Goal: Task Accomplishment & Management: Complete application form

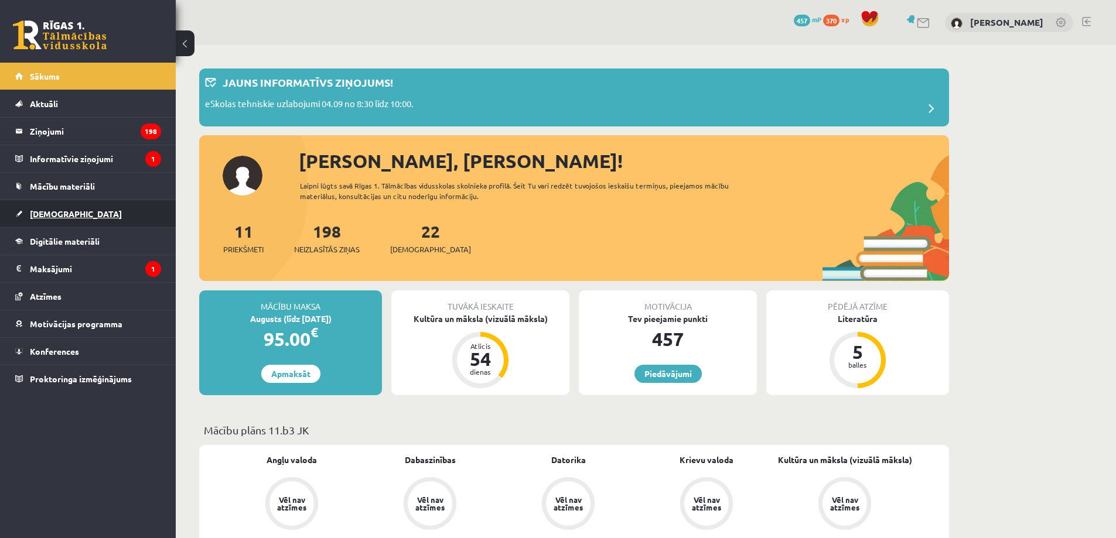
click at [43, 208] on link "[DEMOGRAPHIC_DATA]" at bounding box center [88, 213] width 146 height 27
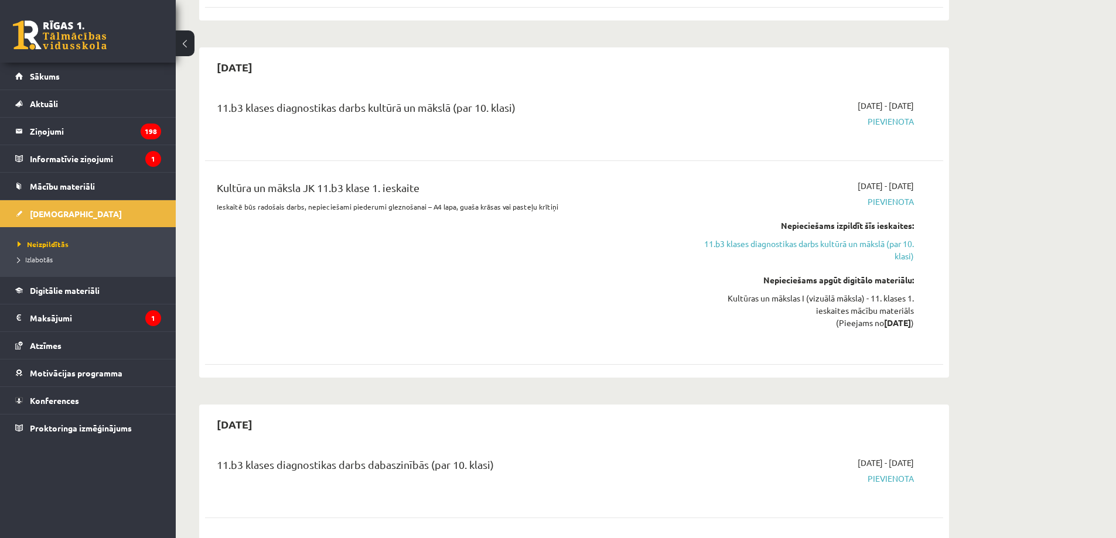
scroll to position [684, 0]
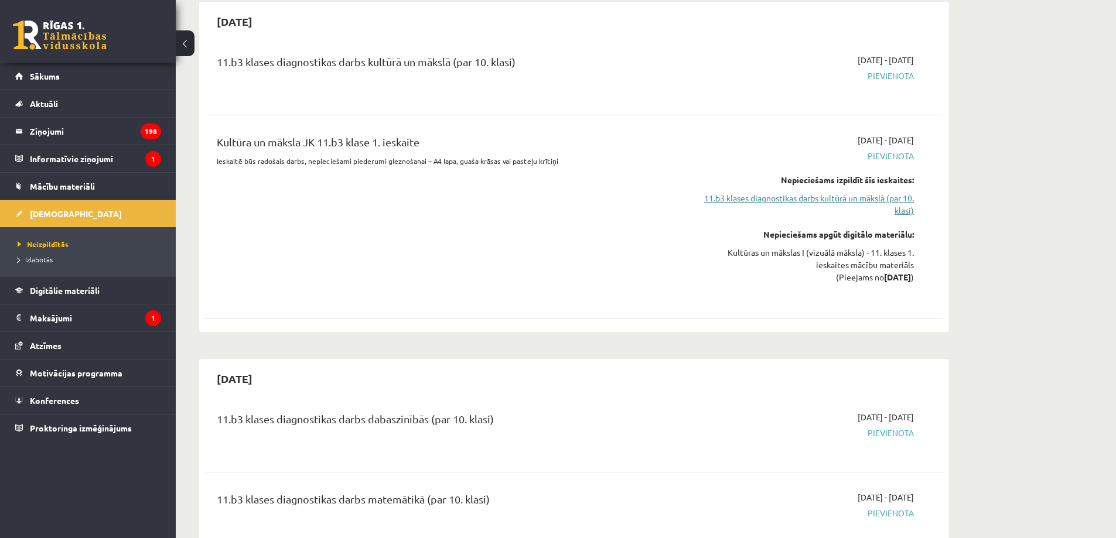
click at [727, 201] on link "11.b3 klases diagnostikas darbs kultūrā un mākslā (par 10. klasi)" at bounding box center [803, 204] width 221 height 25
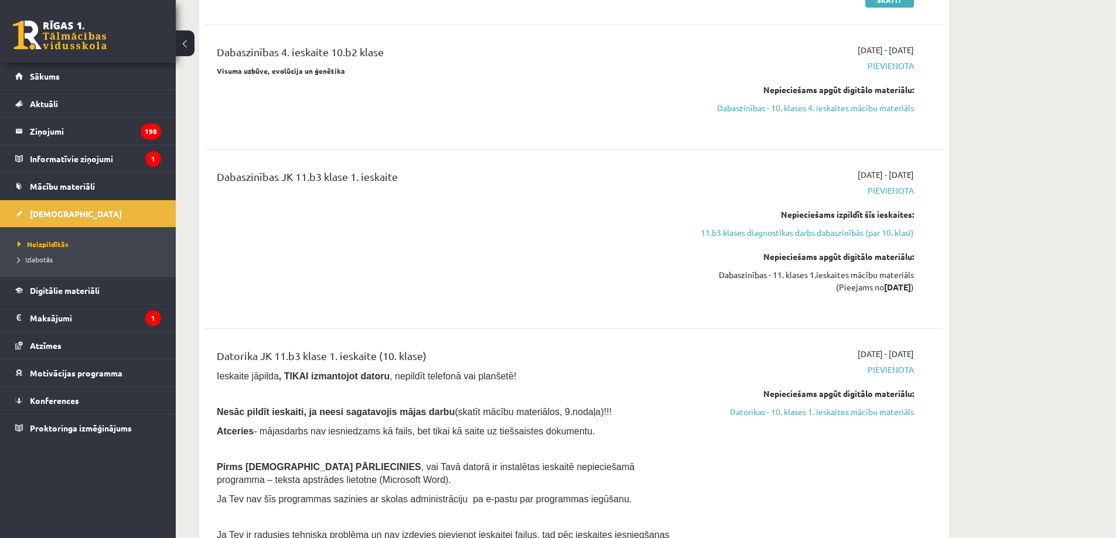
scroll to position [1272, 0]
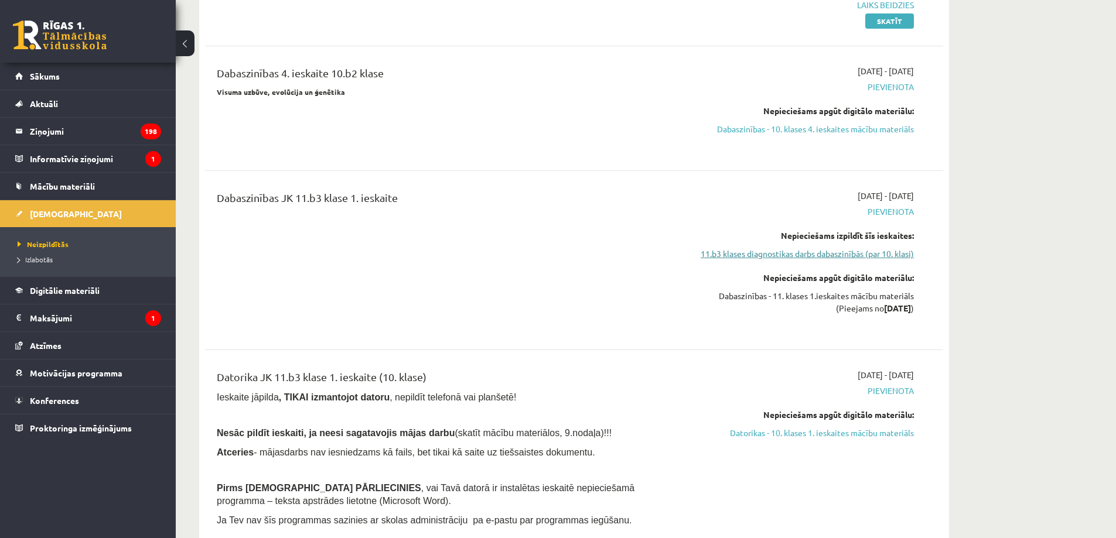
click at [736, 250] on link "11.b3 klases diagnostikas darbs dabaszinībās (par 10. klasi)" at bounding box center [803, 254] width 221 height 12
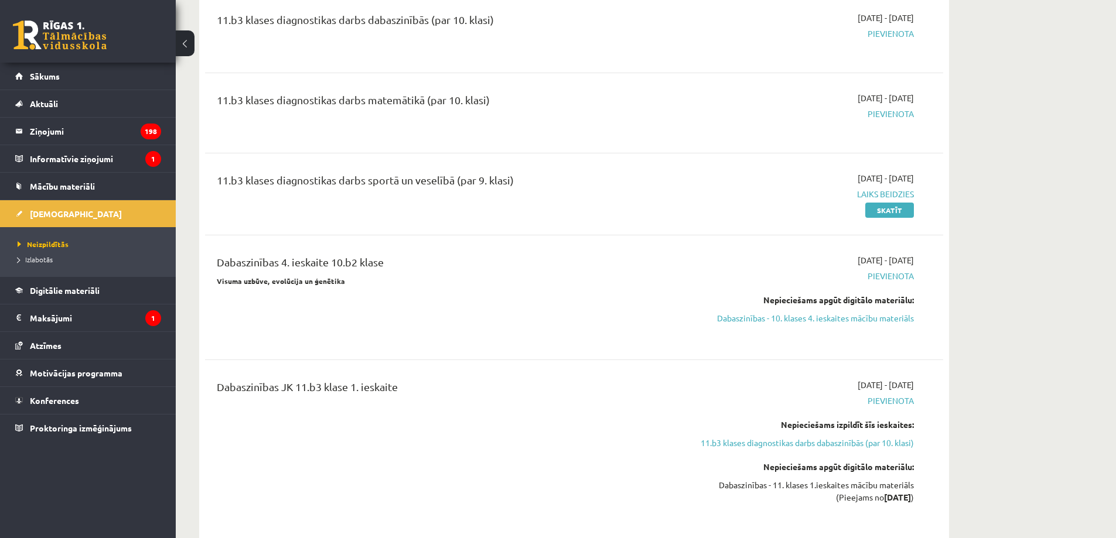
drag, startPoint x: 1057, startPoint y: 206, endPoint x: 1007, endPoint y: 209, distance: 49.9
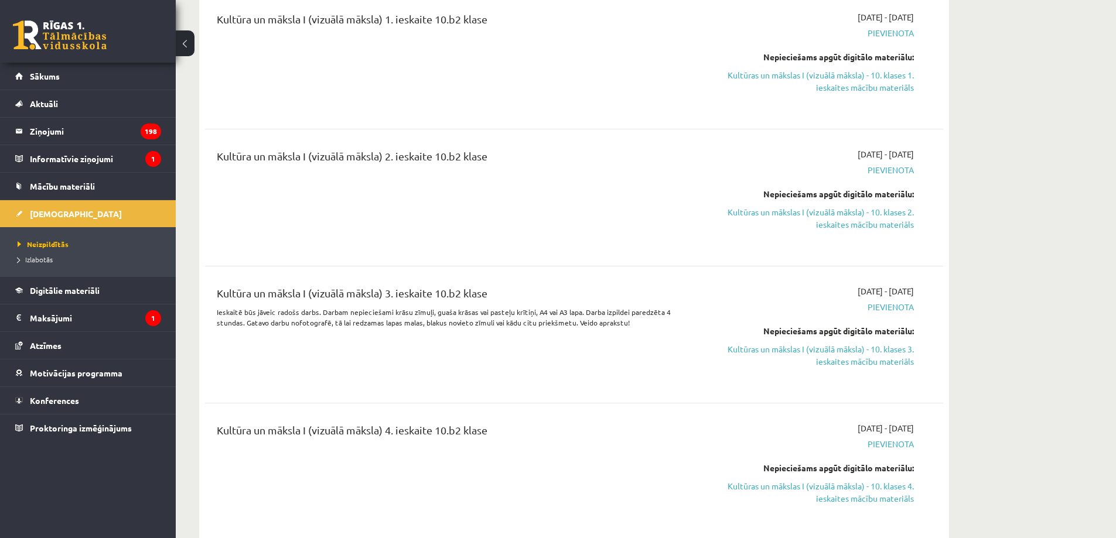
scroll to position [2860, 0]
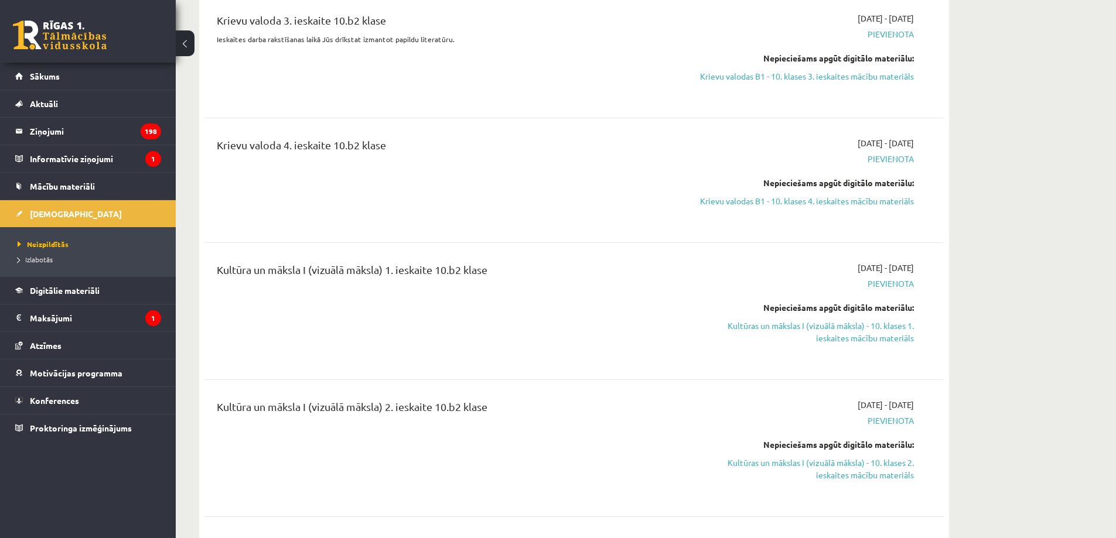
scroll to position [2587, 0]
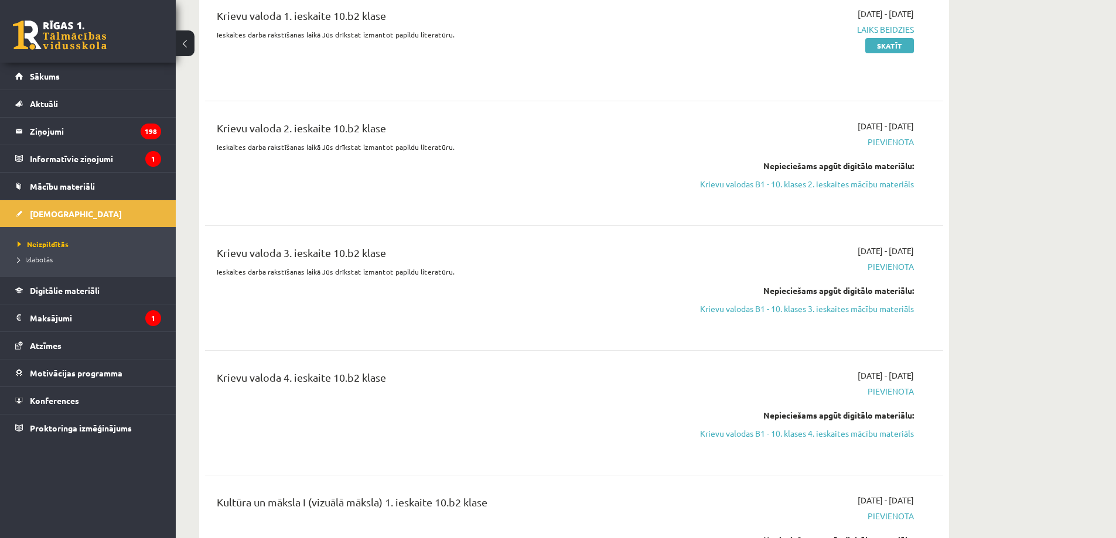
scroll to position [2313, 0]
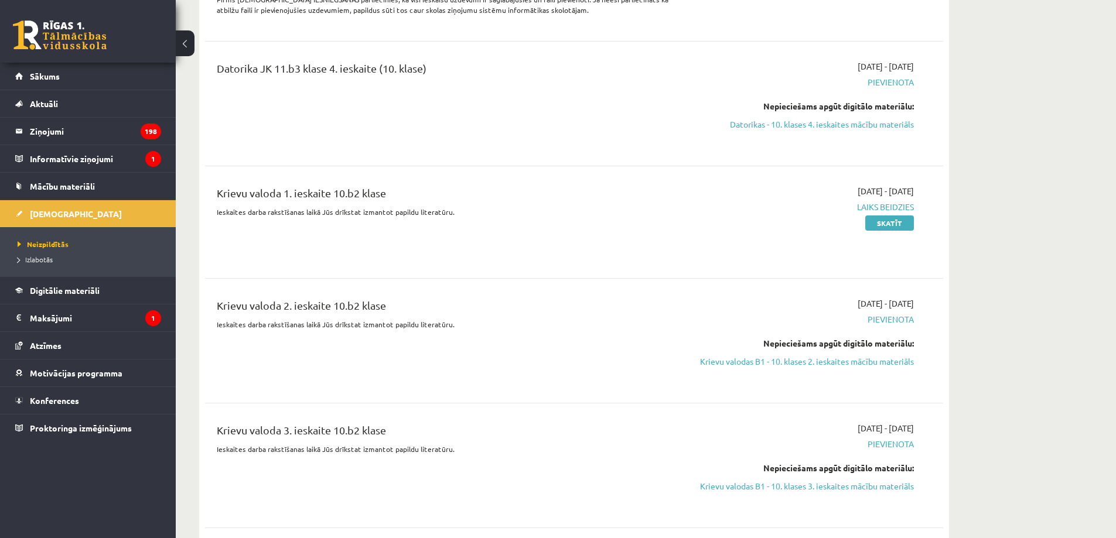
drag, startPoint x: 1010, startPoint y: 347, endPoint x: 977, endPoint y: 409, distance: 71.0
click at [842, 356] on link "Krievu valodas B1 - 10. klases 2. ieskaites mācību materiāls" at bounding box center [803, 362] width 221 height 12
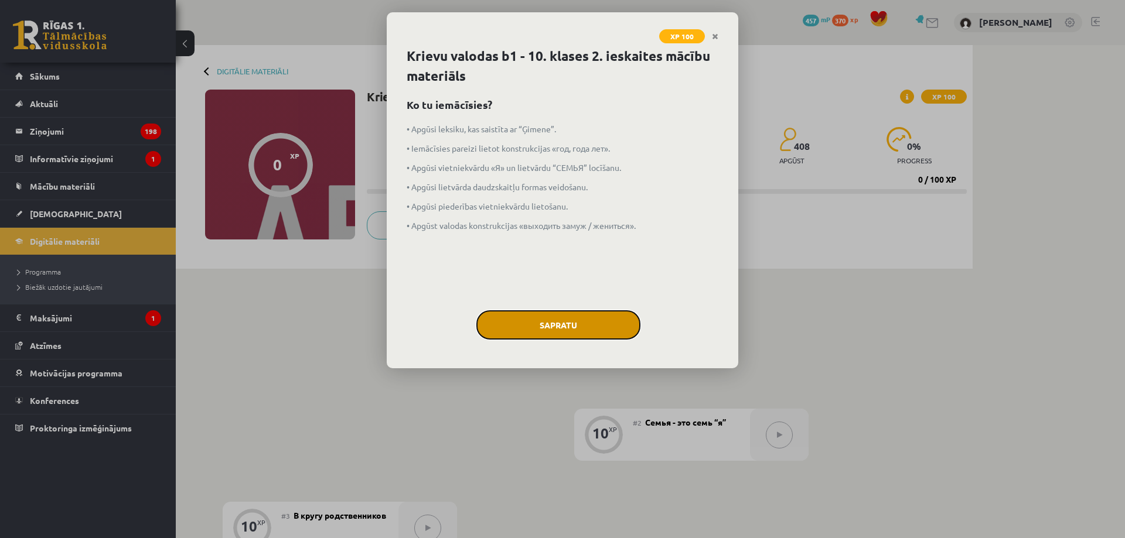
click at [573, 322] on button "Sapratu" at bounding box center [558, 324] width 164 height 29
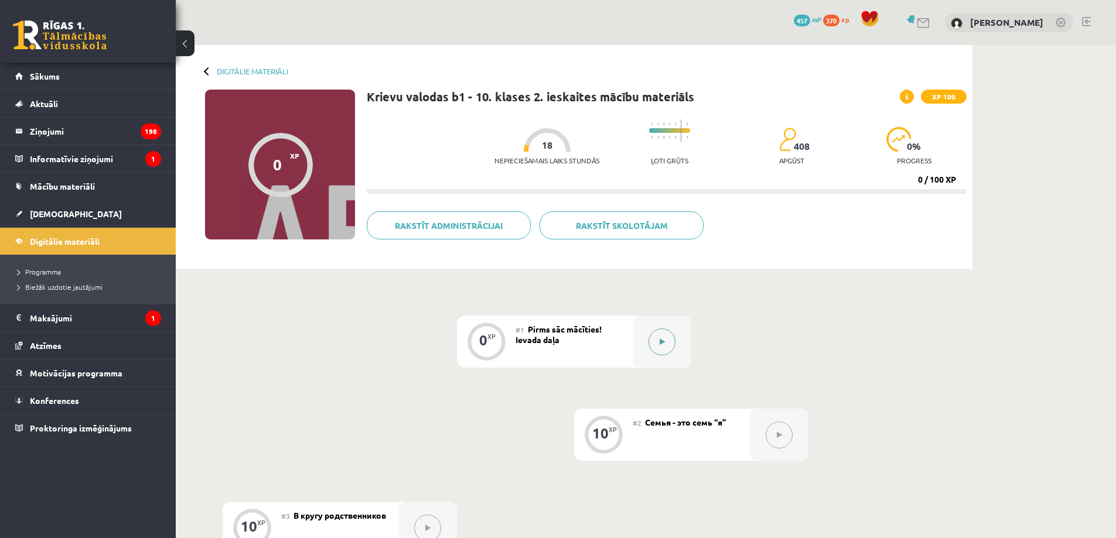
click at [665, 353] on button at bounding box center [661, 342] width 27 height 27
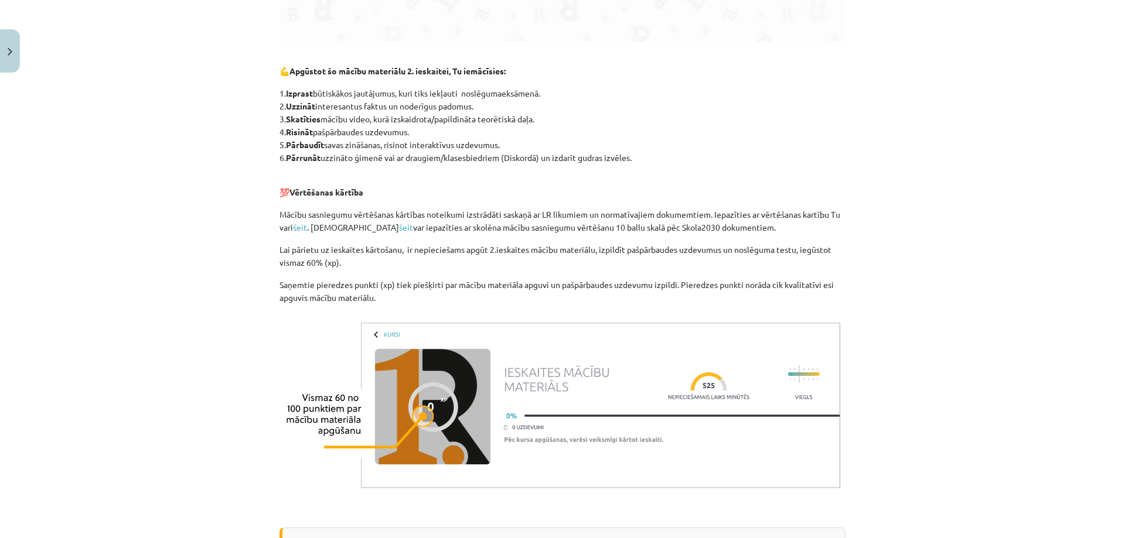
scroll to position [848, 0]
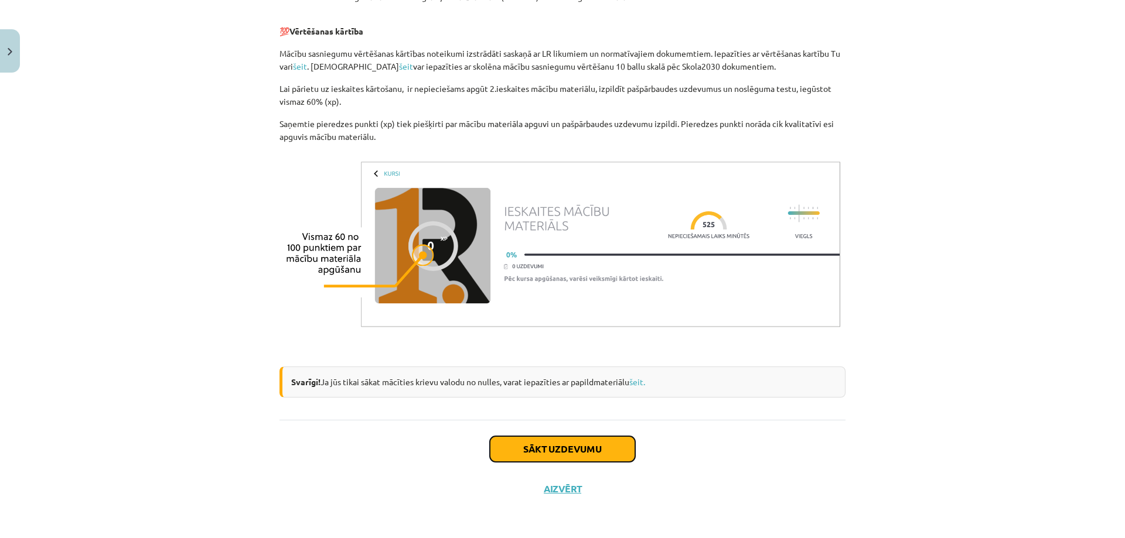
click at [550, 450] on button "Sākt uzdevumu" at bounding box center [562, 449] width 145 height 26
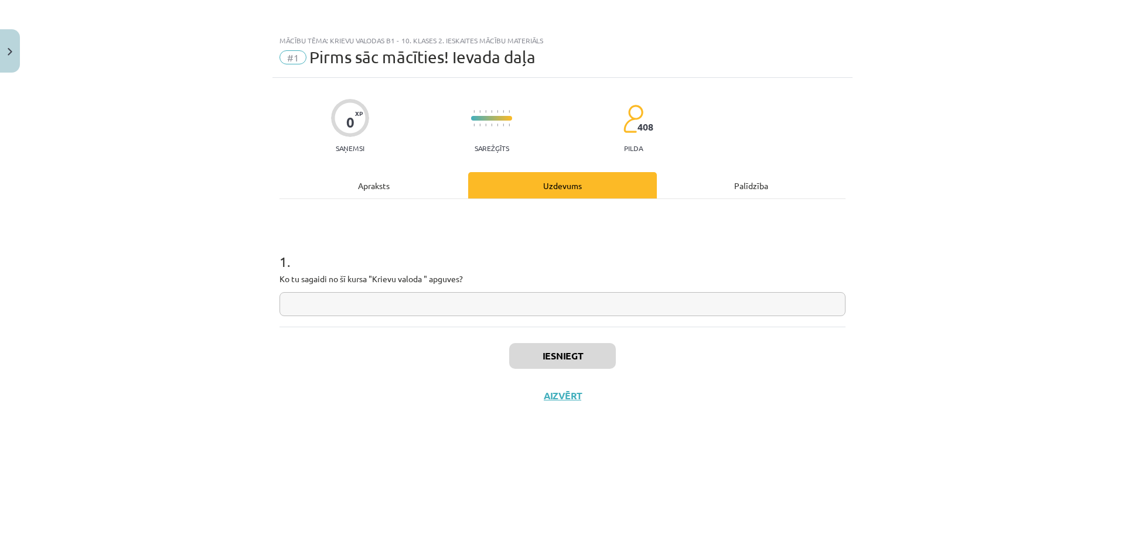
scroll to position [0, 0]
click at [317, 313] on input "text" at bounding box center [562, 304] width 566 height 24
click at [294, 304] on input "**********" at bounding box center [562, 304] width 566 height 24
click at [397, 303] on input "**********" at bounding box center [562, 304] width 566 height 24
type input "**********"
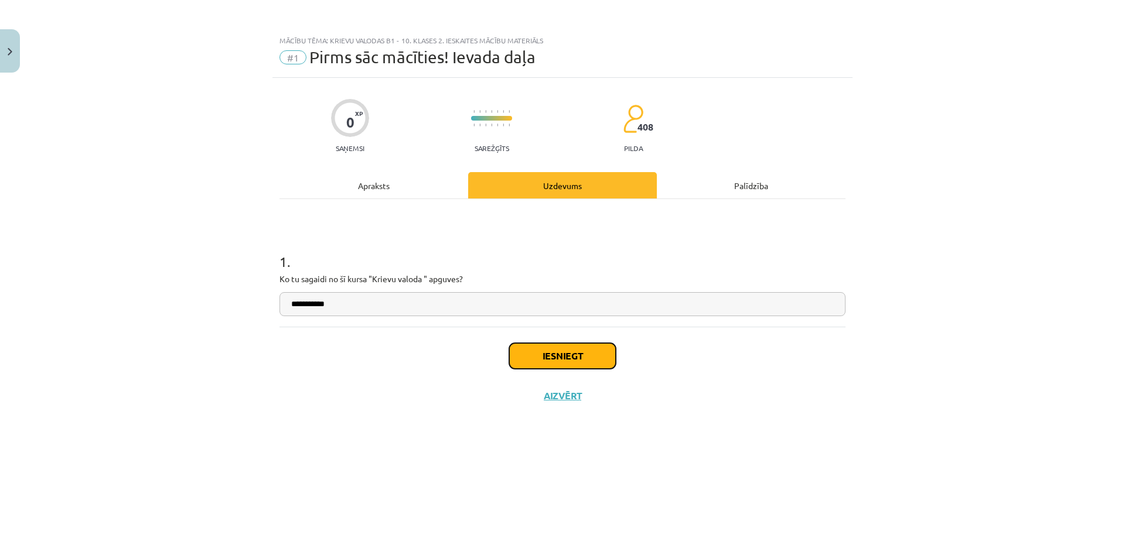
click at [574, 357] on button "Iesniegt" at bounding box center [562, 356] width 107 height 26
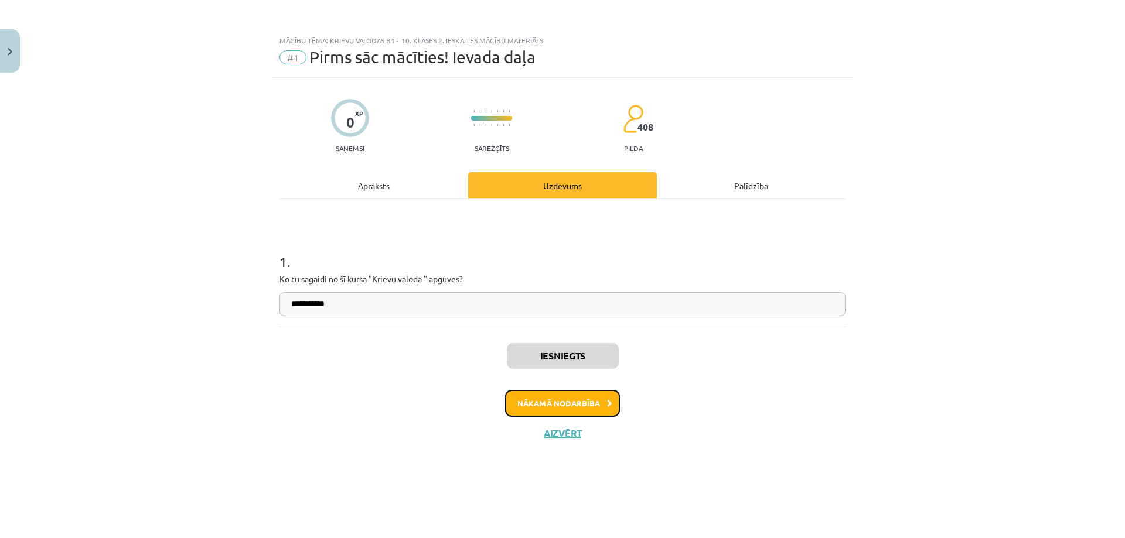
click at [561, 401] on button "Nākamā nodarbība" at bounding box center [562, 403] width 115 height 27
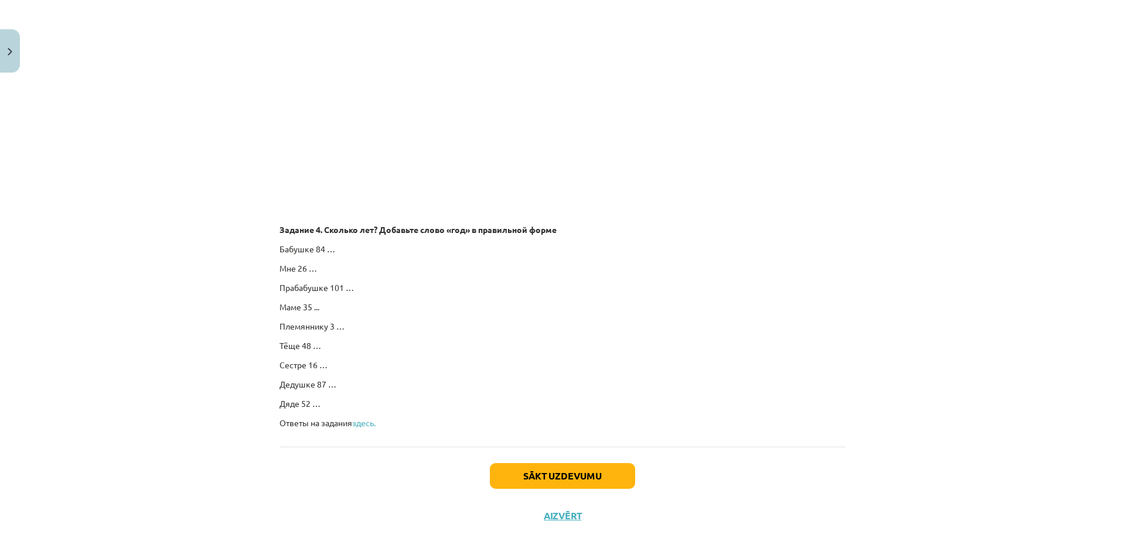
scroll to position [1914, 0]
click at [532, 479] on button "Sākt uzdevumu" at bounding box center [562, 476] width 145 height 26
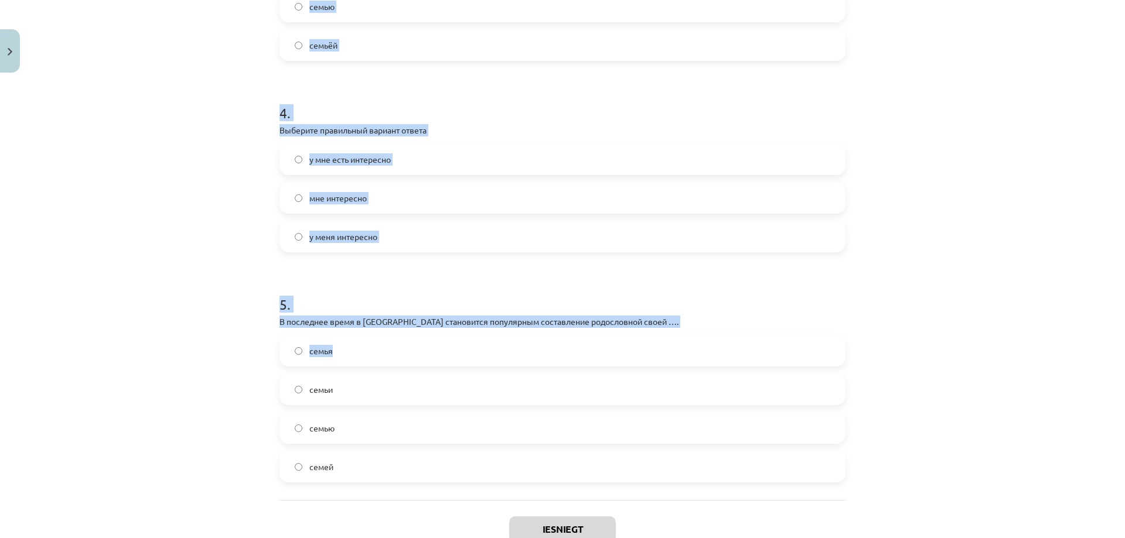
scroll to position [881, 0]
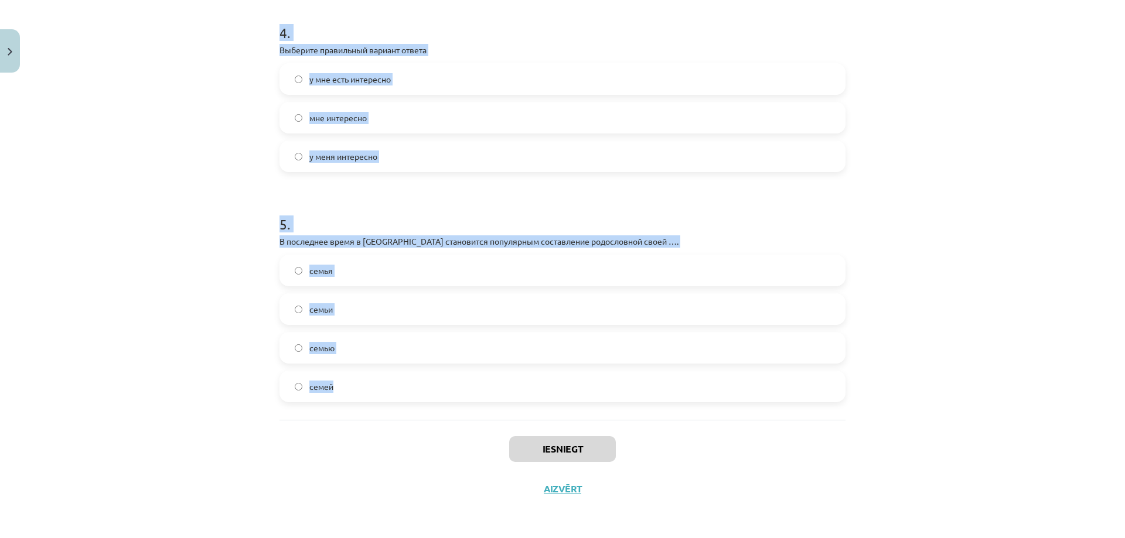
drag, startPoint x: 276, startPoint y: 222, endPoint x: 488, endPoint y: 384, distance: 266.5
copy form "1 . Стало уже традицией устраивать встречи, на которых гости рассказывают …, де…"
click at [244, 343] on div "Mācību tēma: Krievu valodas b1 - 10. klases 2. ieskaites mācību materiāls #2 Се…" at bounding box center [562, 269] width 1125 height 538
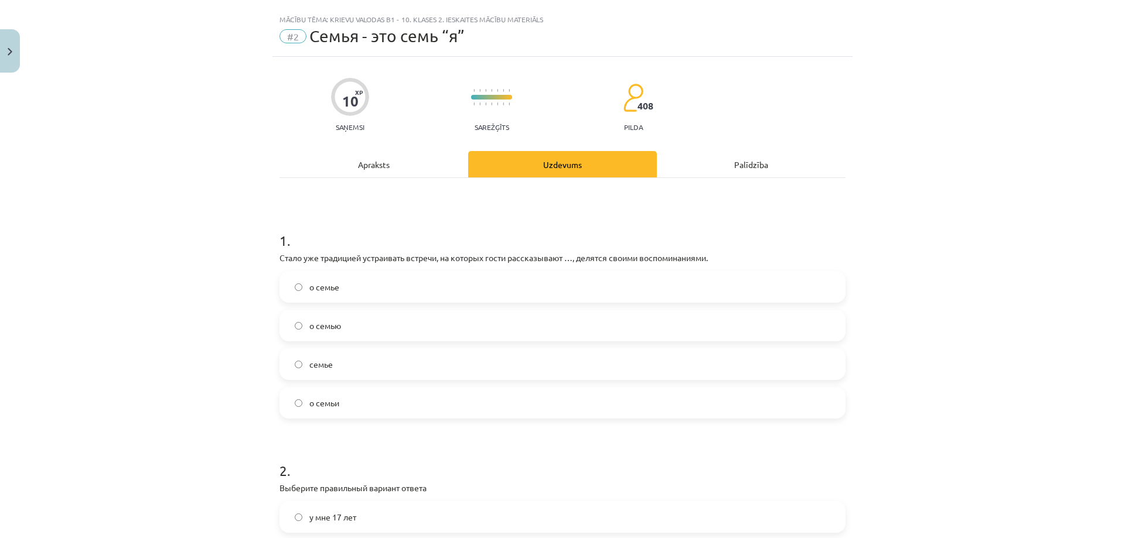
scroll to position [0, 0]
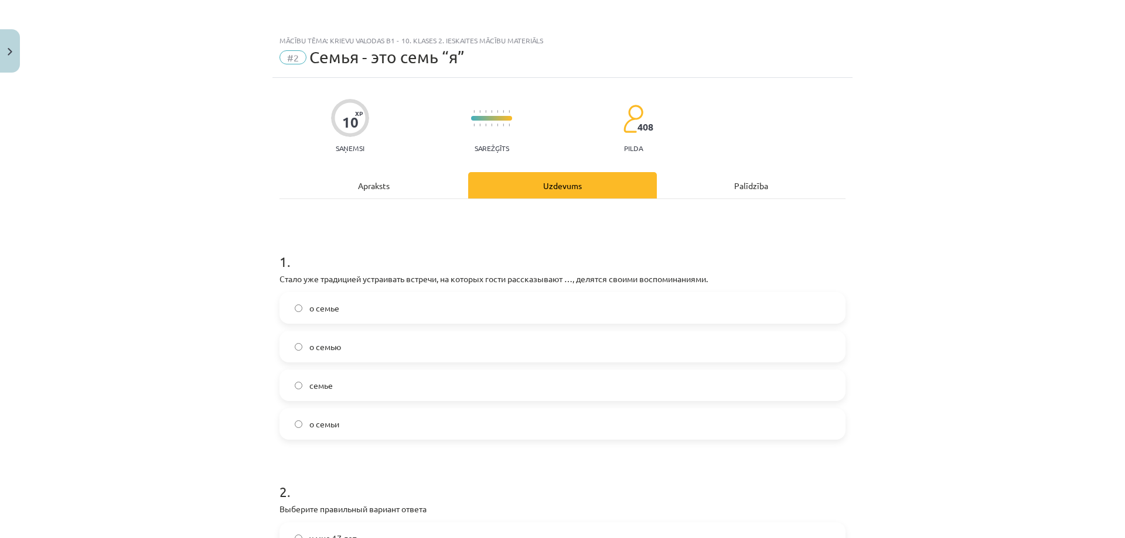
click at [340, 308] on label "о семье" at bounding box center [562, 307] width 563 height 29
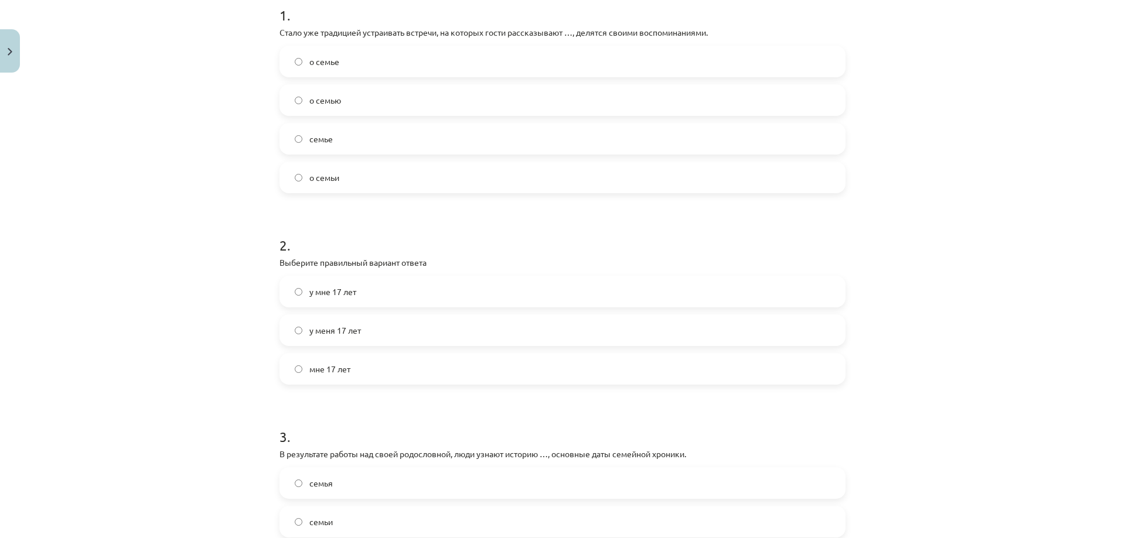
scroll to position [274, 0]
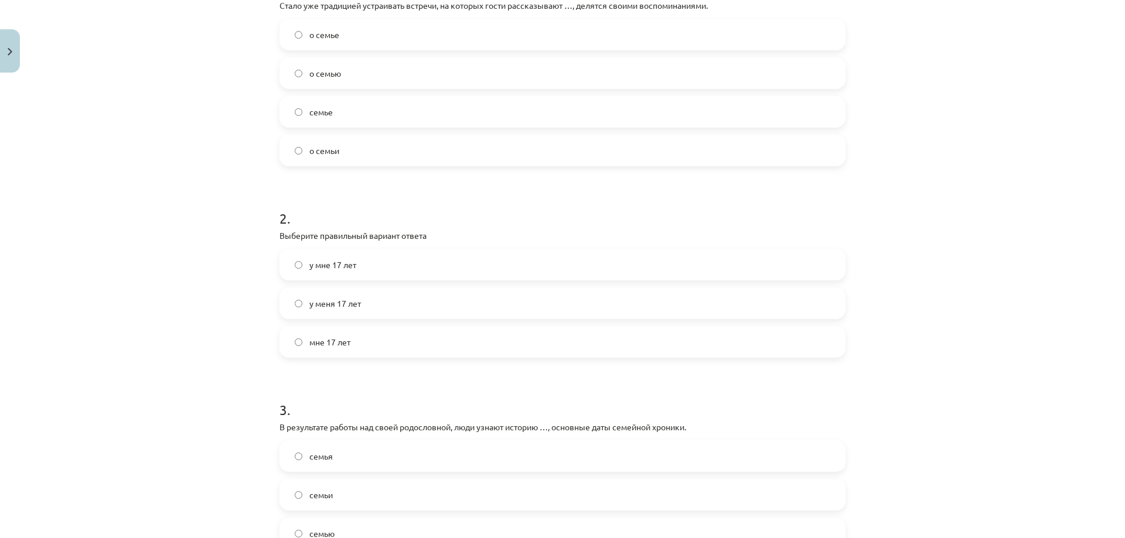
click at [357, 337] on label "мне 17 лет" at bounding box center [562, 341] width 563 height 29
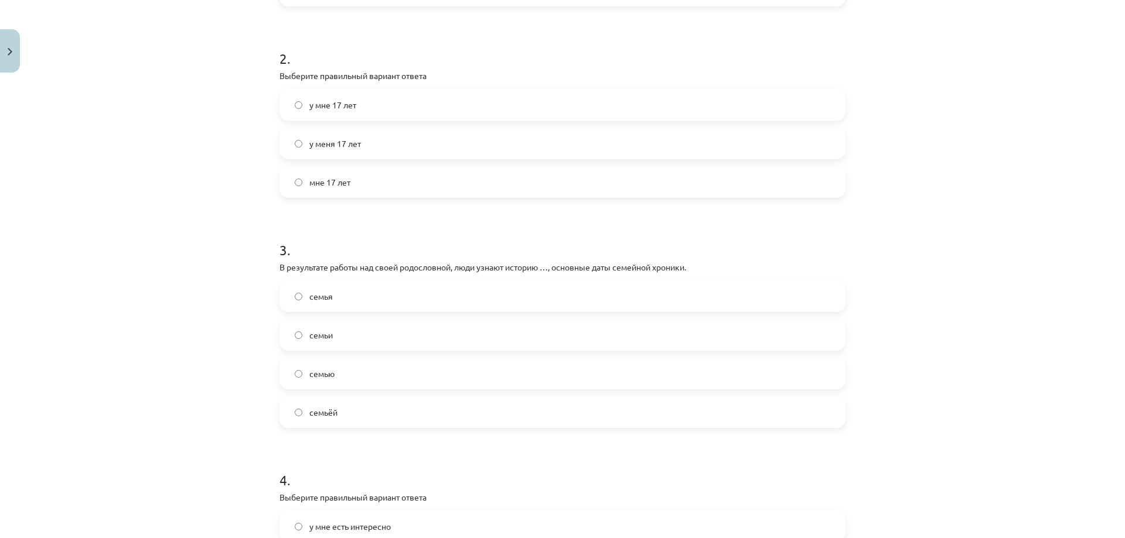
scroll to position [410, 0]
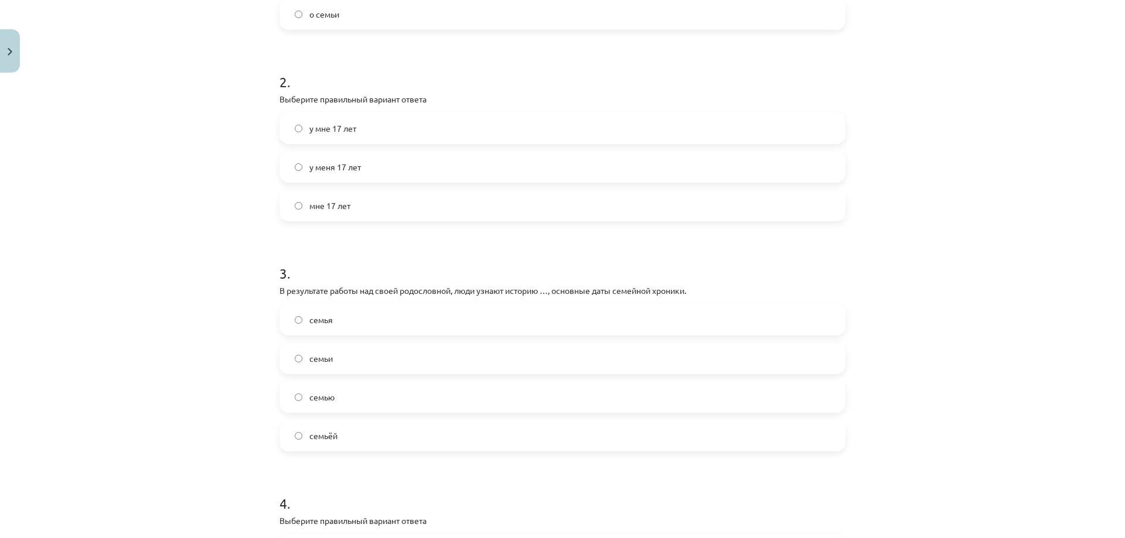
click at [345, 361] on label "семьи" at bounding box center [562, 358] width 563 height 29
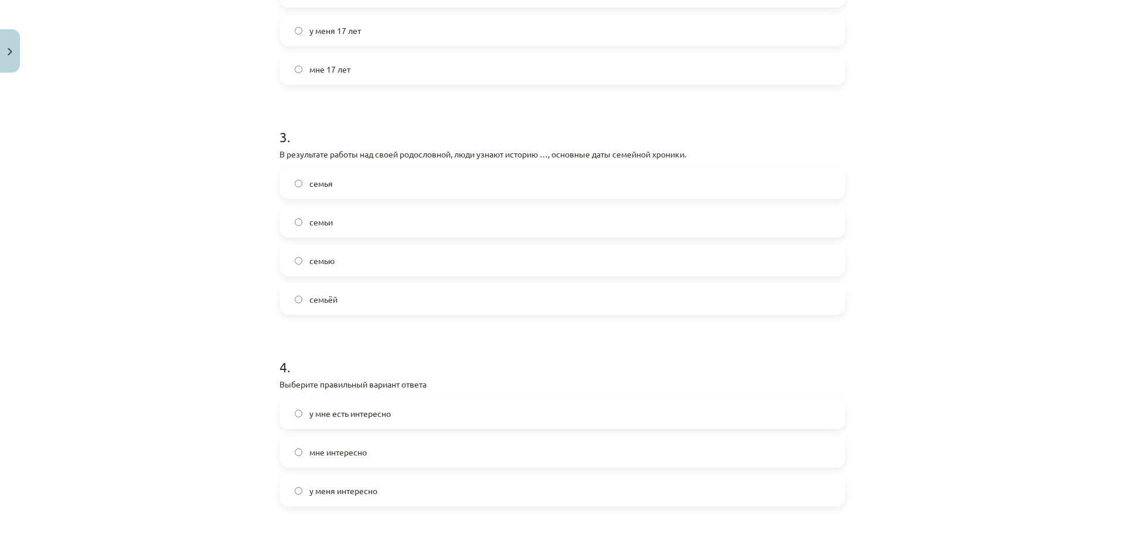
click at [367, 452] on label "мне интересно" at bounding box center [562, 452] width 563 height 29
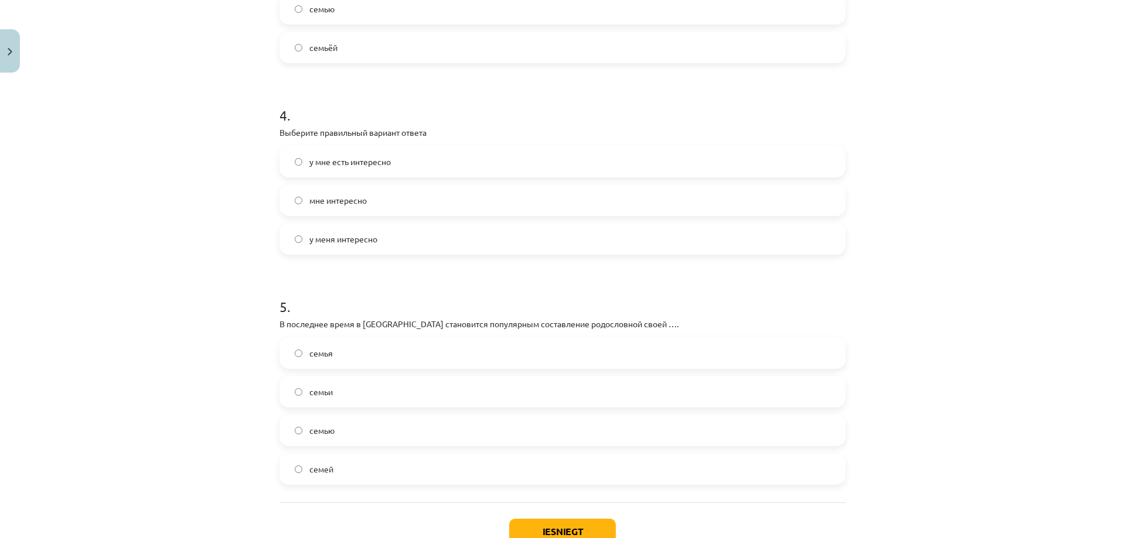
scroll to position [820, 0]
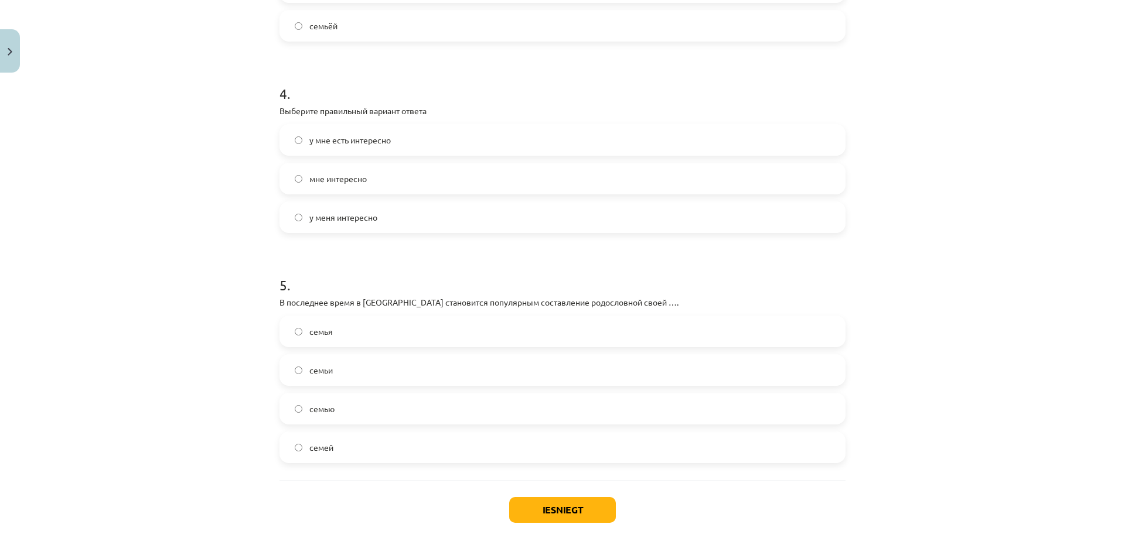
click at [339, 365] on label "семьи" at bounding box center [562, 370] width 563 height 29
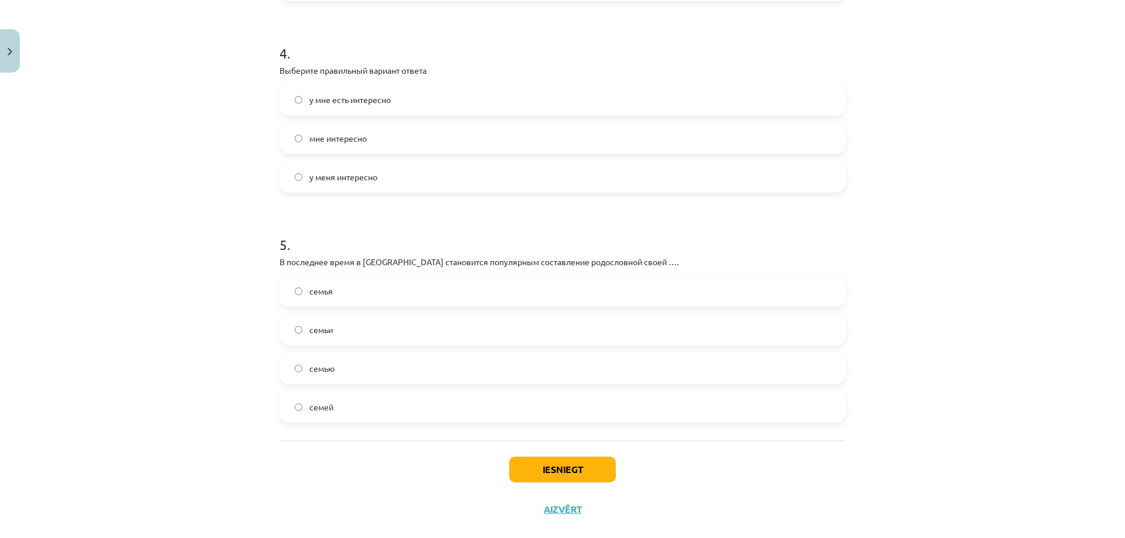
scroll to position [881, 0]
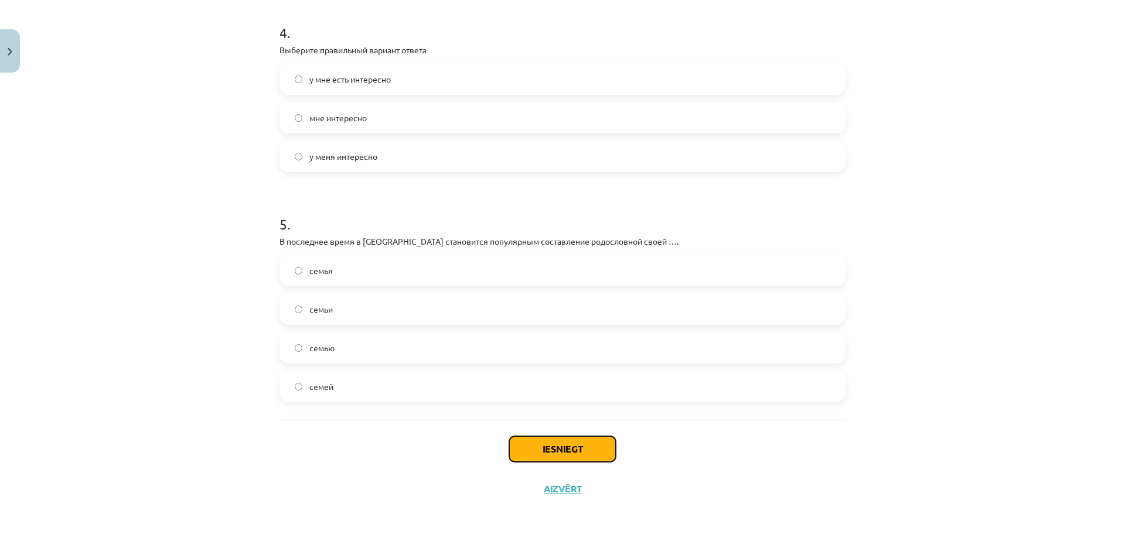
click at [558, 445] on button "Iesniegt" at bounding box center [562, 449] width 107 height 26
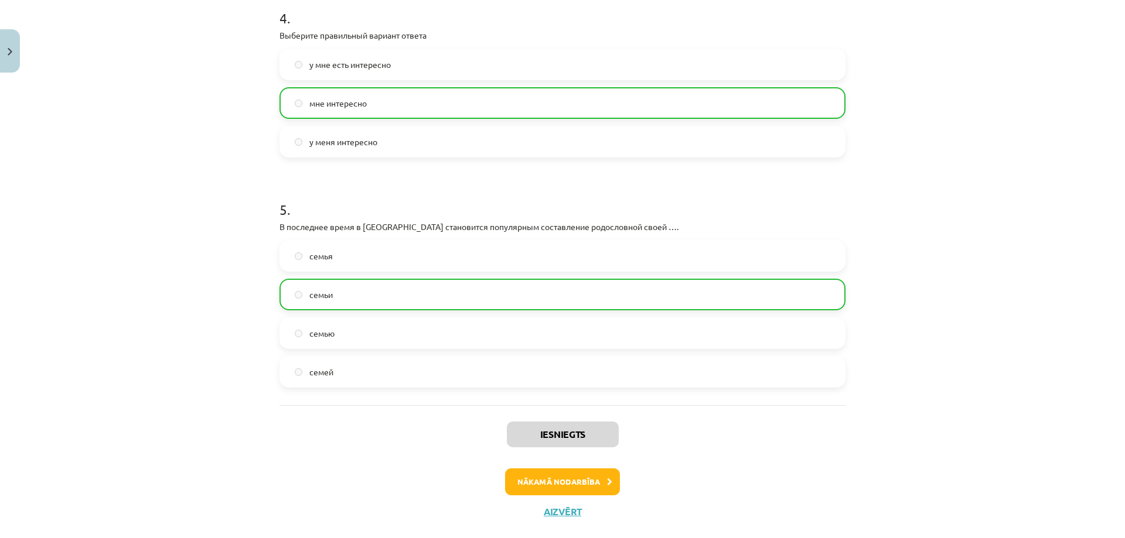
scroll to position [918, 0]
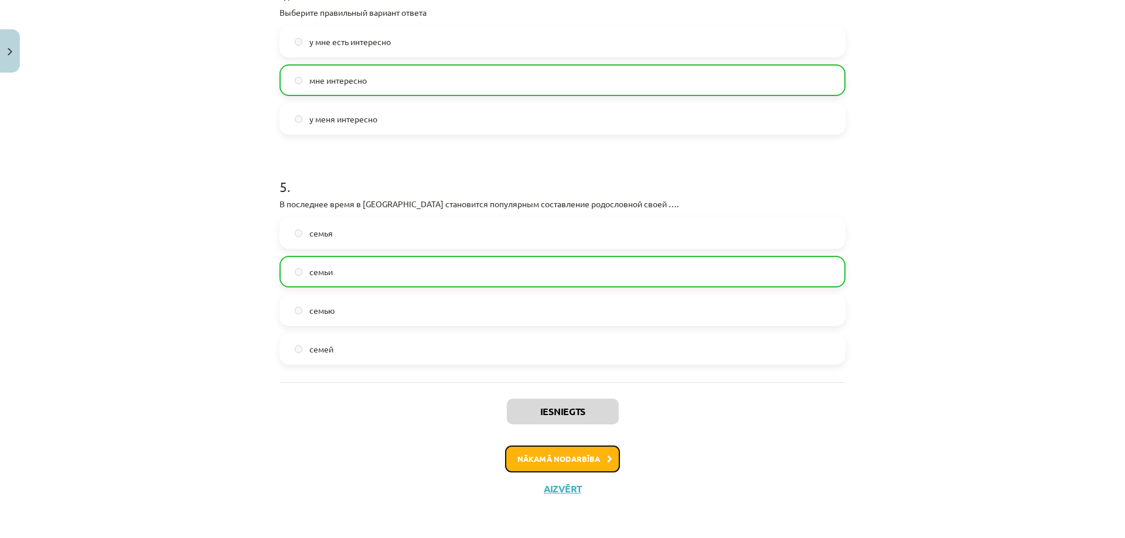
click at [537, 459] on button "Nākamā nodarbība" at bounding box center [562, 459] width 115 height 27
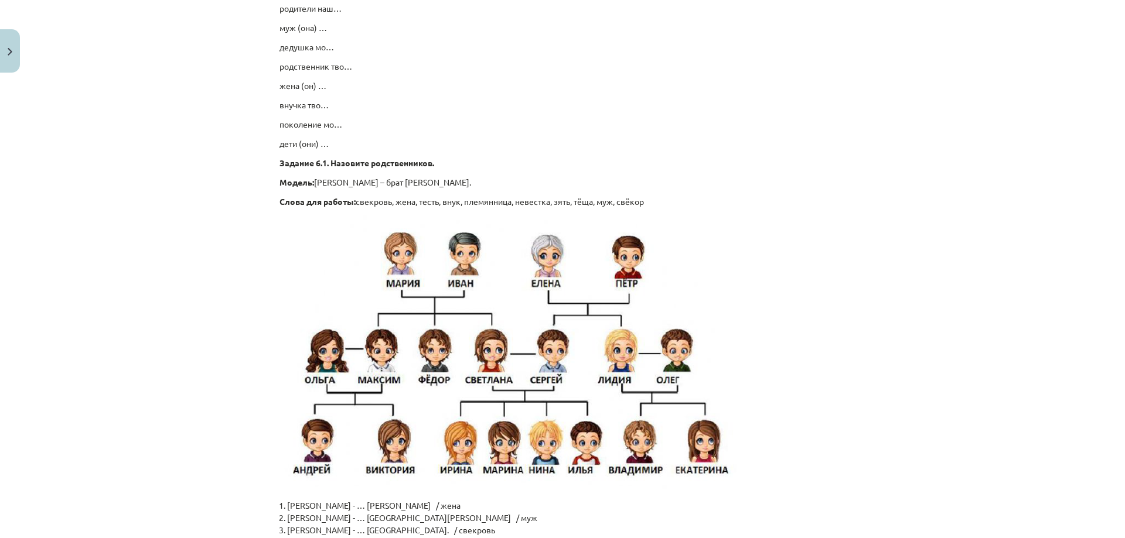
scroll to position [2731, 0]
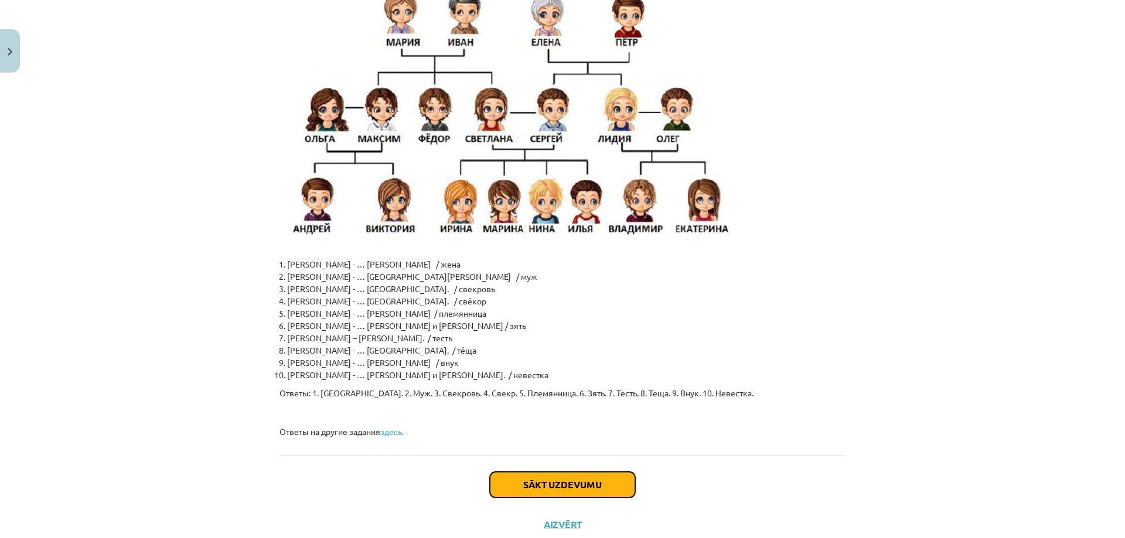
click at [616, 472] on button "Sākt uzdevumu" at bounding box center [562, 485] width 145 height 26
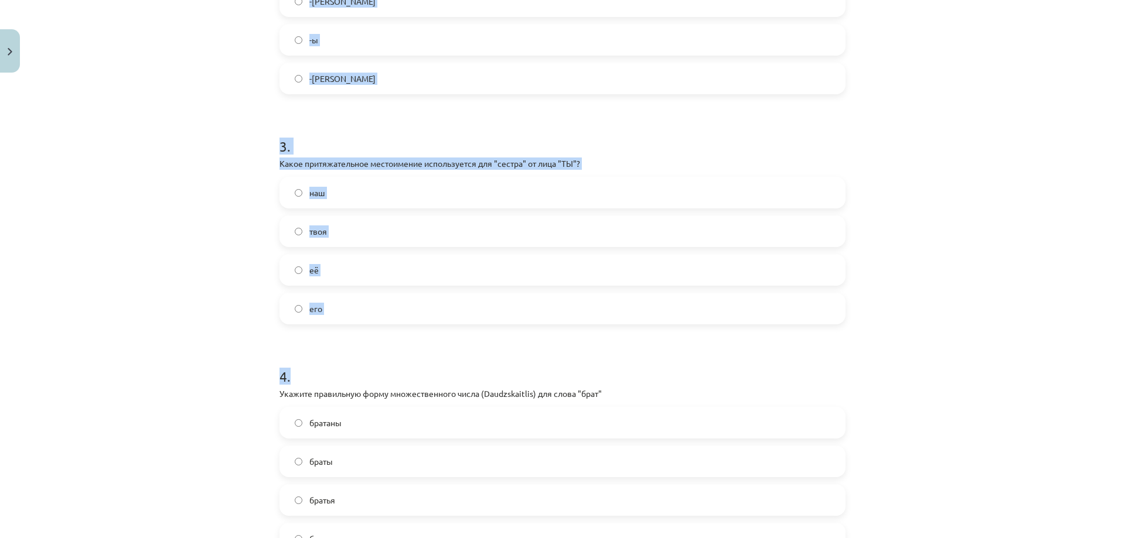
scroll to position [958, 0]
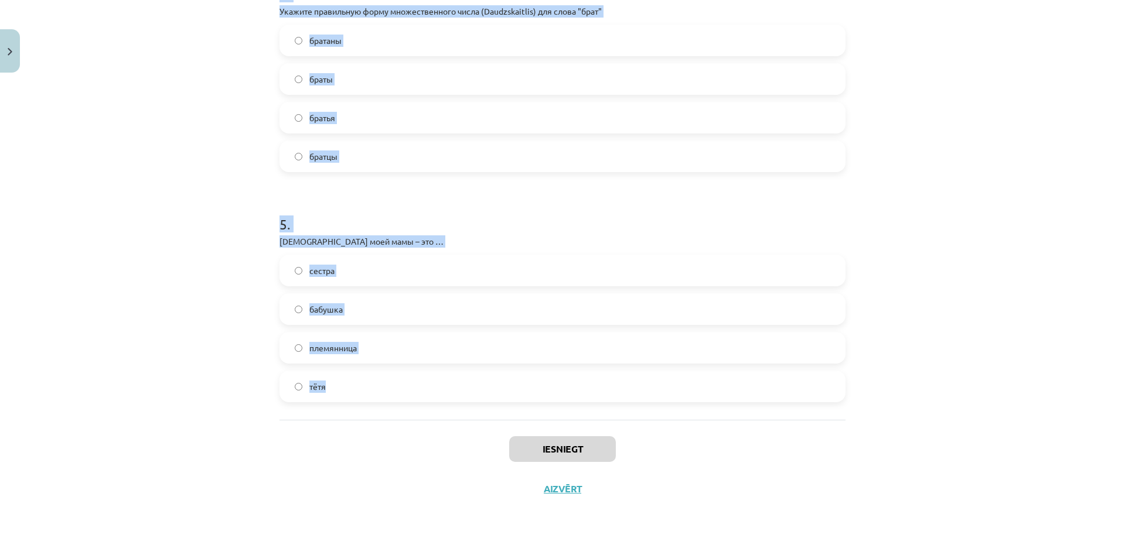
drag, startPoint x: 274, startPoint y: 226, endPoint x: 386, endPoint y: 384, distance: 194.1
copy form "1 . Какое местоимение следует использовать для фразы "___ родители" от лица "ОН…"
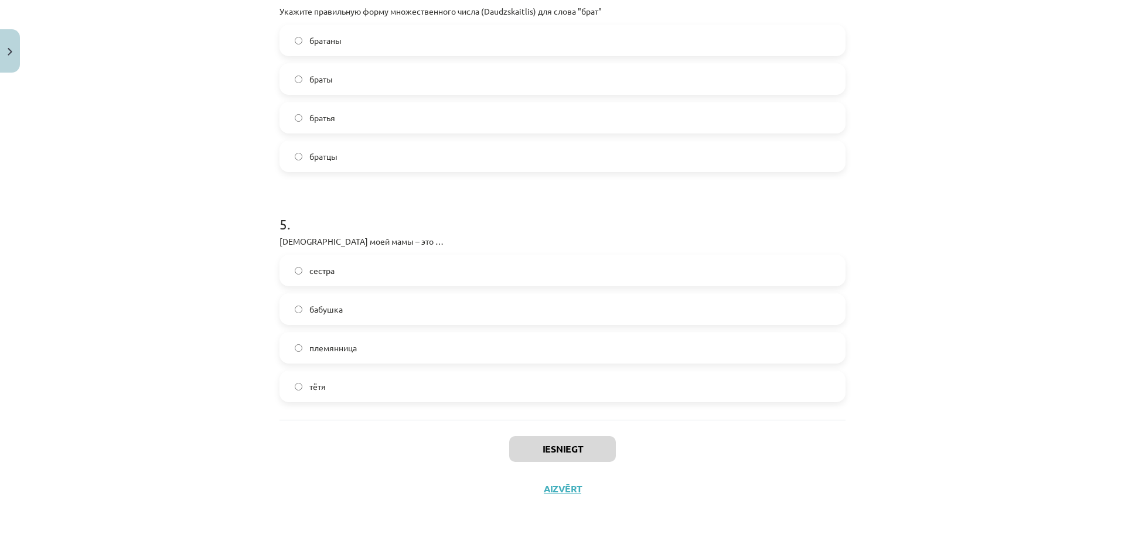
drag, startPoint x: 287, startPoint y: 443, endPoint x: 281, endPoint y: 448, distance: 8.0
click at [286, 443] on div "Iesniegt Aizvērt" at bounding box center [562, 461] width 566 height 82
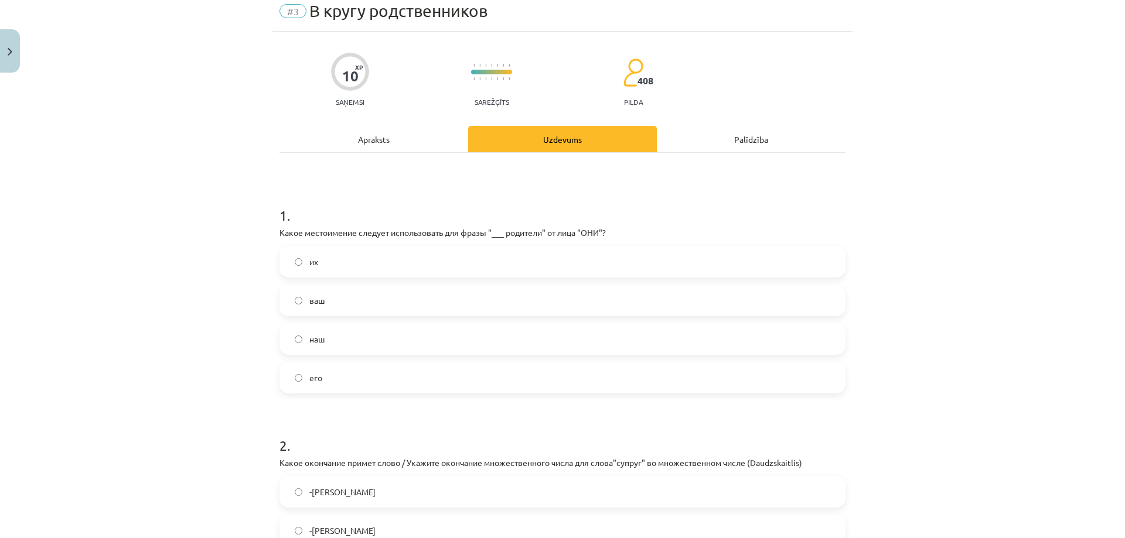
scroll to position [0, 0]
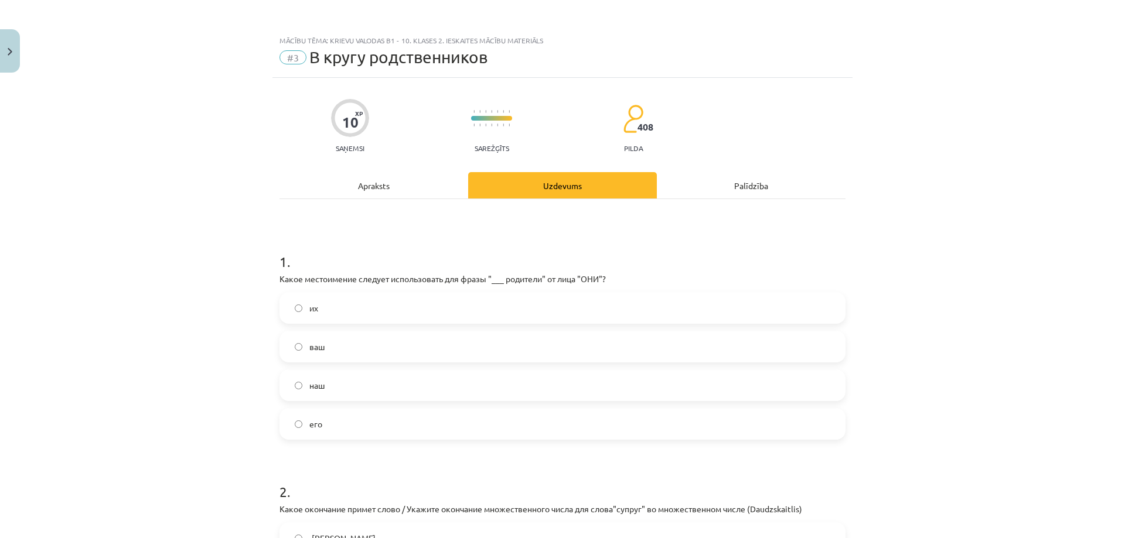
click at [356, 310] on label "их" at bounding box center [562, 307] width 563 height 29
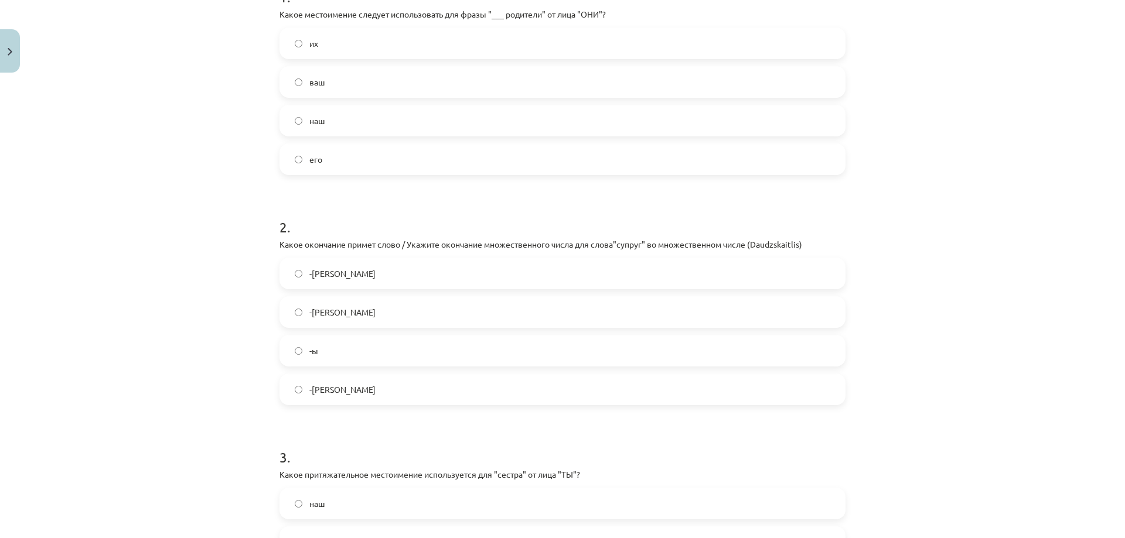
scroll to position [274, 0]
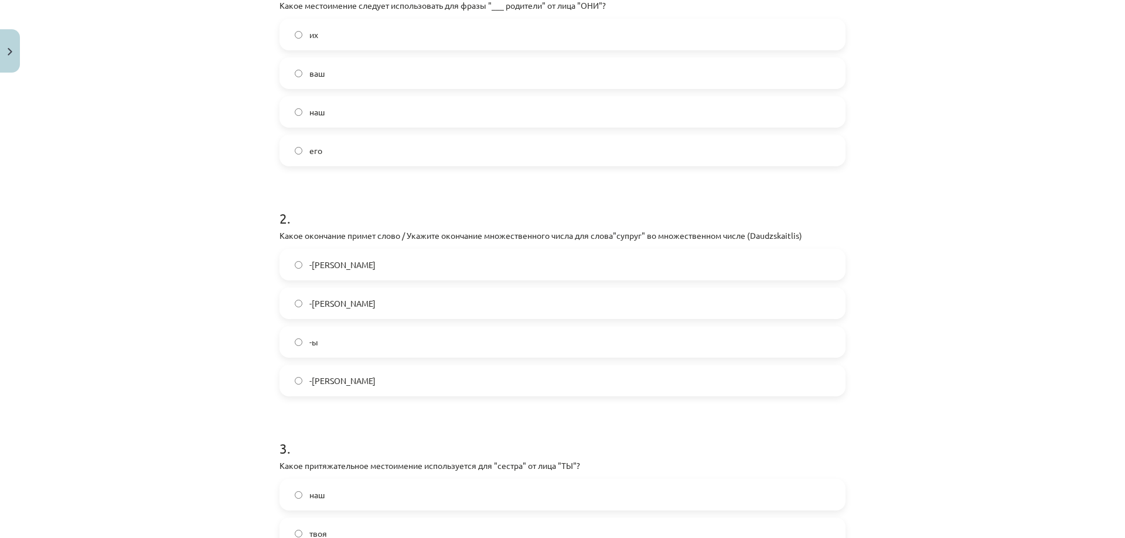
click at [369, 253] on label "-[PERSON_NAME]" at bounding box center [562, 264] width 563 height 29
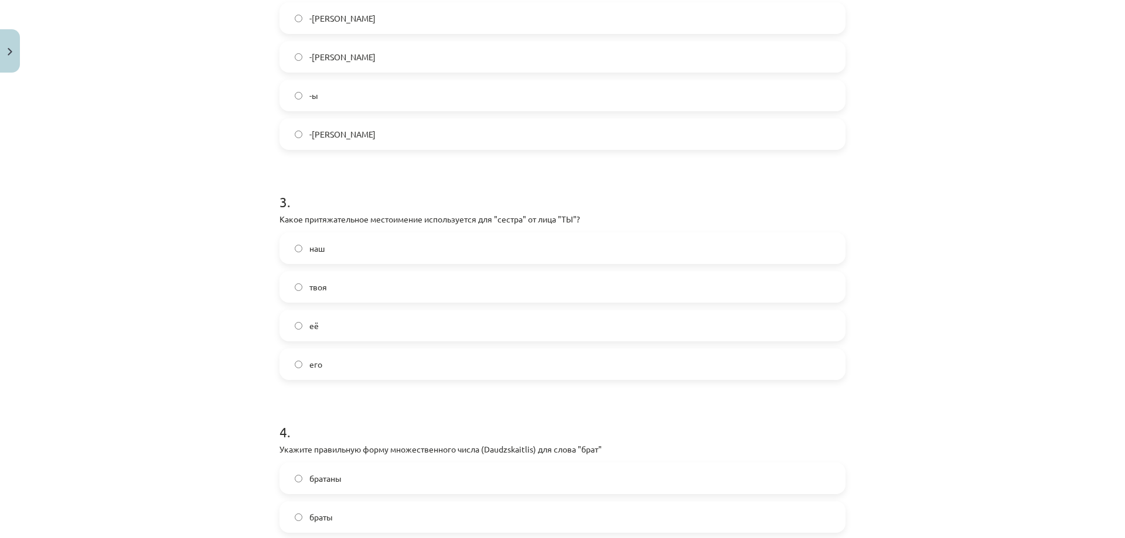
scroll to position [546, 0]
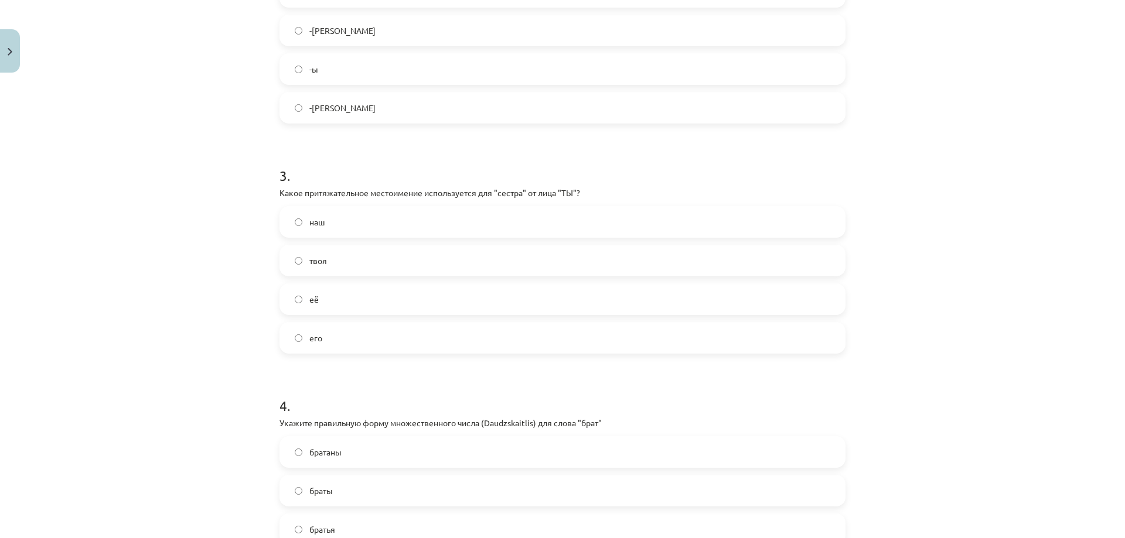
click at [344, 260] on label "твоя" at bounding box center [562, 260] width 563 height 29
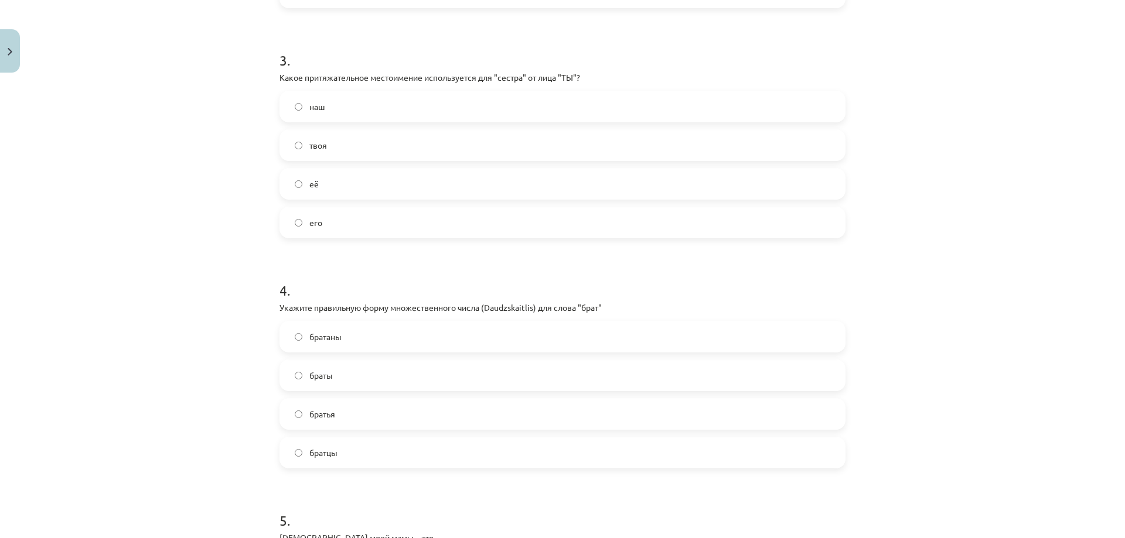
scroll to position [684, 0]
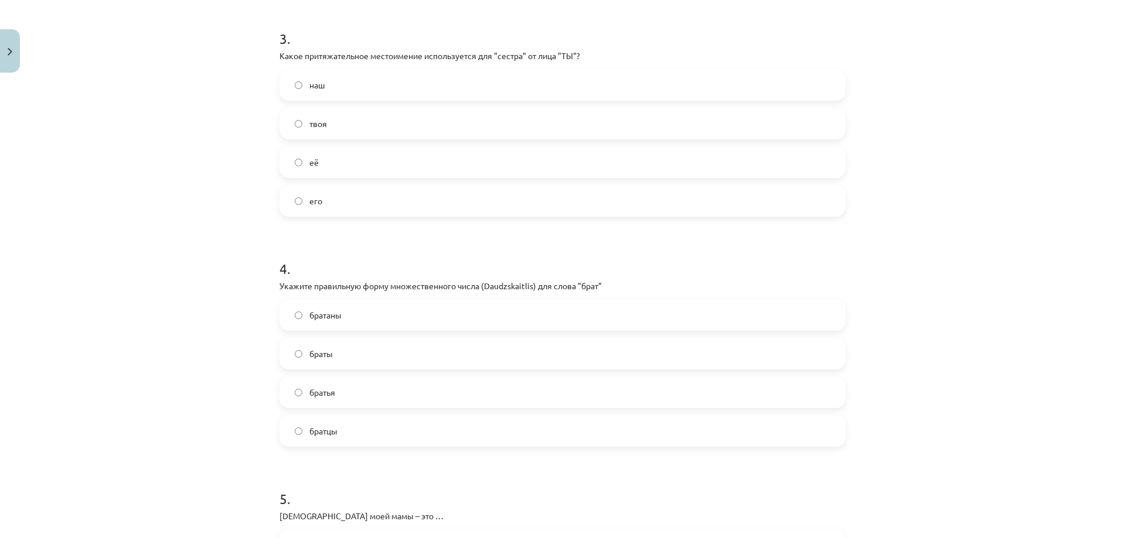
click at [338, 395] on label "братья" at bounding box center [562, 392] width 563 height 29
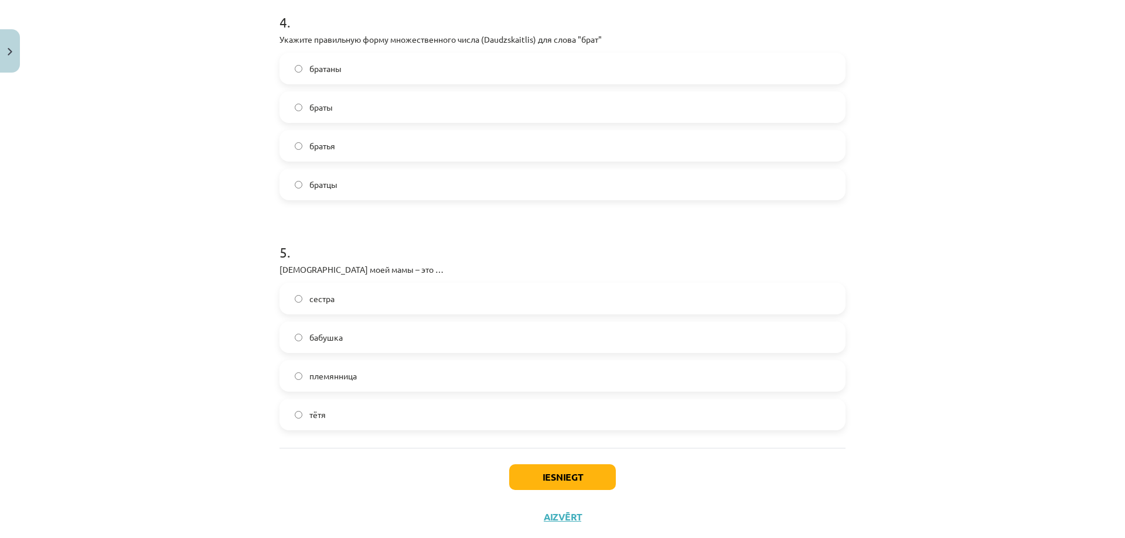
scroll to position [956, 0]
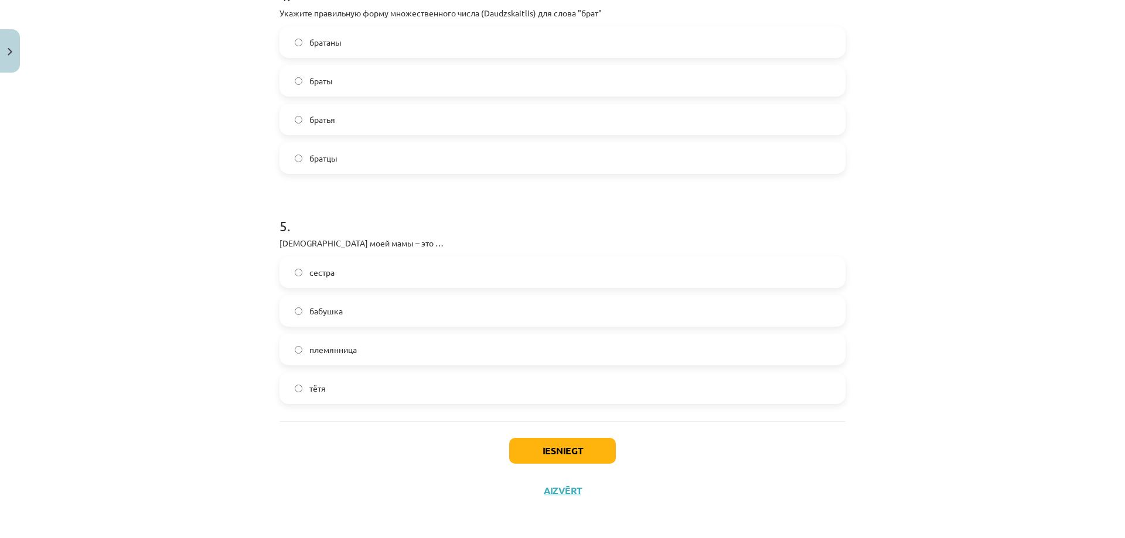
click at [349, 310] on label "бабушка" at bounding box center [562, 310] width 563 height 29
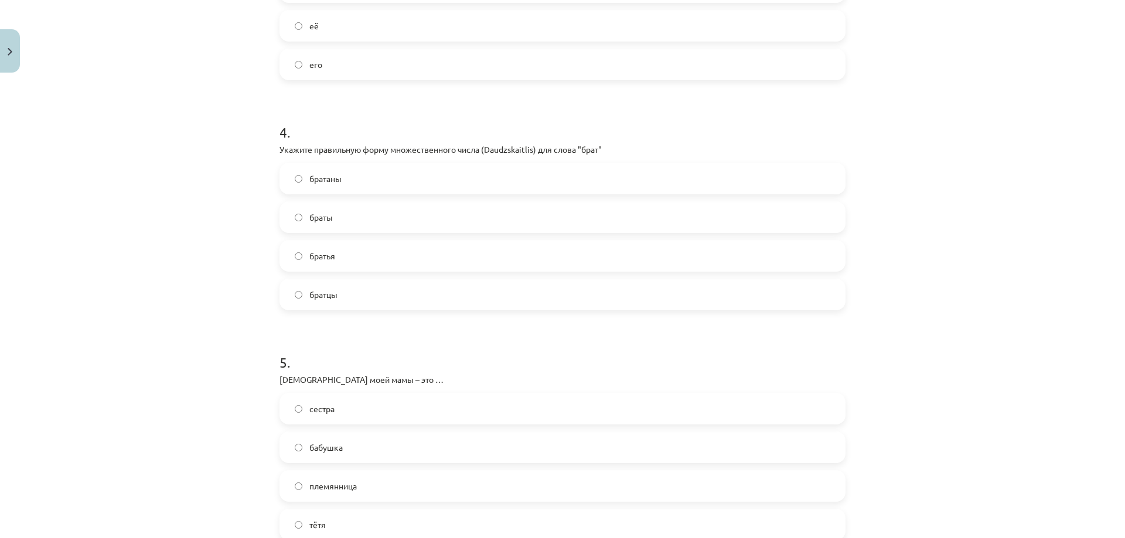
scroll to position [958, 0]
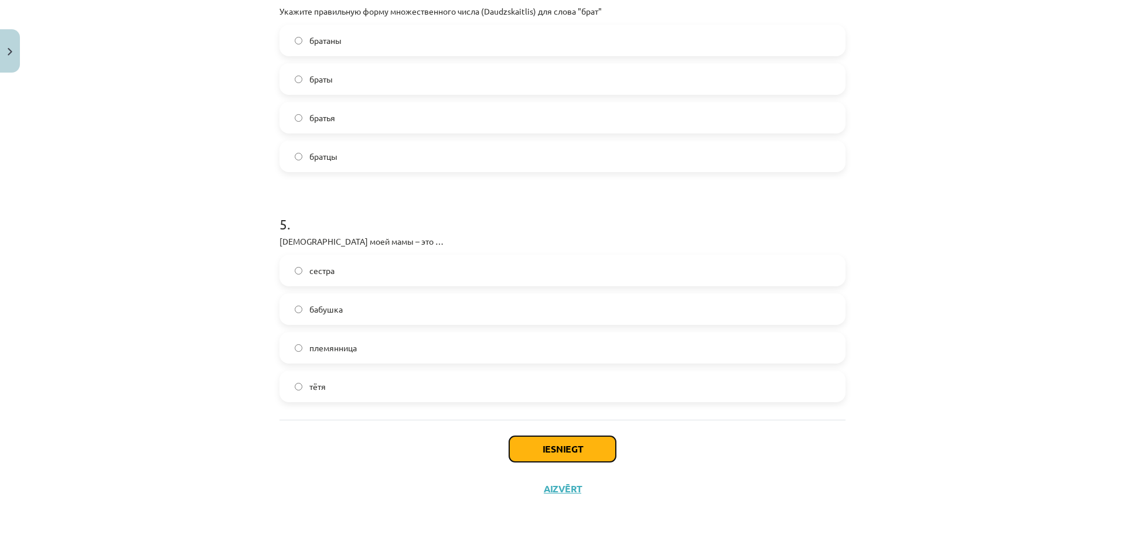
click at [555, 444] on button "Iesniegt" at bounding box center [562, 449] width 107 height 26
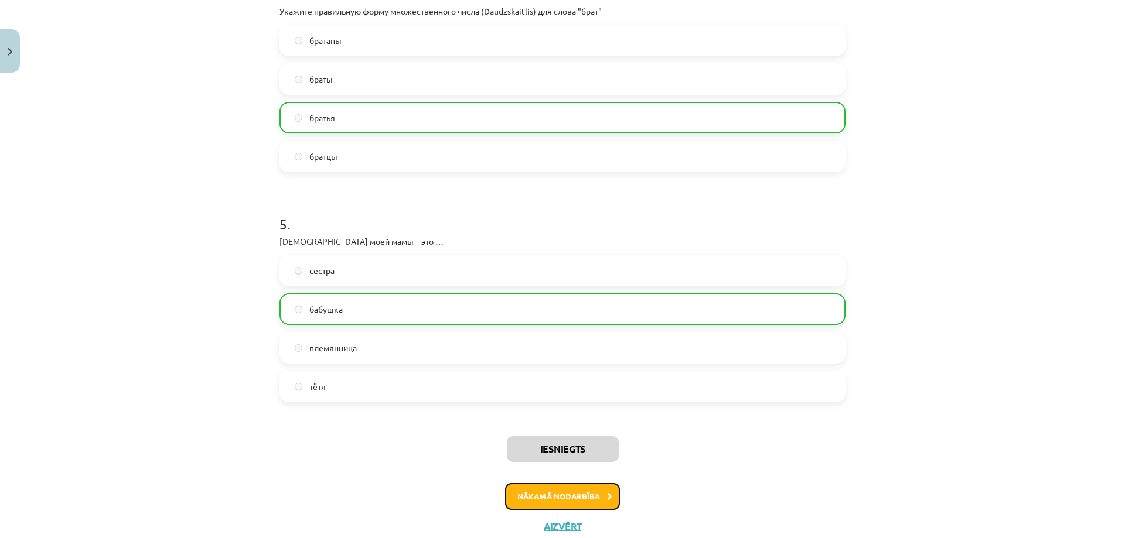
click at [553, 498] on button "Nākamā nodarbība" at bounding box center [562, 496] width 115 height 27
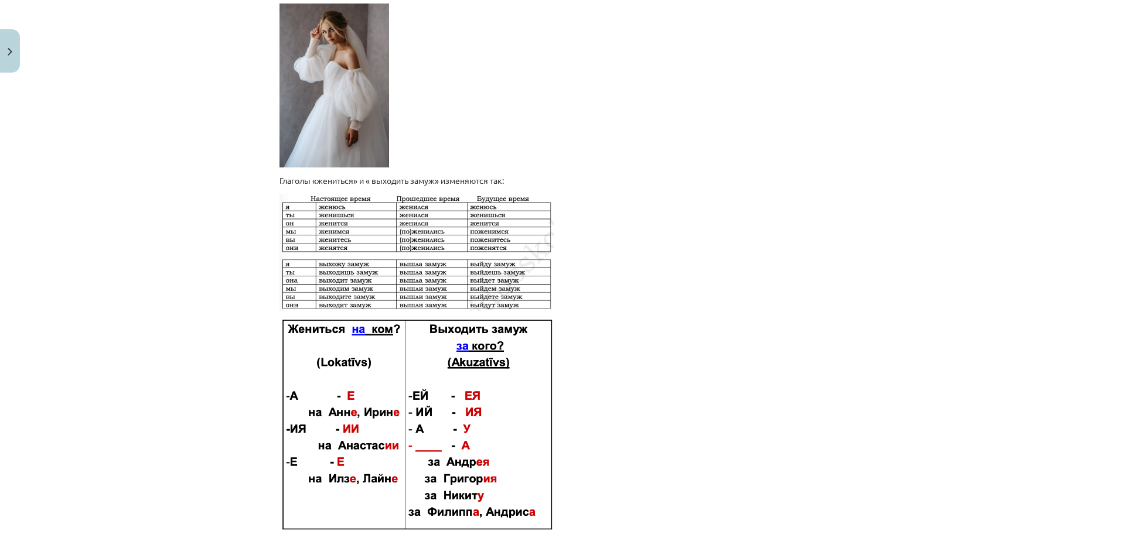
scroll to position [1669, 0]
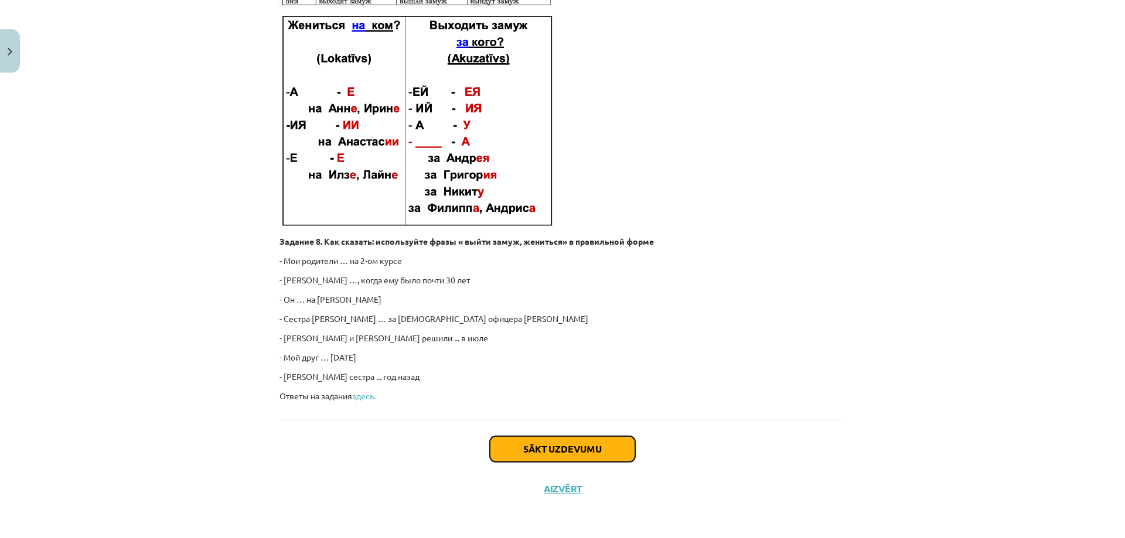
click at [560, 445] on button "Sākt uzdevumu" at bounding box center [562, 449] width 145 height 26
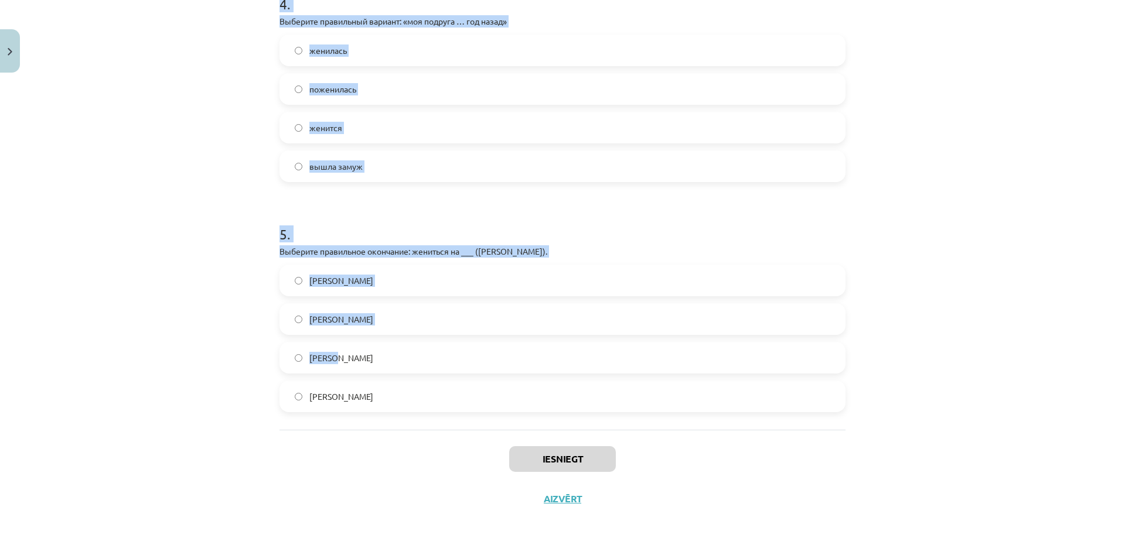
scroll to position [958, 0]
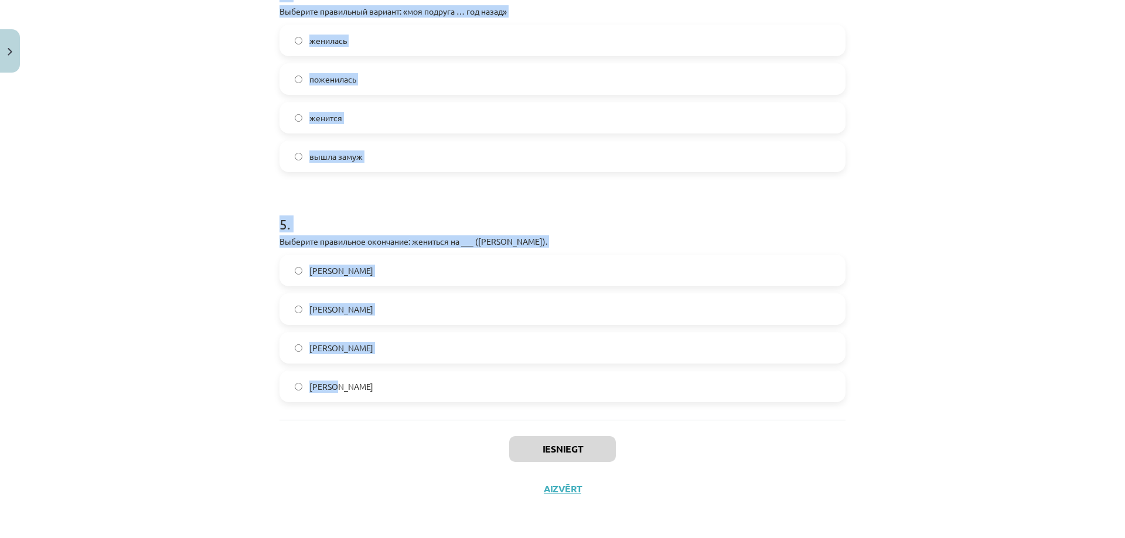
drag, startPoint x: 269, startPoint y: 217, endPoint x: 452, endPoint y: 390, distance: 251.5
copy form "1 . Какое слово на латышском языке означает "свадьба"? kāzas šķirties līgavaini…"
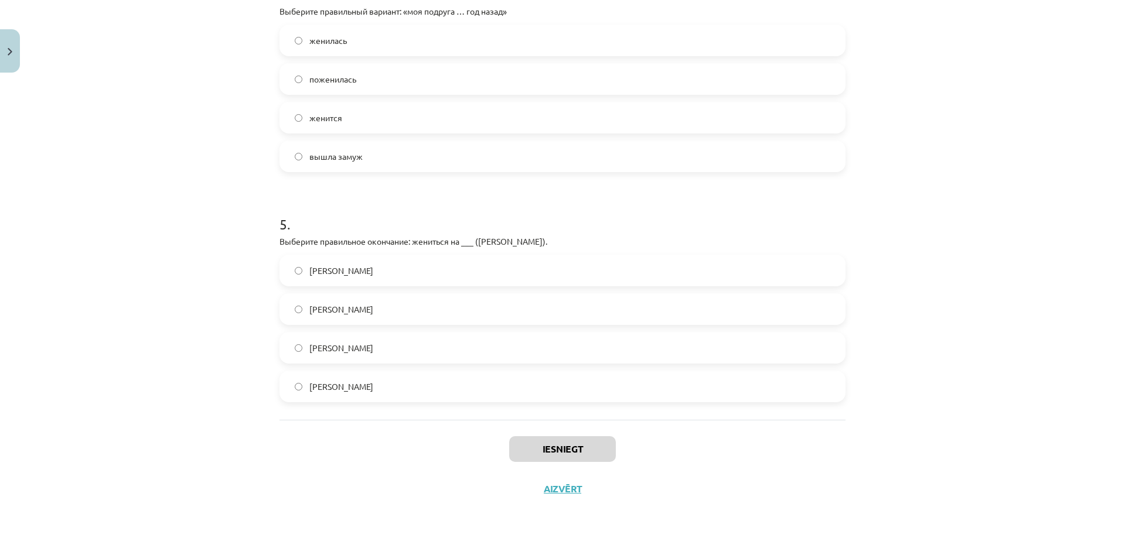
click at [251, 439] on div "Mācību tēma: Krievu valodas b1 - 10. klases 2. ieskaites mācību materiāls #4 О …" at bounding box center [562, 269] width 1125 height 538
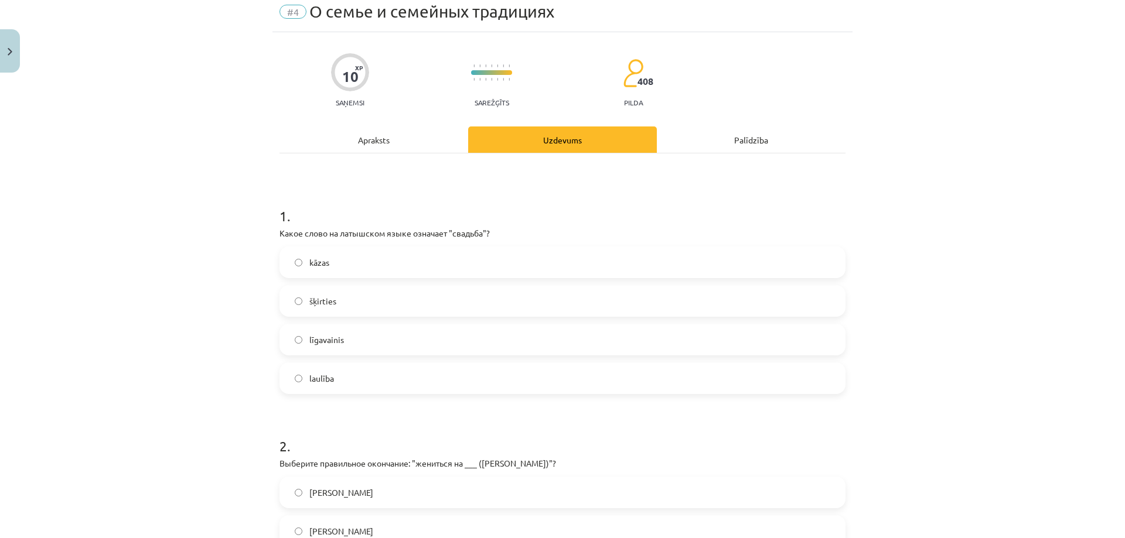
scroll to position [2, 0]
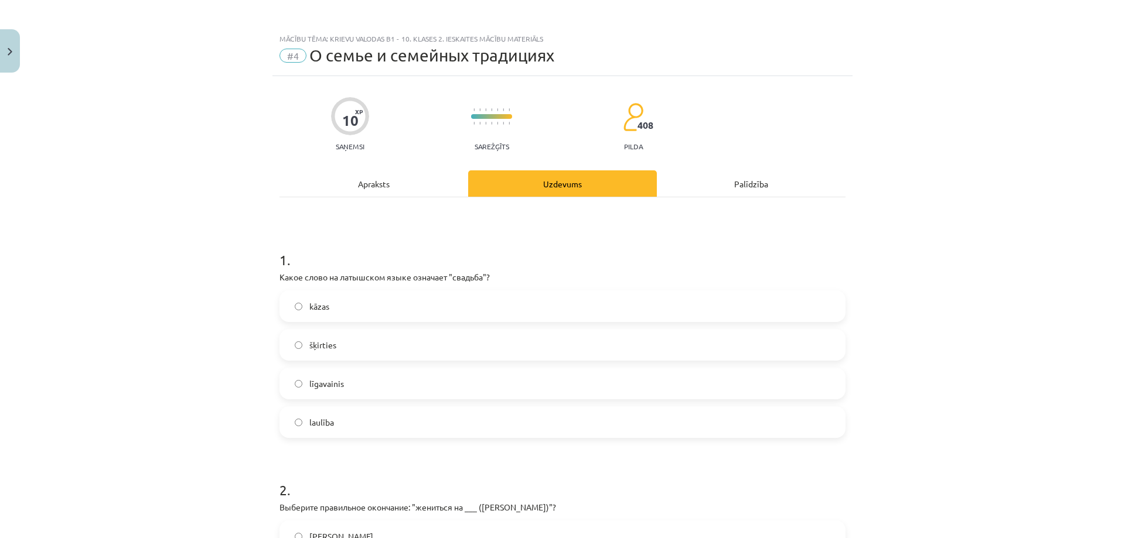
click at [344, 305] on label "kāzas" at bounding box center [562, 306] width 563 height 29
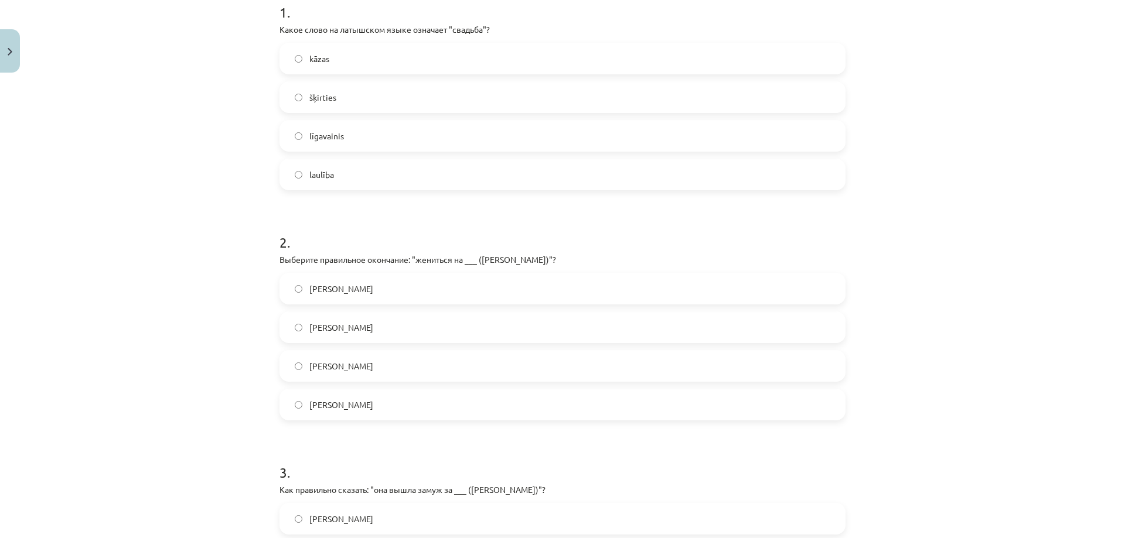
scroll to position [275, 0]
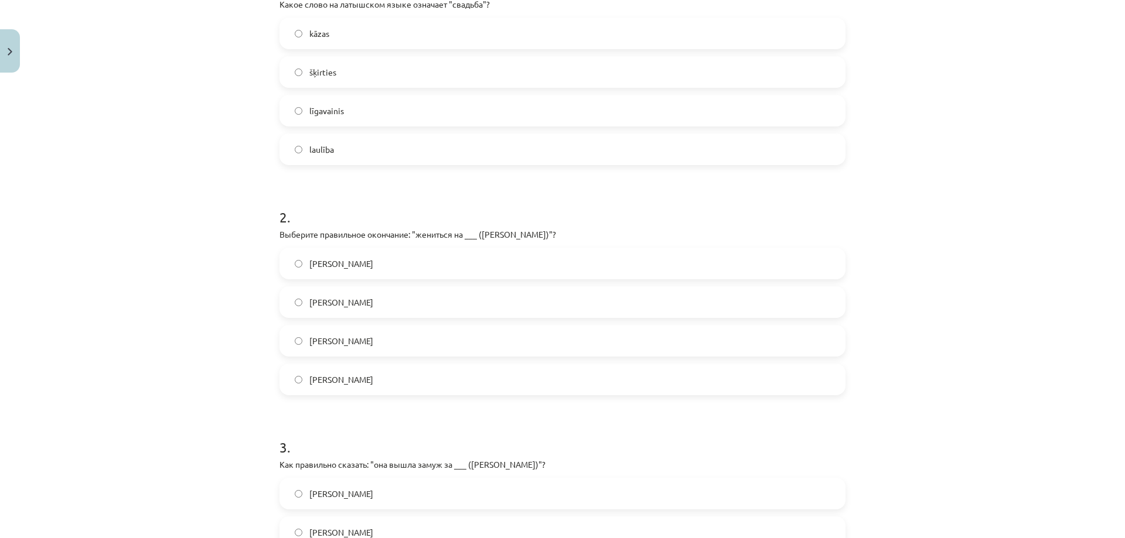
click at [353, 340] on label "[PERSON_NAME]" at bounding box center [562, 340] width 563 height 29
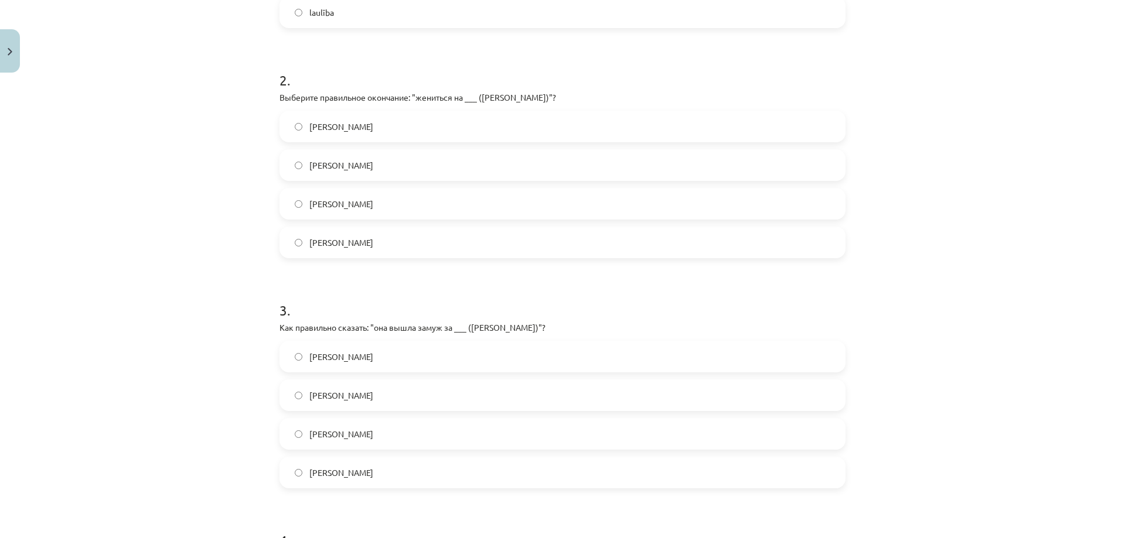
scroll to position [548, 0]
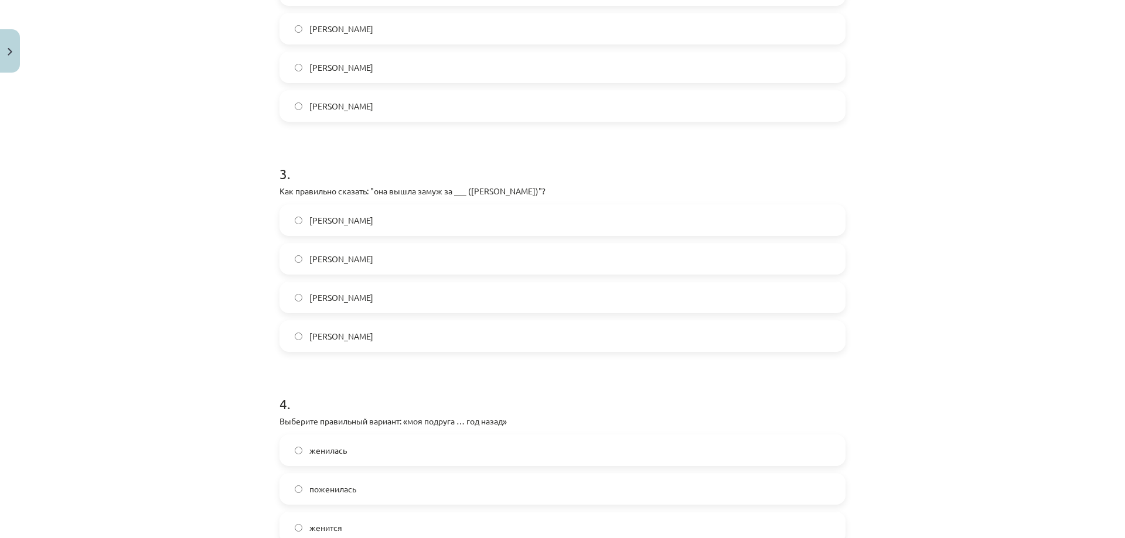
click at [343, 217] on label "[PERSON_NAME]" at bounding box center [562, 220] width 563 height 29
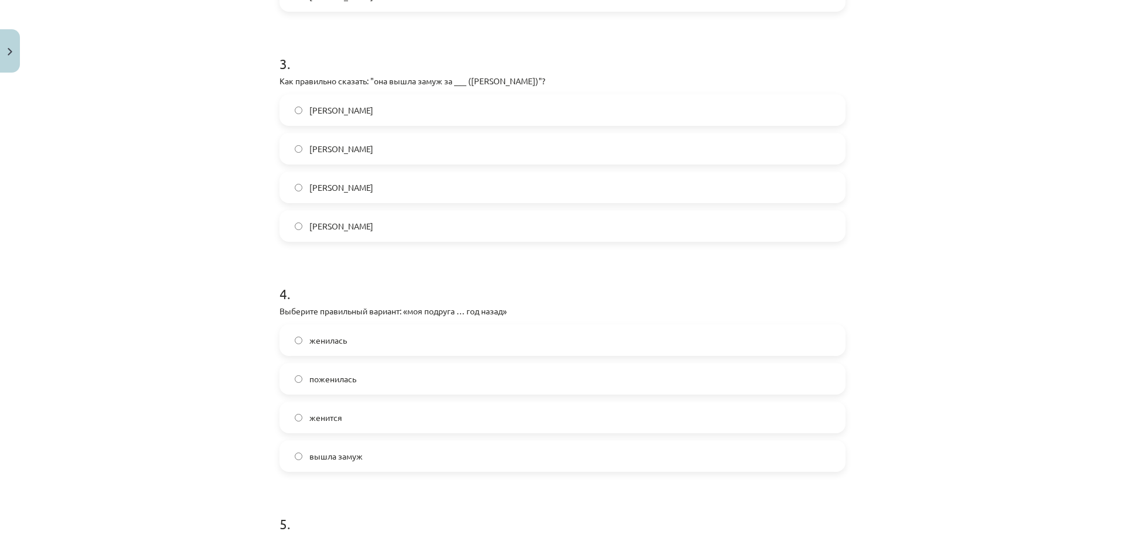
scroll to position [685, 0]
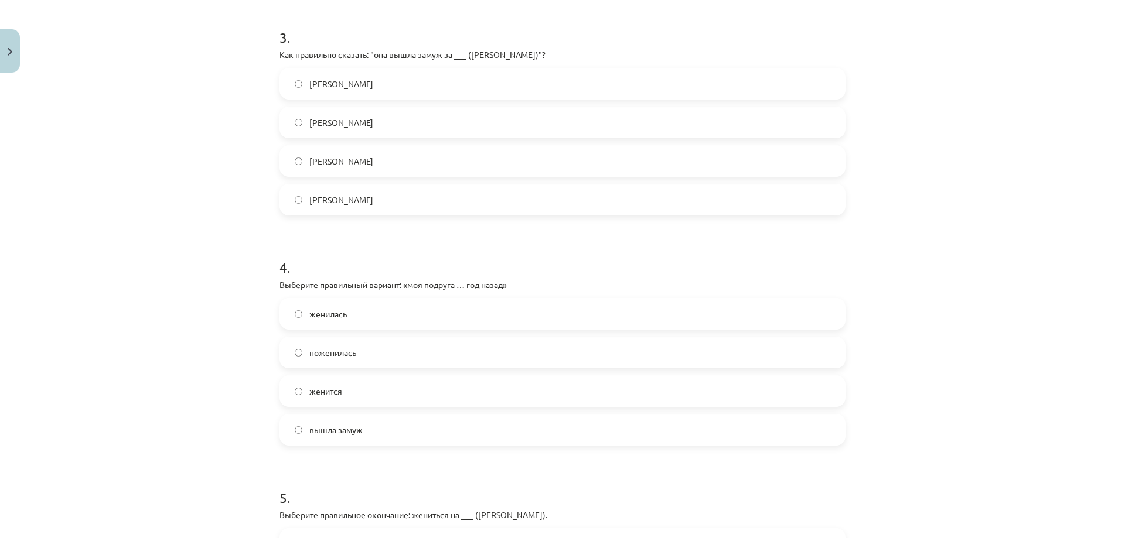
click at [346, 427] on span "вышла замуж" at bounding box center [335, 430] width 53 height 12
click at [418, 428] on label "вышла замуж" at bounding box center [562, 429] width 563 height 29
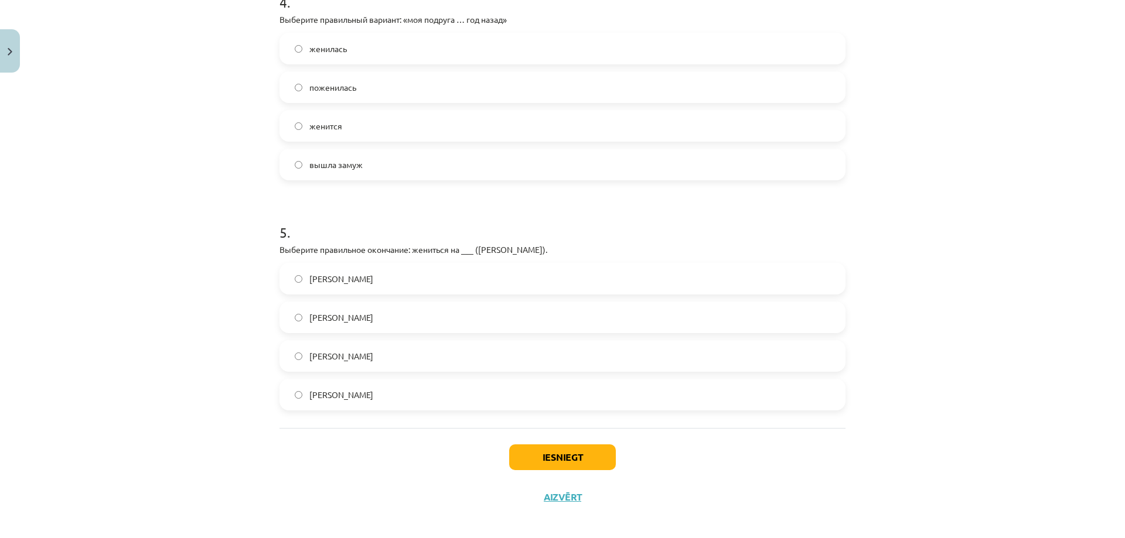
scroll to position [958, 0]
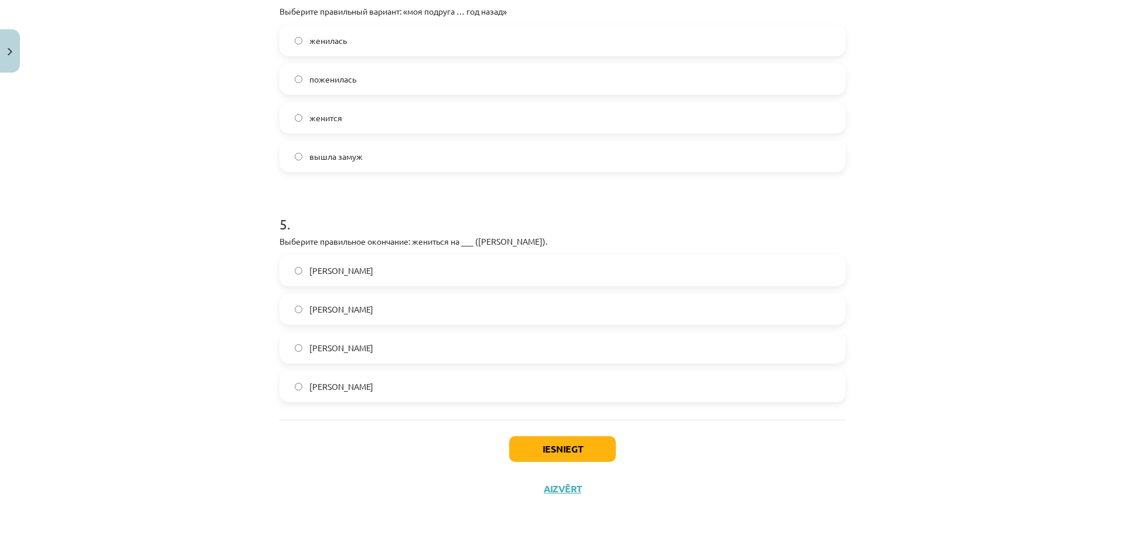
click at [353, 354] on label "[PERSON_NAME]" at bounding box center [562, 347] width 563 height 29
click at [546, 452] on button "Iesniegt" at bounding box center [562, 449] width 107 height 26
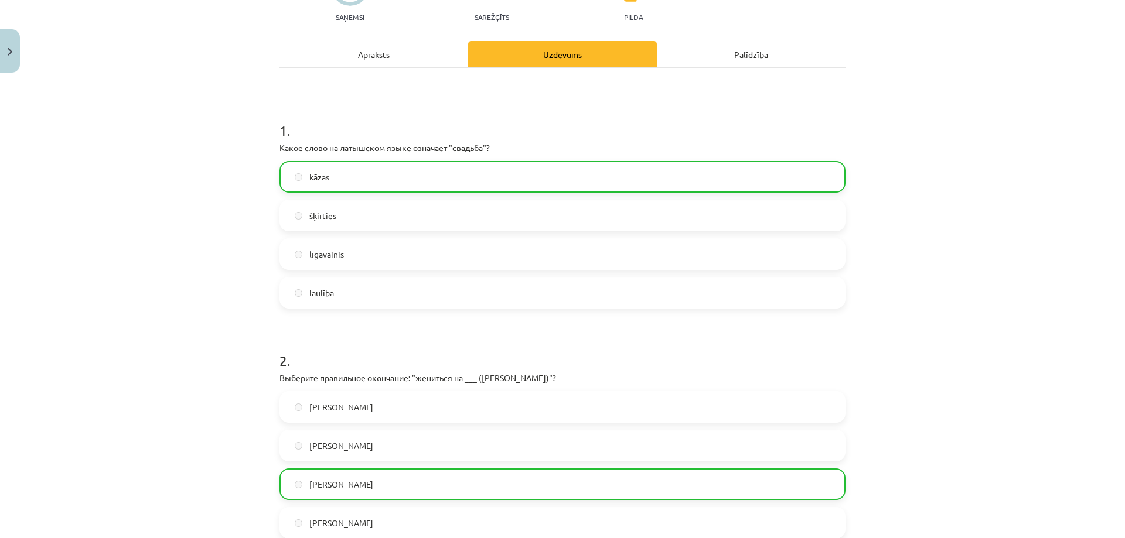
scroll to position [0, 0]
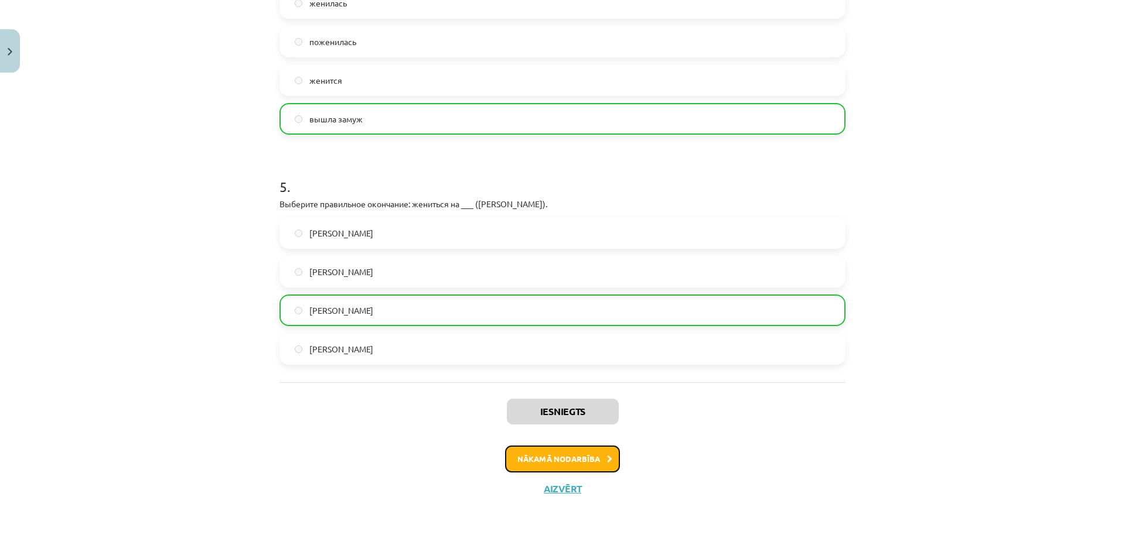
click at [539, 455] on button "Nākamā nodarbība" at bounding box center [562, 459] width 115 height 27
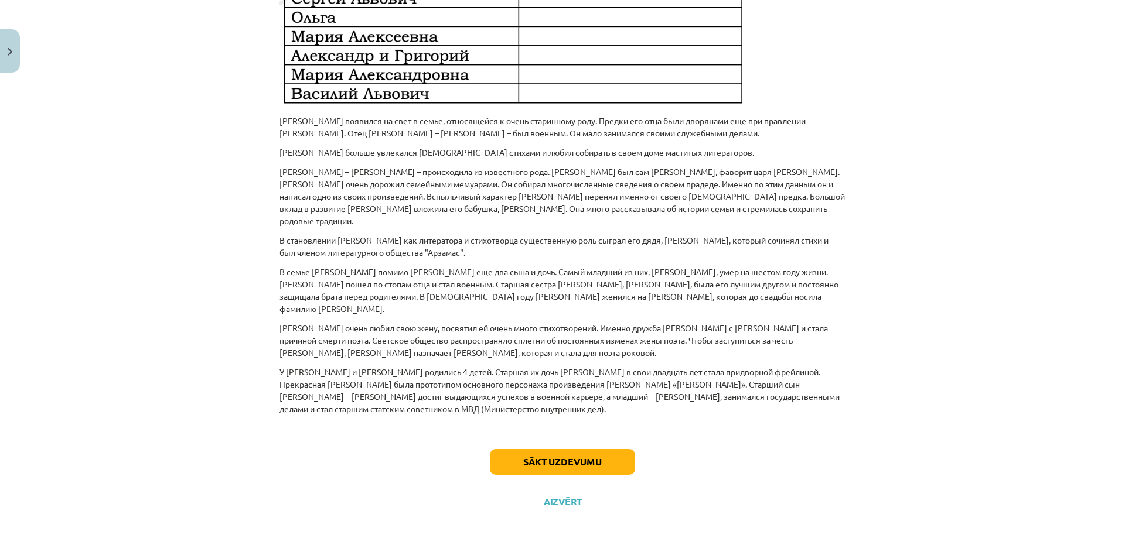
scroll to position [759, 0]
click at [518, 449] on button "Sākt uzdevumu" at bounding box center [562, 462] width 145 height 26
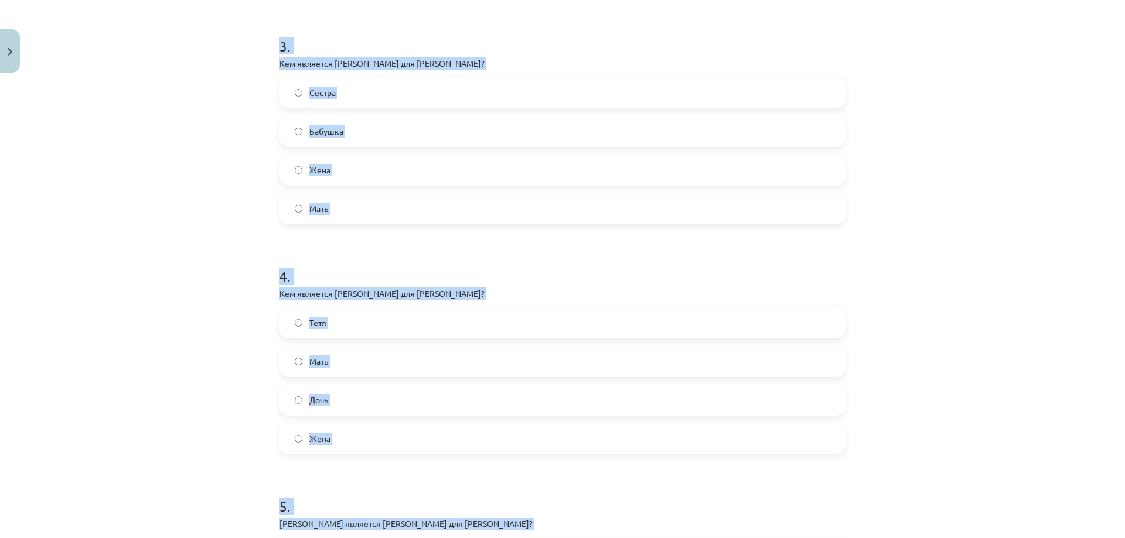
scroll to position [958, 0]
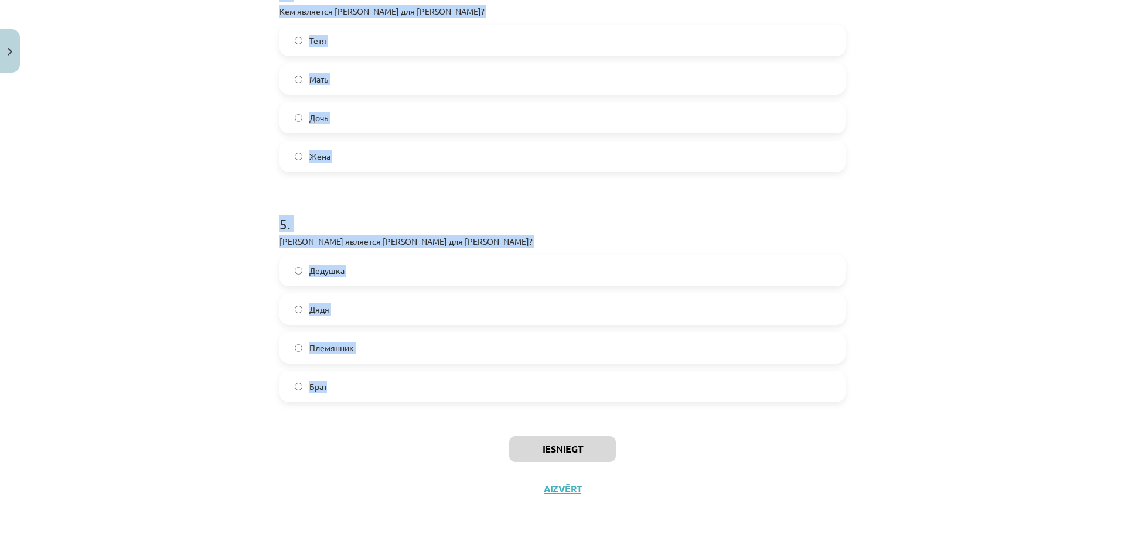
drag, startPoint x: 267, startPoint y: 228, endPoint x: 405, endPoint y: 381, distance: 206.1
click at [405, 381] on div "Mācību tēma: Krievu valodas b1 - 10. klases 2. ieskaites mācību materiāls #5 Ис…" at bounding box center [562, 269] width 1125 height 538
copy form "1 . Кем является [PERSON_NAME] для [PERSON_NAME]? [PERSON_NAME] Двоюродный брат…"
click at [226, 402] on div "Mācību tēma: Krievu valodas b1 - 10. klases 2. ieskaites mācību materiāls #5 Ис…" at bounding box center [562, 269] width 1125 height 538
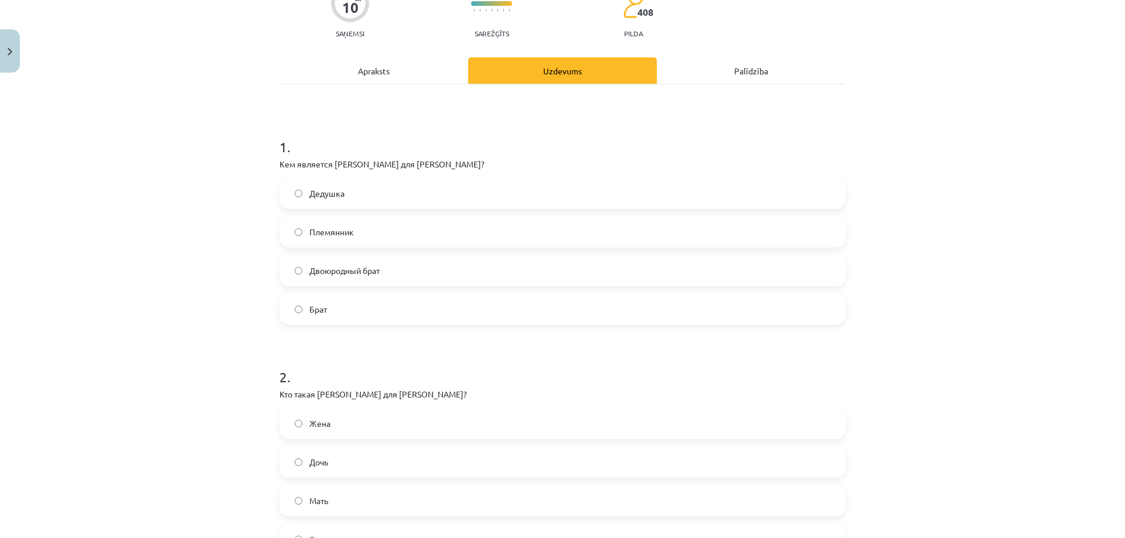
scroll to position [2, 0]
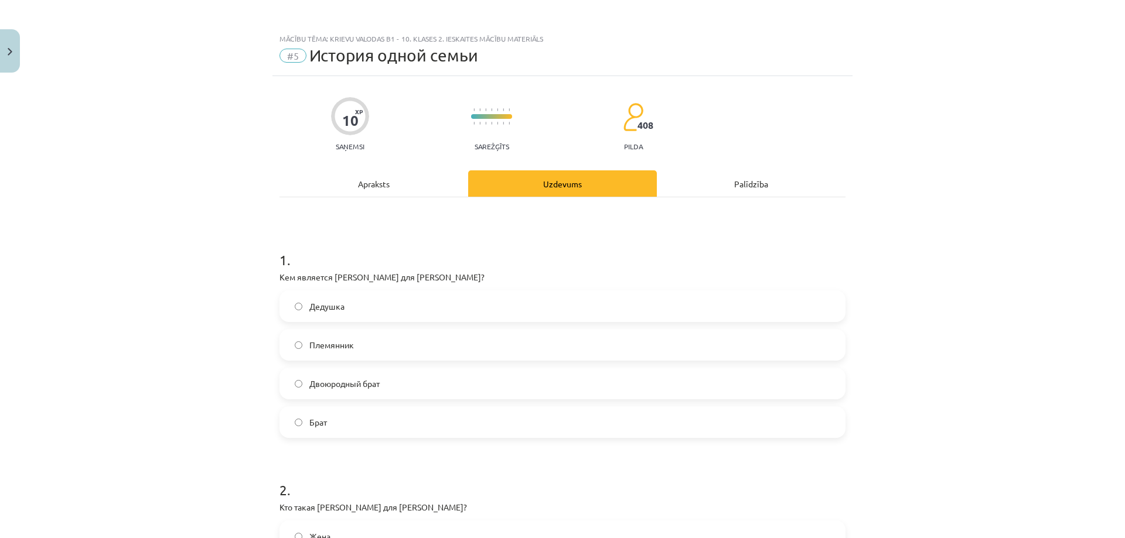
click at [341, 422] on label "Брат" at bounding box center [562, 422] width 563 height 29
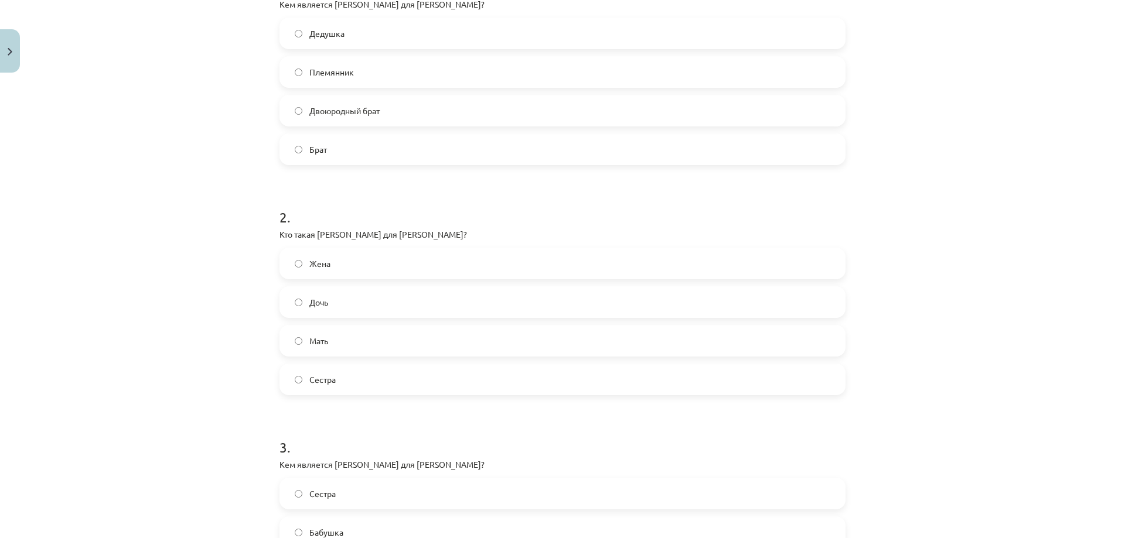
click at [349, 260] on label "Жена" at bounding box center [562, 263] width 563 height 29
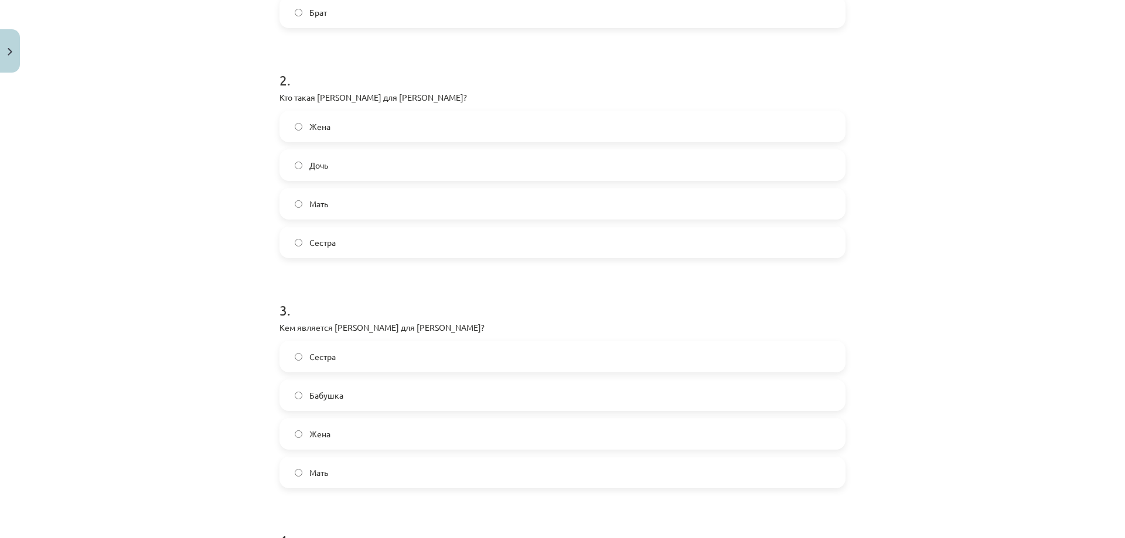
click at [325, 477] on label "Мать" at bounding box center [562, 472] width 563 height 29
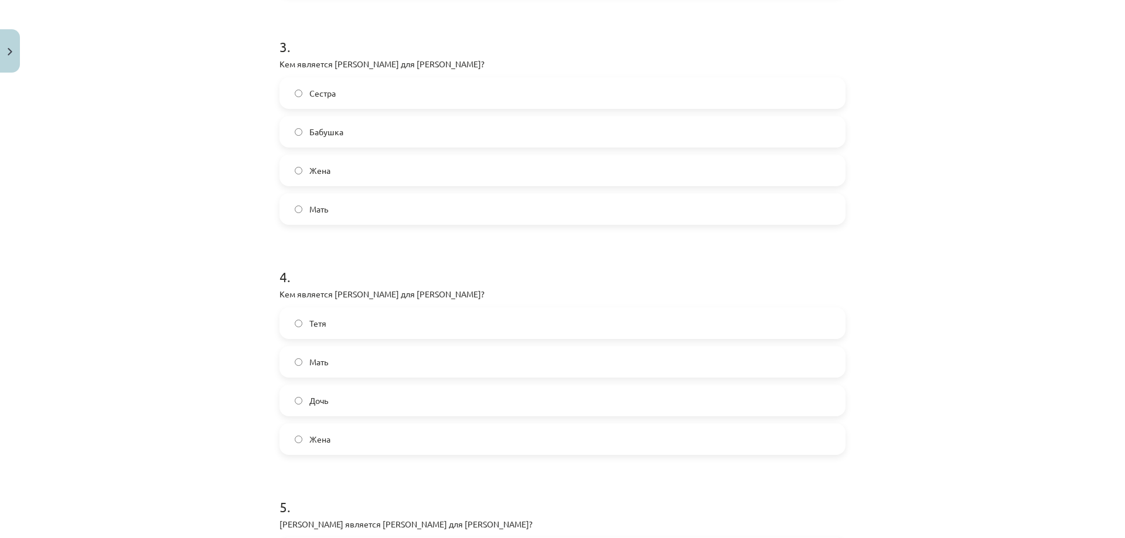
scroll to position [685, 0]
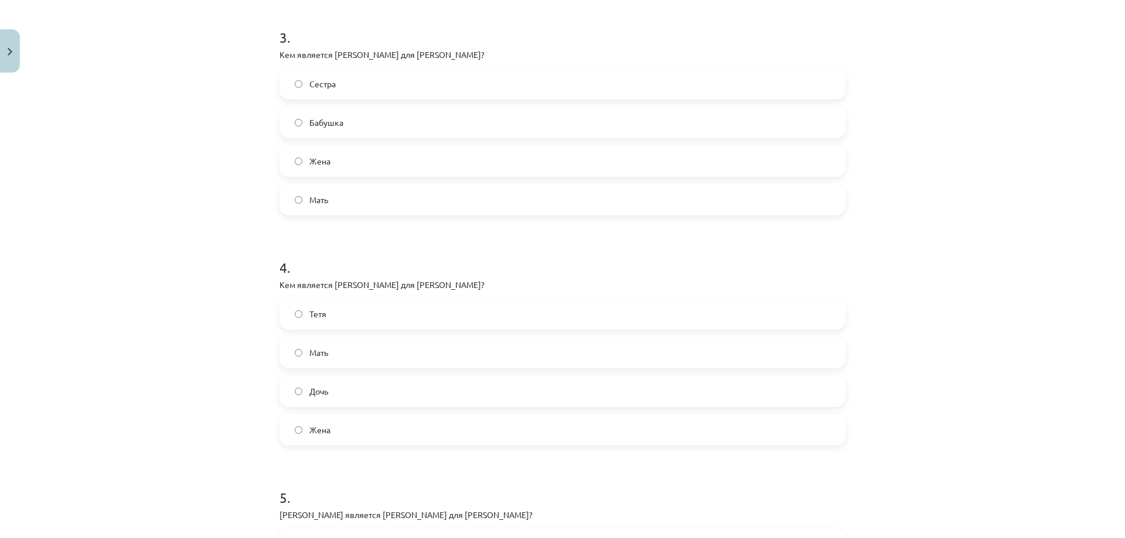
click at [343, 392] on label "Дочь" at bounding box center [562, 391] width 563 height 29
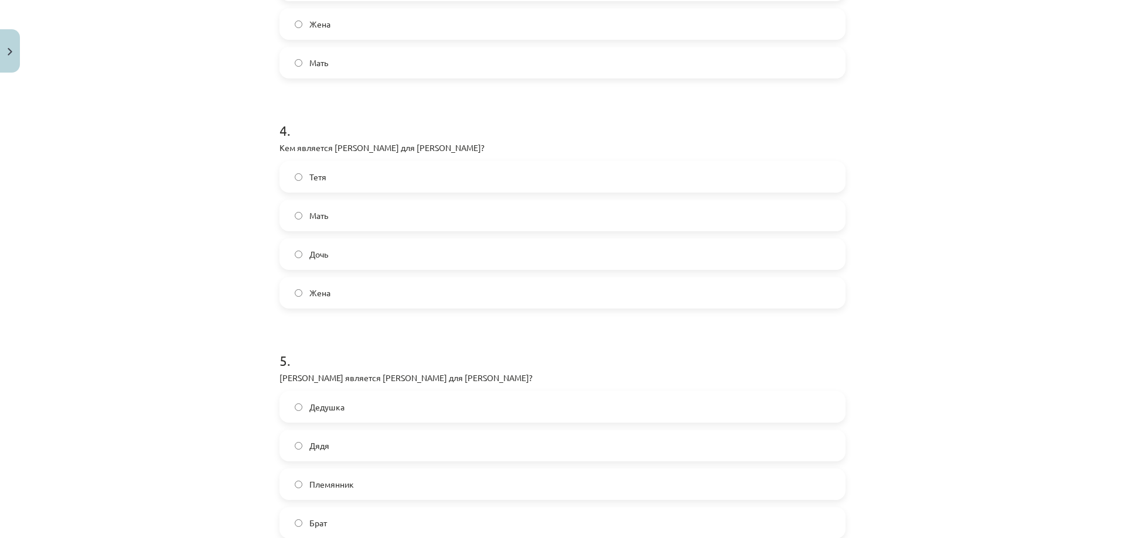
scroll to position [958, 0]
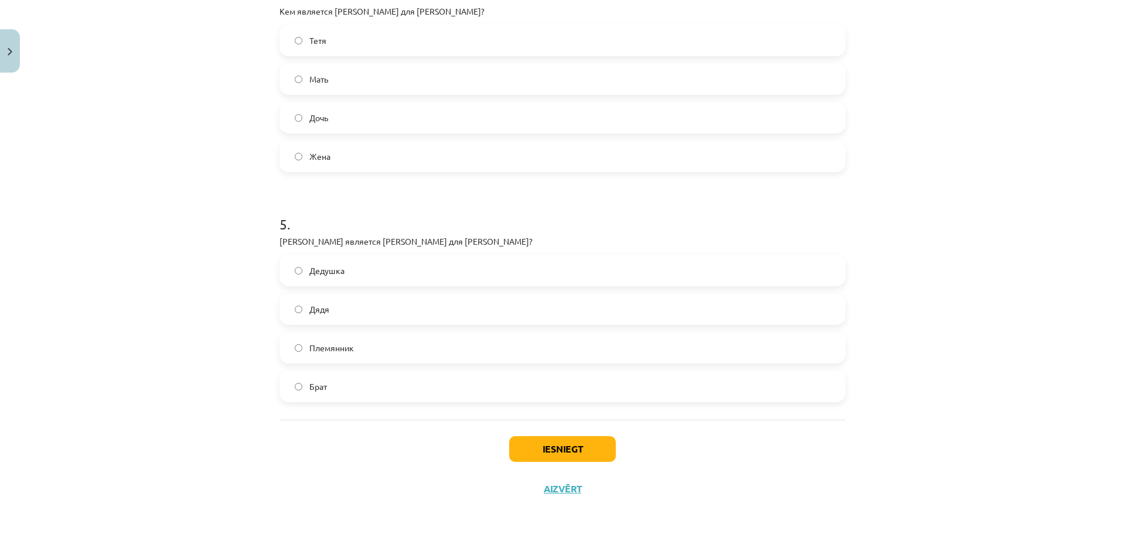
click at [326, 308] on label "Дядя" at bounding box center [562, 309] width 563 height 29
click at [551, 452] on button "Iesniegt" at bounding box center [562, 449] width 107 height 26
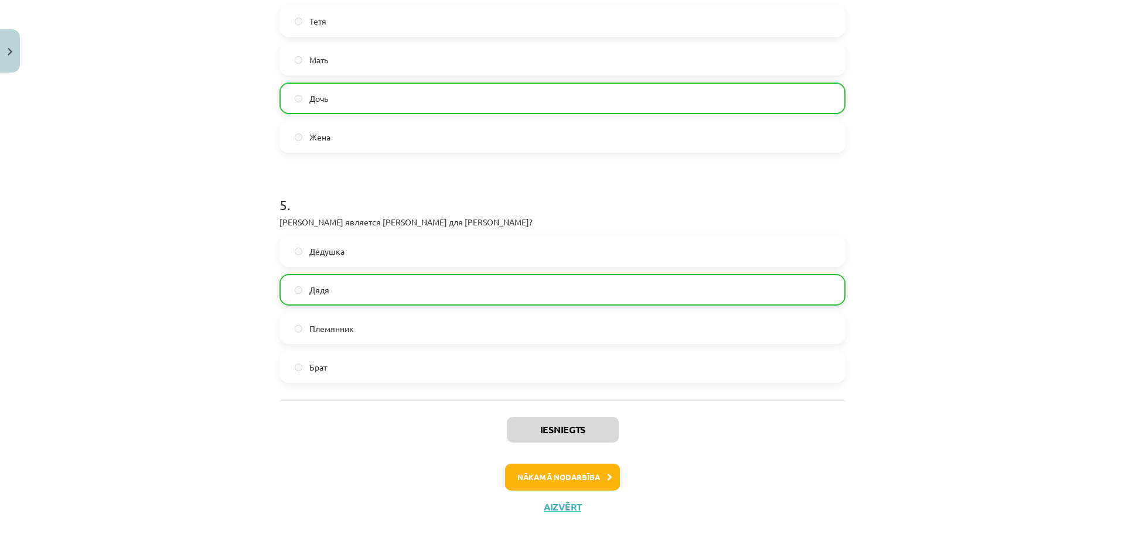
scroll to position [996, 0]
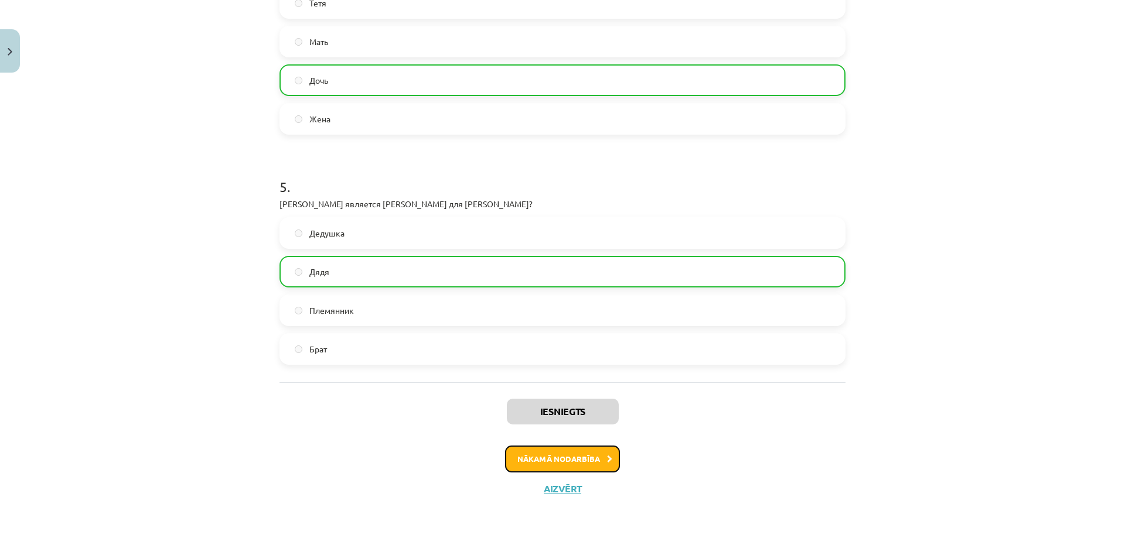
click at [565, 456] on button "Nākamā nodarbība" at bounding box center [562, 459] width 115 height 27
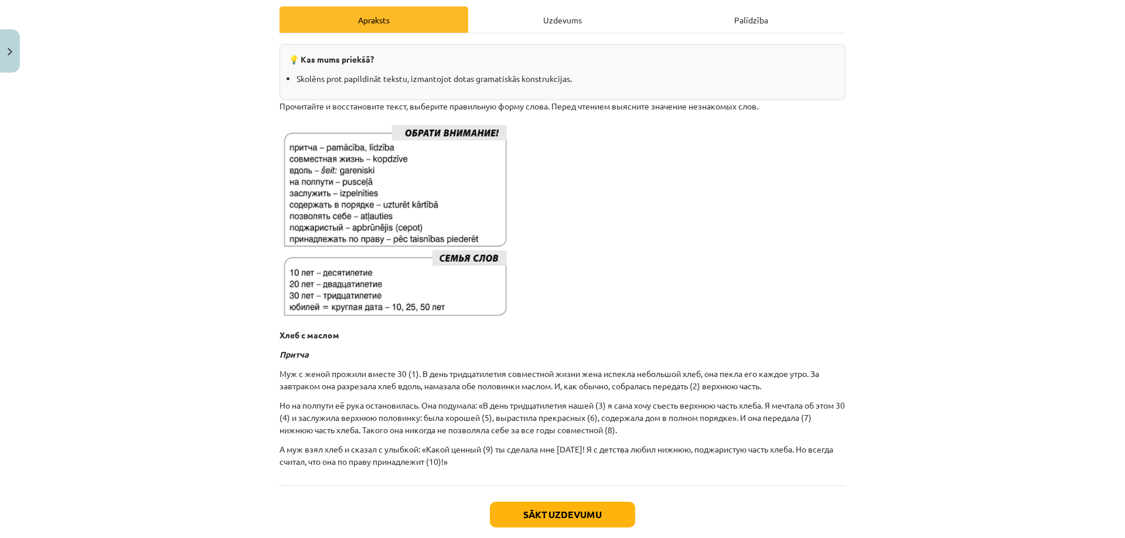
scroll to position [231, 0]
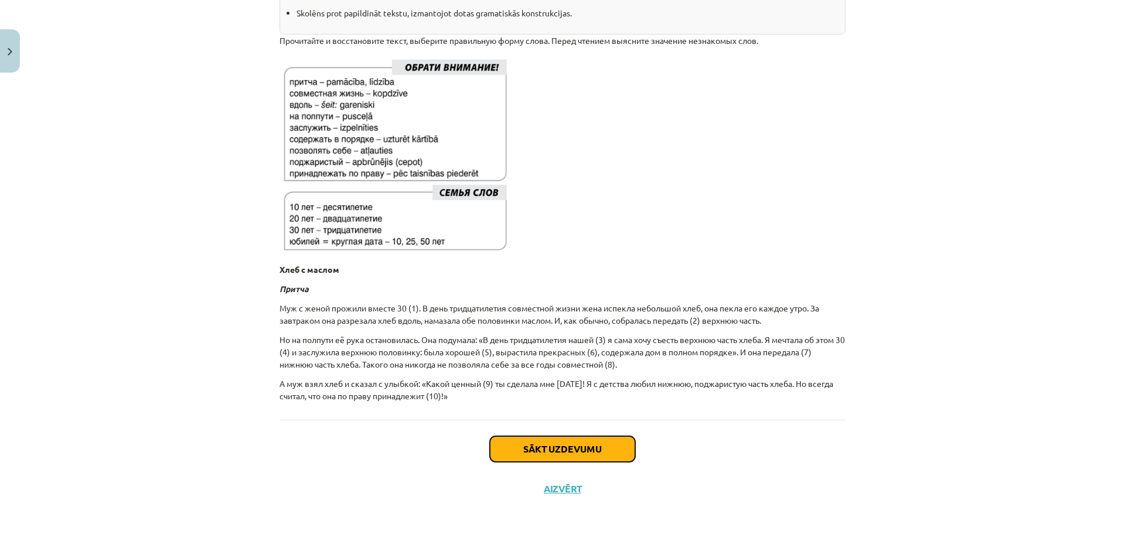
click at [537, 455] on button "Sākt uzdevumu" at bounding box center [562, 449] width 145 height 26
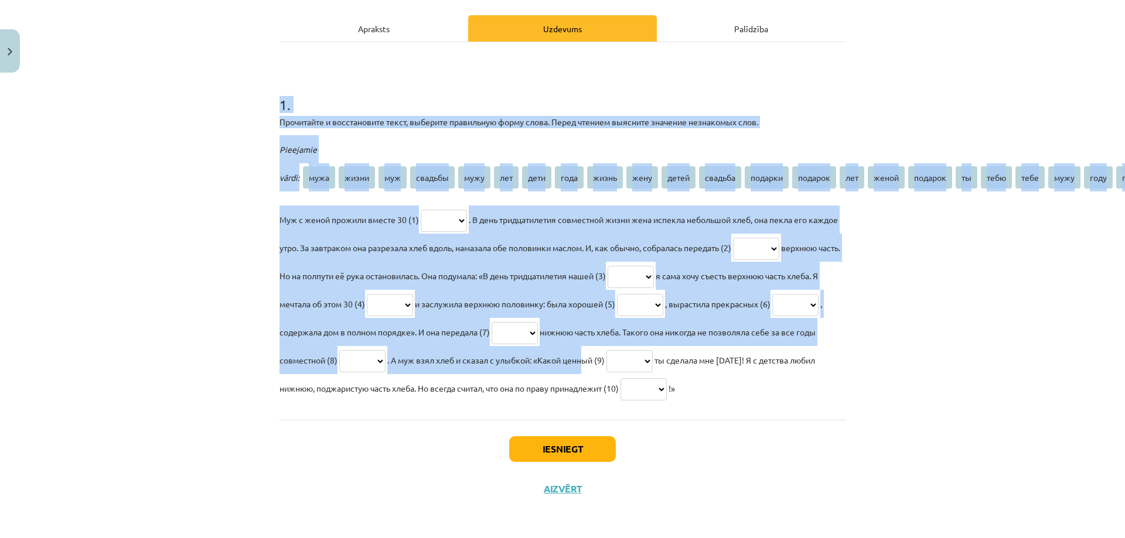
scroll to position [194, 0]
drag, startPoint x: 275, startPoint y: 199, endPoint x: 812, endPoint y: 352, distance: 558.4
click at [812, 352] on div "1 . Прочитайте и восстановите текст, выберите правильную форму слова. Перед чте…" at bounding box center [562, 239] width 566 height 326
copy div "6 . Loremipsum d sitametconse adipi, elitsedd eiusmodtem incid utlab. Etdol mag…"
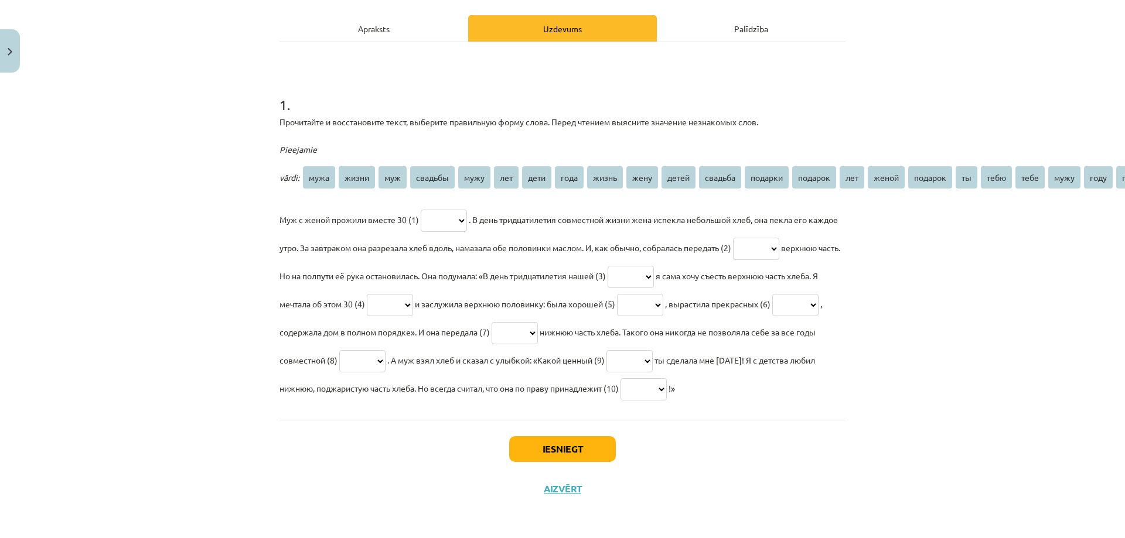
drag, startPoint x: 295, startPoint y: 442, endPoint x: 302, endPoint y: 405, distance: 37.5
click at [293, 442] on div "Iesniegt Aizvērt" at bounding box center [562, 461] width 566 height 82
click at [446, 210] on select "**** ***** *** ******* **** *** **** **** ***** **** ***** ******* ******* ****…" at bounding box center [444, 221] width 46 height 22
select select "***"
click at [421, 210] on select "**** ***** *** ******* **** *** **** **** ***** **** ***** ******* ******* ****…" at bounding box center [444, 221] width 46 height 22
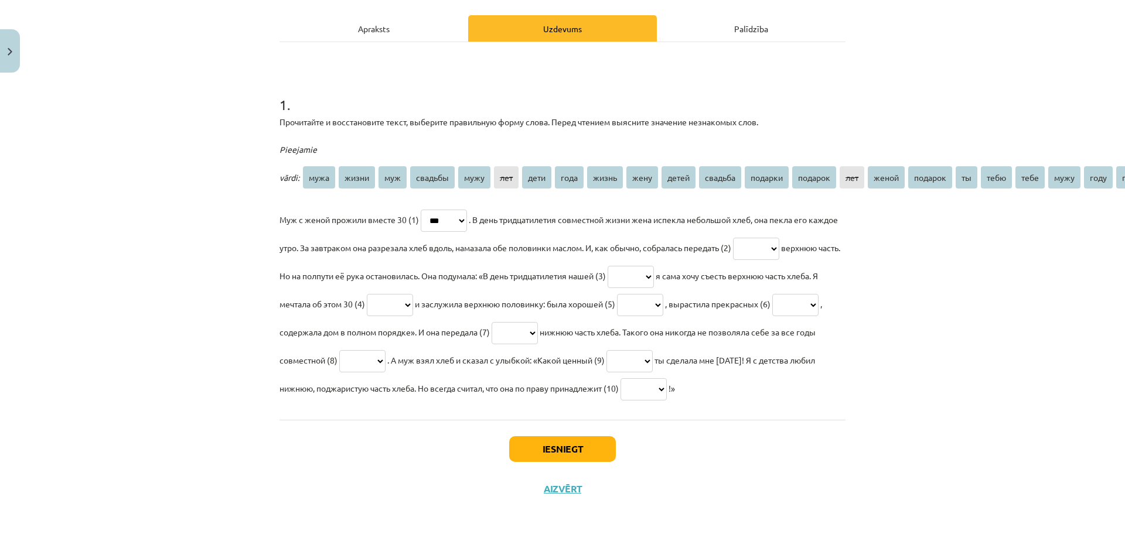
click at [779, 238] on select "**** ***** *** ******* **** *** **** **** ***** **** ***** ******* ******* ****…" at bounding box center [756, 249] width 46 height 22
select select "****"
click at [773, 238] on select "**** ***** *** ******* **** *** **** **** ***** **** ***** ******* ******* ****…" at bounding box center [756, 249] width 46 height 22
click at [654, 266] on select "**** ***** *** ******* **** *** **** **** ***** **** ***** ******* ******* ****…" at bounding box center [630, 277] width 46 height 22
select select "*******"
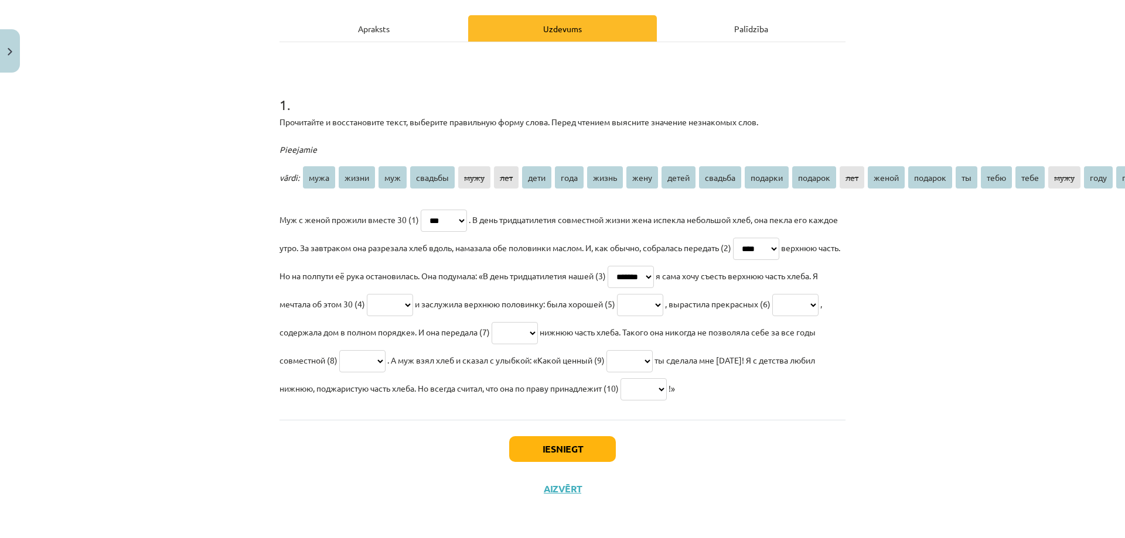
click at [654, 266] on select "**** ***** *** ******* **** *** **** **** ***** **** ***** ******* ******* ****…" at bounding box center [630, 277] width 46 height 22
click at [413, 294] on select "**** ***** *** ******* **** *** **** **** ***** **** ***** ******* ******* ****…" at bounding box center [390, 305] width 46 height 22
select select "***"
click at [413, 294] on select "**** ***** *** ******* **** *** **** **** ***** **** ***** ******* ******* ****…" at bounding box center [390, 305] width 46 height 22
click at [663, 294] on select "**** ***** *** ******* **** *** **** **** ***** **** ***** ******* ******* ****…" at bounding box center [640, 305] width 46 height 22
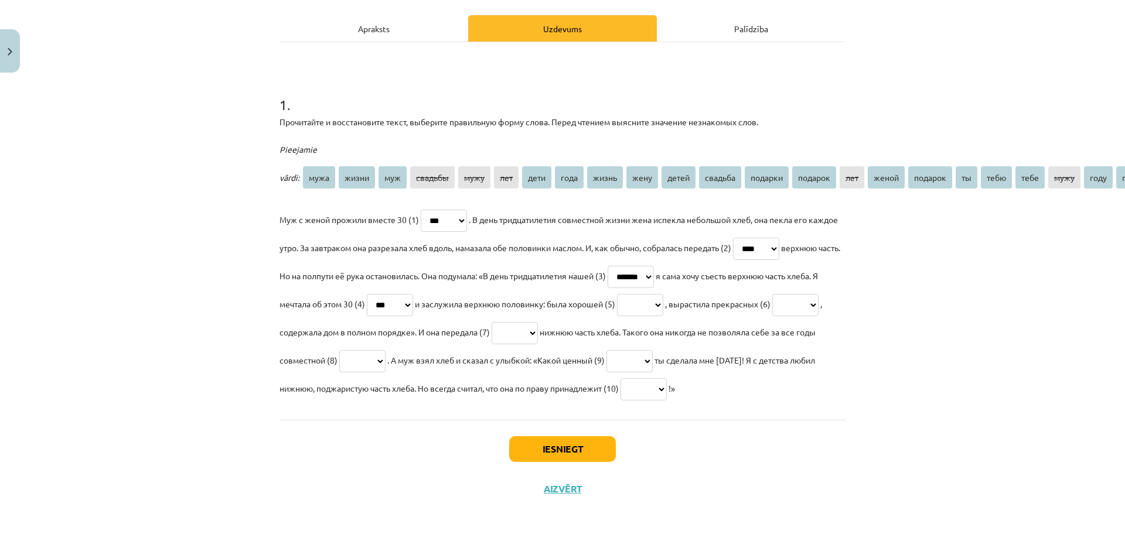
select select "*****"
click at [663, 294] on select "**** ***** *** ******* **** *** **** **** ***** **** ***** ******* ******* ****…" at bounding box center [640, 305] width 46 height 22
click at [772, 296] on select "**** ***** *** ******* **** *** **** **** ***** **** ***** ******* ******* ****…" at bounding box center [795, 305] width 46 height 22
select select "*****"
click at [772, 294] on select "**** ***** *** ******* **** *** **** **** ***** **** ***** ******* ******* ****…" at bounding box center [795, 305] width 46 height 22
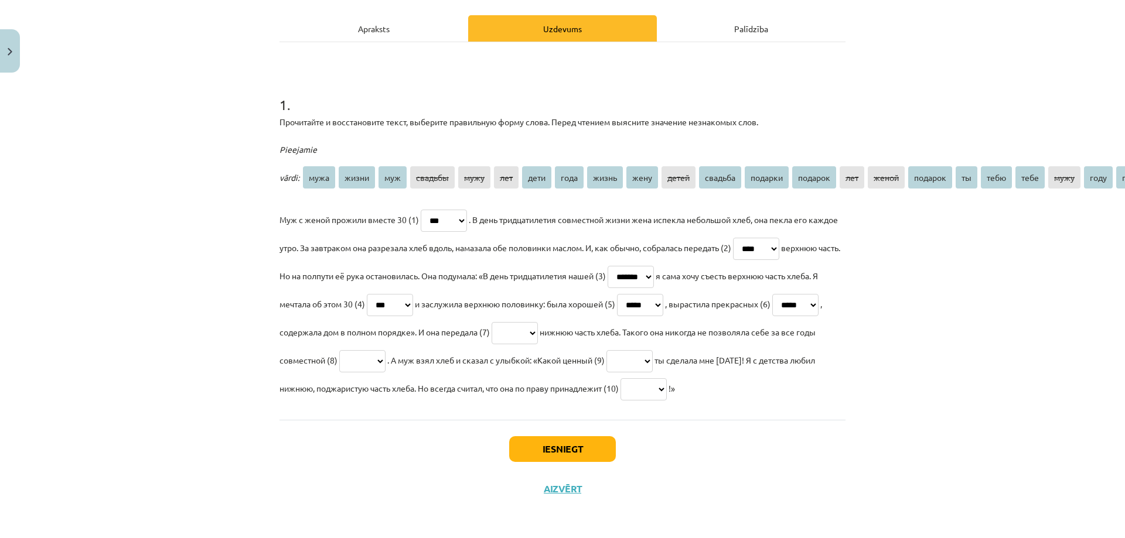
click at [538, 322] on select "**** ***** *** ******* **** *** **** **** ***** **** ***** ******* ******* ****…" at bounding box center [514, 333] width 46 height 22
select select "****"
click at [538, 322] on select "**** ***** *** ******* **** *** **** **** ***** **** ***** ******* ******* ****…" at bounding box center [514, 333] width 46 height 22
click at [385, 350] on select "**** ***** *** ******* **** *** **** **** ***** **** ***** ******* ******* ****…" at bounding box center [362, 361] width 46 height 22
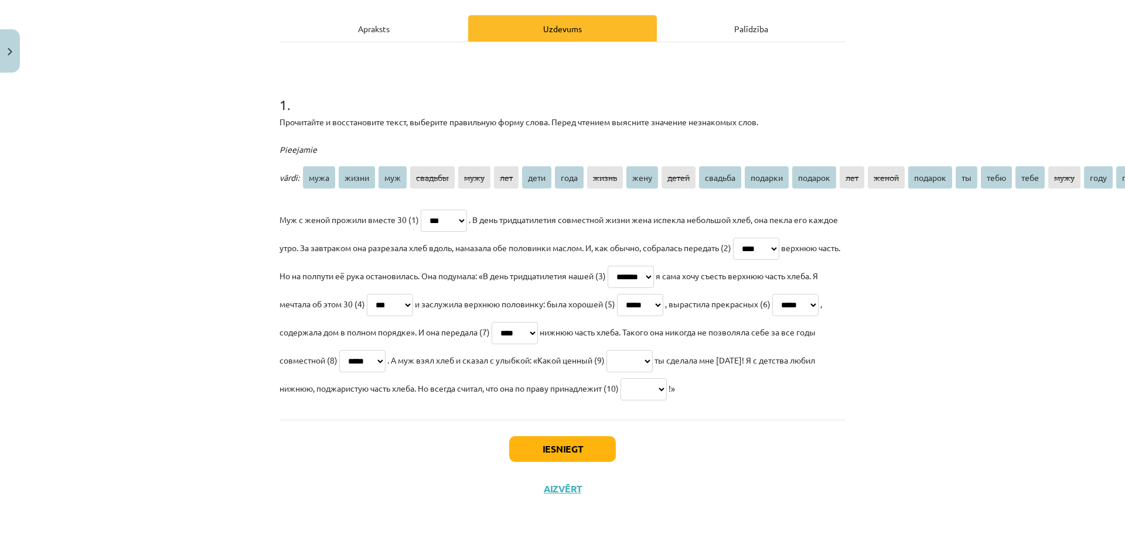
click at [385, 350] on select "**** ***** *** ******* **** *** **** **** ***** **** ***** ******* ******* ****…" at bounding box center [362, 361] width 46 height 22
select select "*****"
click at [385, 350] on select "**** ***** *** ******* **** *** **** **** ***** **** ***** ******* ******* ****…" at bounding box center [362, 361] width 46 height 22
click at [652, 350] on select "**** ***** *** ******* **** *** **** **** ***** **** ***** ******* ******* ****…" at bounding box center [629, 361] width 46 height 22
select select "*******"
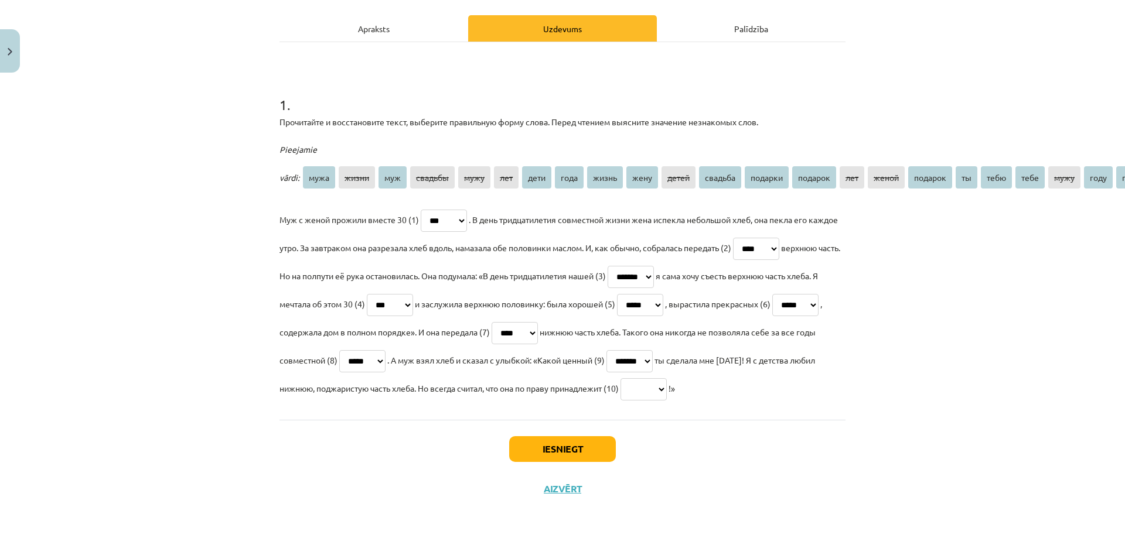
click at [652, 350] on select "**** ***** *** ******* **** *** **** **** ***** **** ***** ******* ******* ****…" at bounding box center [629, 361] width 46 height 22
click at [620, 378] on select "**** ***** *** ******* **** *** **** **** ***** **** ***** ******* ******* ****…" at bounding box center [643, 389] width 46 height 22
select select "****"
click at [620, 378] on select "**** ***** *** ******* **** *** **** **** ***** **** ***** ******* ******* ****…" at bounding box center [643, 389] width 46 height 22
click at [524, 440] on button "Iesniegt" at bounding box center [562, 449] width 107 height 26
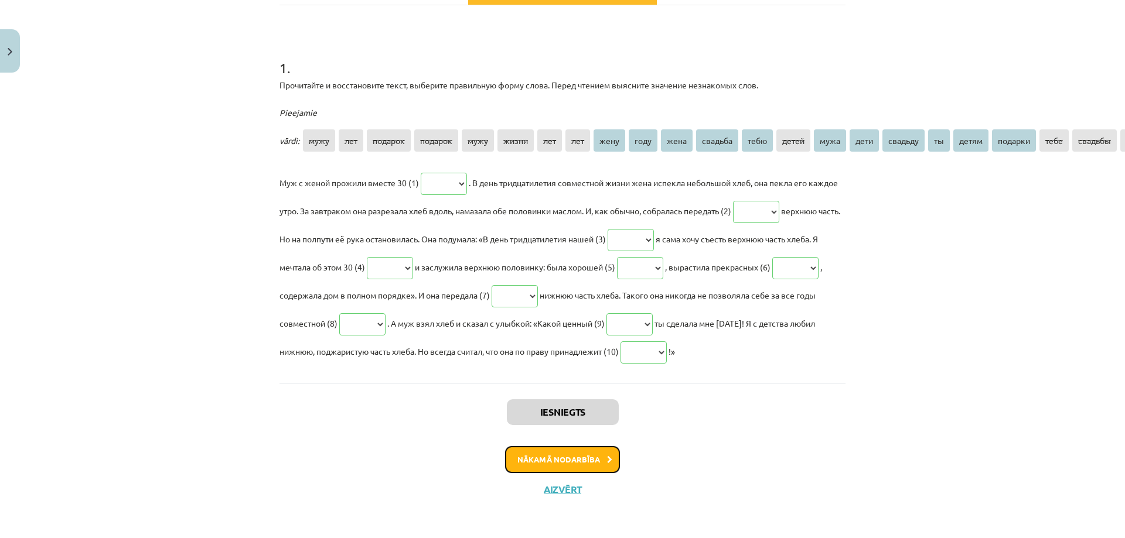
click at [580, 473] on button "Nākamā nodarbība" at bounding box center [562, 459] width 115 height 27
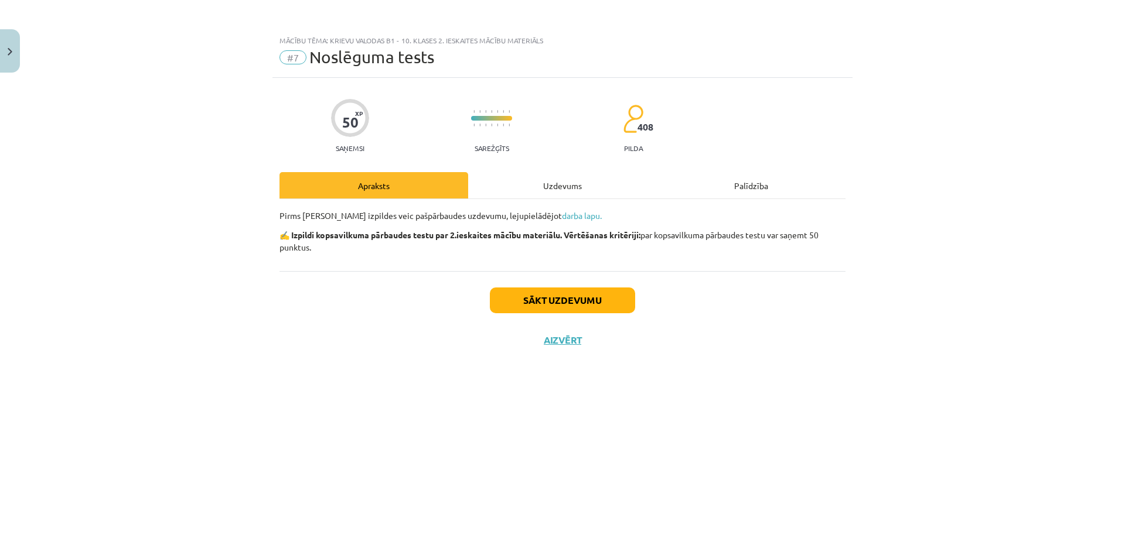
scroll to position [0, 0]
click at [613, 296] on button "Sākt uzdevumu" at bounding box center [562, 301] width 145 height 26
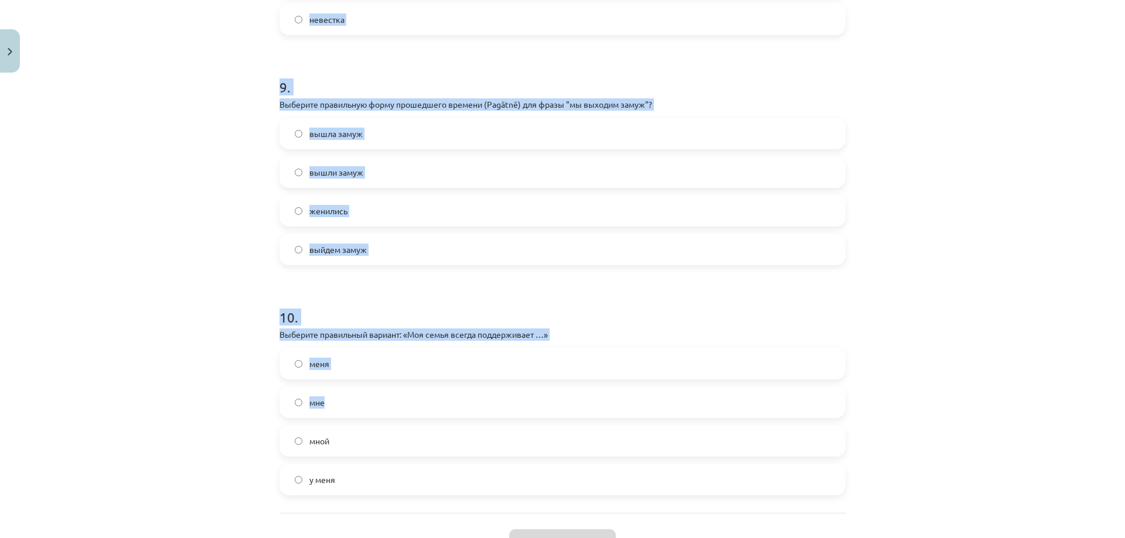
scroll to position [2109, 0]
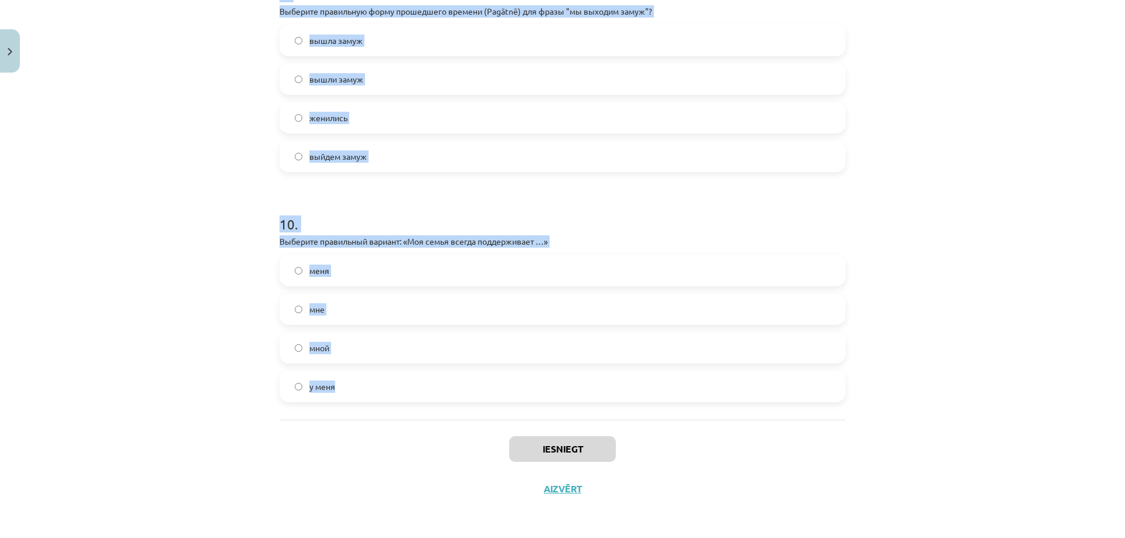
drag, startPoint x: 274, startPoint y: 257, endPoint x: 418, endPoint y: 387, distance: 194.1
copy form "4 . Lor ipsumdolo sitamet: "co adipisc ___ (Elits)"? d Eiusmo te Incid ut Labor…"
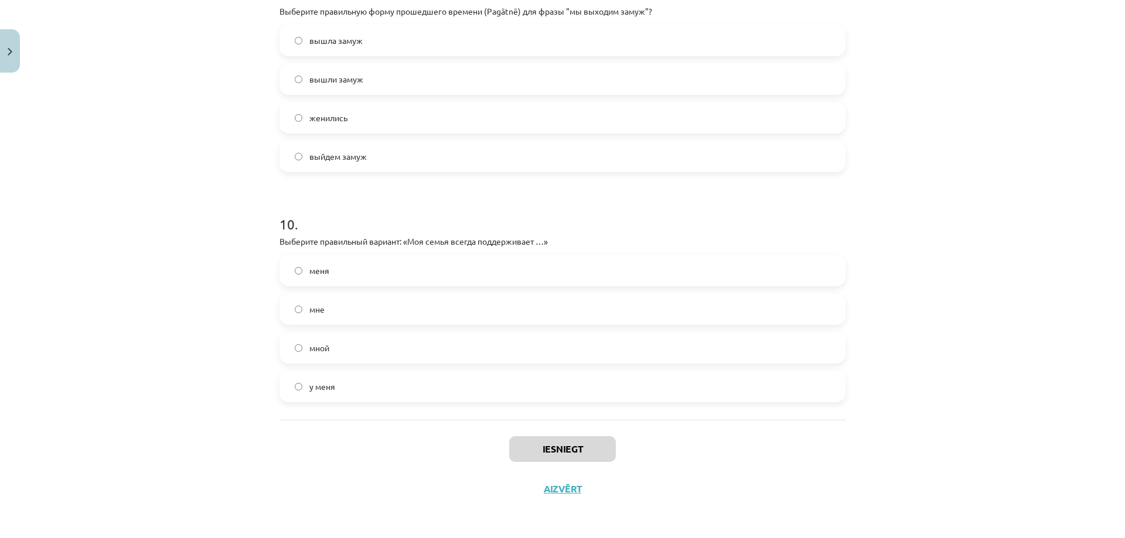
click at [255, 456] on div "Mācību tēma: Krievu valodas b1 - 10. klases 2. ieskaites mācību materiāls #7 No…" at bounding box center [562, 269] width 1125 height 538
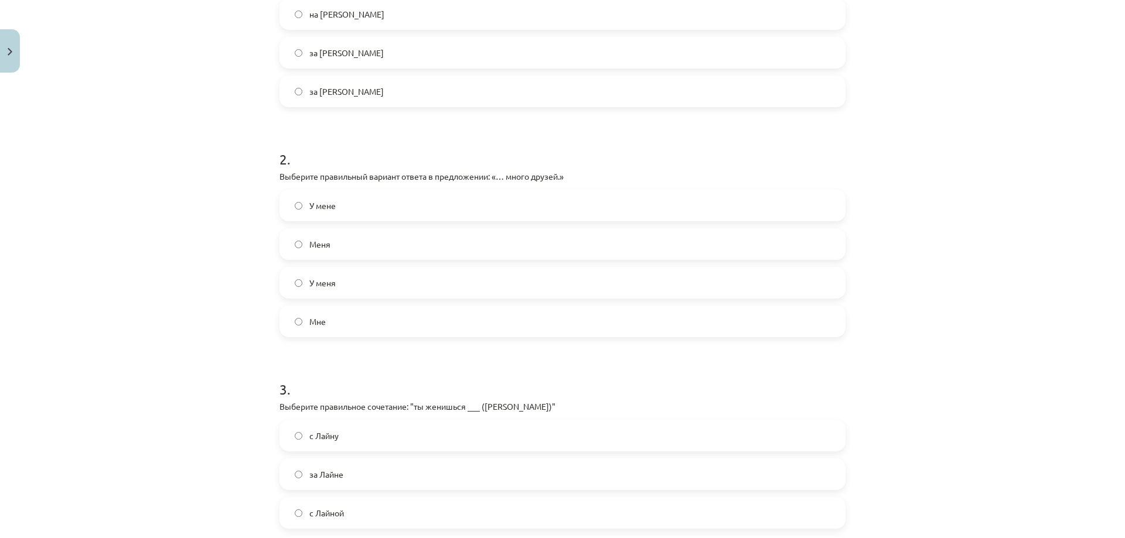
scroll to position [0, 0]
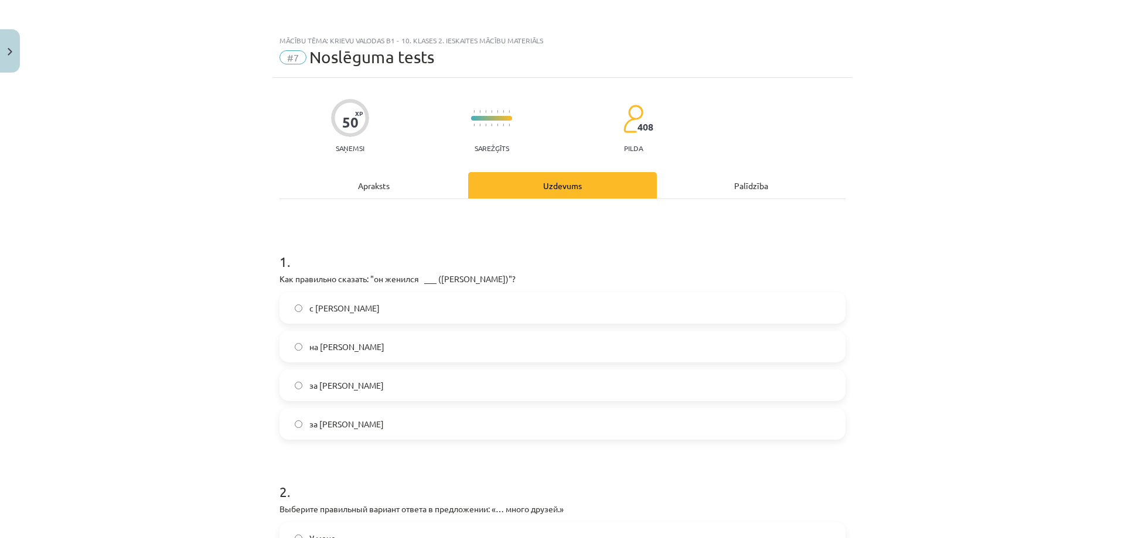
click at [349, 340] on label "на [PERSON_NAME]" at bounding box center [562, 346] width 563 height 29
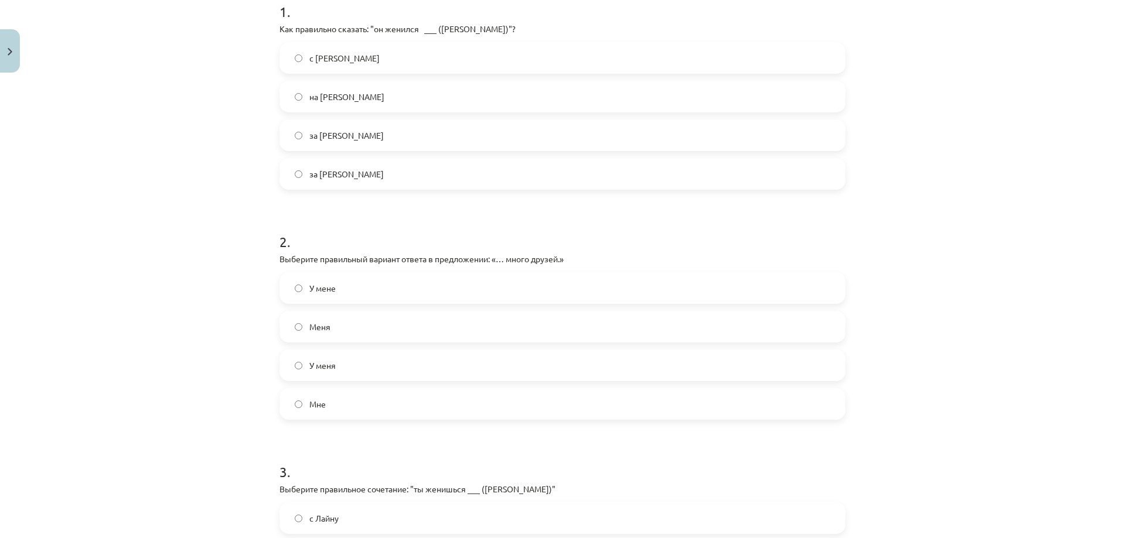
scroll to position [274, 0]
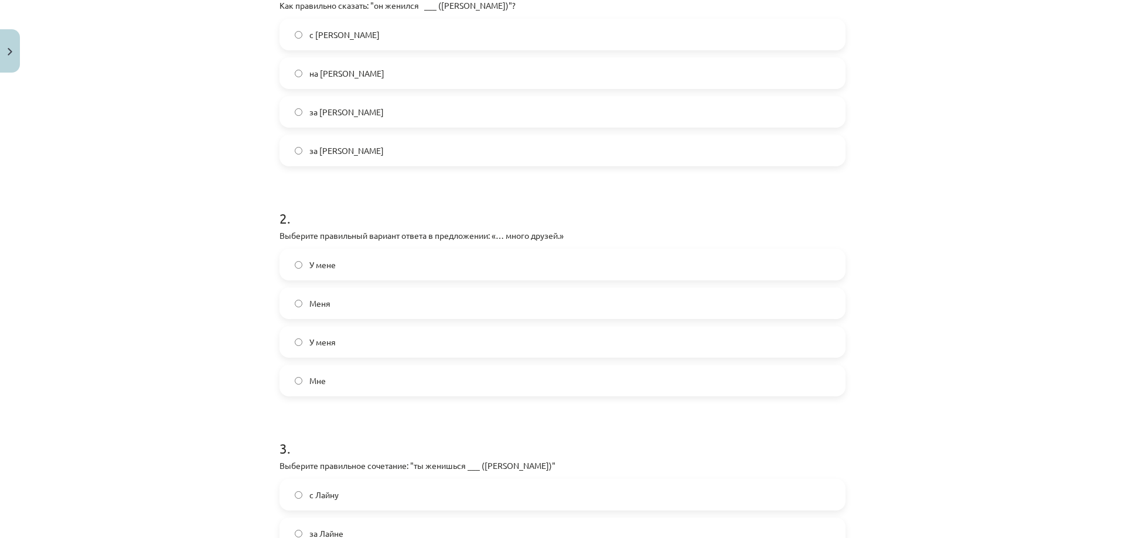
click at [365, 336] on label "У меня" at bounding box center [562, 341] width 563 height 29
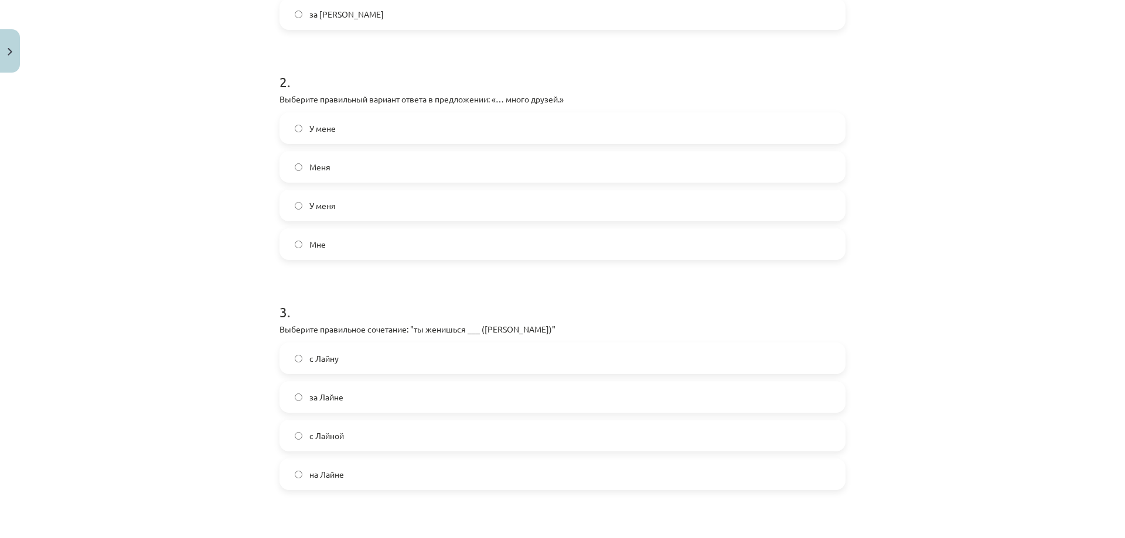
click at [351, 398] on label "за Лайне" at bounding box center [562, 396] width 563 height 29
click at [327, 476] on span "на Лайне" at bounding box center [326, 475] width 35 height 12
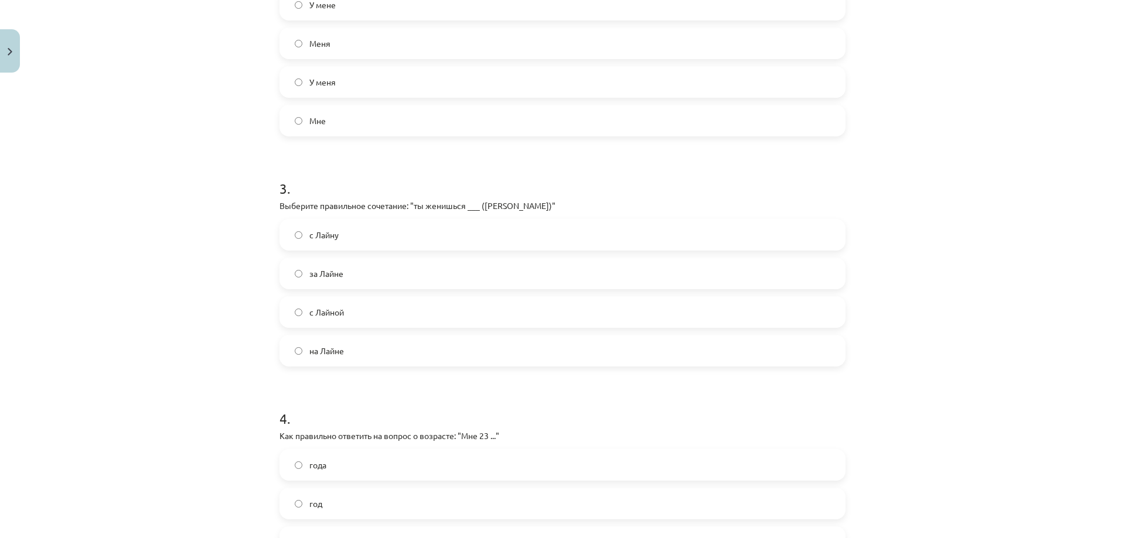
scroll to position [684, 0]
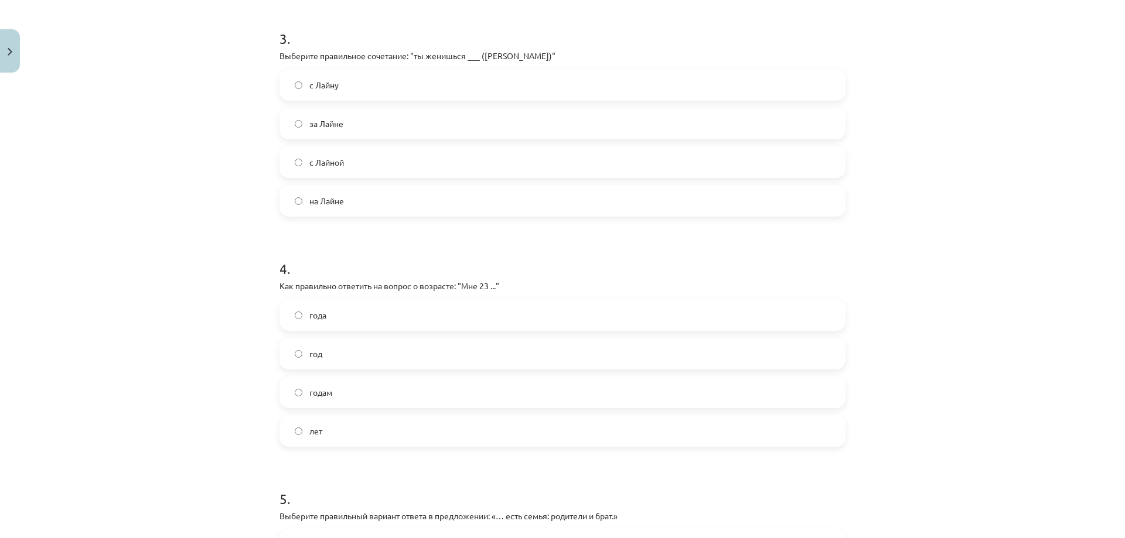
click at [332, 316] on label "года" at bounding box center [562, 314] width 563 height 29
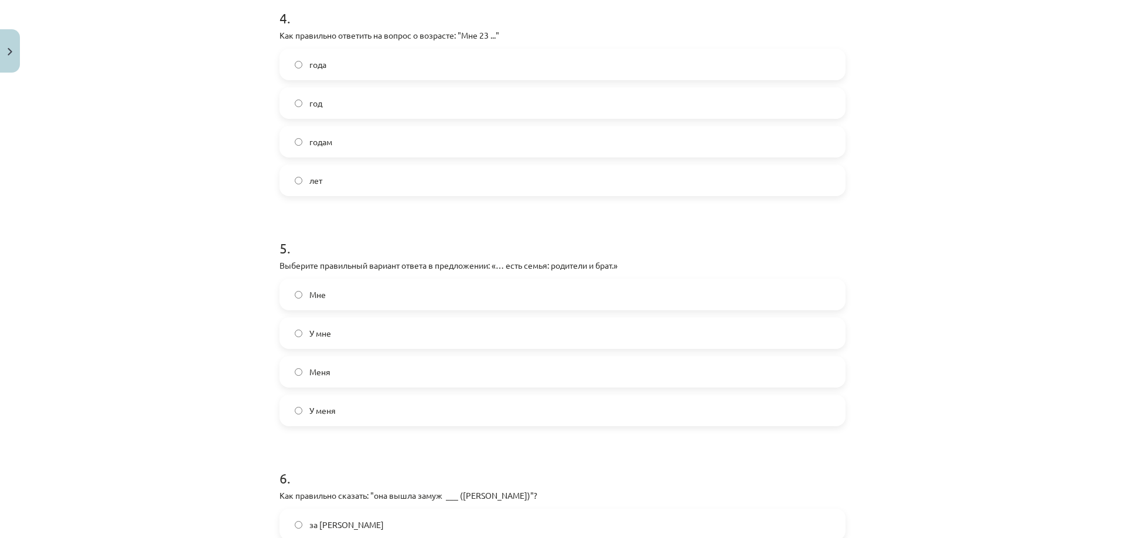
scroll to position [956, 0]
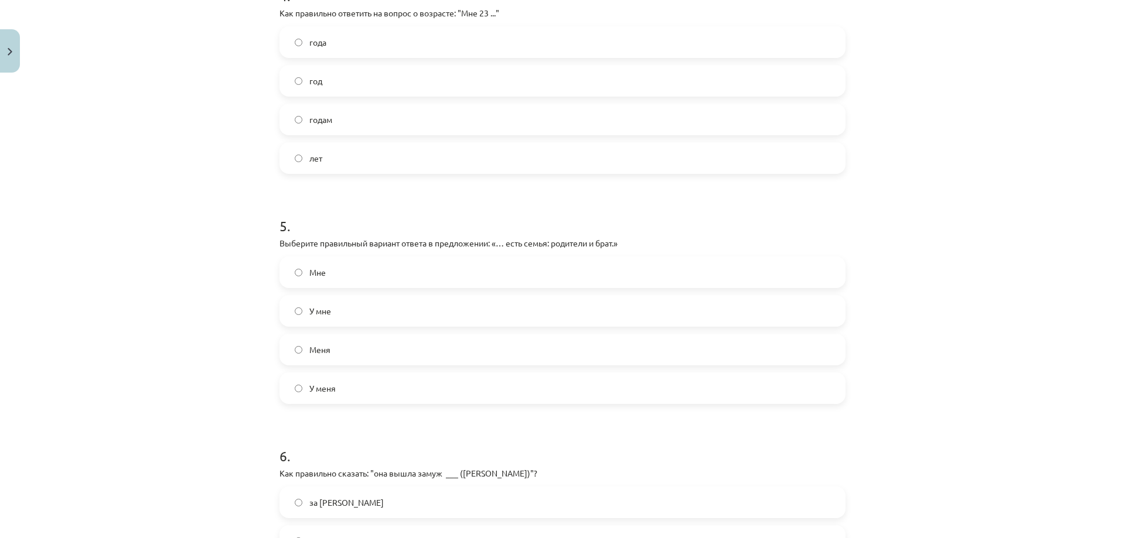
click at [333, 384] on label "У меня" at bounding box center [562, 388] width 563 height 29
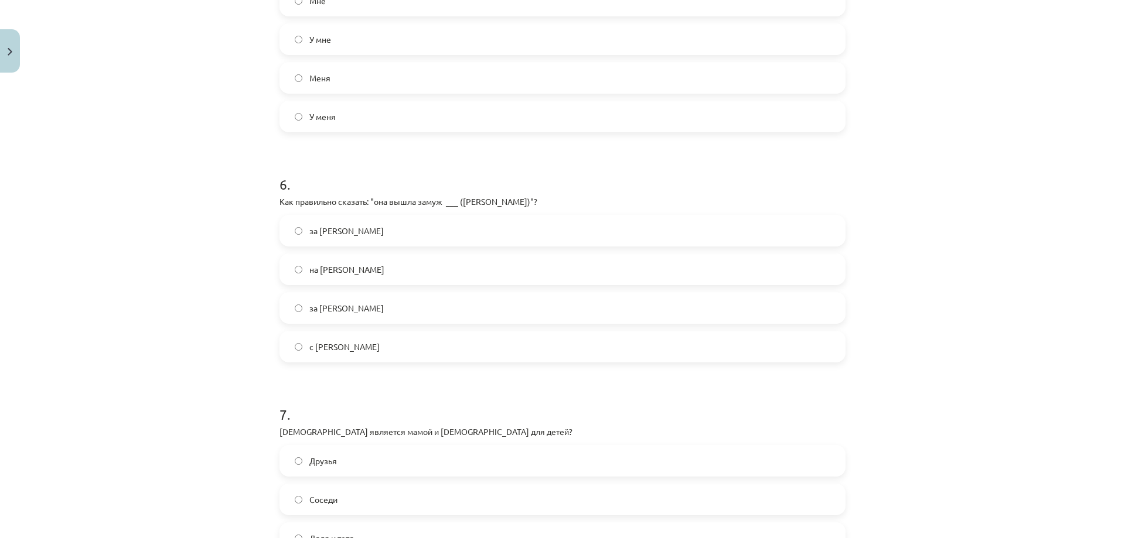
scroll to position [1230, 0]
click at [341, 301] on span "за [PERSON_NAME]" at bounding box center [346, 306] width 74 height 12
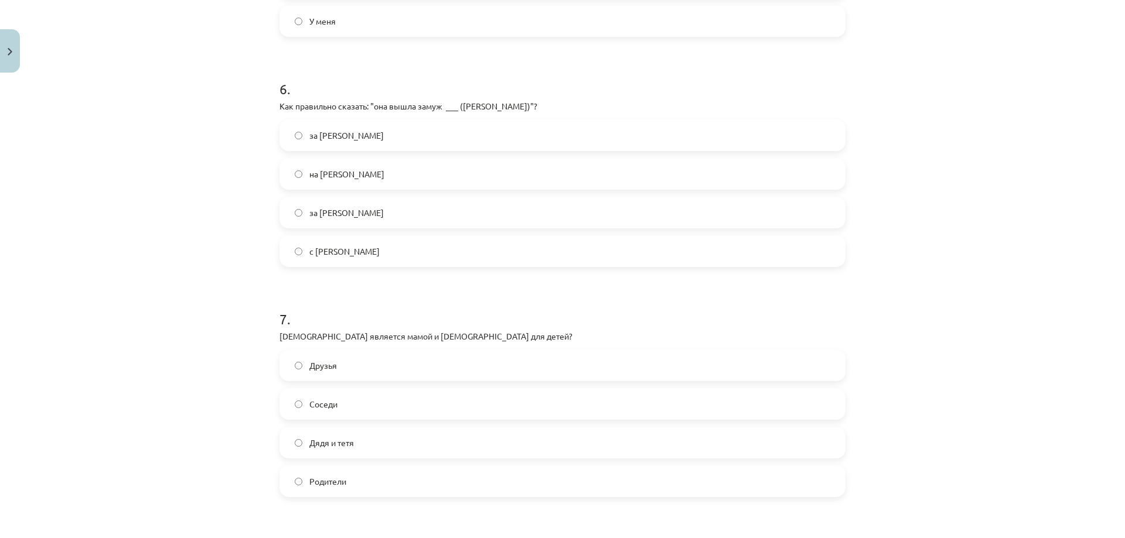
scroll to position [1367, 0]
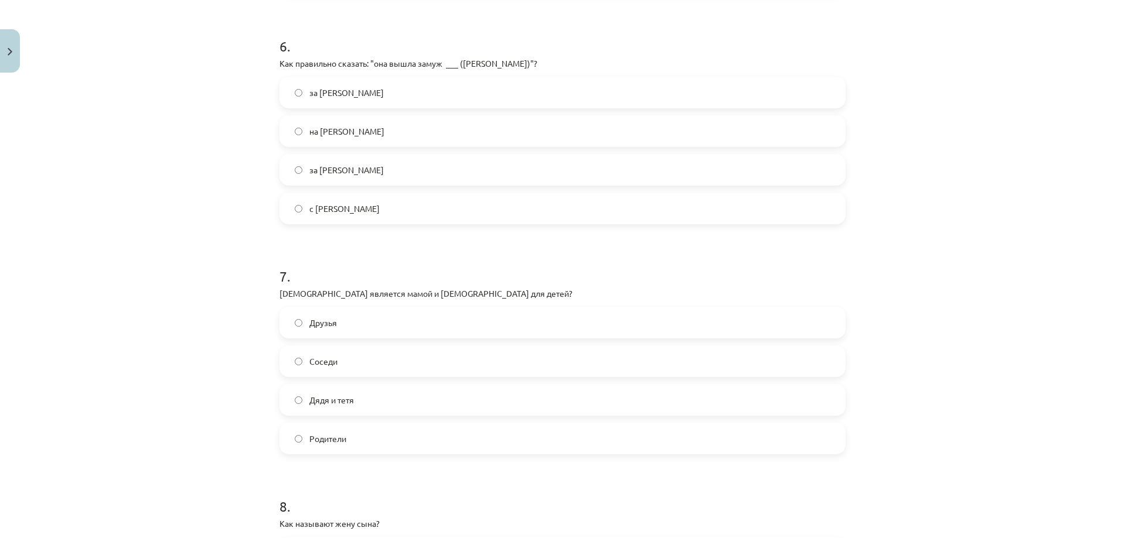
click at [340, 443] on span "Родители" at bounding box center [327, 439] width 37 height 12
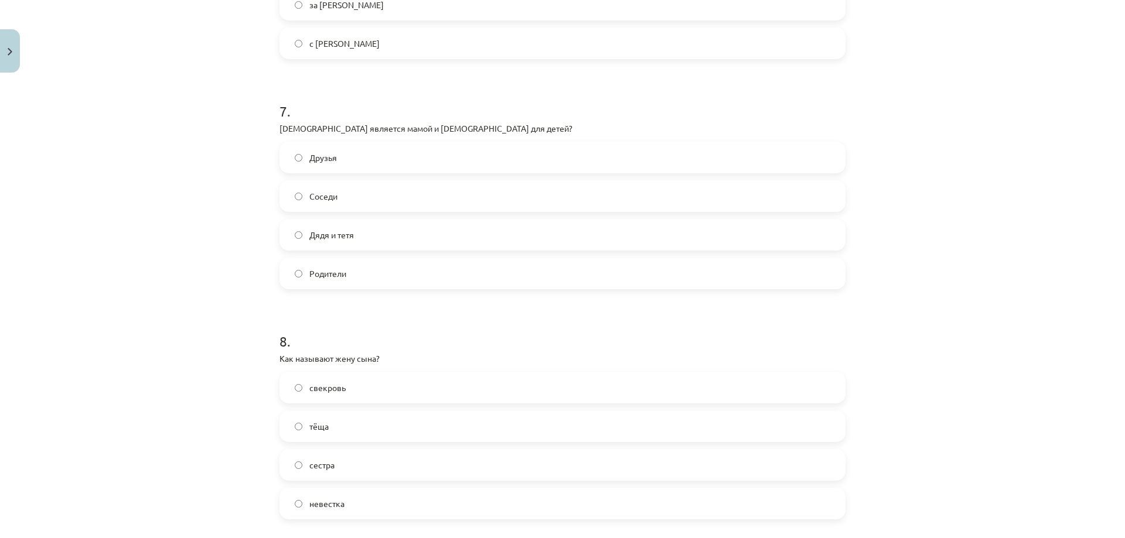
scroll to position [1640, 0]
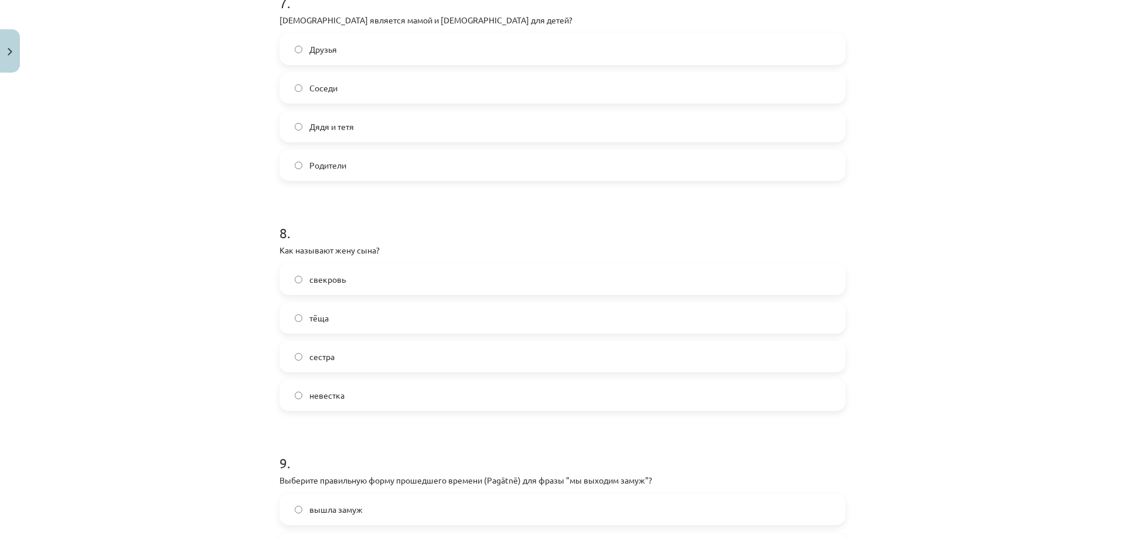
click at [357, 397] on label "невестка" at bounding box center [562, 395] width 563 height 29
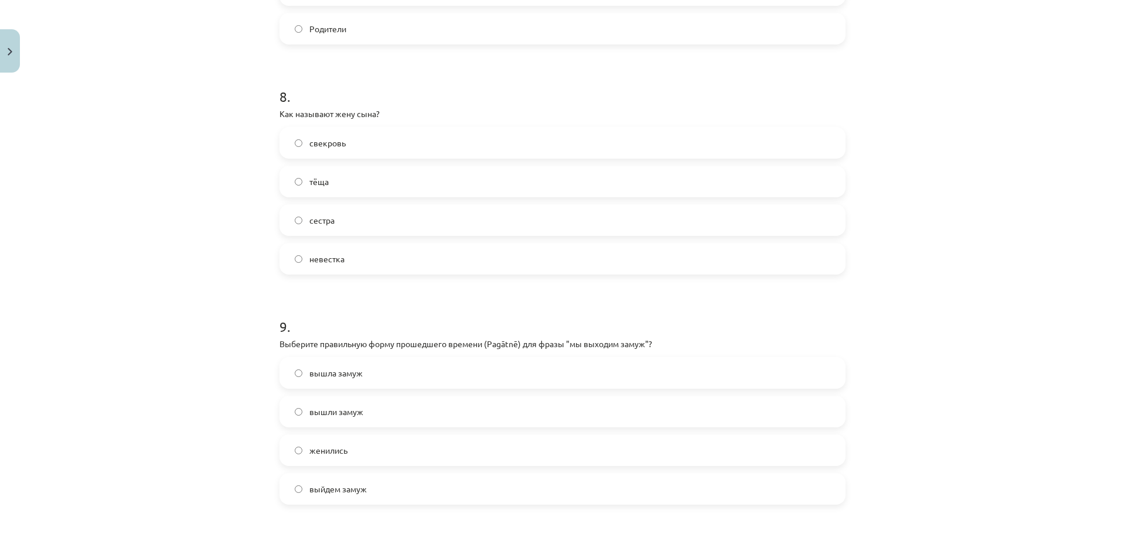
scroll to position [1914, 0]
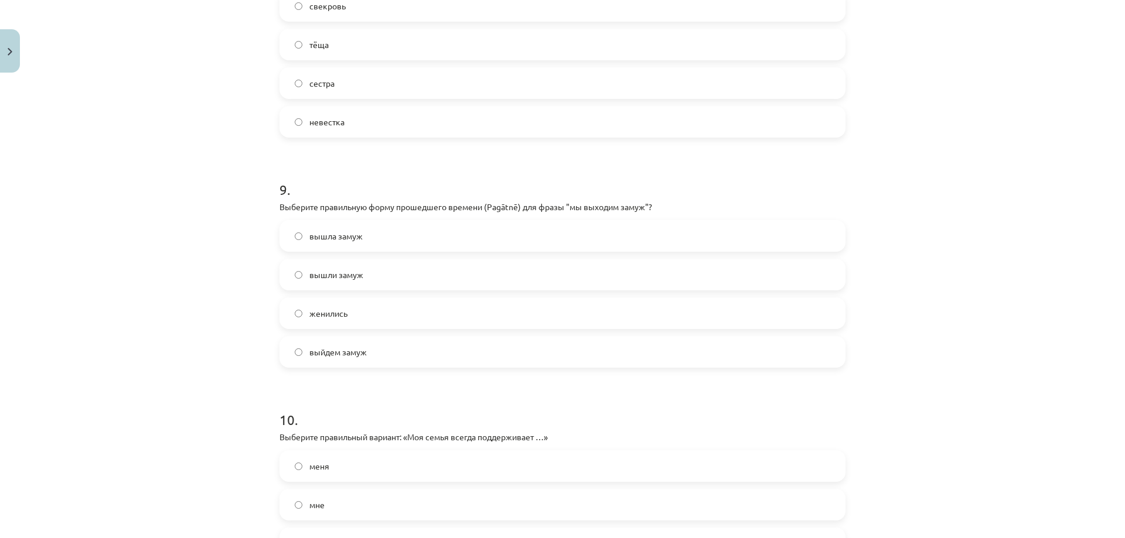
click at [371, 274] on label "вышли замуж" at bounding box center [562, 274] width 563 height 29
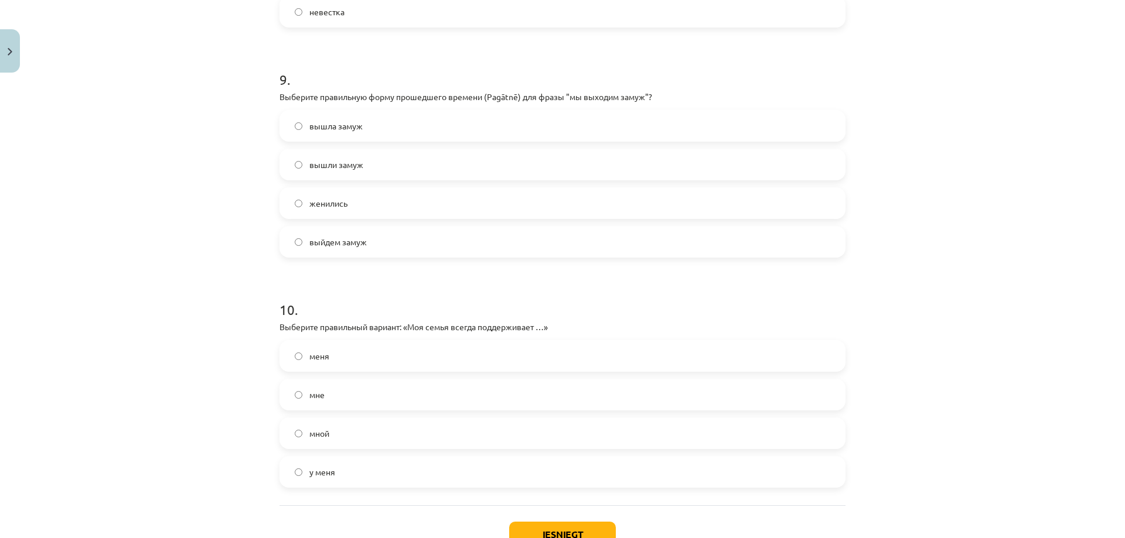
scroll to position [2050, 0]
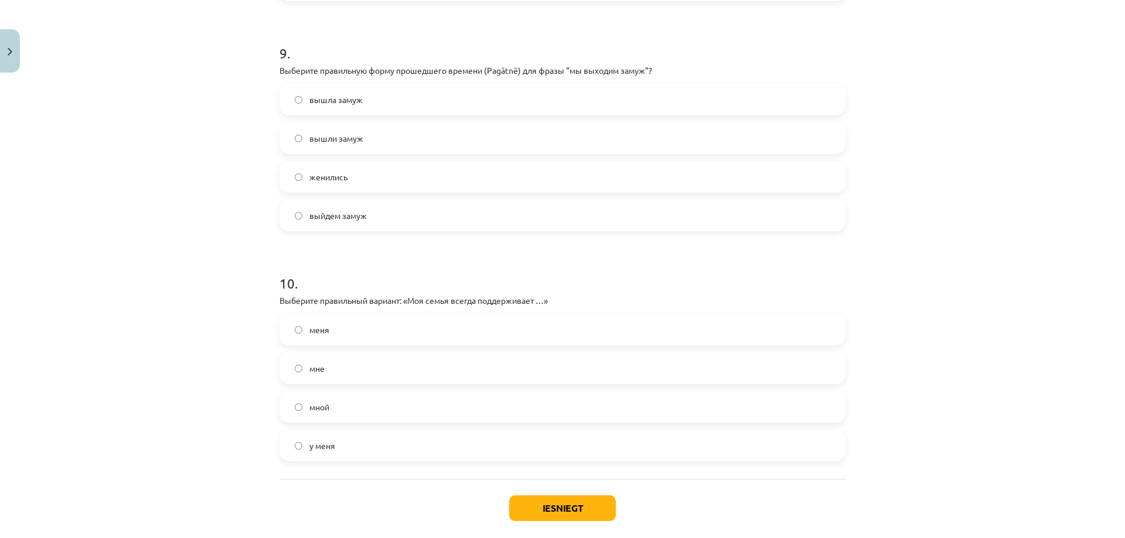
click at [354, 328] on label "меня" at bounding box center [562, 329] width 563 height 29
click at [544, 508] on button "Iesniegt" at bounding box center [562, 509] width 107 height 26
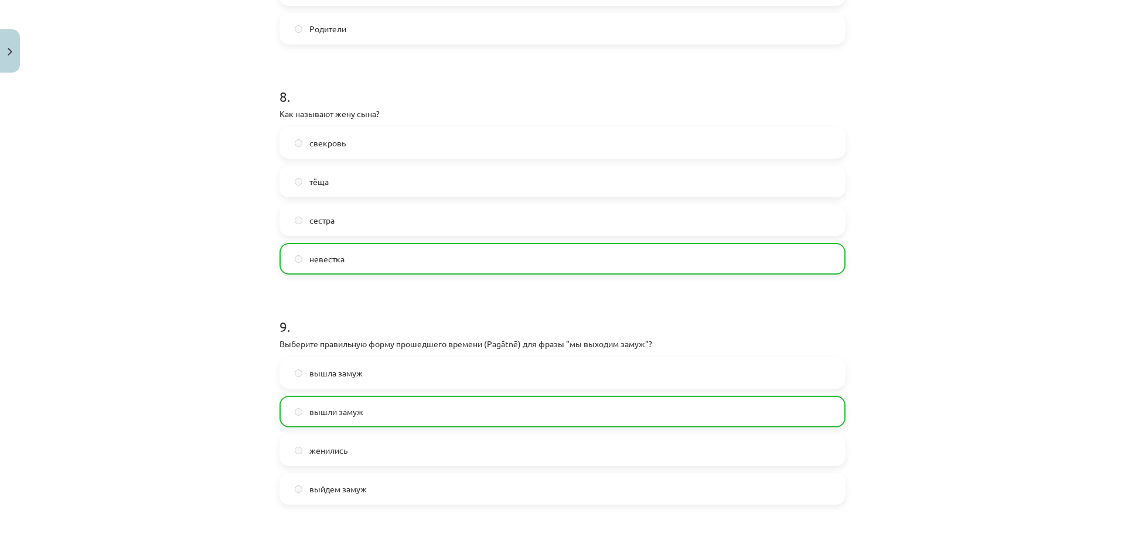
scroll to position [2147, 0]
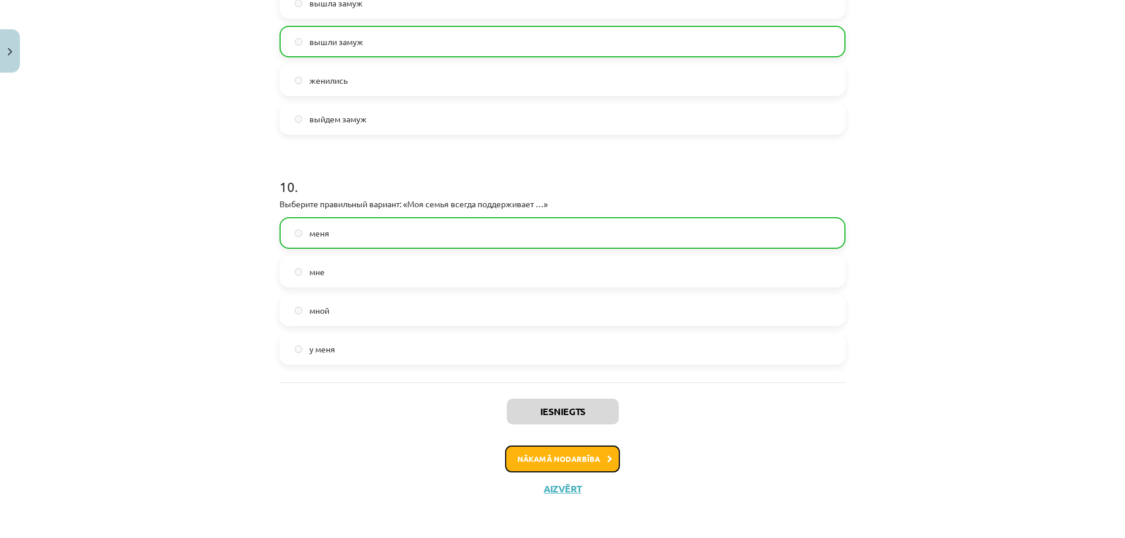
click at [552, 458] on button "Nākamā nodarbība" at bounding box center [562, 459] width 115 height 27
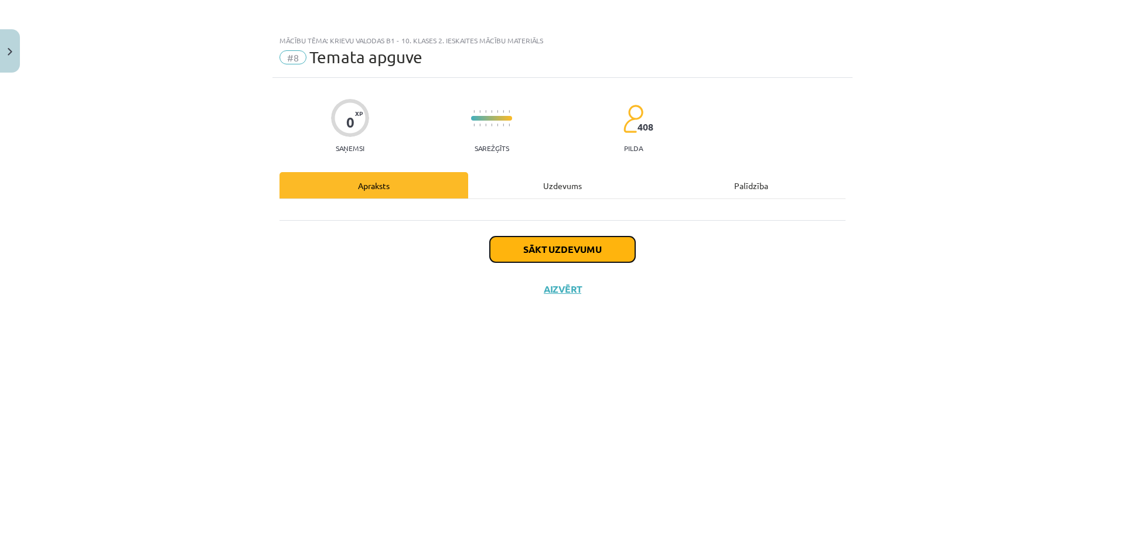
click at [566, 251] on button "Sākt uzdevumu" at bounding box center [562, 250] width 145 height 26
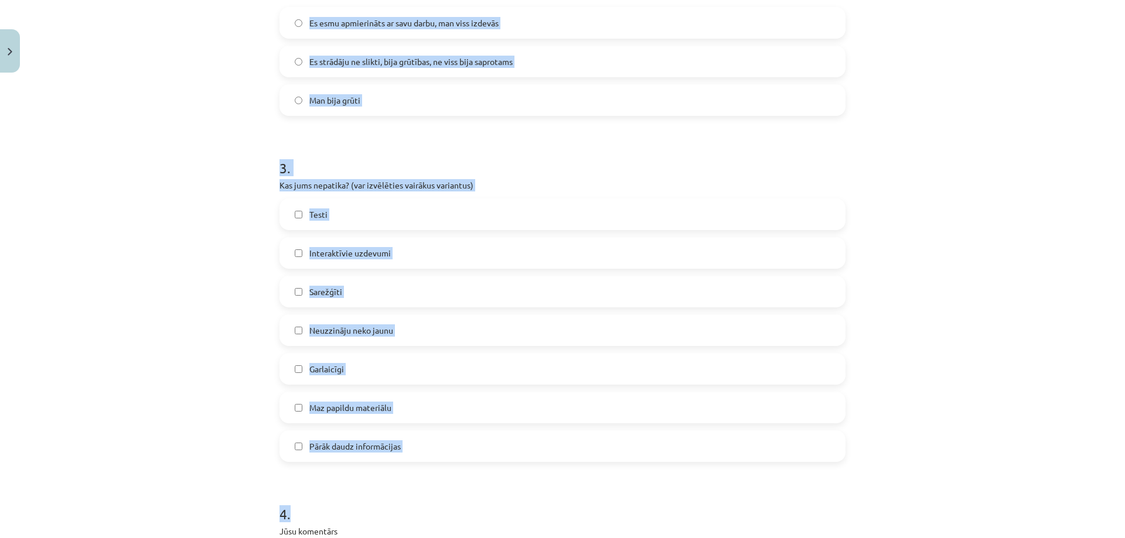
scroll to position [928, 0]
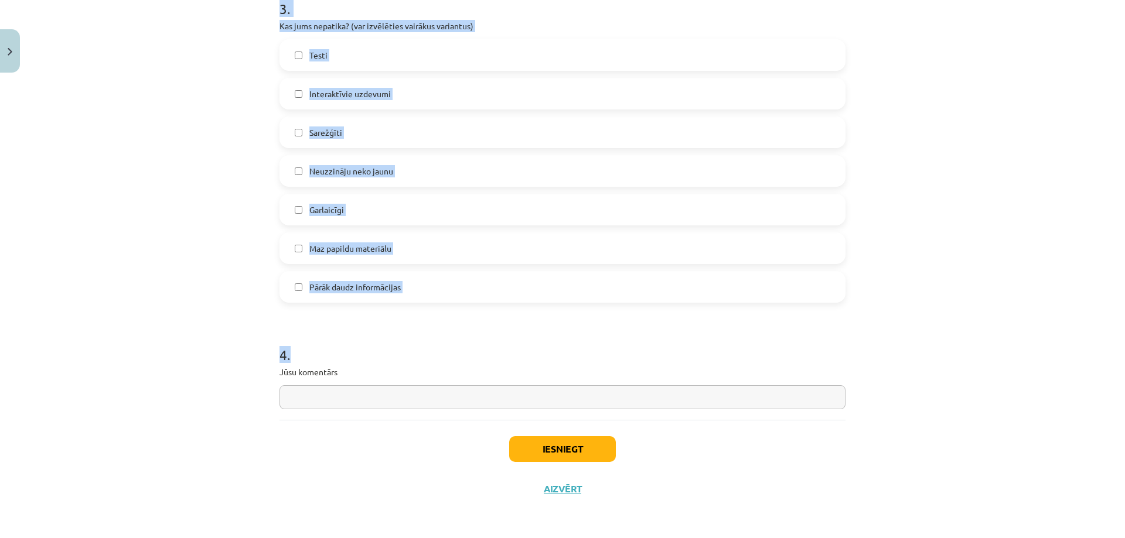
drag, startPoint x: 274, startPoint y: 249, endPoint x: 527, endPoint y: 305, distance: 259.2
copy form "1 . Kas jums patika? (var izvēlēties vairākus variantus) Interaktīvie uzdevumi …"
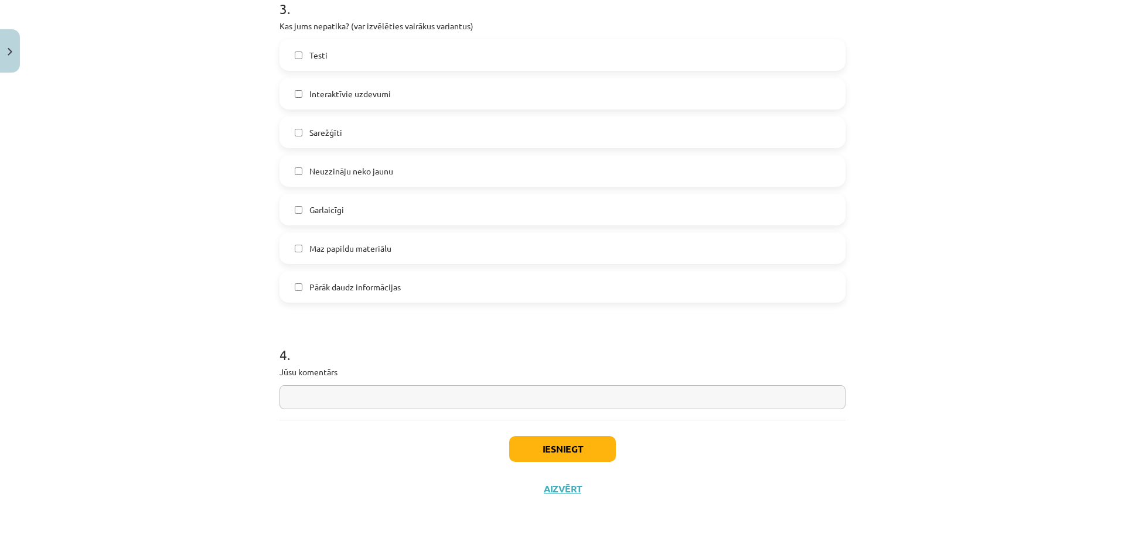
click at [139, 445] on div "Mācību tēma: Krievu valodas b1 - 10. klases 2. ieskaites mācību materiāls #8 Te…" at bounding box center [562, 269] width 1125 height 538
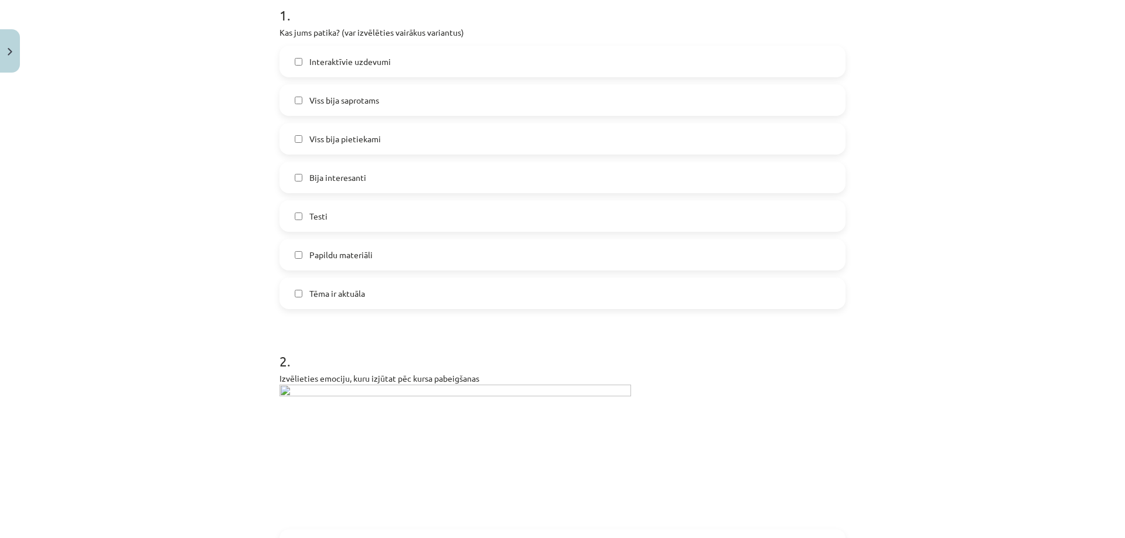
scroll to position [274, 0]
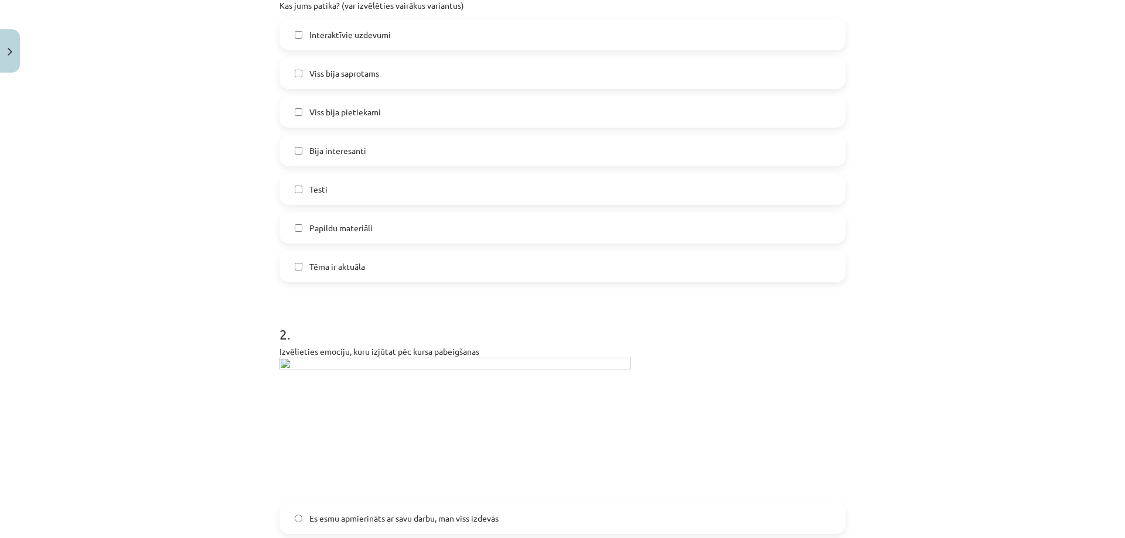
click at [326, 367] on img at bounding box center [454, 427] width 351 height 138
click at [281, 362] on img at bounding box center [454, 427] width 351 height 138
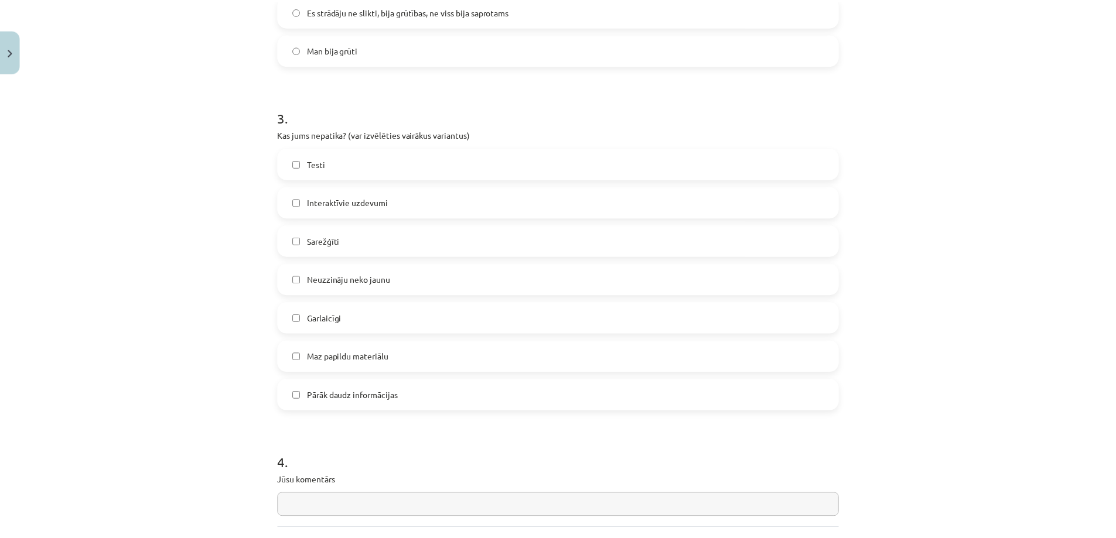
scroll to position [928, 0]
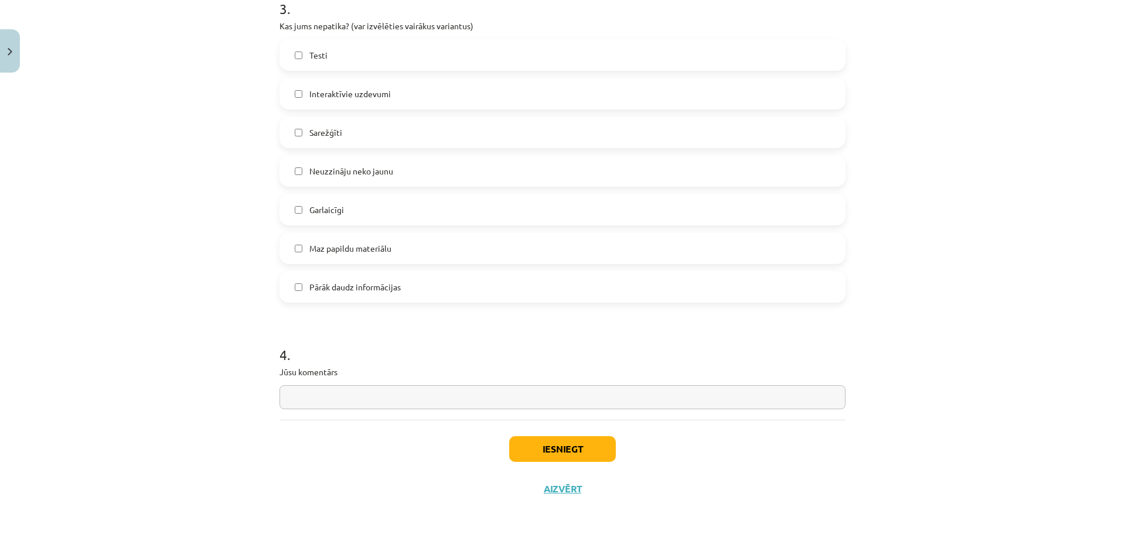
click at [320, 396] on input "text" at bounding box center [562, 397] width 566 height 24
paste input "**********"
type input "**********"
click at [548, 445] on button "Iesniegt" at bounding box center [562, 449] width 107 height 26
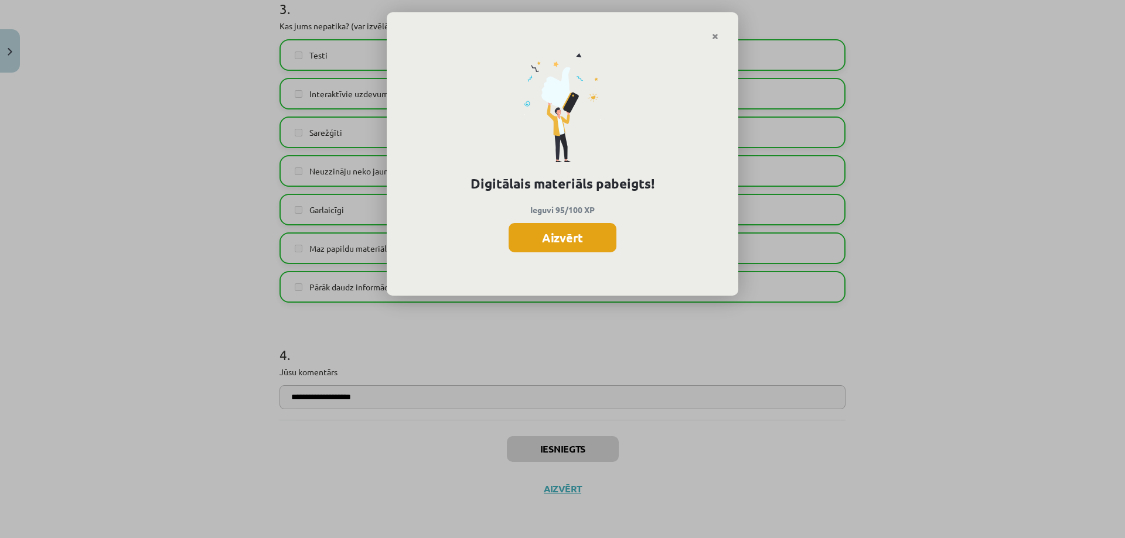
click at [552, 230] on button "Aizvērt" at bounding box center [562, 237] width 108 height 29
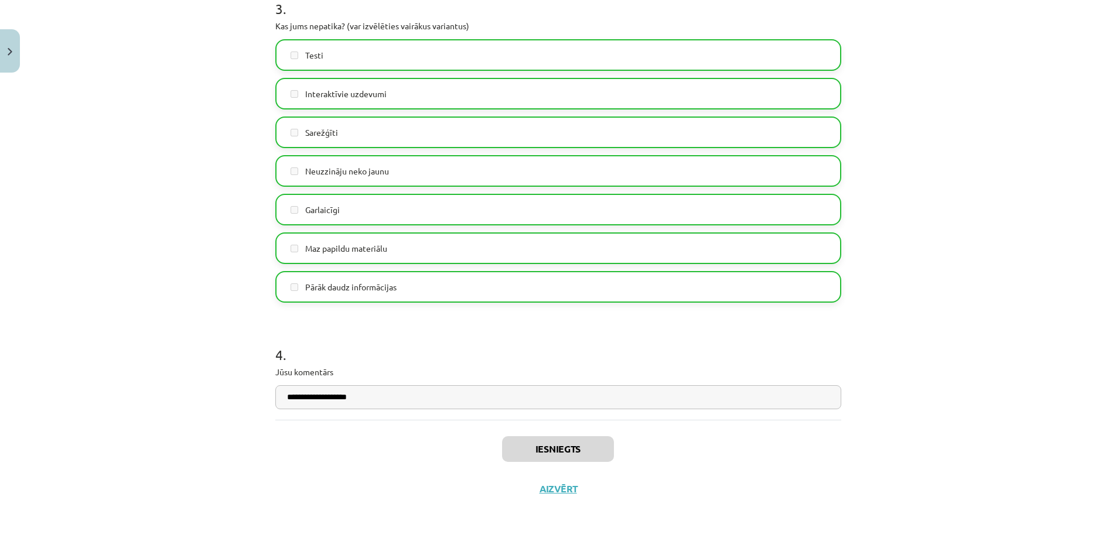
click at [549, 497] on div "Iesniegts Aizvērt" at bounding box center [558, 461] width 566 height 82
click at [555, 488] on button "Aizvērt" at bounding box center [558, 489] width 45 height 12
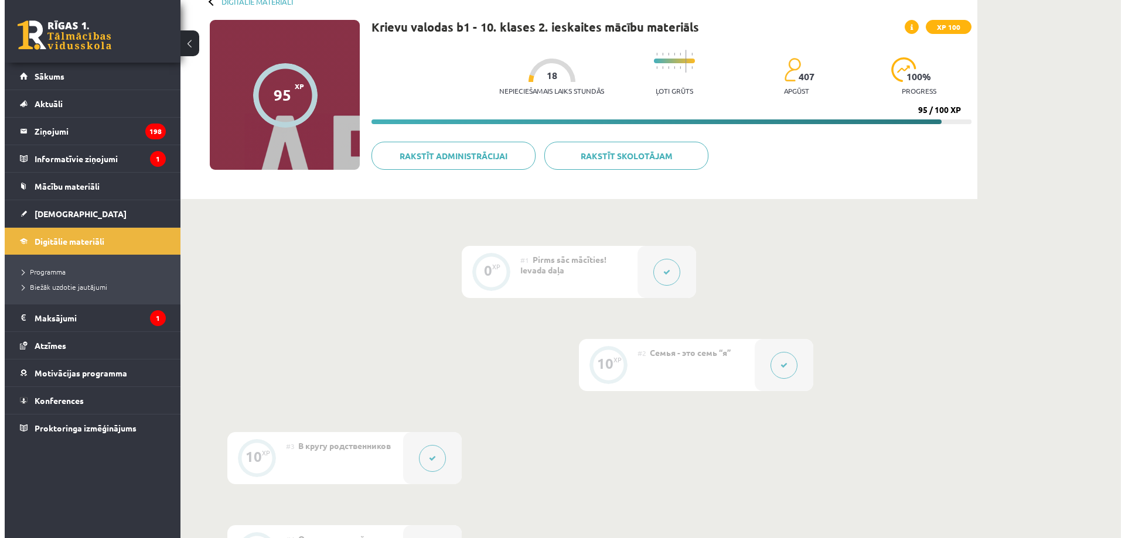
scroll to position [0, 0]
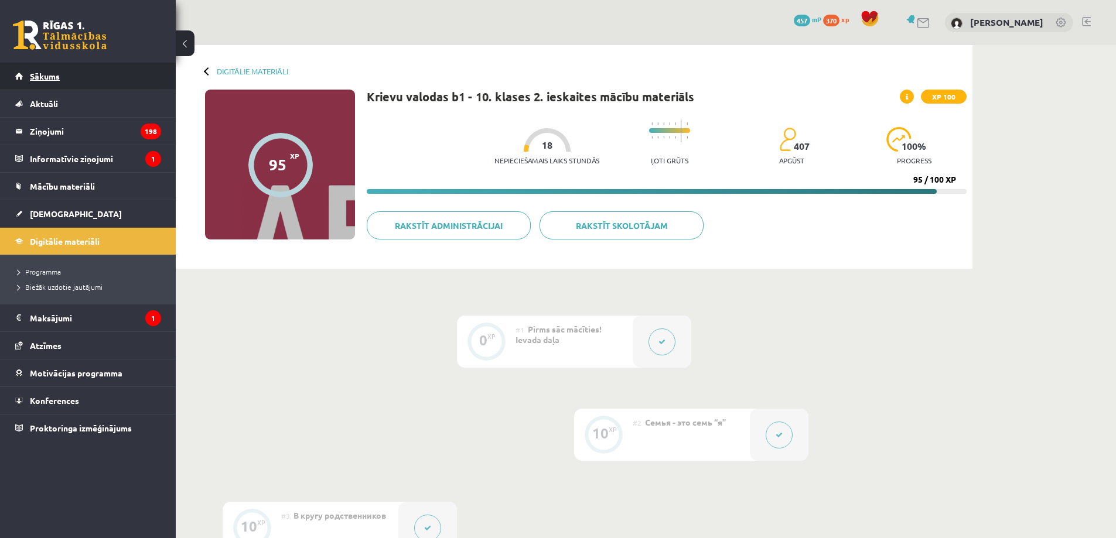
click at [91, 74] on link "Sākums" at bounding box center [88, 76] width 146 height 27
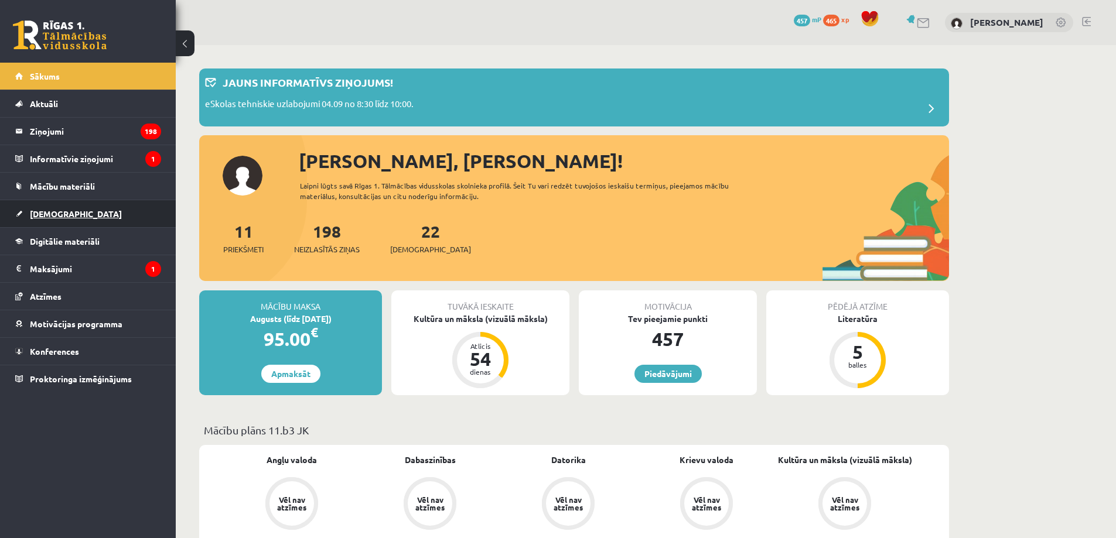
click at [80, 213] on link "[DEMOGRAPHIC_DATA]" at bounding box center [88, 213] width 146 height 27
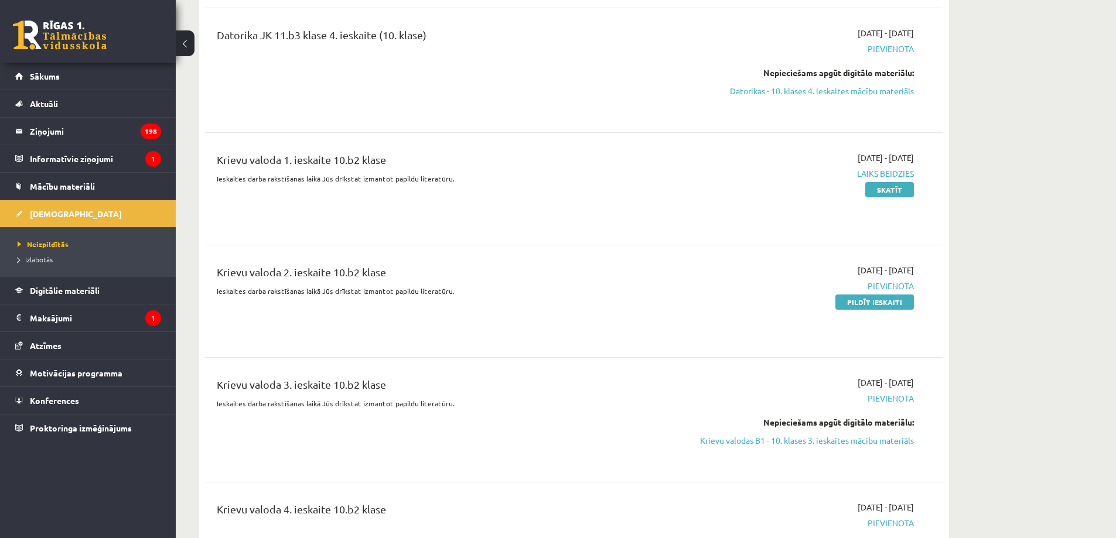
scroll to position [2460, 0]
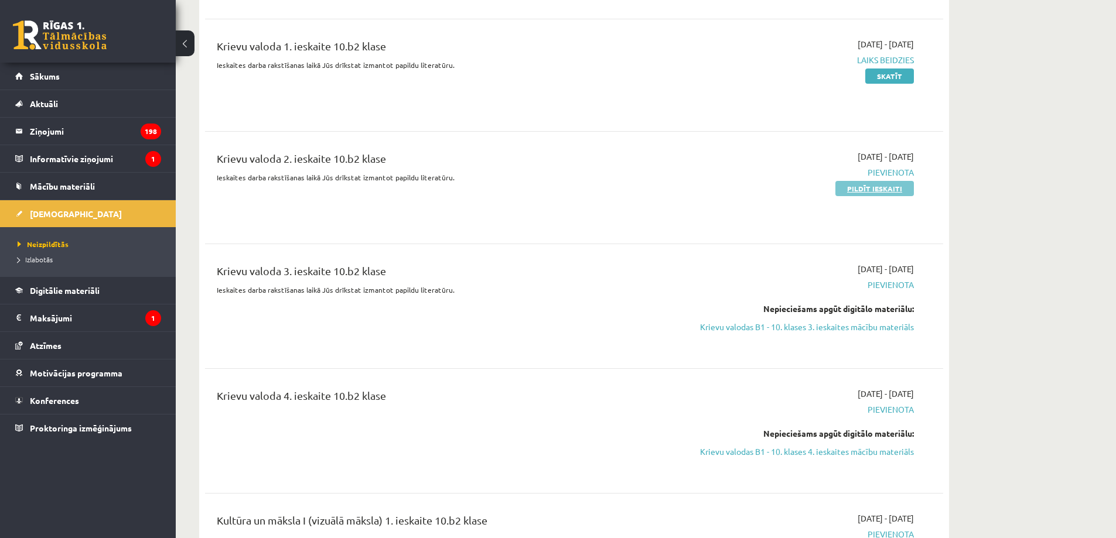
click at [891, 181] on link "Pildīt ieskaiti" at bounding box center [874, 188] width 78 height 15
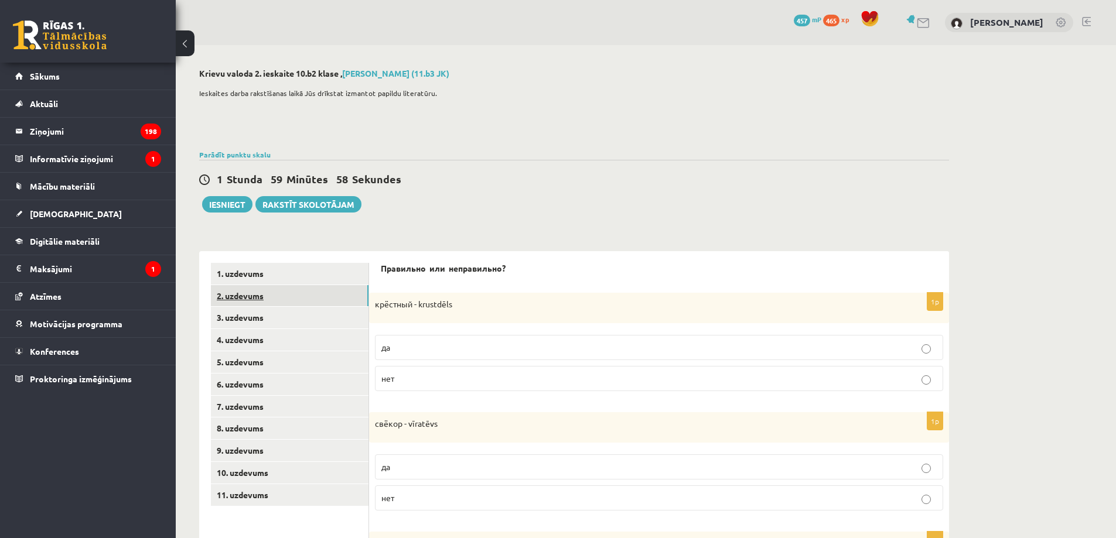
click at [310, 293] on link "2. uzdevums" at bounding box center [290, 296] width 158 height 22
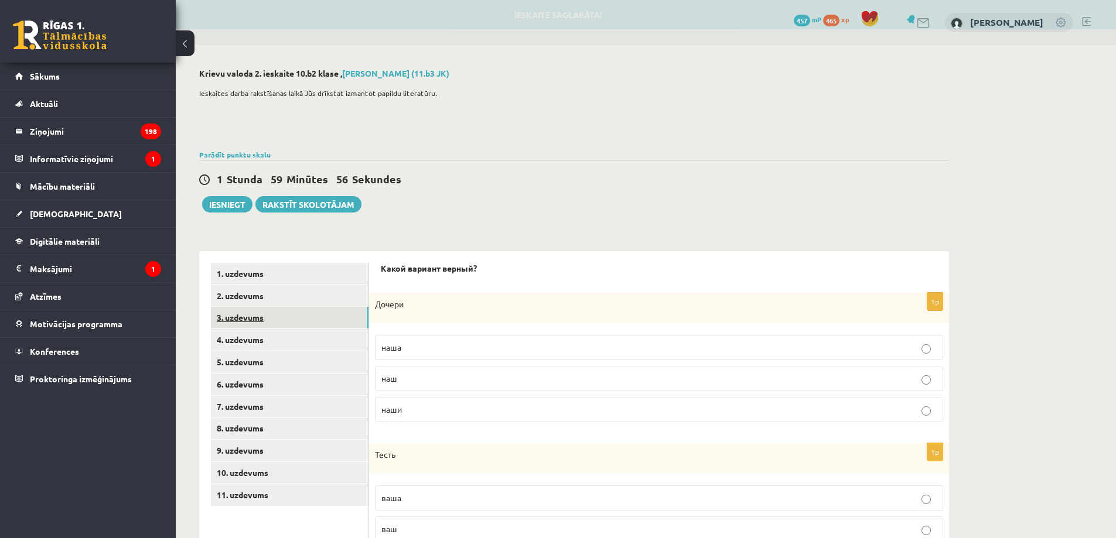
click at [318, 319] on link "3. uzdevums" at bounding box center [290, 318] width 158 height 22
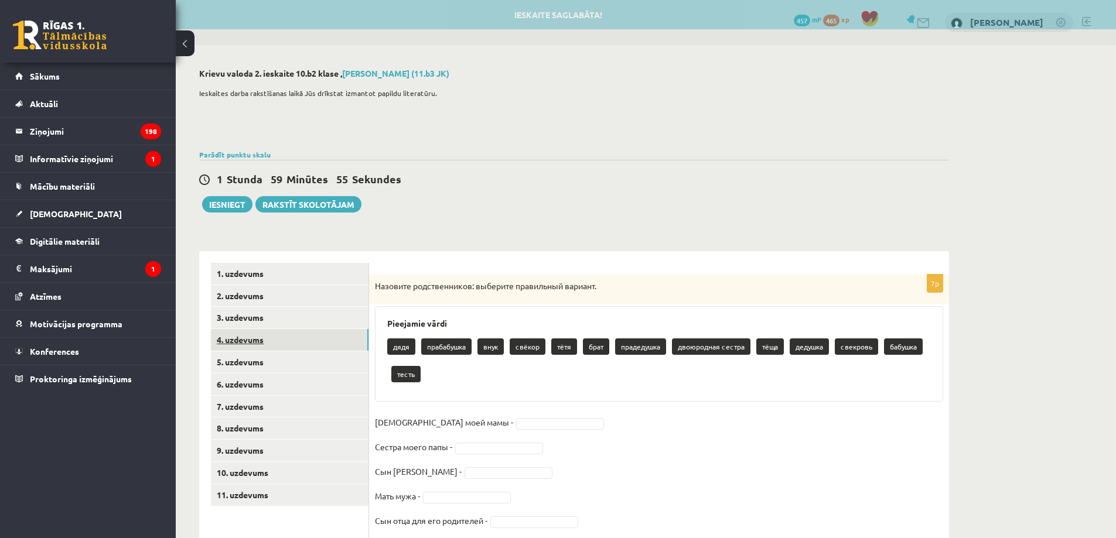
click at [290, 342] on link "4. uzdevums" at bounding box center [290, 340] width 158 height 22
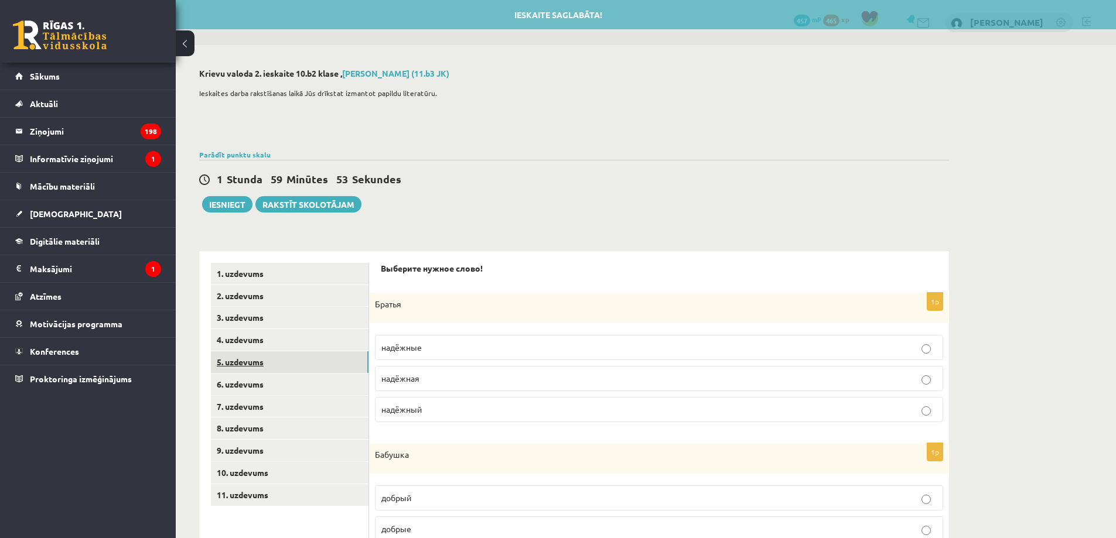
click at [353, 365] on link "5. uzdevums" at bounding box center [290, 362] width 158 height 22
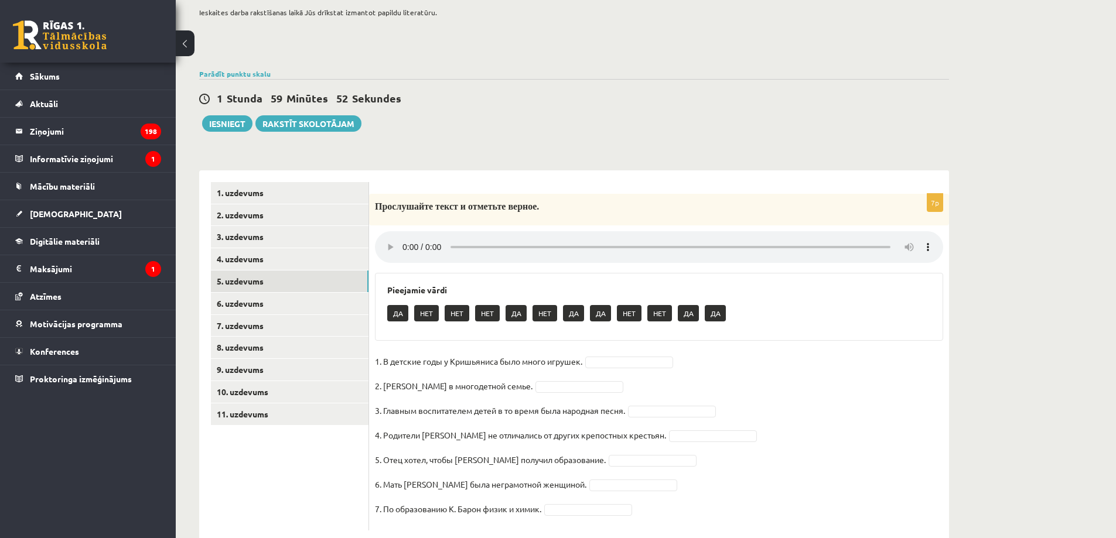
scroll to position [110, 0]
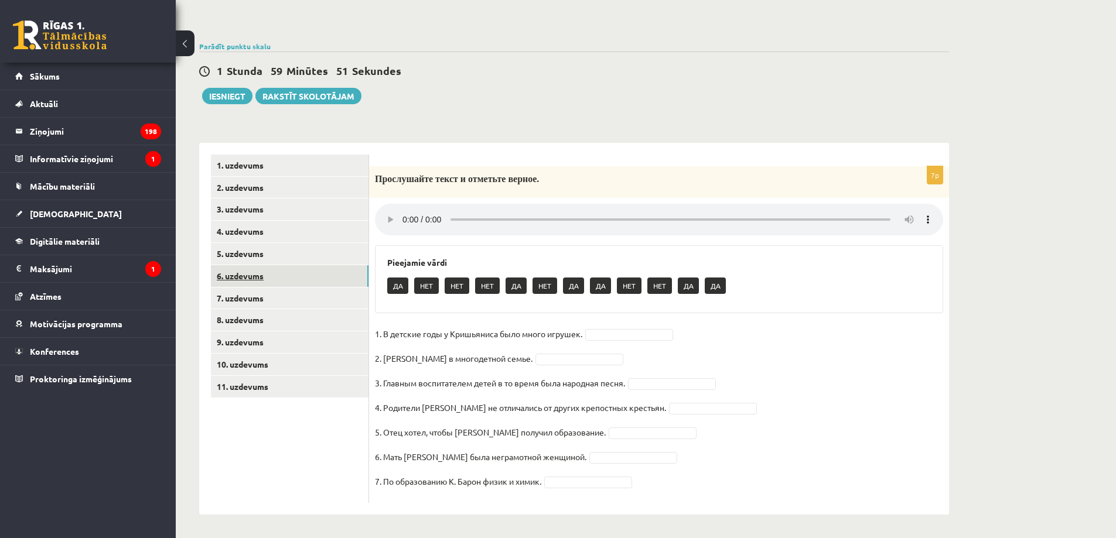
click at [318, 267] on link "6. uzdevums" at bounding box center [290, 276] width 158 height 22
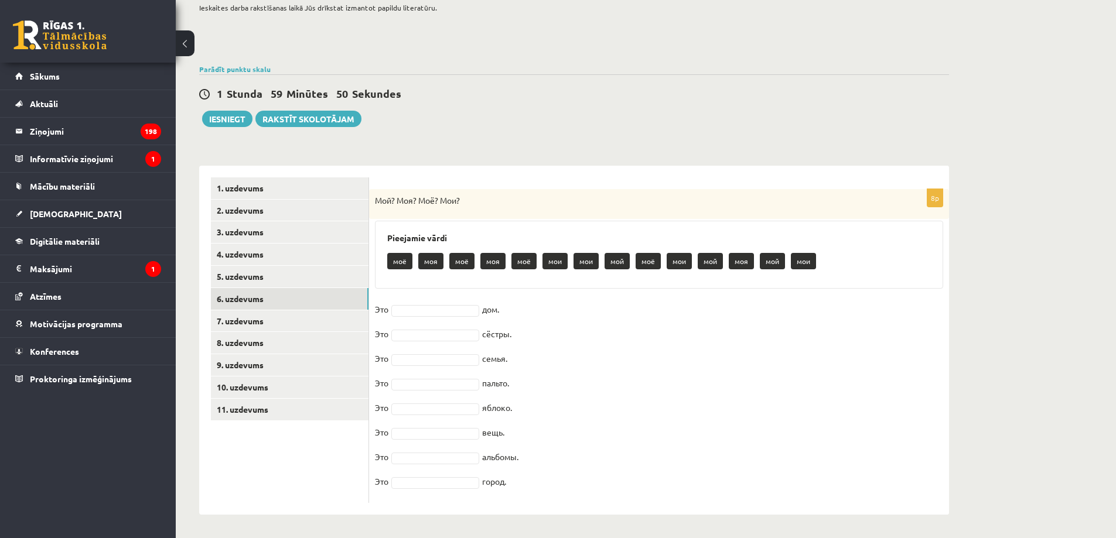
scroll to position [86, 0]
click at [291, 321] on link "7. uzdevums" at bounding box center [290, 321] width 158 height 22
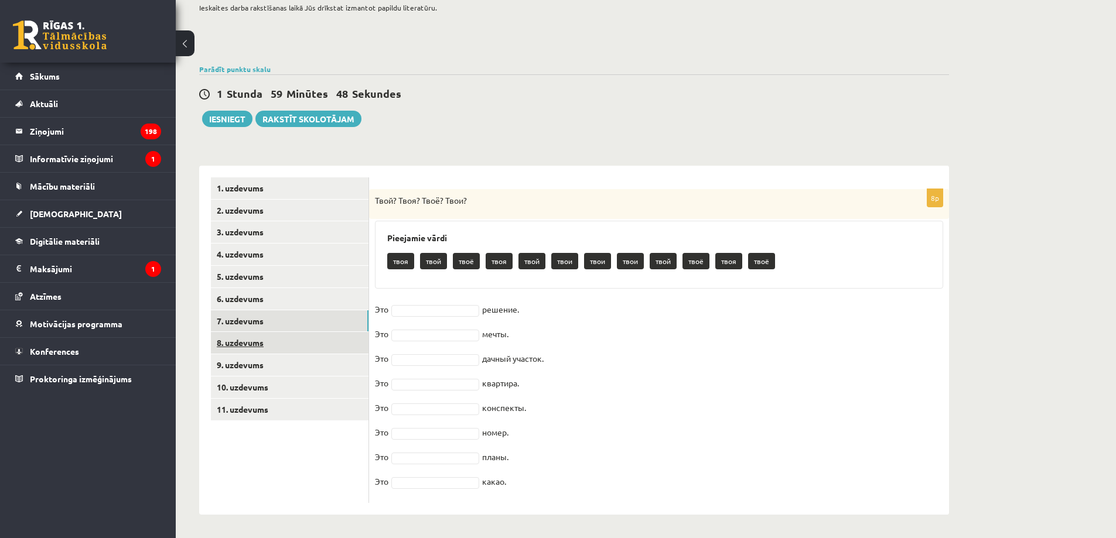
click at [305, 344] on link "8. uzdevums" at bounding box center [290, 343] width 158 height 22
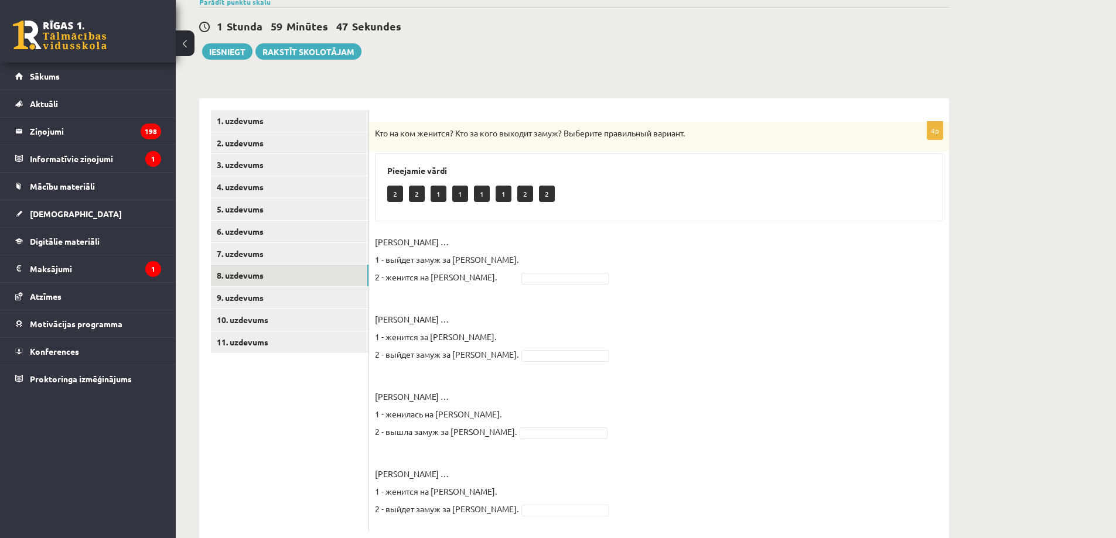
scroll to position [181, 0]
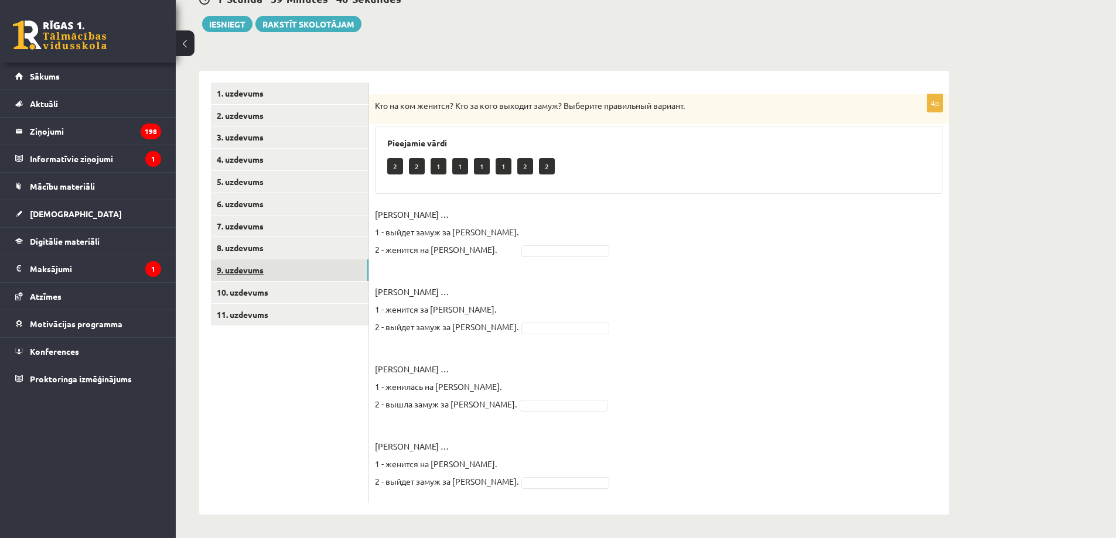
click at [320, 267] on link "9. uzdevums" at bounding box center [290, 270] width 158 height 22
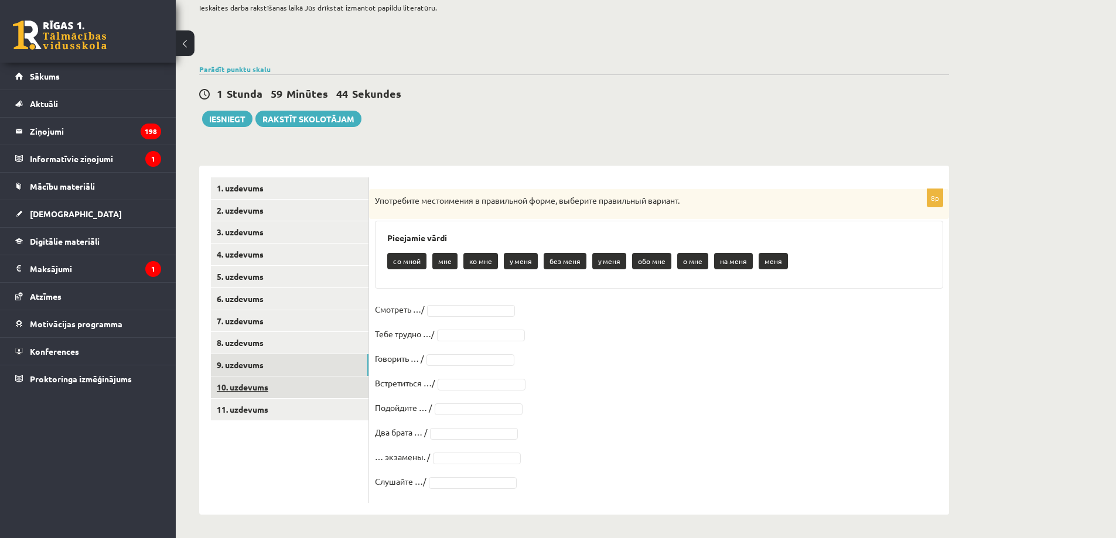
click at [296, 384] on link "10. uzdevums" at bounding box center [290, 388] width 158 height 22
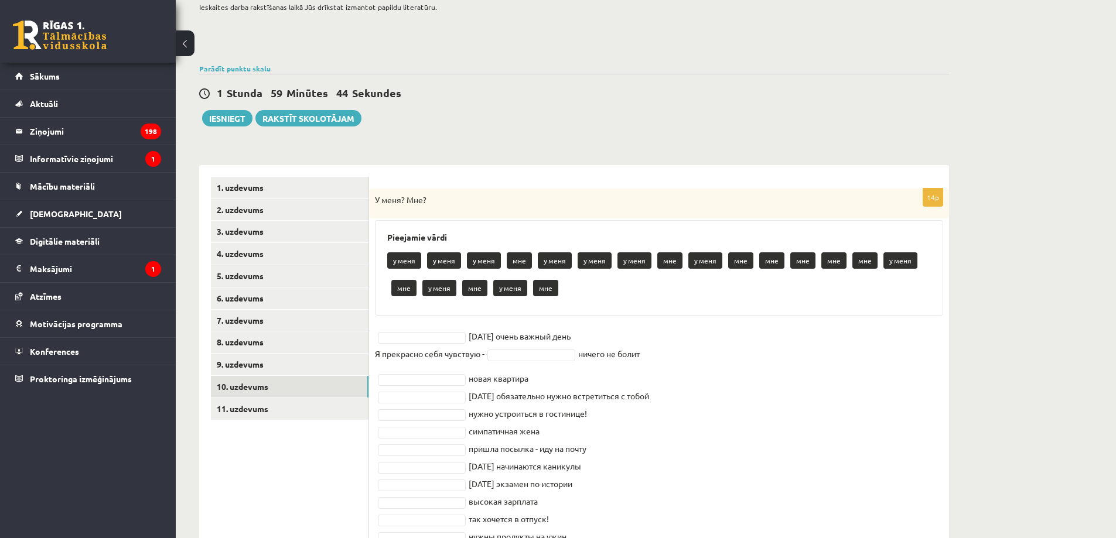
scroll to position [170, 0]
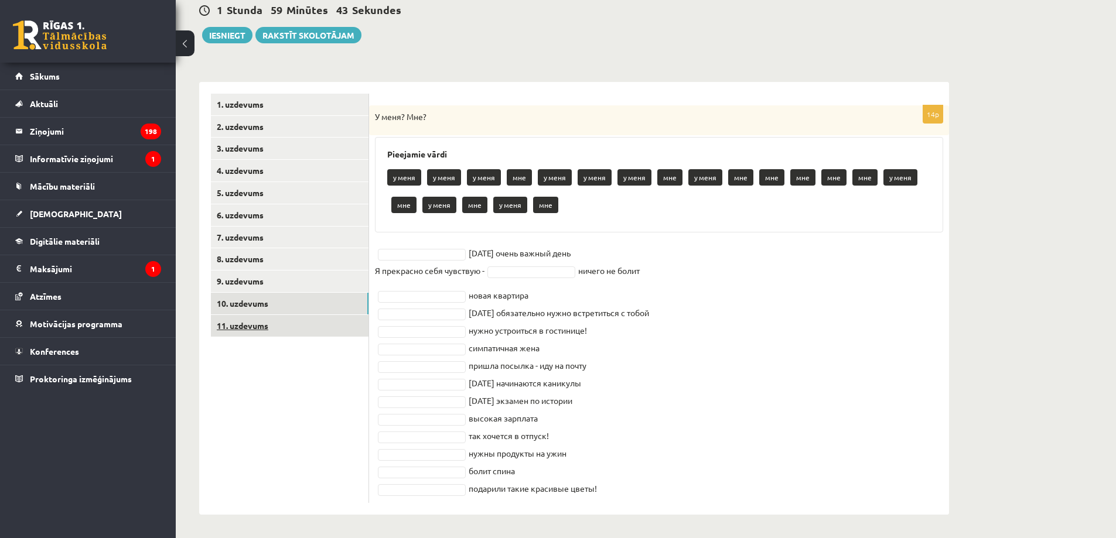
click at [302, 321] on link "11. uzdevums" at bounding box center [290, 326] width 158 height 22
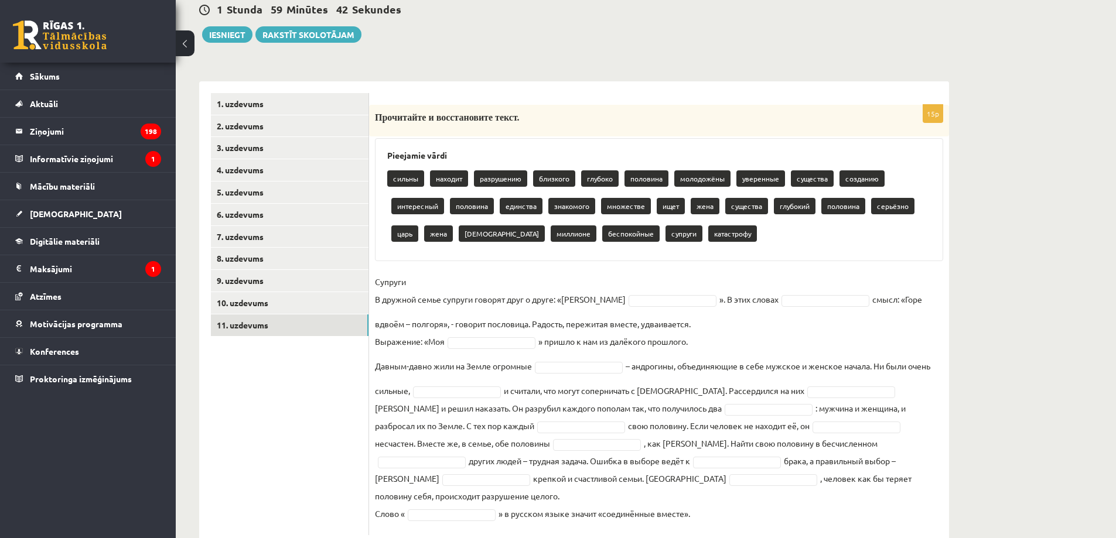
scroll to position [185, 0]
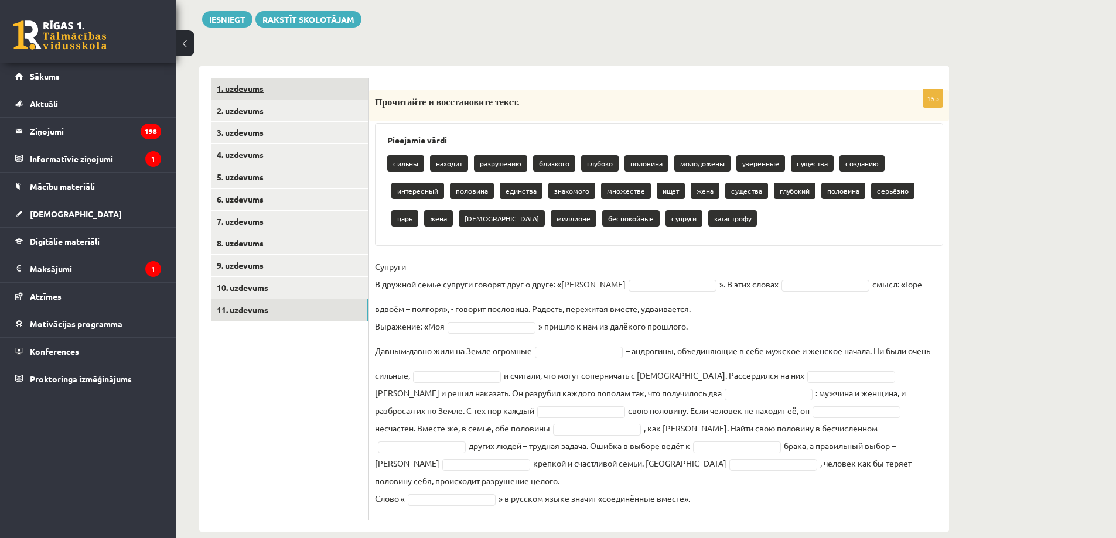
click at [326, 88] on link "1. uzdevums" at bounding box center [290, 89] width 158 height 22
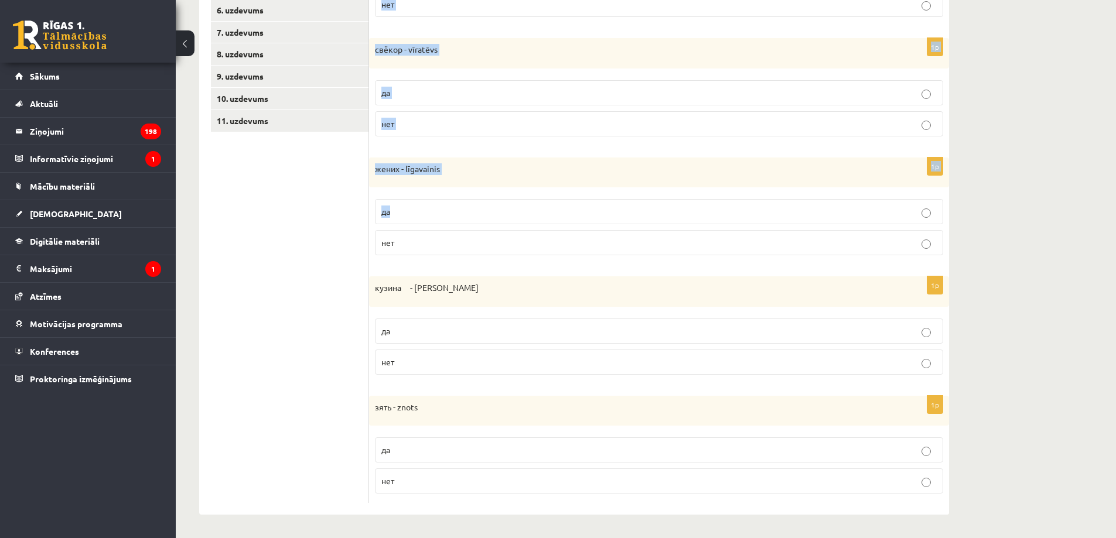
scroll to position [0, 0]
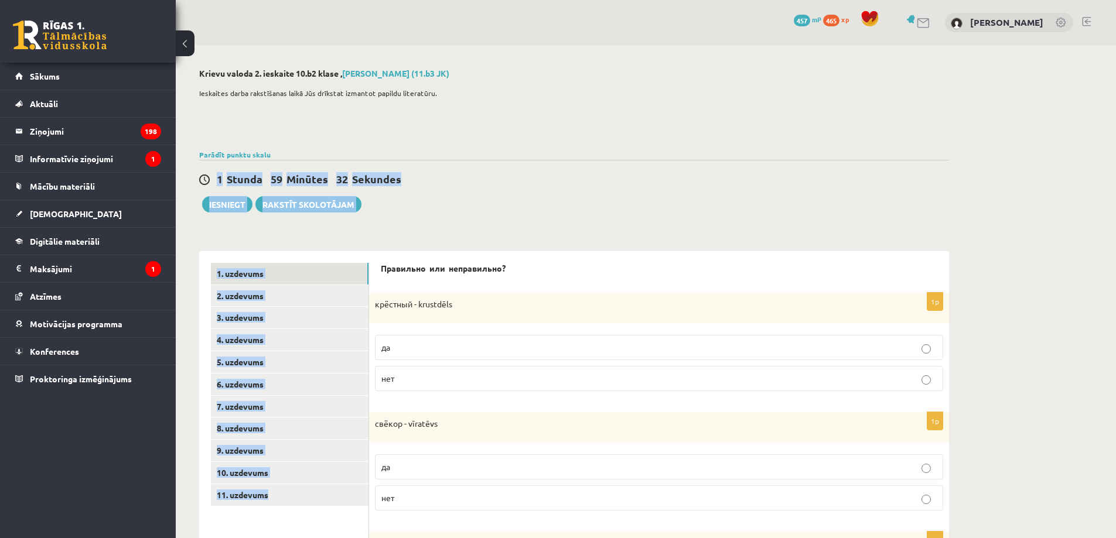
drag, startPoint x: 382, startPoint y: 77, endPoint x: 604, endPoint y: 203, distance: 255.5
click at [617, 208] on div "Krievu valoda 2. ieskaite 10.b2 klase , Sandijs Rozevskis (11.b3 JK) Ieskaites …" at bounding box center [574, 478] width 797 height 867
drag, startPoint x: 558, startPoint y: 185, endPoint x: 531, endPoint y: 194, distance: 28.5
click at [558, 185] on div "1 Stunda 59 Minūtes 31 Sekundes" at bounding box center [574, 179] width 750 height 15
click at [306, 357] on link "5. uzdevums" at bounding box center [290, 362] width 158 height 22
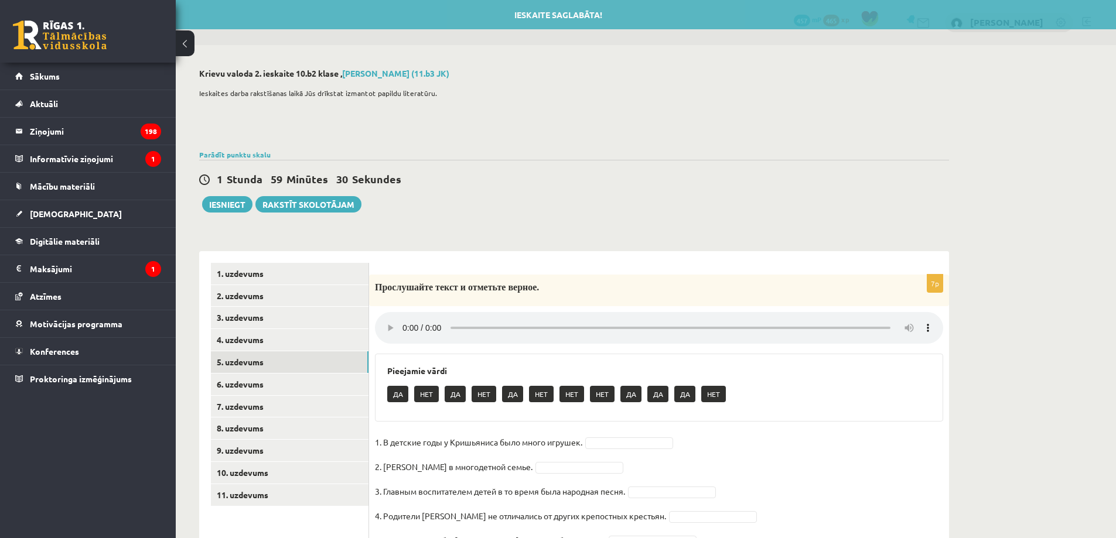
click at [375, 226] on div "Krievu valoda 2. ieskaite 10.b2 klase , Sandijs Rozevskis (11.b3 JK) Ieskaites …" at bounding box center [574, 346] width 797 height 602
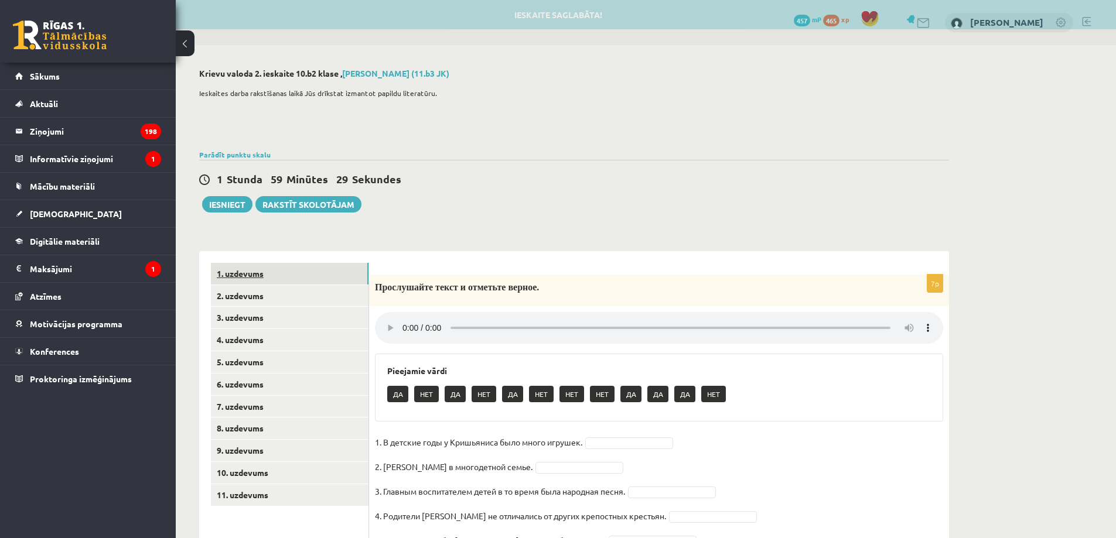
click at [326, 271] on link "1. uzdevums" at bounding box center [290, 274] width 158 height 22
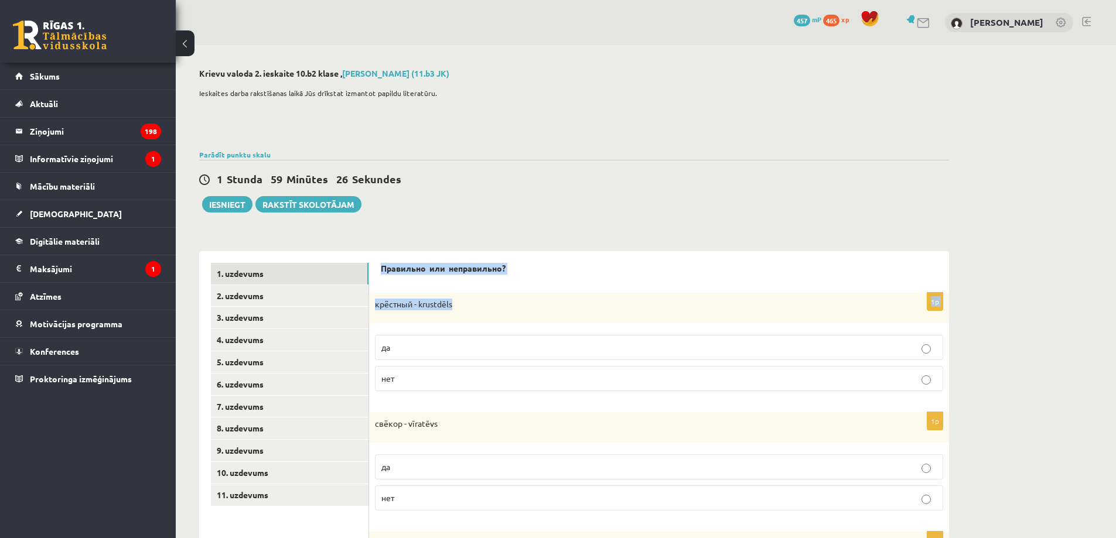
scroll to position [375, 0]
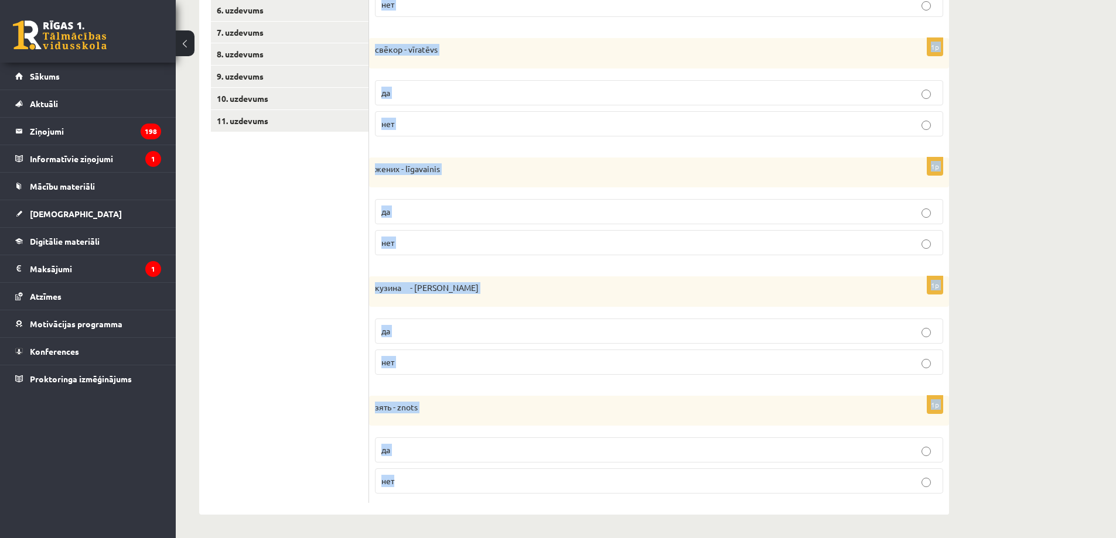
drag, startPoint x: 382, startPoint y: 264, endPoint x: 412, endPoint y: 485, distance: 223.4
click at [444, 486] on div "Правильно или неправильно? 1p крёстный - krustdēls да нет 1p свёкор - vīratēvs …" at bounding box center [659, 196] width 580 height 638
copy form "Правильно или неправильно? 1p крёстный - krustdēls да нет 1p свёкор - vīratēvs …"
click at [1066, 232] on div "Krievu valoda 2. ieskaite 10.b2 klase , Sandijs Rozevskis (11.b3 JK) Ieskaites …" at bounding box center [646, 104] width 940 height 867
drag, startPoint x: 383, startPoint y: 267, endPoint x: 442, endPoint y: 475, distance: 216.2
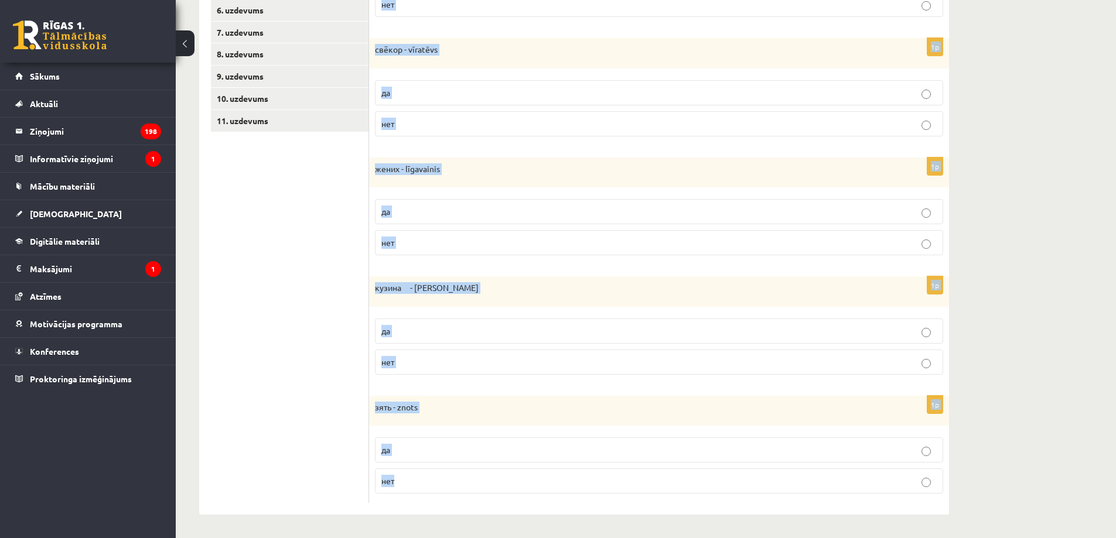
click at [450, 475] on form "Правильно или неправильно? 1p крёстный - krustdēls да нет 1p свёкор - vīratēvs …" at bounding box center [659, 196] width 556 height 615
copy form "Правильно или неправильно? 1p крёстный - krustdēls да нет 1p свёкор - vīratēvs …"
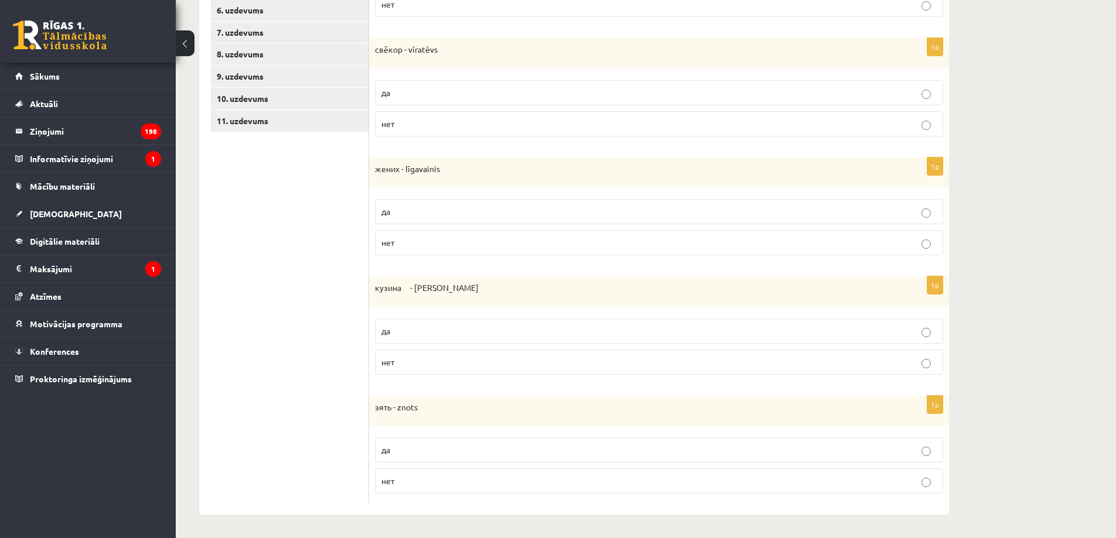
click at [246, 302] on ul "1. uzdevums 2. uzdevums 3. uzdevums 4. uzdevums 5. uzdevums 6. uzdevums 7. uzde…" at bounding box center [290, 196] width 158 height 615
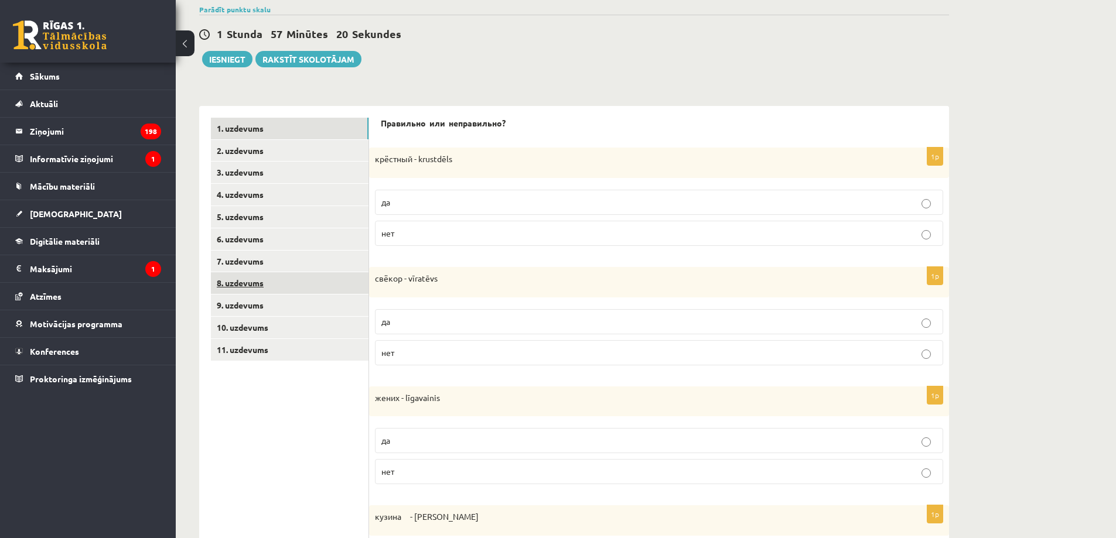
scroll to position [101, 0]
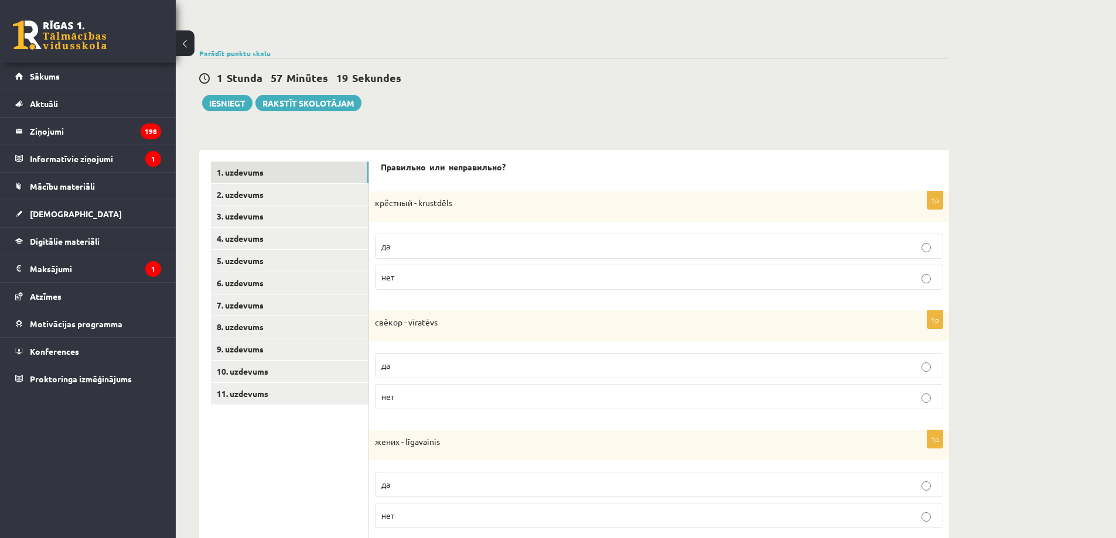
click at [418, 275] on p "нет" at bounding box center [658, 277] width 555 height 12
click at [414, 366] on p "да" at bounding box center [658, 366] width 555 height 12
click at [402, 486] on p "да" at bounding box center [658, 485] width 555 height 12
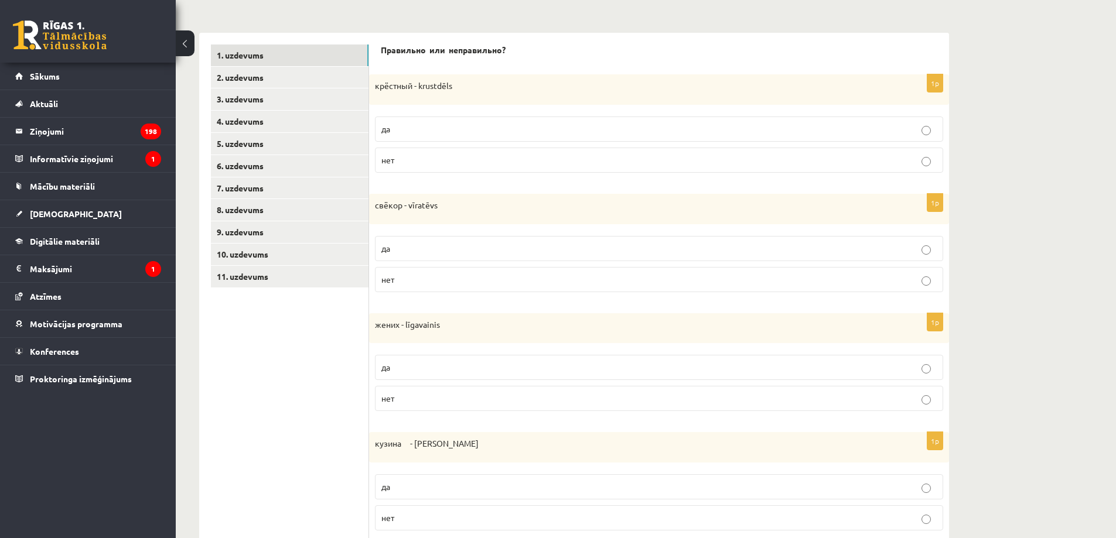
scroll to position [375, 0]
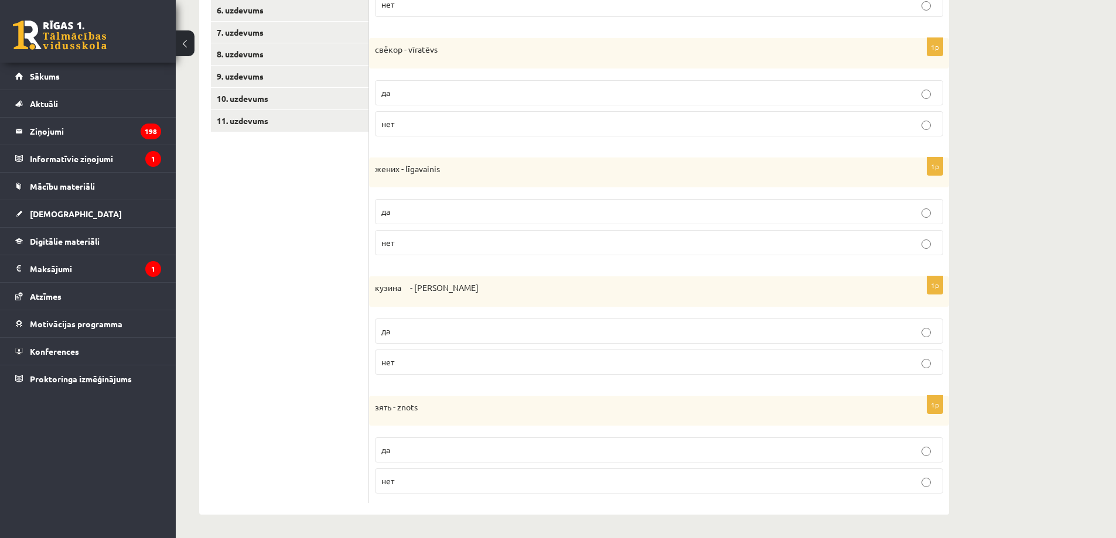
drag, startPoint x: 433, startPoint y: 329, endPoint x: 417, endPoint y: 398, distance: 70.9
click at [432, 332] on p "да" at bounding box center [658, 331] width 555 height 12
click at [400, 446] on p "да" at bounding box center [658, 450] width 555 height 12
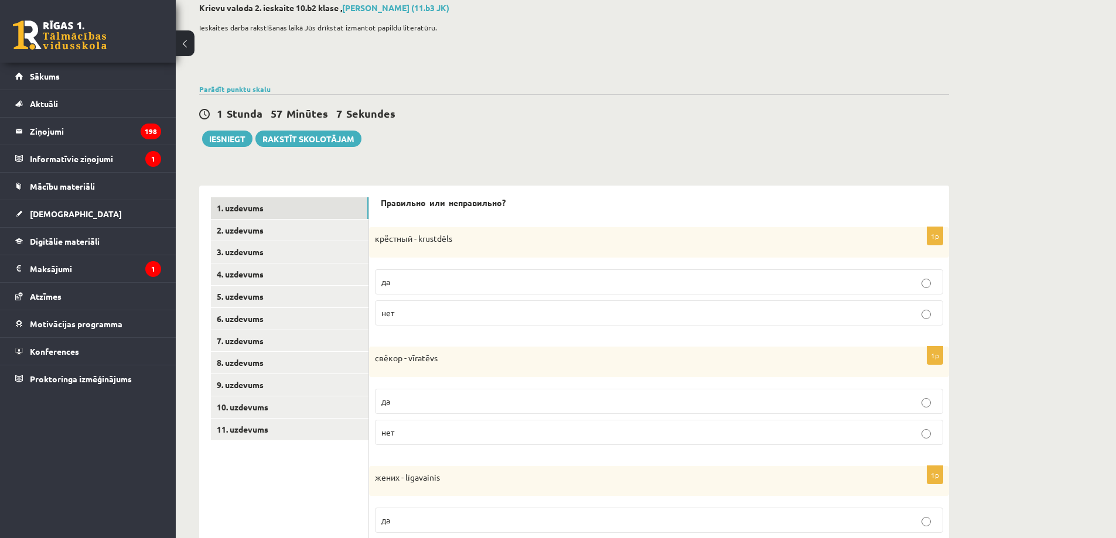
scroll to position [0, 0]
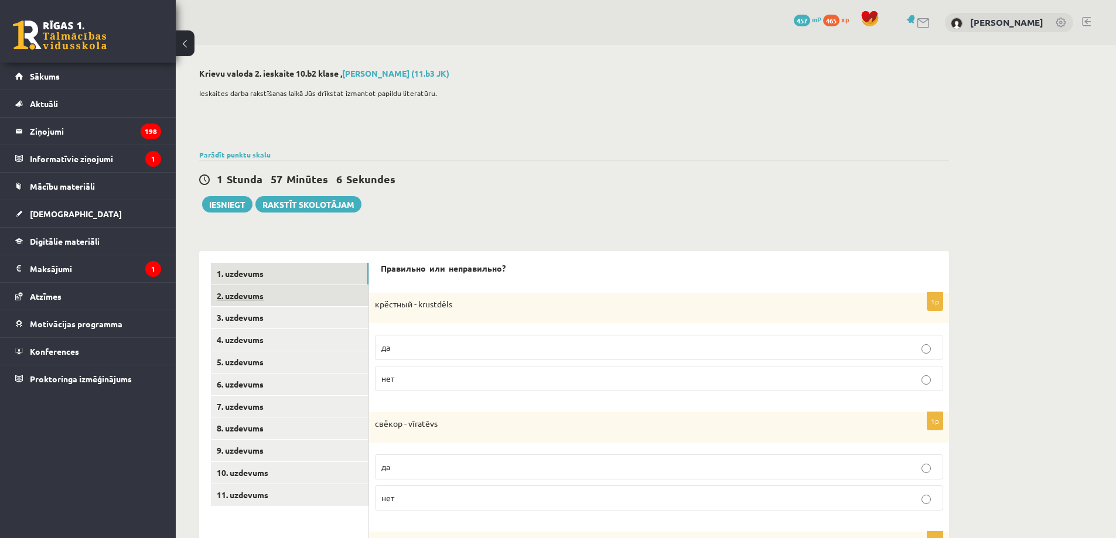
click at [315, 298] on link "2. uzdevums" at bounding box center [290, 296] width 158 height 22
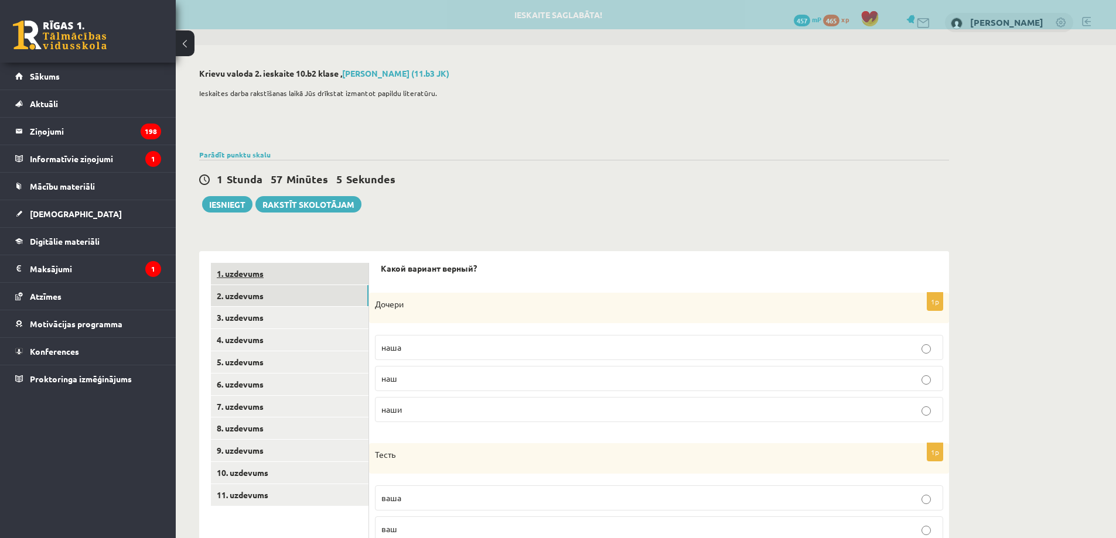
click at [353, 272] on link "1. uzdevums" at bounding box center [290, 274] width 158 height 22
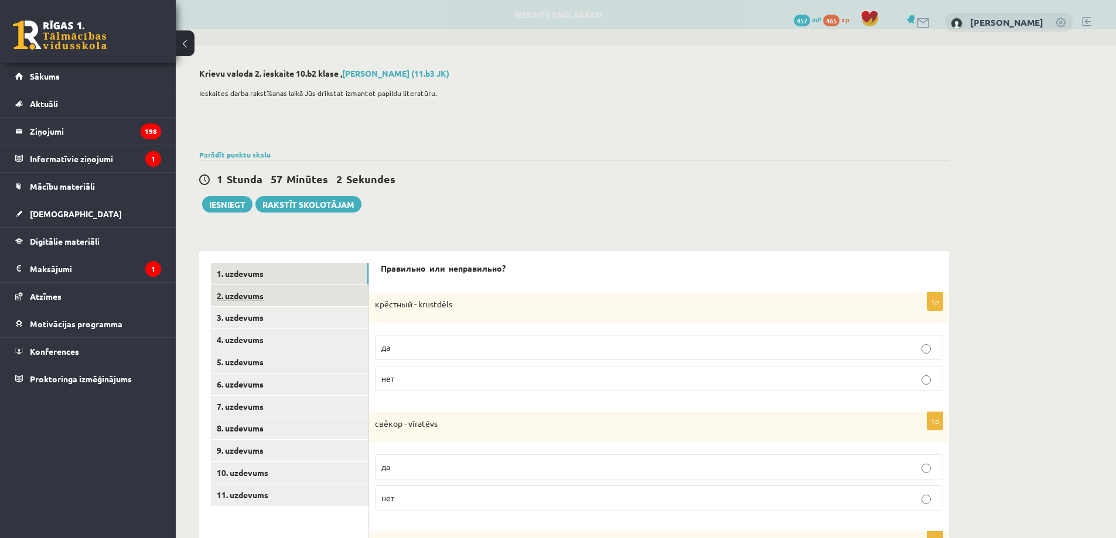
click at [340, 298] on link "2. uzdevums" at bounding box center [290, 296] width 158 height 22
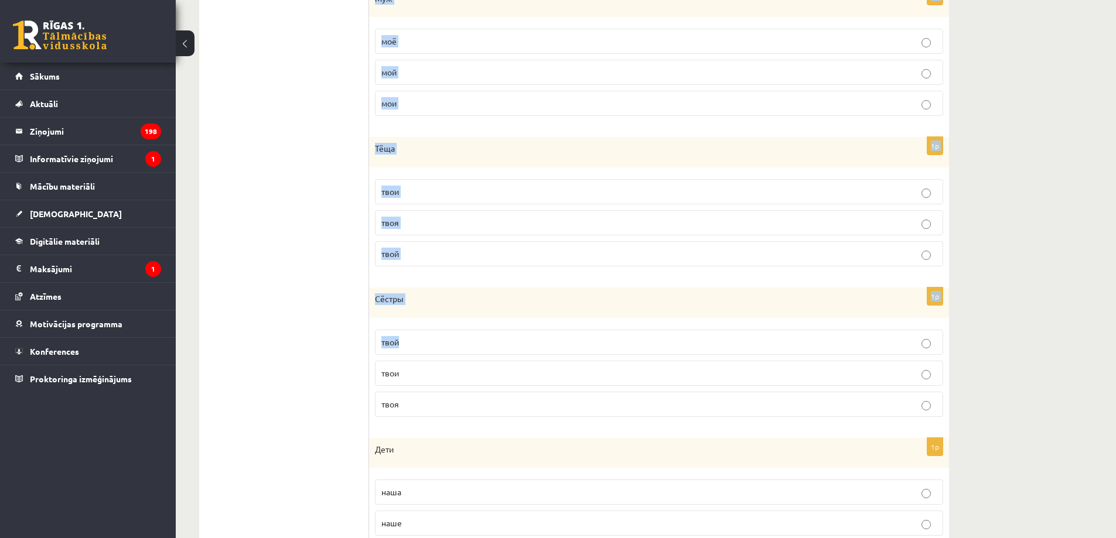
scroll to position [981, 0]
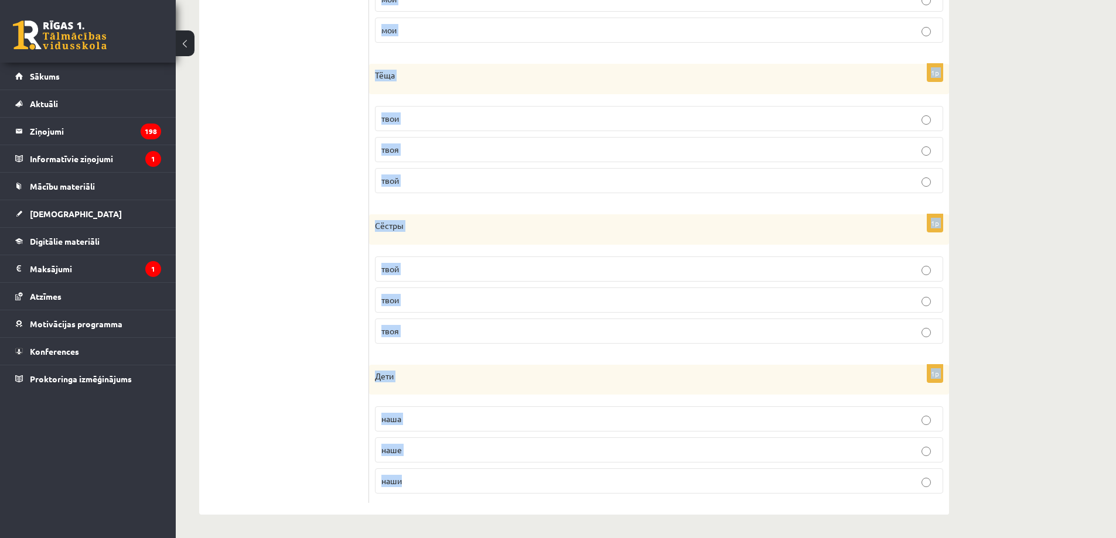
drag, startPoint x: 388, startPoint y: 271, endPoint x: 430, endPoint y: 484, distance: 216.8
copy form "Какой вариант верный? 1p Дочери наша наш наши 1p Тесть ваша ваш ваше 1p Бабушка…"
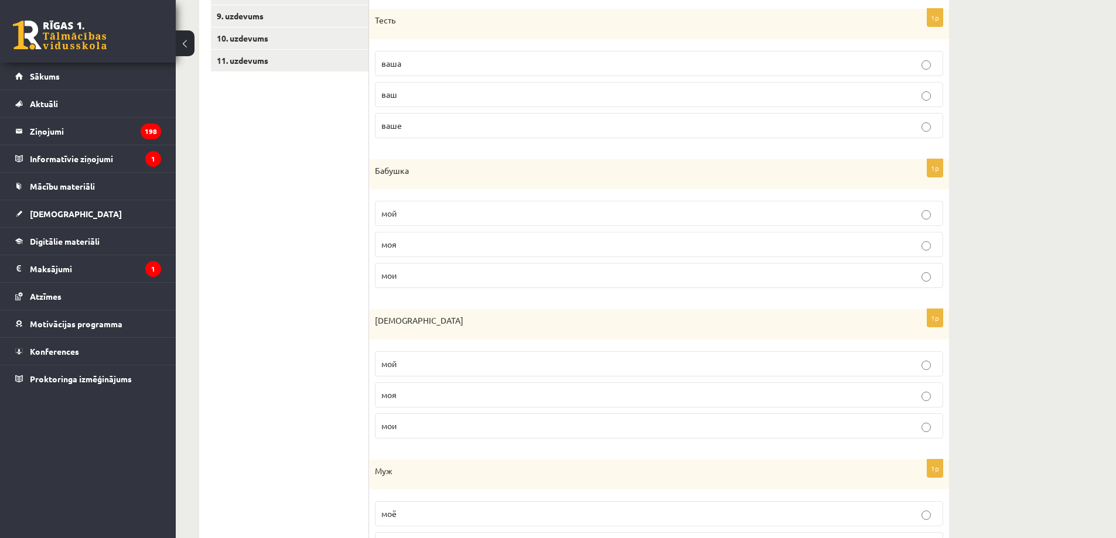
scroll to position [0, 0]
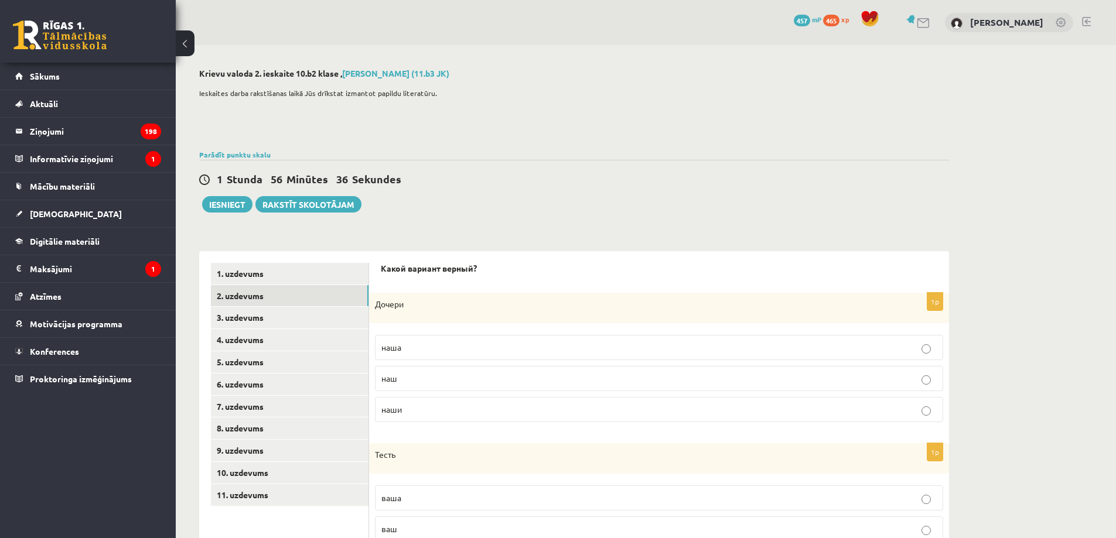
click at [399, 409] on span "наши" at bounding box center [391, 409] width 21 height 11
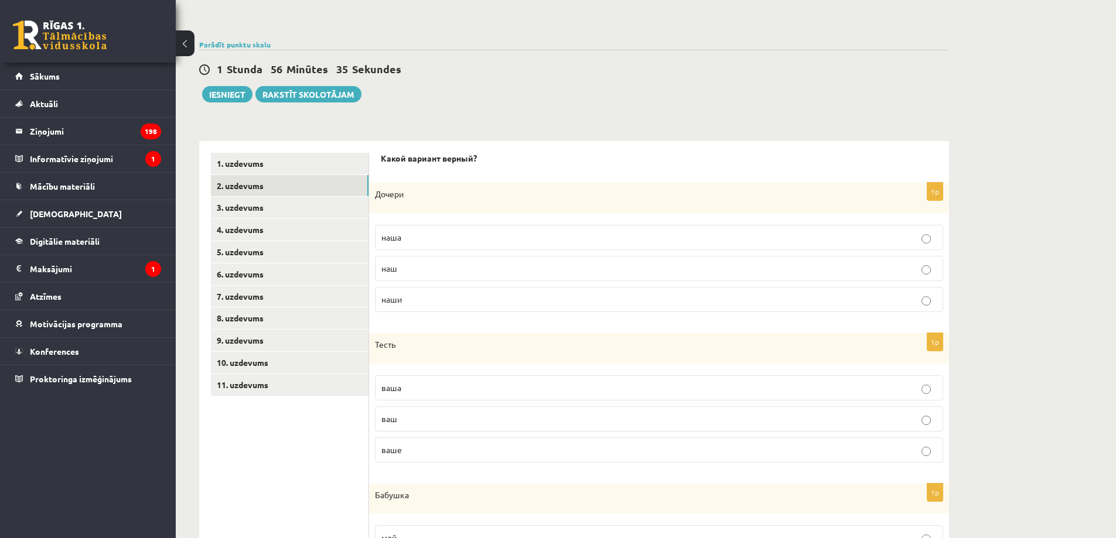
scroll to position [136, 0]
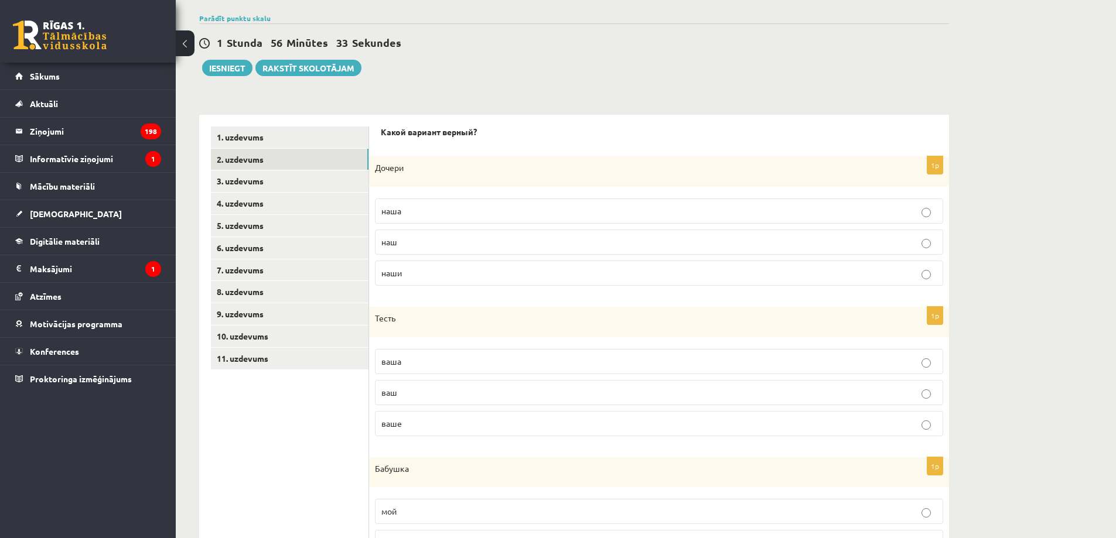
click at [433, 360] on p "ваша" at bounding box center [658, 362] width 555 height 12
click at [409, 395] on p "ваш" at bounding box center [658, 393] width 555 height 12
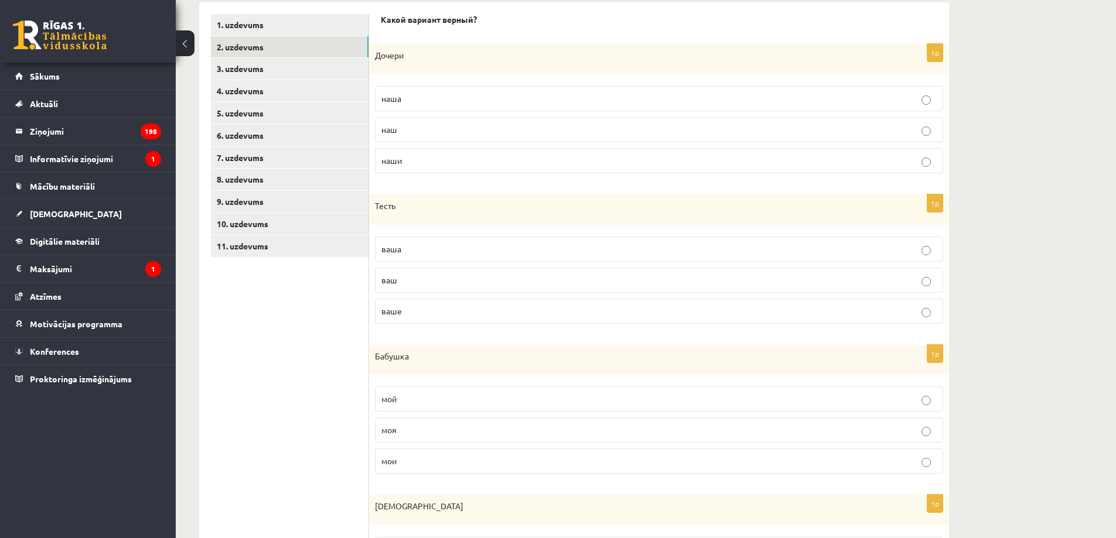
scroll to position [274, 0]
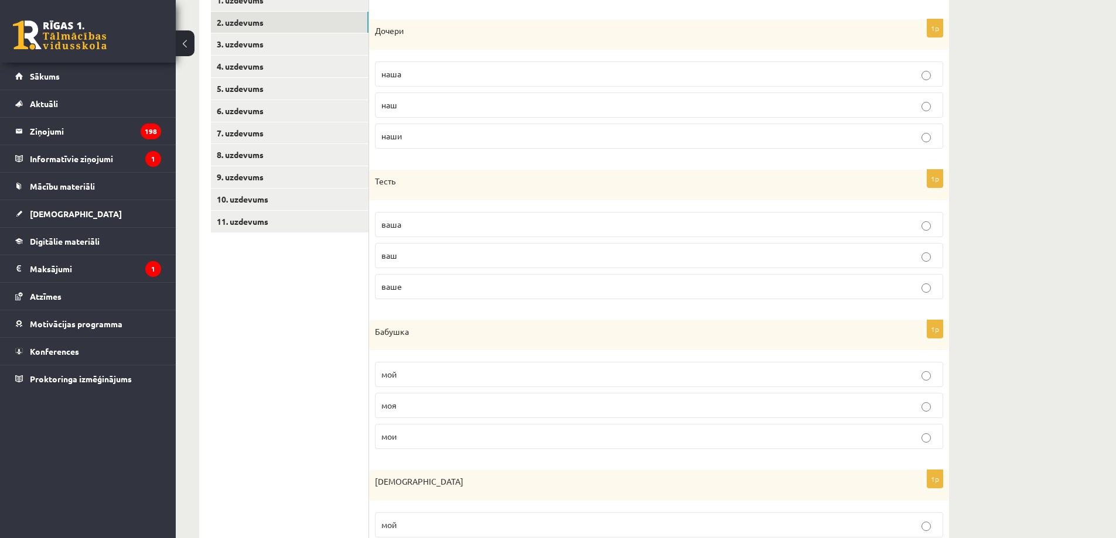
click at [415, 404] on p "моя" at bounding box center [658, 405] width 555 height 12
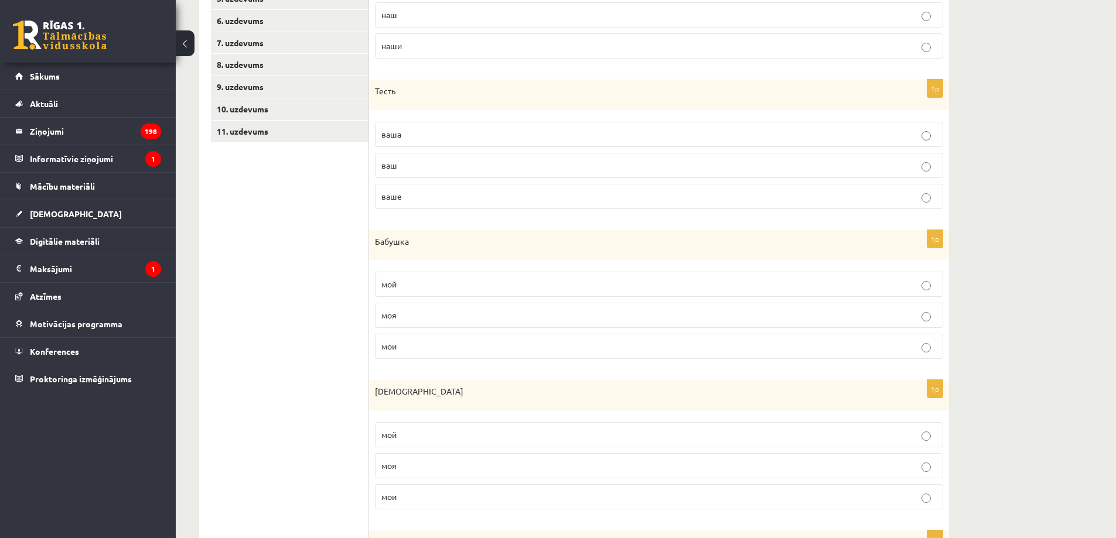
scroll to position [410, 0]
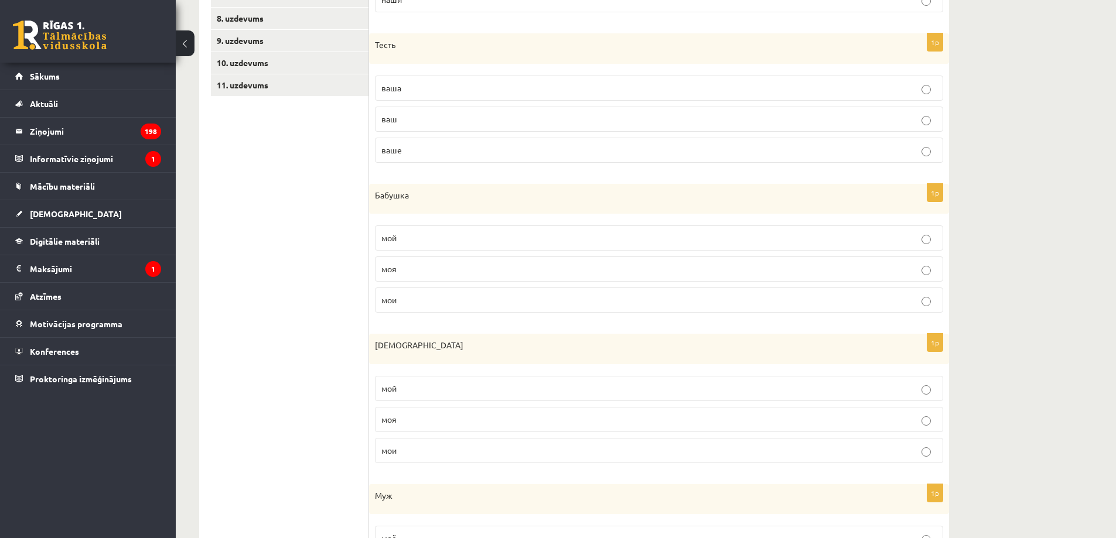
click at [414, 422] on p "моя" at bounding box center [658, 420] width 555 height 12
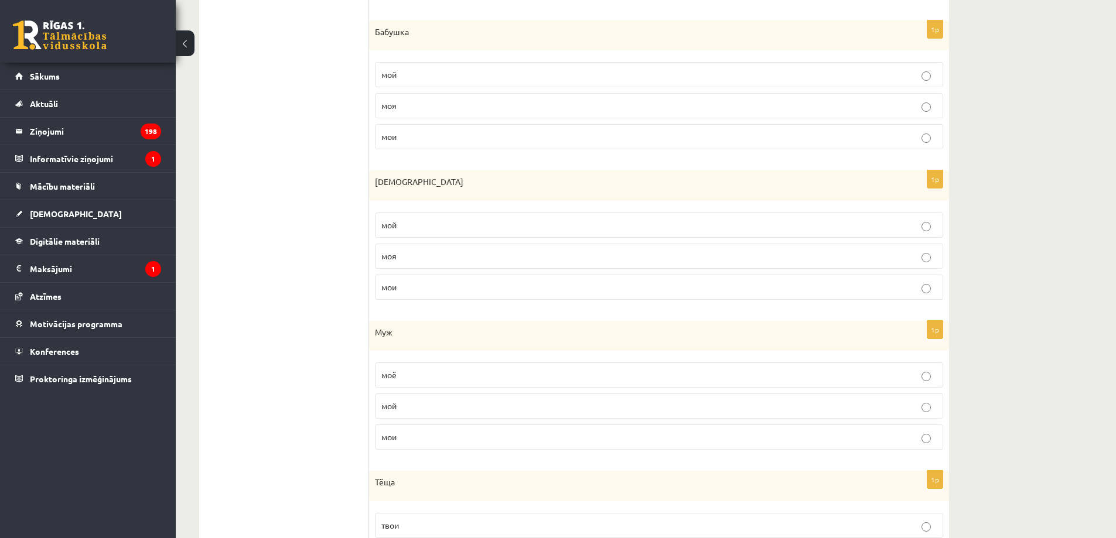
scroll to position [546, 0]
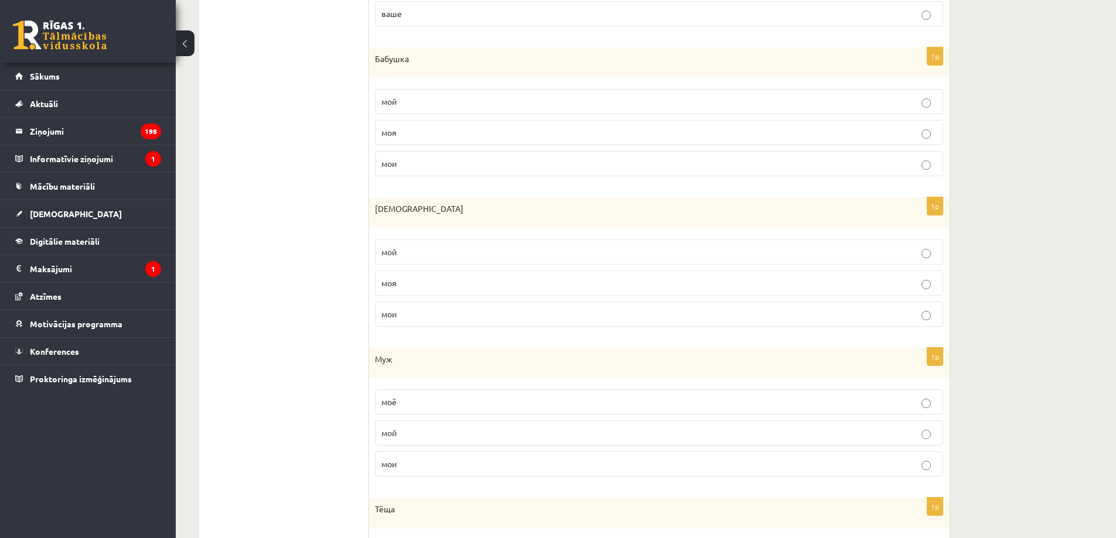
click at [419, 252] on p "мой" at bounding box center [658, 252] width 555 height 12
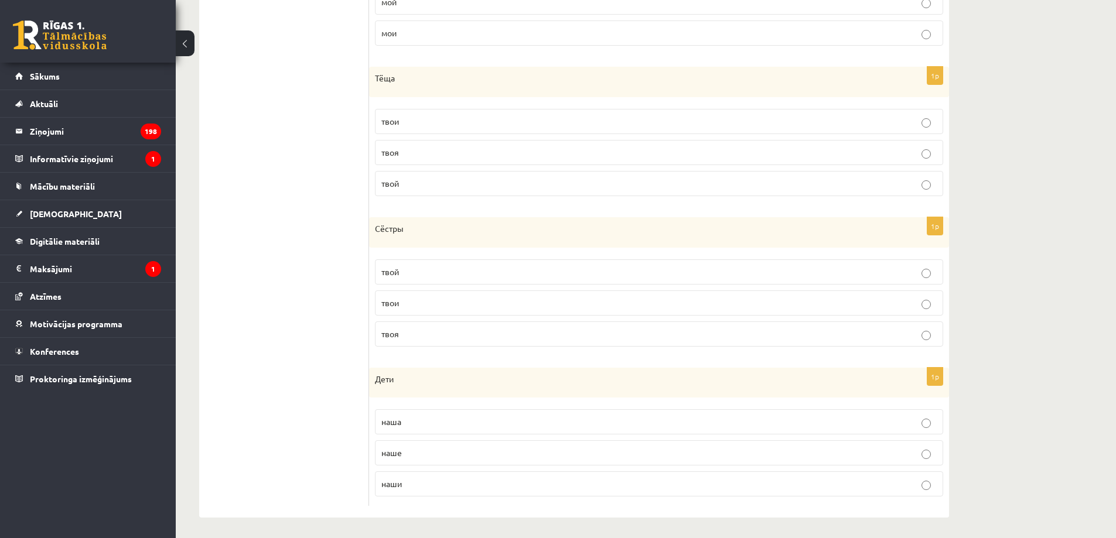
scroll to position [981, 0]
click at [416, 483] on p "наши" at bounding box center [658, 481] width 555 height 12
click at [446, 302] on p "твои" at bounding box center [658, 300] width 555 height 12
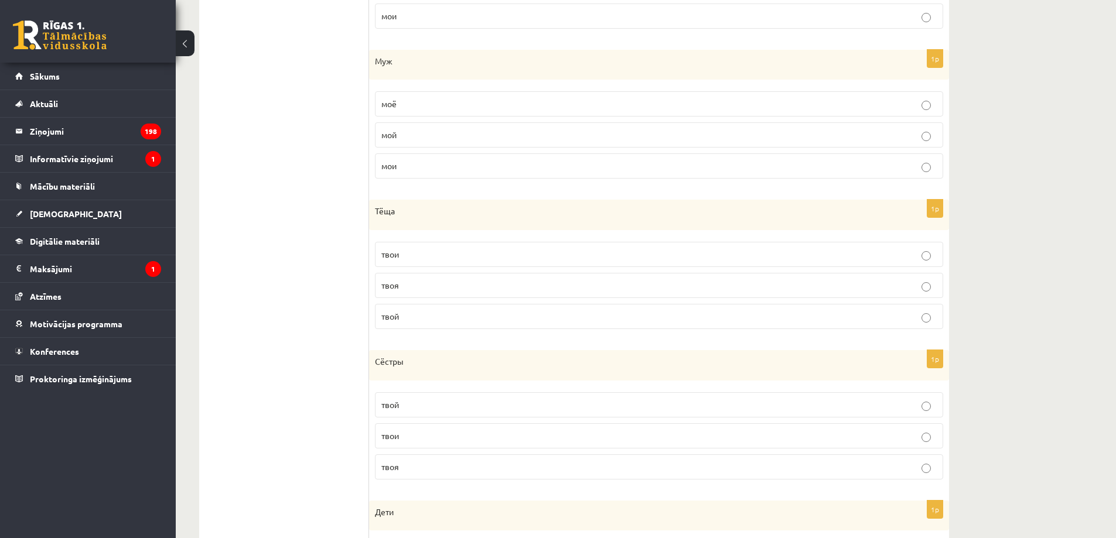
click at [419, 286] on p "твоя" at bounding box center [658, 285] width 555 height 12
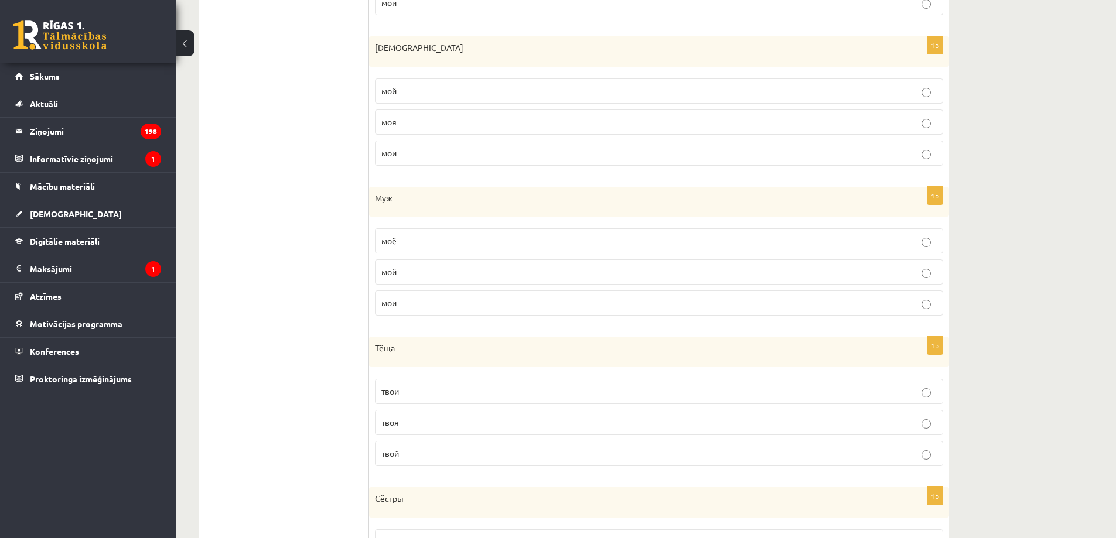
click at [421, 269] on p "мой" at bounding box center [658, 272] width 555 height 12
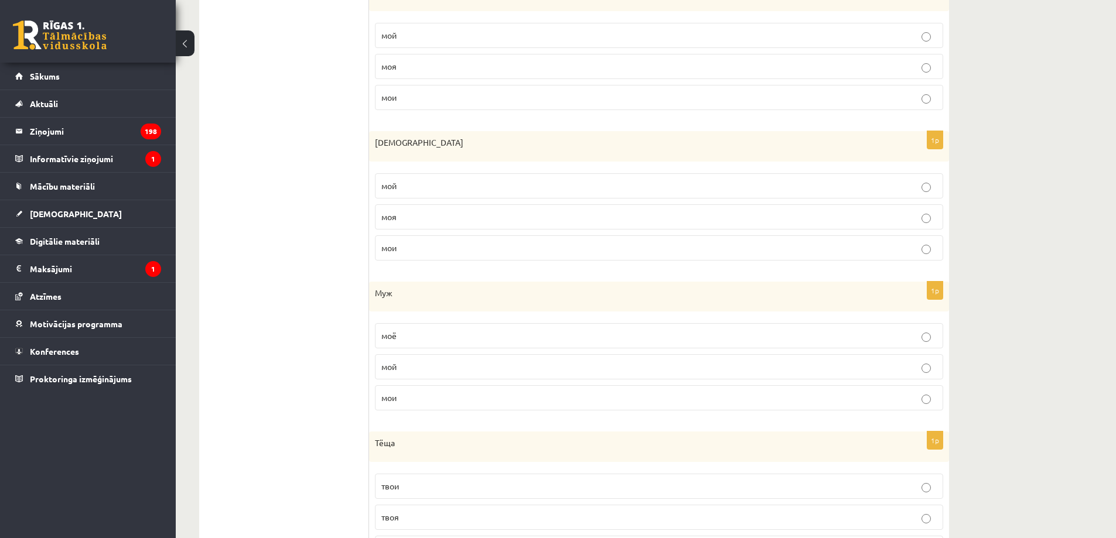
scroll to position [571, 0]
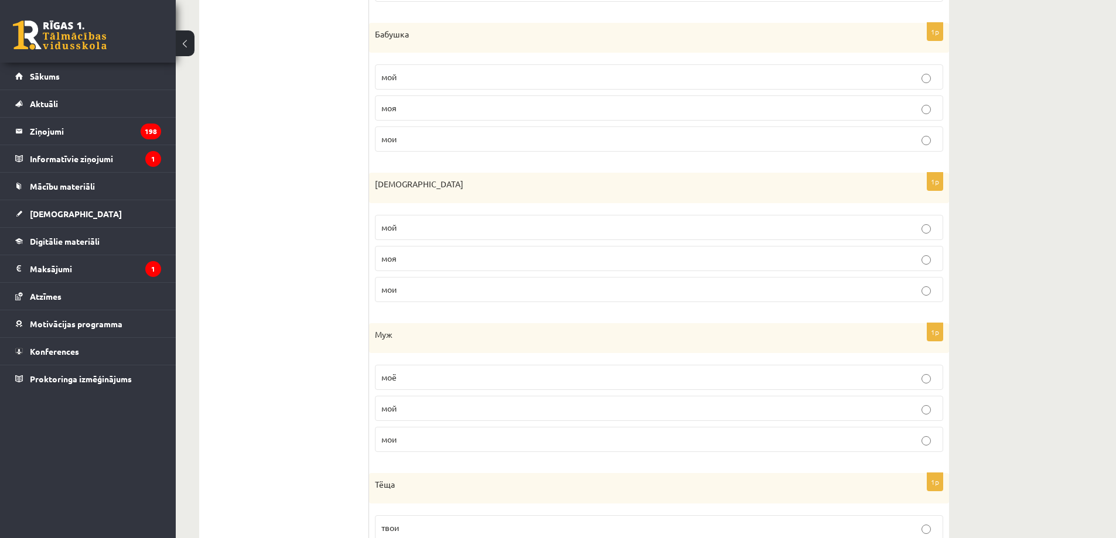
click at [453, 256] on p "моя" at bounding box center [658, 258] width 555 height 12
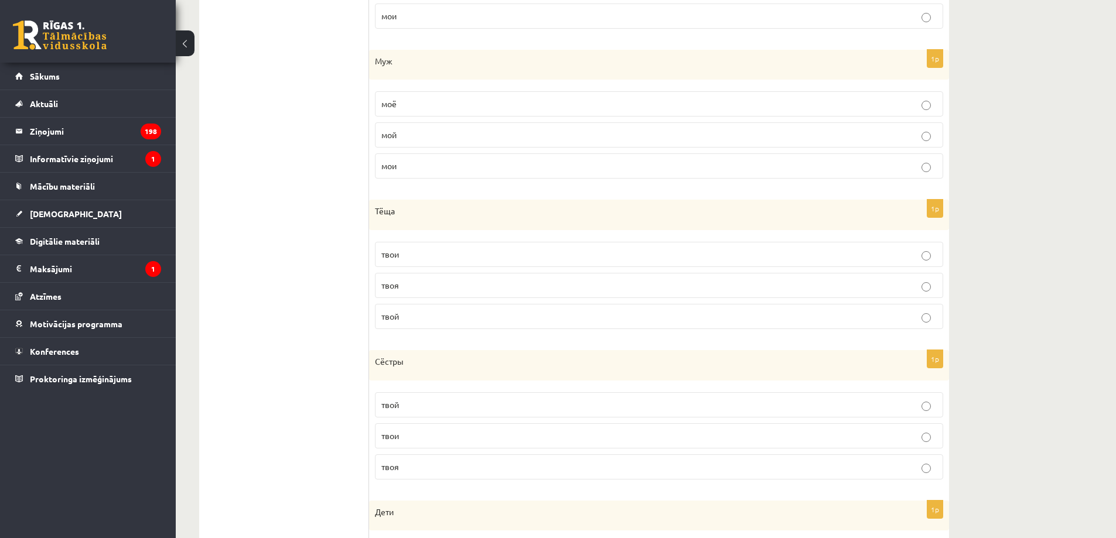
scroll to position [25, 0]
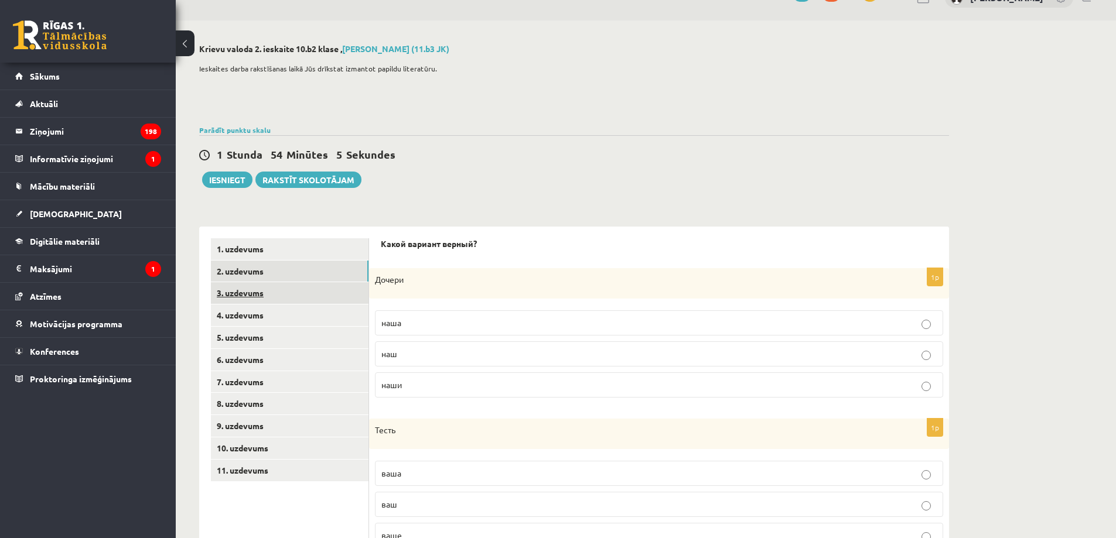
click at [308, 288] on link "3. uzdevums" at bounding box center [290, 293] width 158 height 22
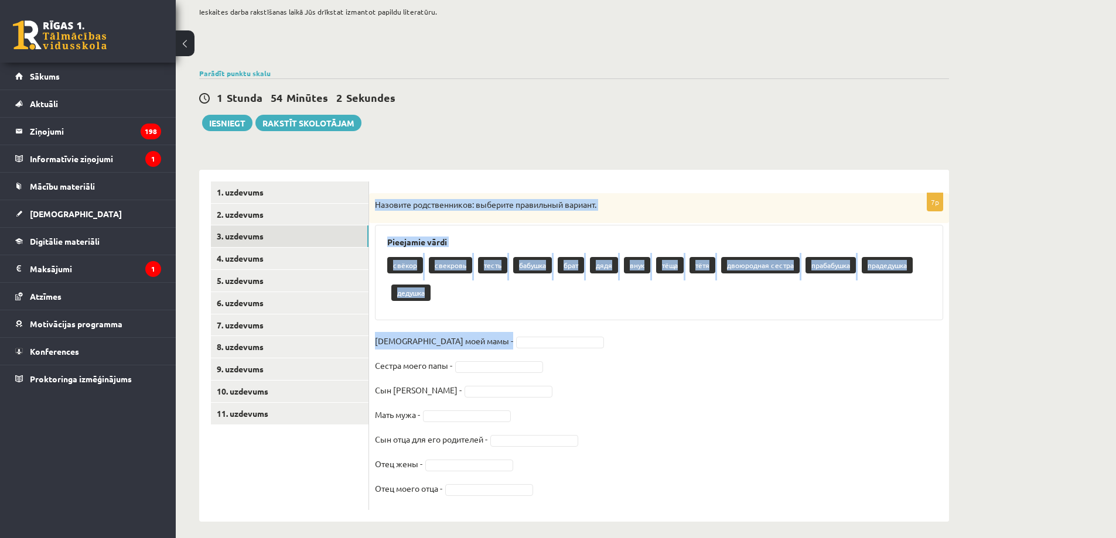
scroll to position [89, 0]
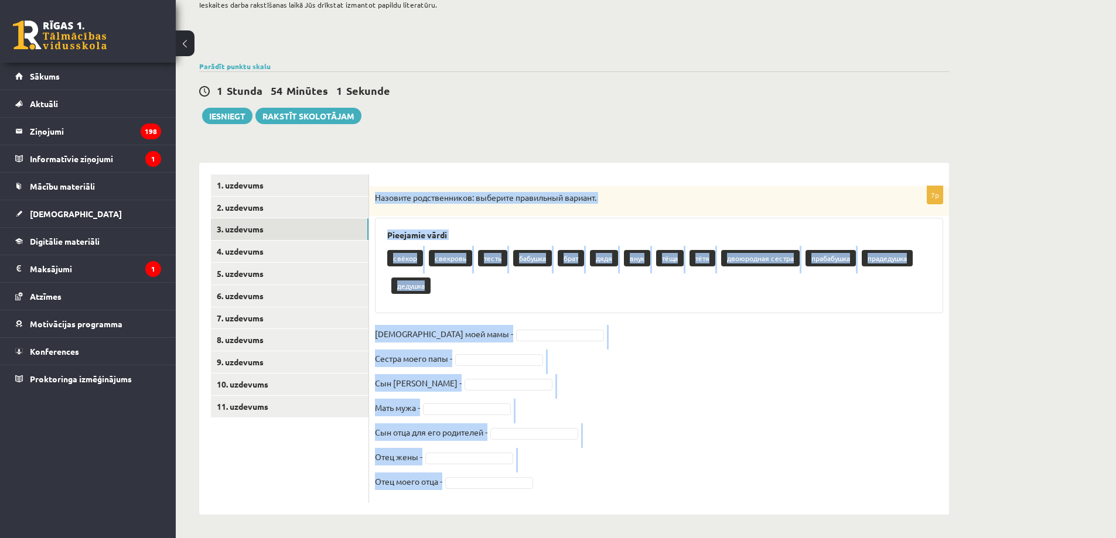
drag, startPoint x: 376, startPoint y: 259, endPoint x: 506, endPoint y: 479, distance: 254.7
click at [506, 479] on div "7p Назовите родственников: выберите правильный вариант. Pieejamie vārdi свёкор …" at bounding box center [659, 344] width 580 height 317
copy div "Назовите родственников: выберите правильный вариант. Pieejamie vārdi свёкор све…"
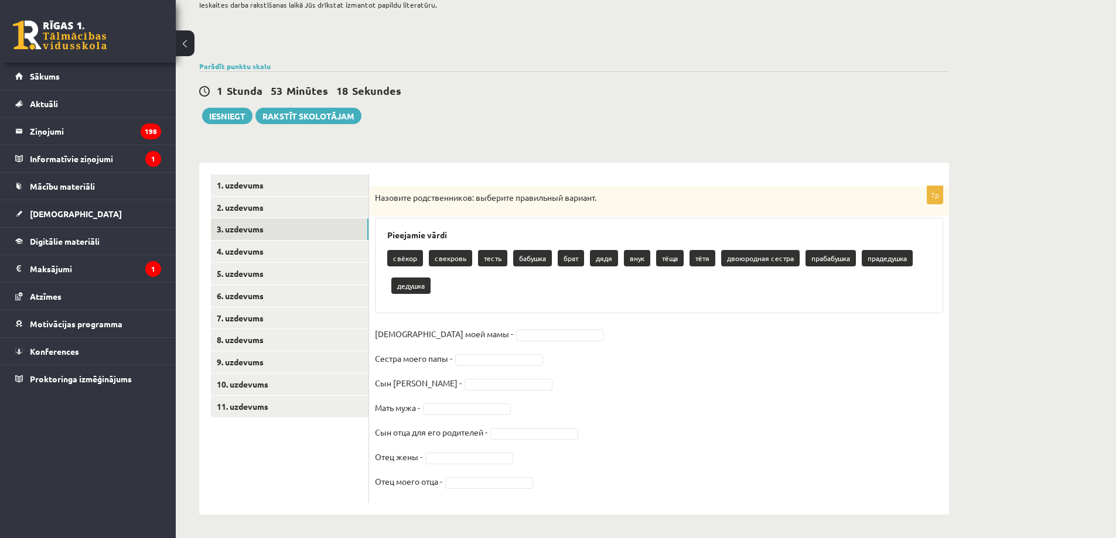
click at [305, 427] on ul "1. uzdevums 2. uzdevums 3. uzdevums 4. uzdevums 5. uzdevums 6. uzdevums 7. uzde…" at bounding box center [290, 339] width 158 height 329
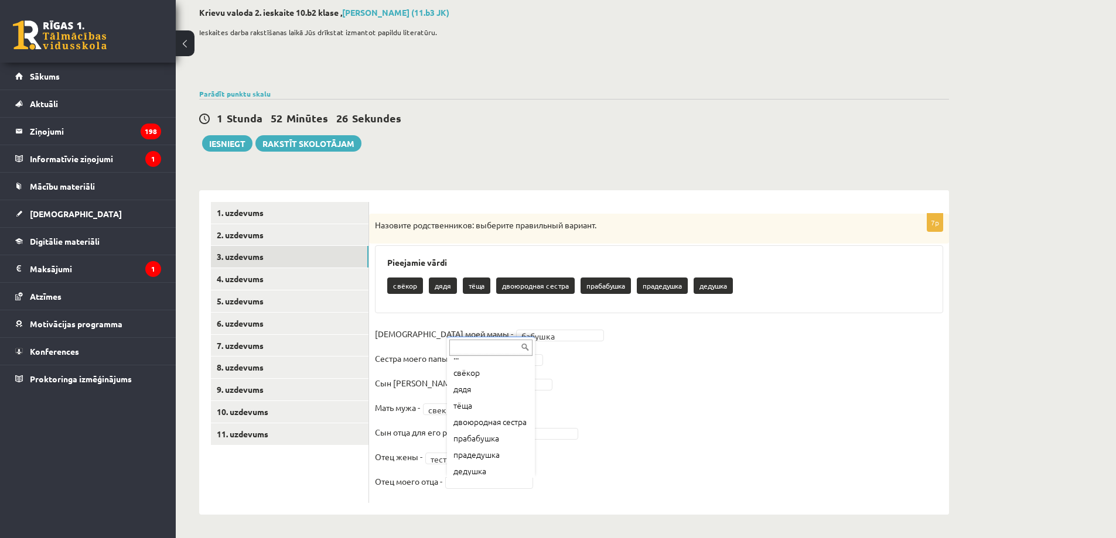
scroll to position [26, 0]
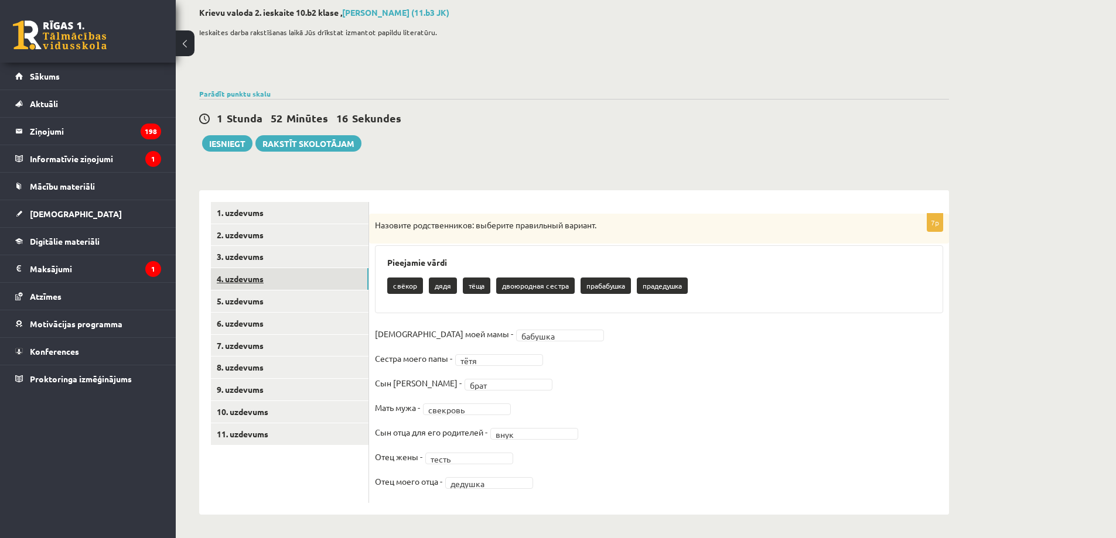
click at [298, 286] on link "4. uzdevums" at bounding box center [290, 279] width 158 height 22
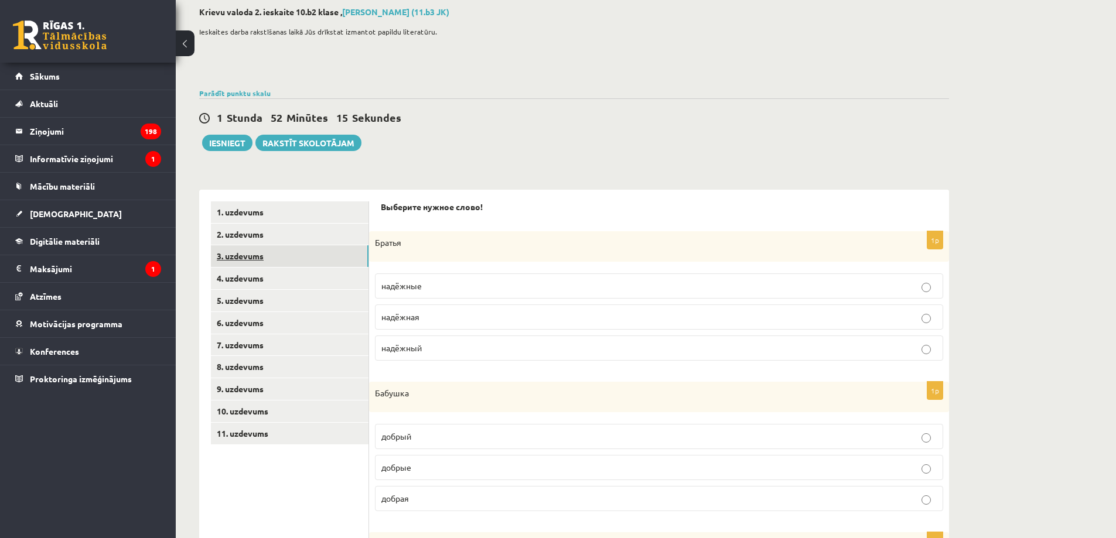
click at [308, 261] on link "3. uzdevums" at bounding box center [290, 256] width 158 height 22
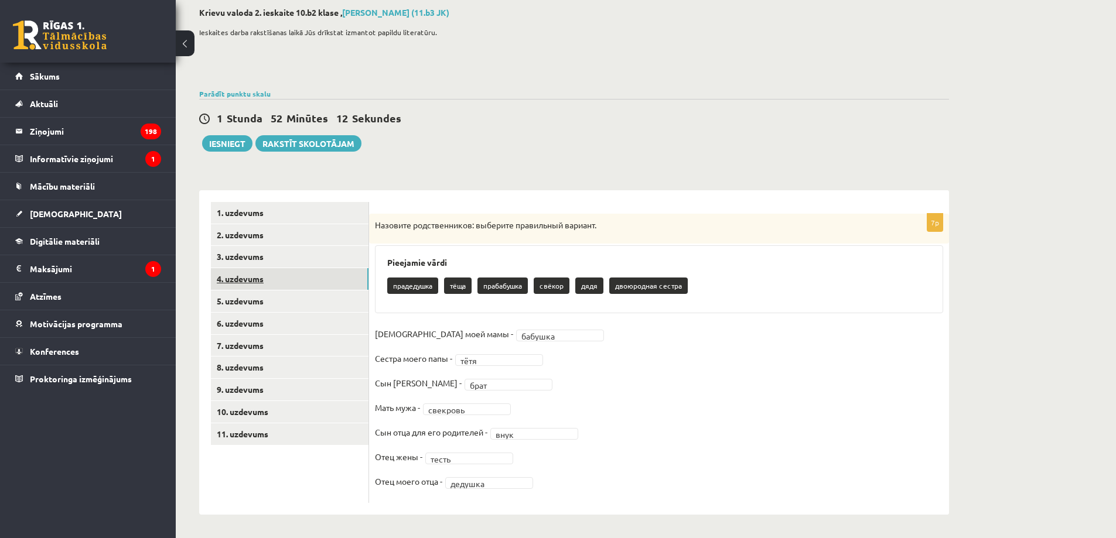
click at [299, 278] on link "4. uzdevums" at bounding box center [290, 279] width 158 height 22
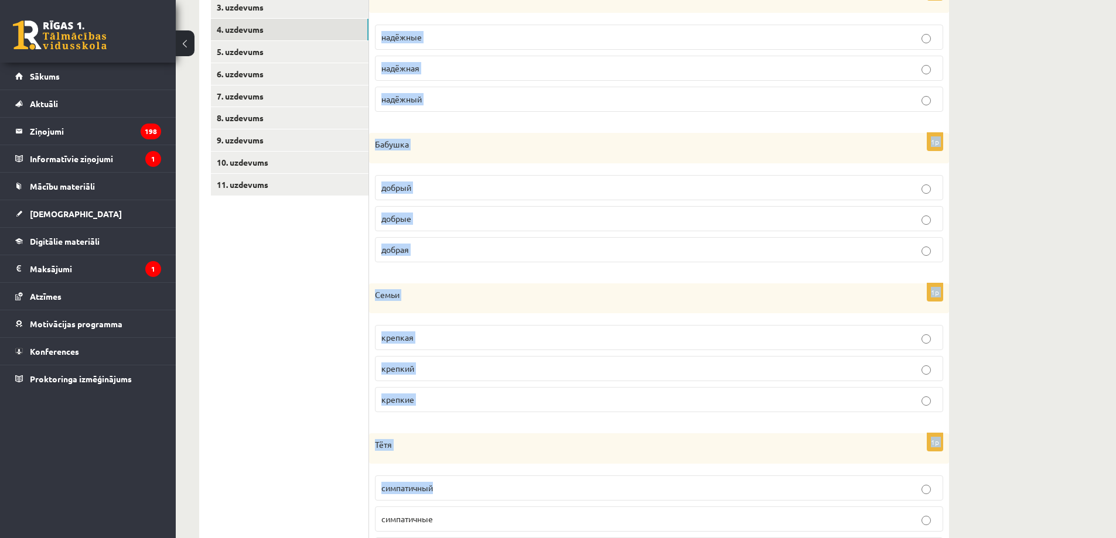
scroll to position [530, 0]
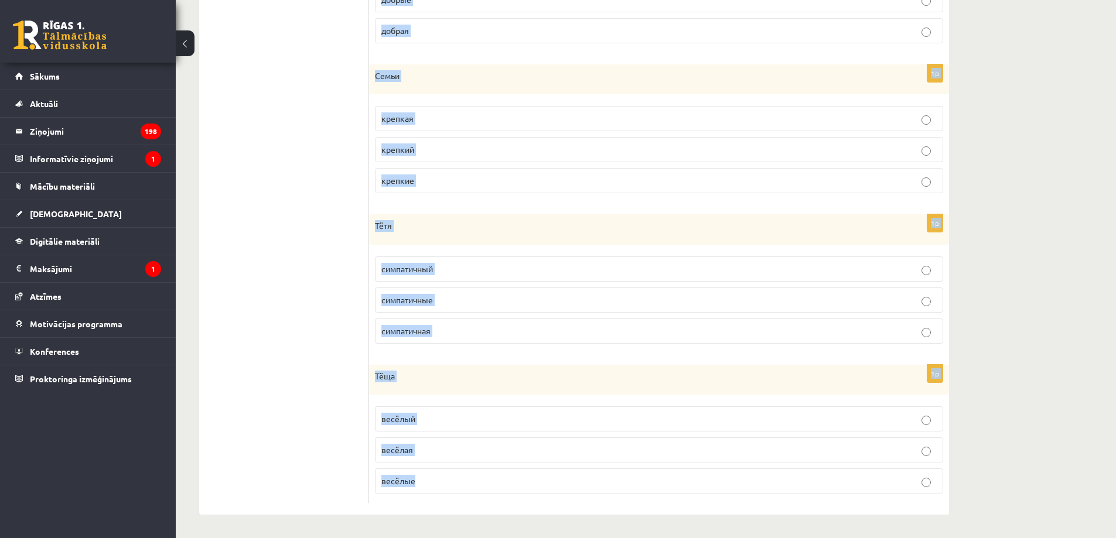
drag, startPoint x: 379, startPoint y: 204, endPoint x: 433, endPoint y: 481, distance: 282.8
click at [466, 472] on div "Выберите нужное слово! 1p Братья надёжные надёжная надёжный 1p Бабушка добрый д…" at bounding box center [659, 119] width 580 height 794
copy form "Выберите нужное слово! 1p Братья надёжные надёжная надёжный 1p Бабушка добрый д…"
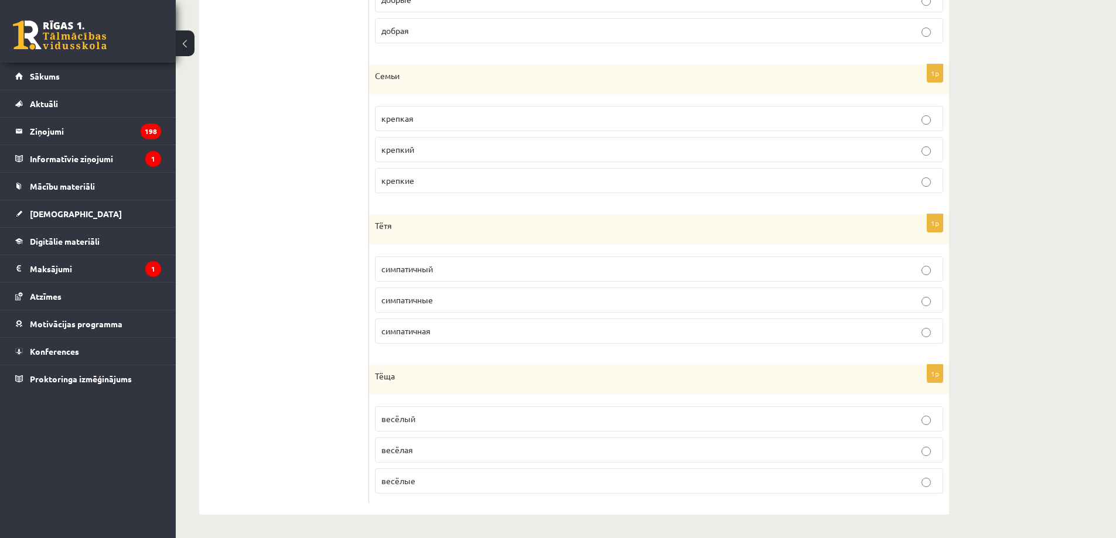
click at [273, 432] on ul "1. uzdevums 2. uzdevums 3. uzdevums 4. uzdevums 5. uzdevums 6. uzdevums 7. uzde…" at bounding box center [290, 118] width 158 height 770
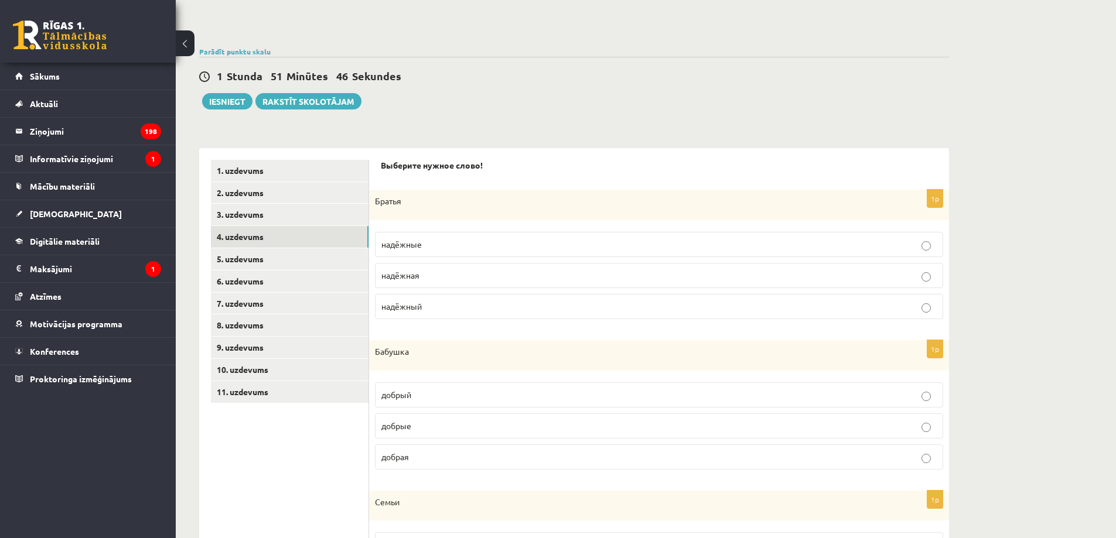
scroll to position [0, 0]
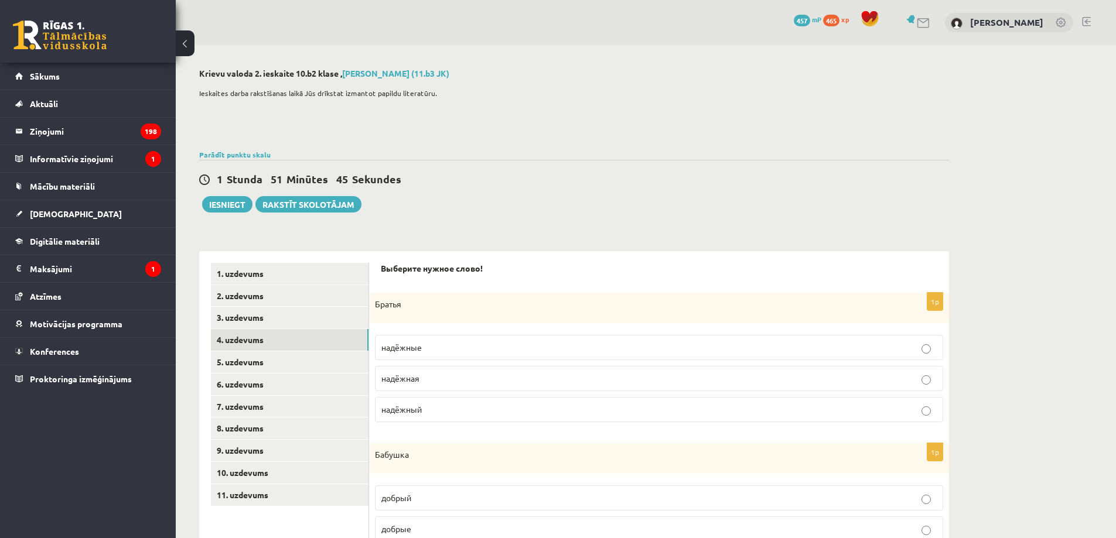
click at [436, 409] on p "надёжный" at bounding box center [658, 410] width 555 height 12
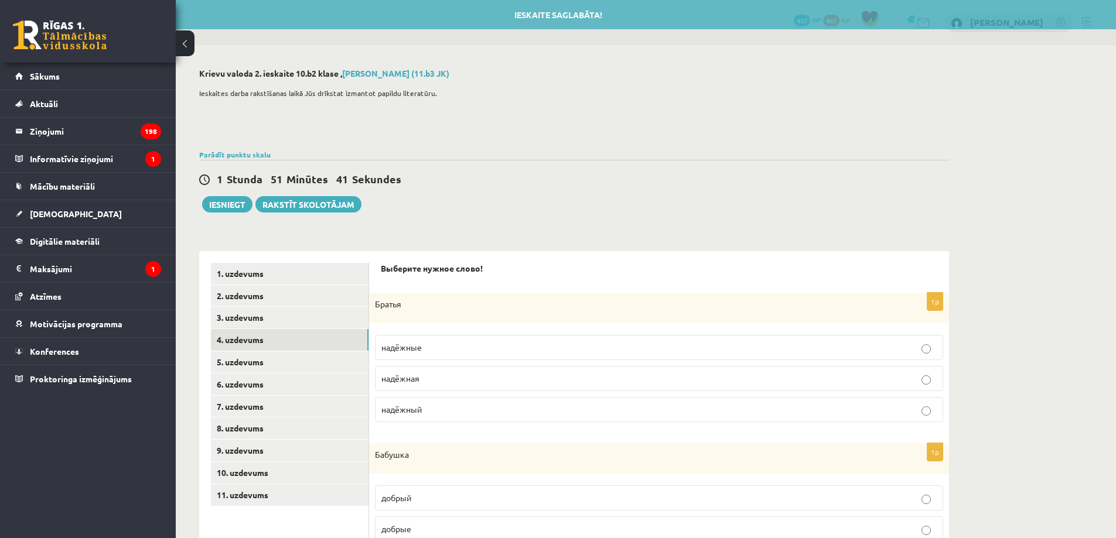
click at [472, 345] on p "надёжные" at bounding box center [658, 347] width 555 height 12
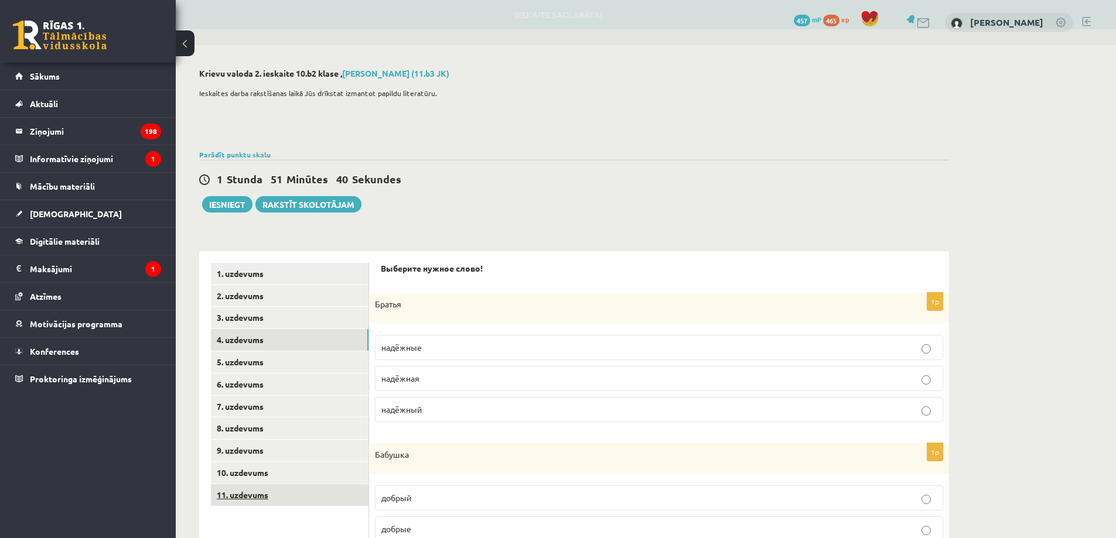
scroll to position [136, 0]
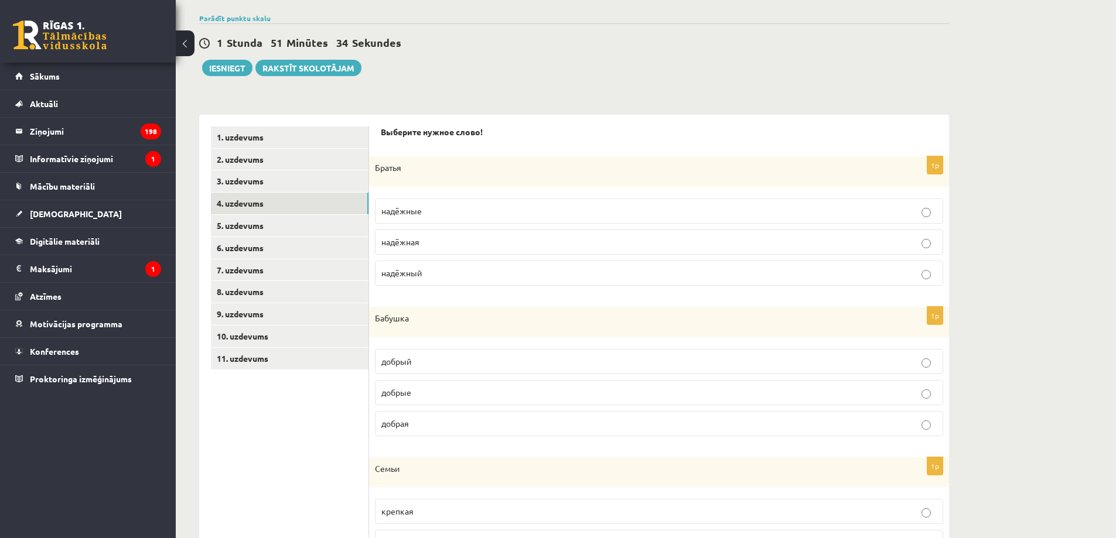
click at [424, 431] on label "добрая" at bounding box center [659, 423] width 568 height 25
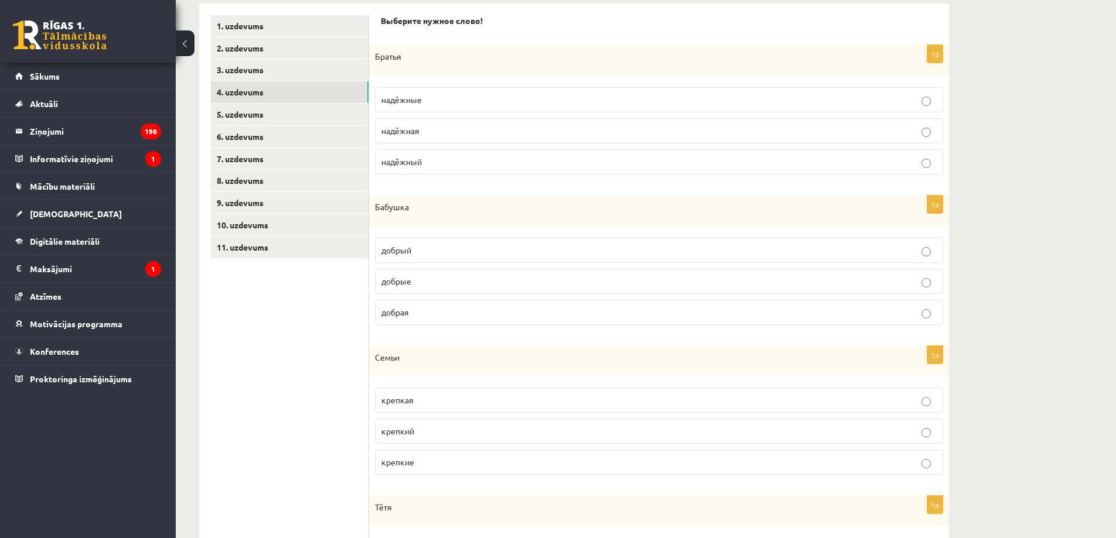
scroll to position [274, 0]
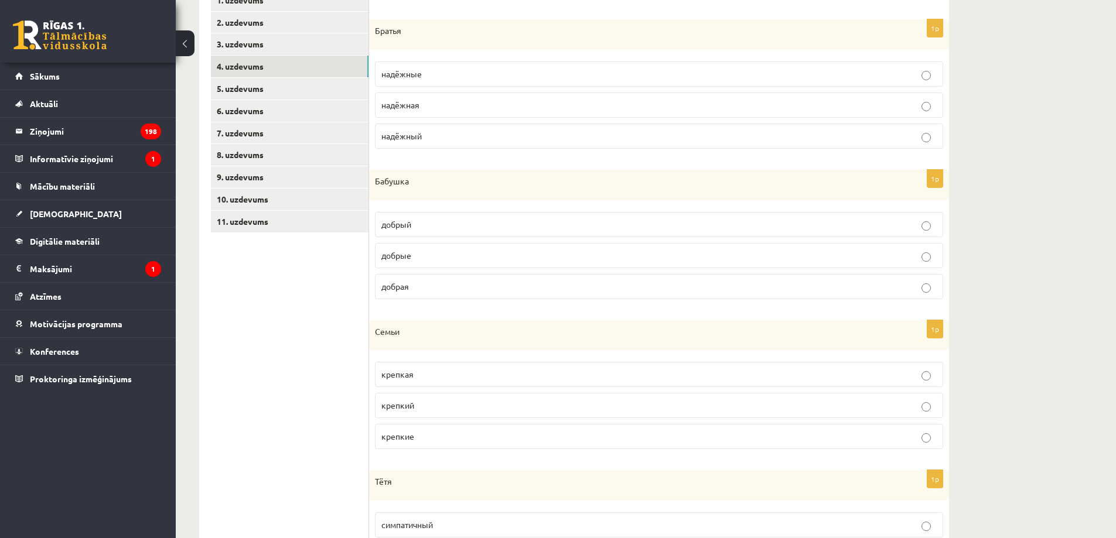
click at [429, 439] on p "крепкие" at bounding box center [658, 437] width 555 height 12
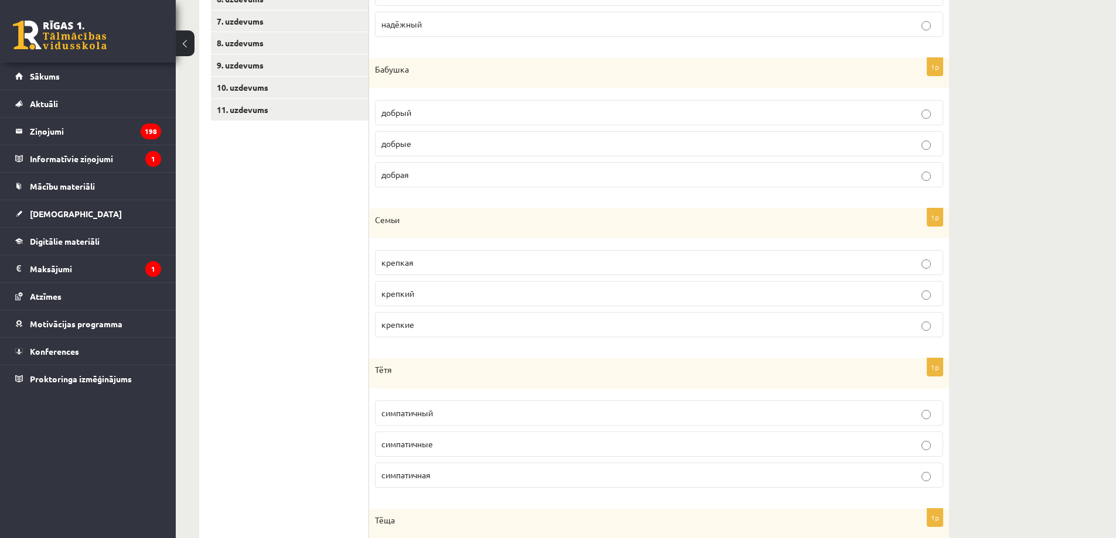
scroll to position [410, 0]
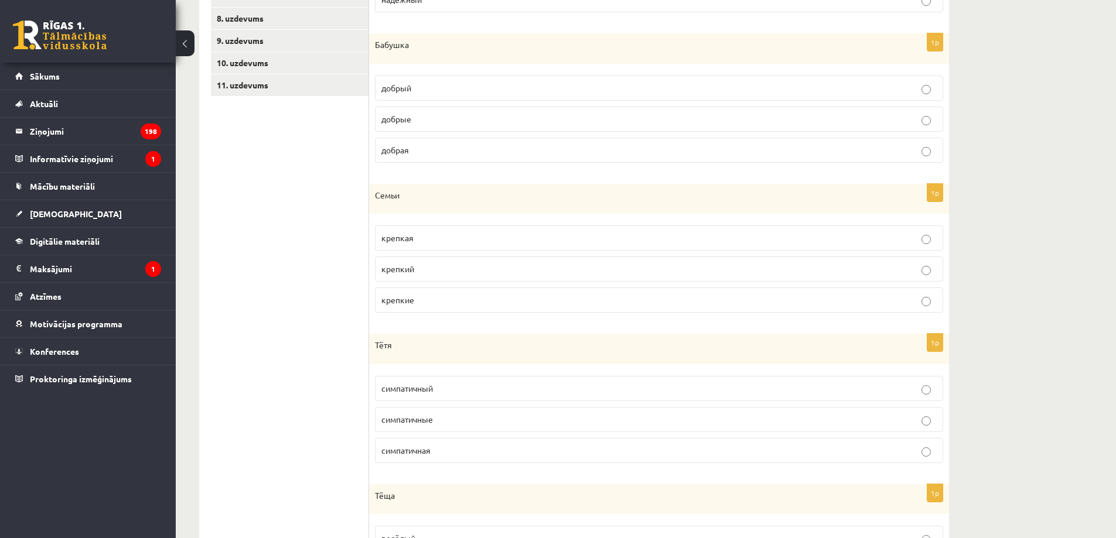
click at [432, 459] on label "симпатичная" at bounding box center [659, 450] width 568 height 25
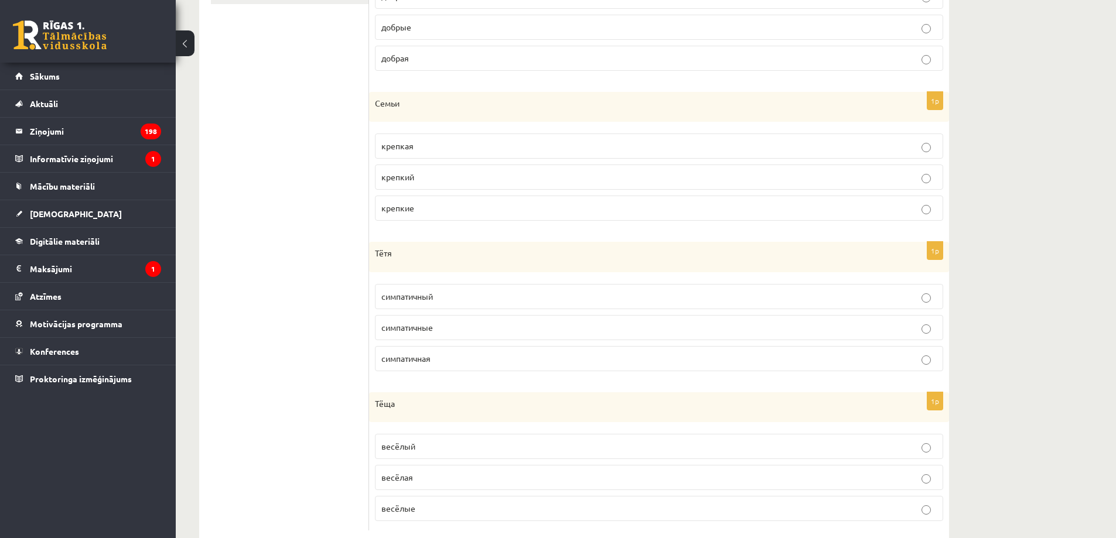
scroll to position [530, 0]
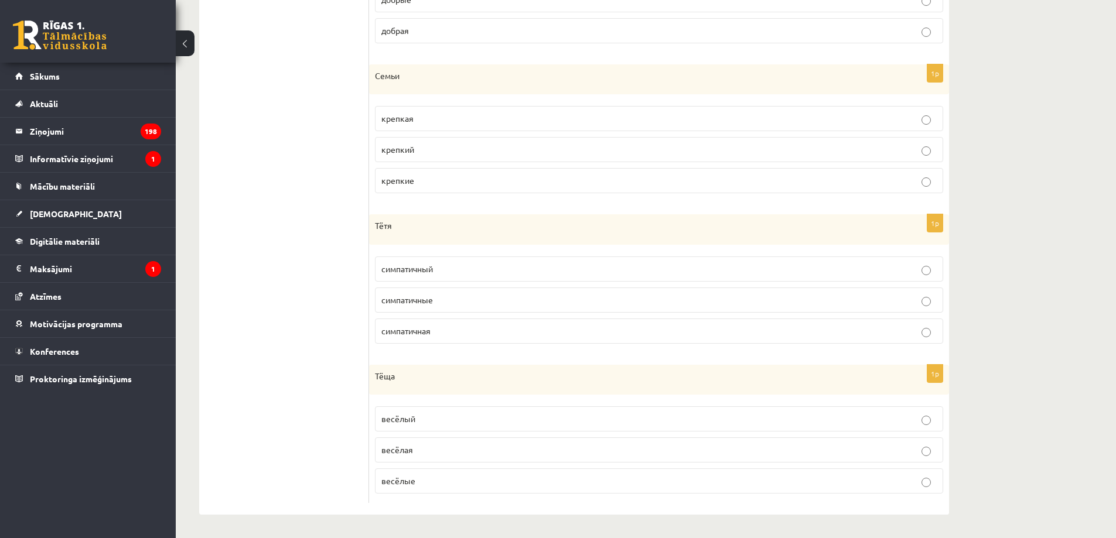
click at [440, 453] on p "весёлая" at bounding box center [658, 450] width 555 height 12
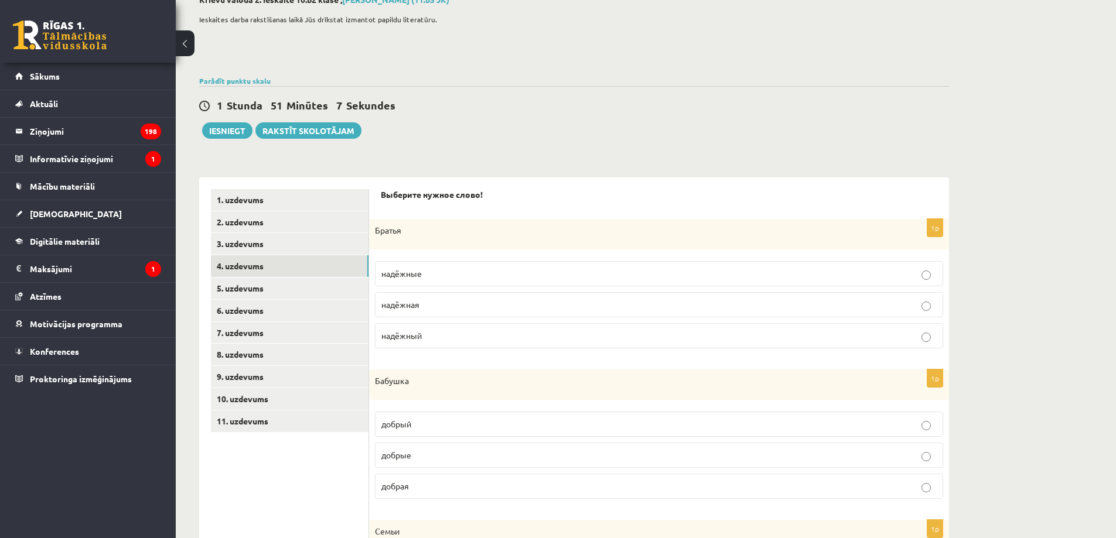
scroll to position [0, 0]
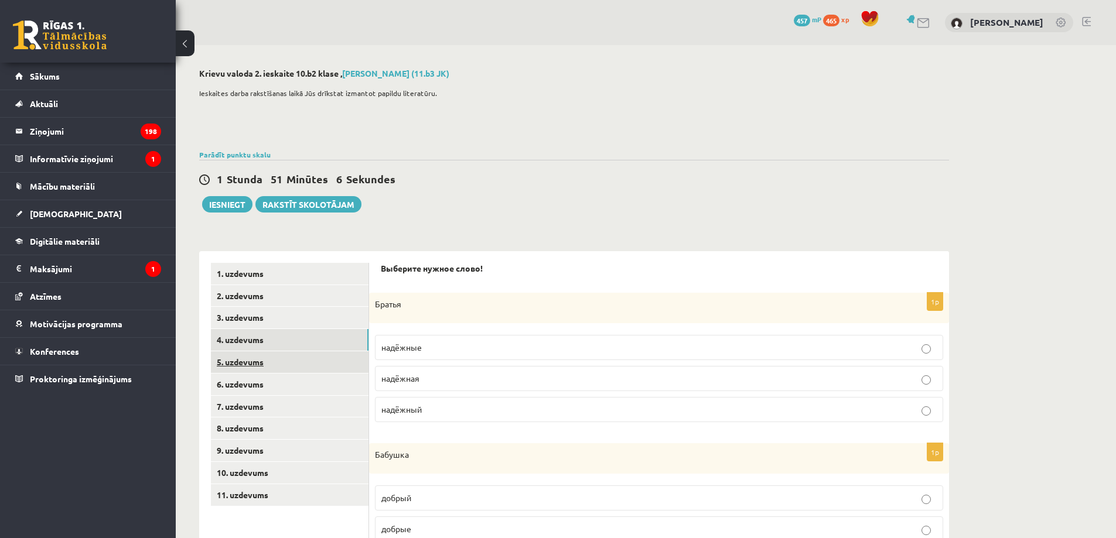
click at [312, 358] on link "5. uzdevums" at bounding box center [290, 362] width 158 height 22
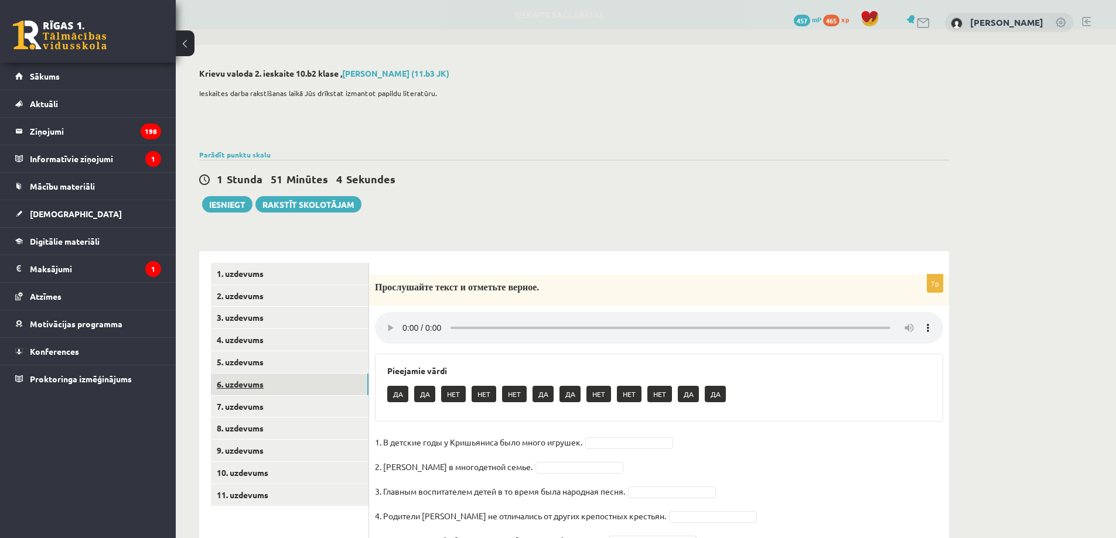
click at [309, 394] on link "6. uzdevums" at bounding box center [290, 385] width 158 height 22
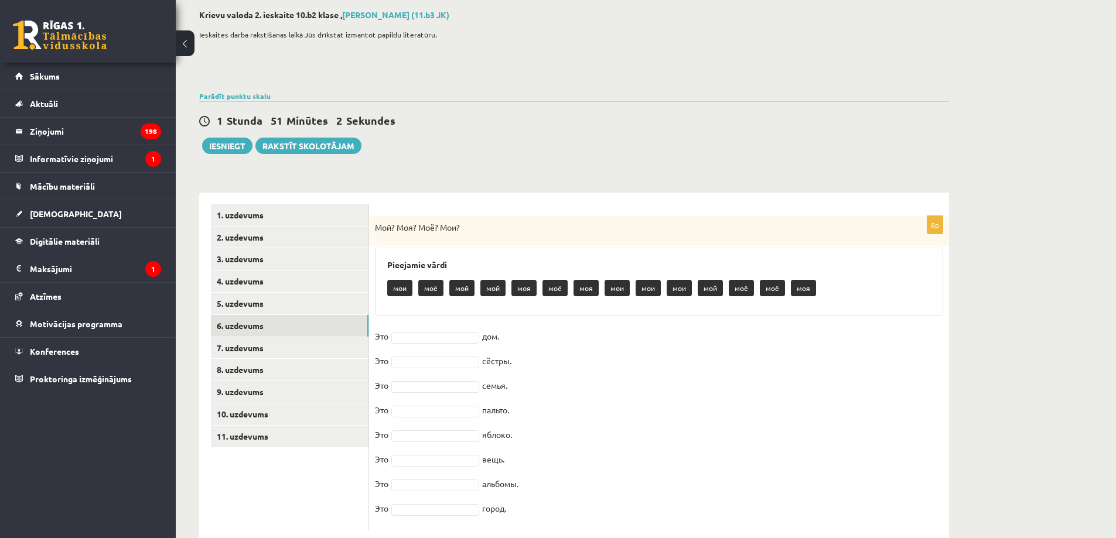
scroll to position [86, 0]
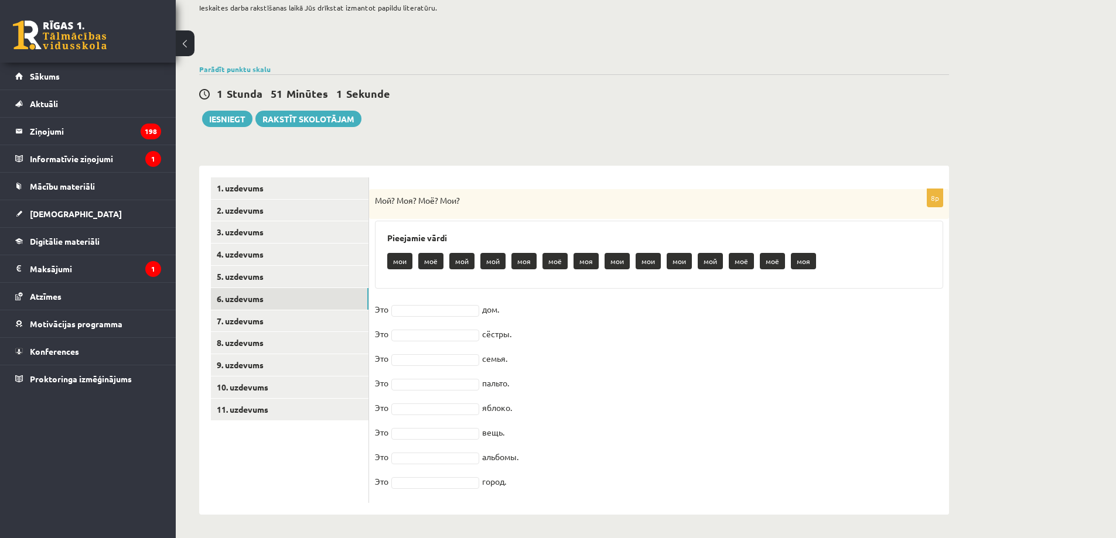
drag, startPoint x: 375, startPoint y: 285, endPoint x: 532, endPoint y: 488, distance: 256.3
click at [532, 488] on div "8p Мой? Моя? Моё? Мои? Pieejamie vārdi мои моё мой мой моя моё моя мои мои мои …" at bounding box center [659, 346] width 580 height 314
copy div "Мой? Моя? Моё? Мои? Pieejamie vārdi мои моё мой мой моя моё моя мои мои мои мой…"
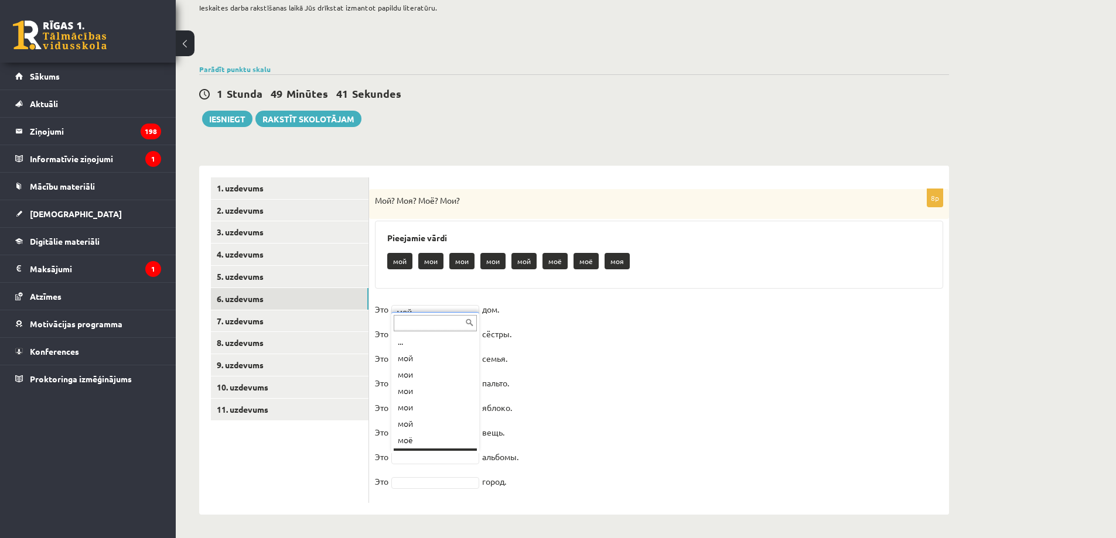
scroll to position [14, 0]
drag, startPoint x: 437, startPoint y: 374, endPoint x: 427, endPoint y: 394, distance: 21.7
click at [279, 313] on link "7. uzdevums" at bounding box center [290, 321] width 158 height 22
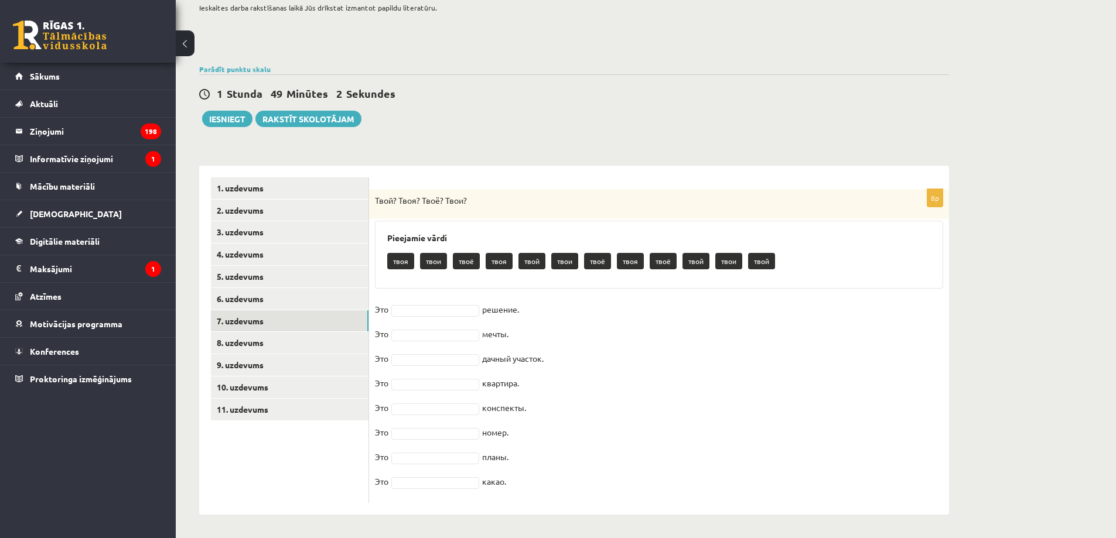
drag, startPoint x: 377, startPoint y: 197, endPoint x: 546, endPoint y: 452, distance: 305.7
click at [589, 474] on div "8p Твой? Твоя? Твоё? Твои? Pieejamie vārdi твоя твои твоё твоя твой твои твоё т…" at bounding box center [659, 346] width 580 height 314
copy div "Твой? Твоя? Твоё? Твои? Pieejamie vārdi твоя твои твоё твоя твой твои твоё твоя…"
drag, startPoint x: 306, startPoint y: 487, endPoint x: 394, endPoint y: 334, distance: 176.6
click at [312, 479] on ul "1. uzdevums 2. uzdevums 3. uzdevums 4. uzdevums 5. uzdevums 6. uzdevums 7. uzde…" at bounding box center [290, 340] width 158 height 326
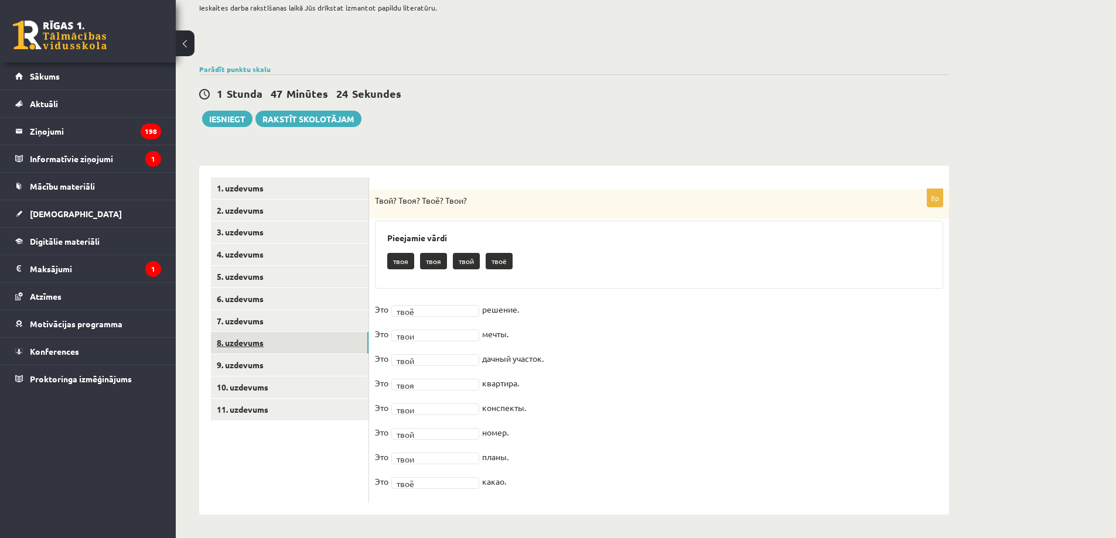
click at [340, 340] on link "8. uzdevums" at bounding box center [290, 343] width 158 height 22
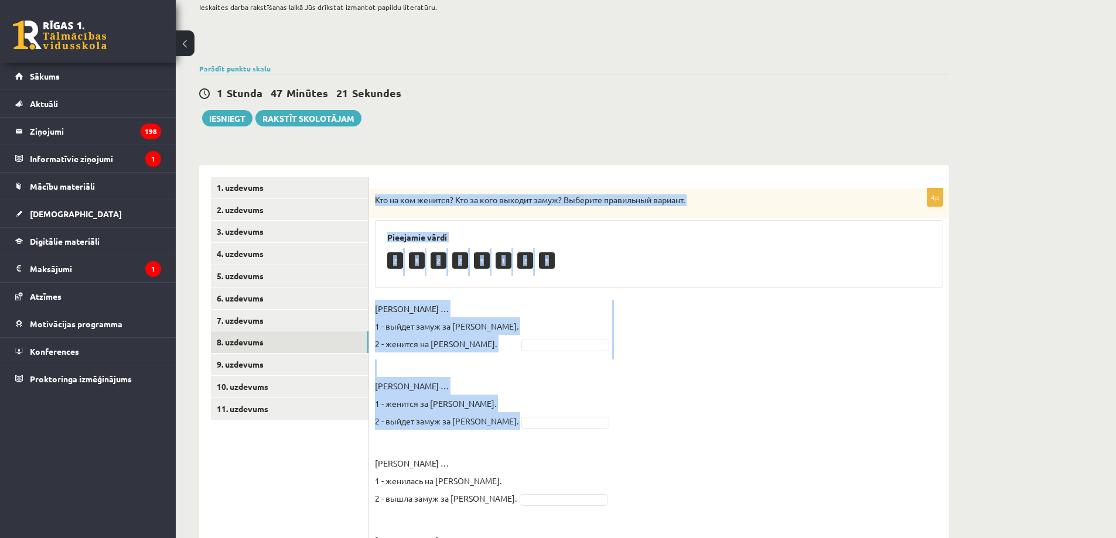
scroll to position [181, 0]
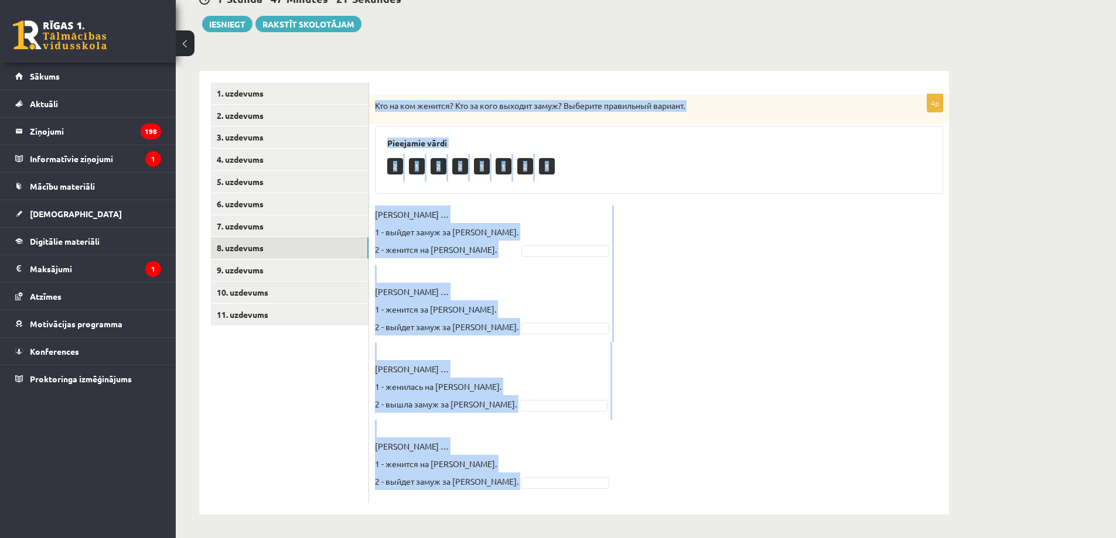
drag, startPoint x: 376, startPoint y: 197, endPoint x: 597, endPoint y: 454, distance: 338.5
click at [597, 454] on div "4p Кто на ком женится? Кто за кого выходит замуж? Выберите правильный вариант. …" at bounding box center [659, 298] width 580 height 409
copy div "Кто на ком женится? Кто за кого выходит замуж? Выберите правильный вариант. Pie…"
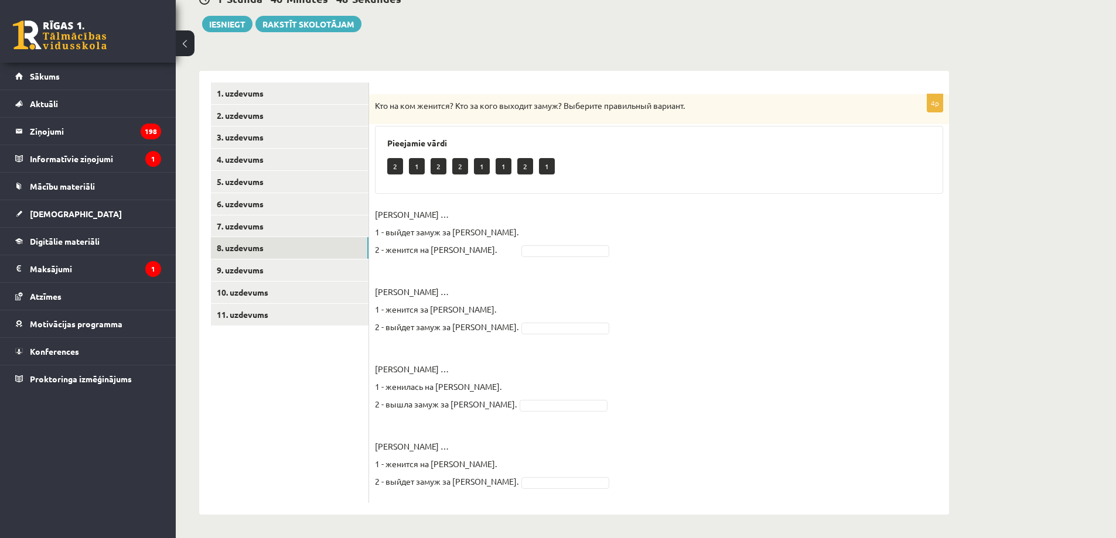
click at [292, 494] on ul "1. uzdevums 2. uzdevums 3. uzdevums 4. uzdevums 5. uzdevums 6. uzdevums 7. uzde…" at bounding box center [290, 293] width 158 height 421
click at [331, 274] on link "9. uzdevums" at bounding box center [290, 270] width 158 height 22
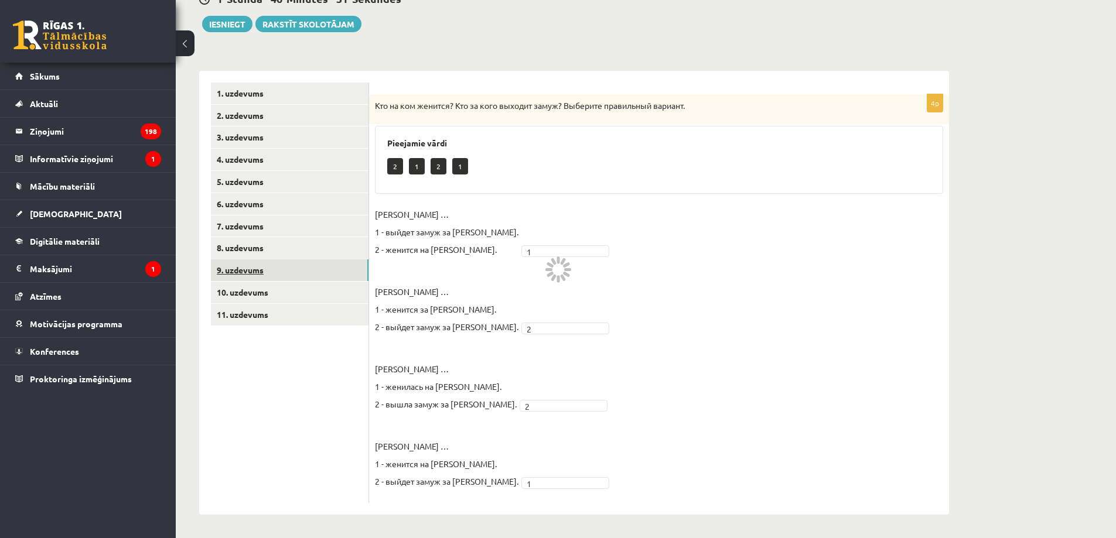
scroll to position [86, 0]
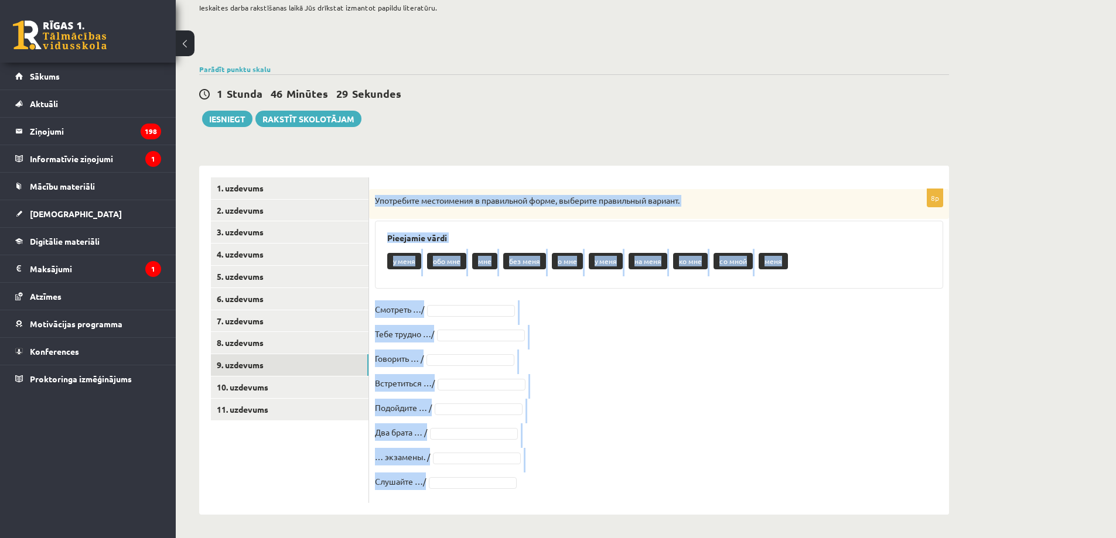
drag, startPoint x: 371, startPoint y: 196, endPoint x: 562, endPoint y: 498, distance: 356.7
click at [577, 501] on div "8p Употребите местоимения в правильной форме, выберите правильный вариант. Piee…" at bounding box center [659, 346] width 580 height 314
copy div "Употребите местоимения в правильной форме, выберите правильный вариант. Pieejam…"
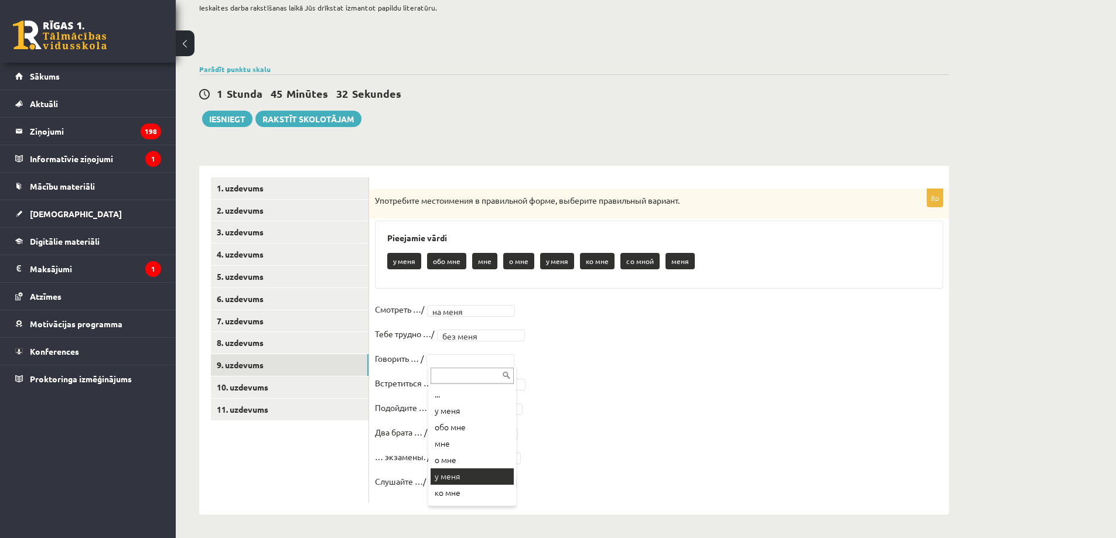
scroll to position [14, 0]
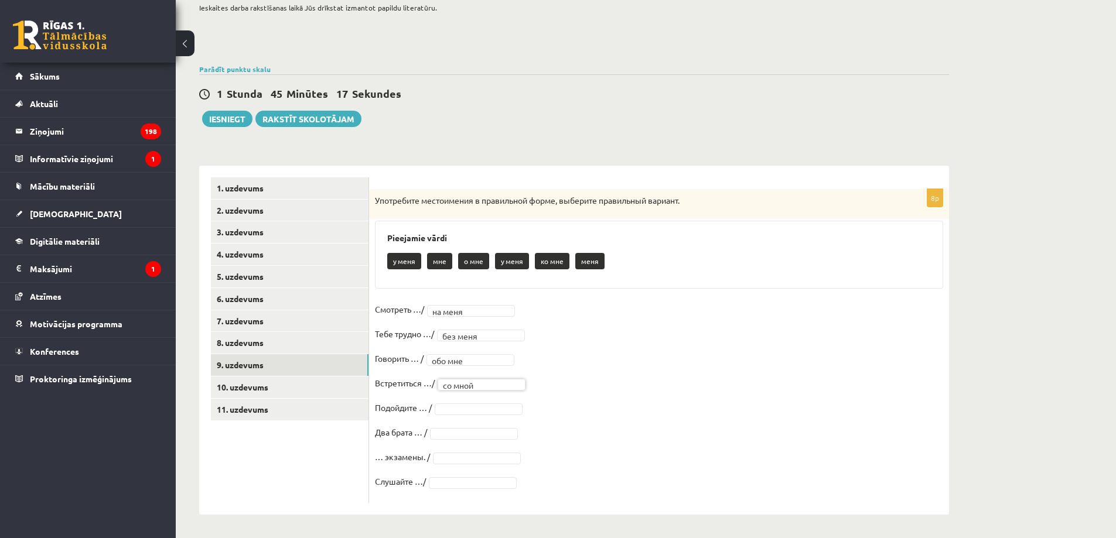
click at [471, 402] on fieldset "Смотреть …/ на меня ******* Тебе трудно …/ без меня ******** Говорить … / обо м…" at bounding box center [659, 398] width 568 height 197
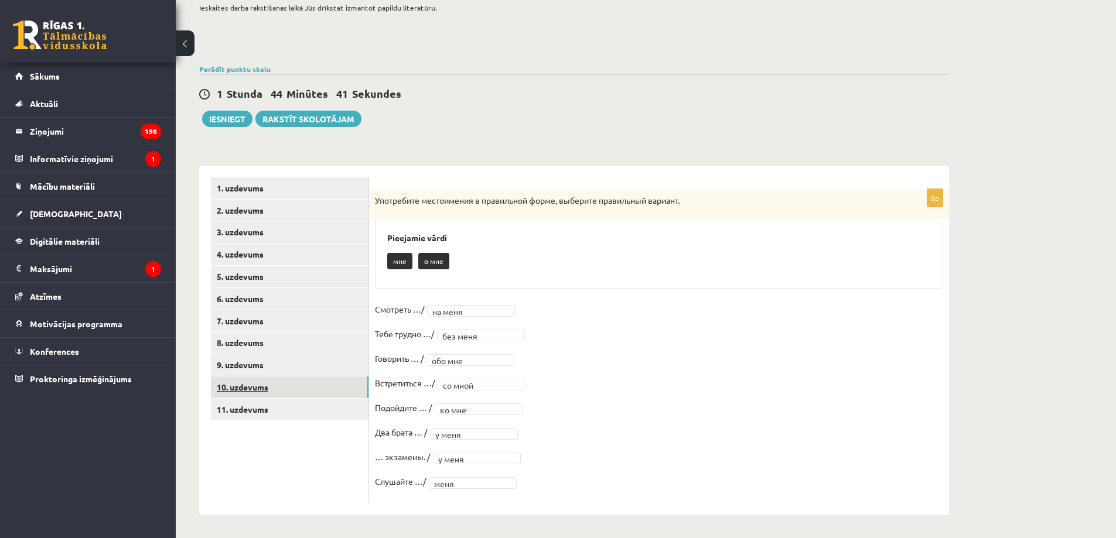
click at [330, 389] on link "10. uzdevums" at bounding box center [290, 388] width 158 height 22
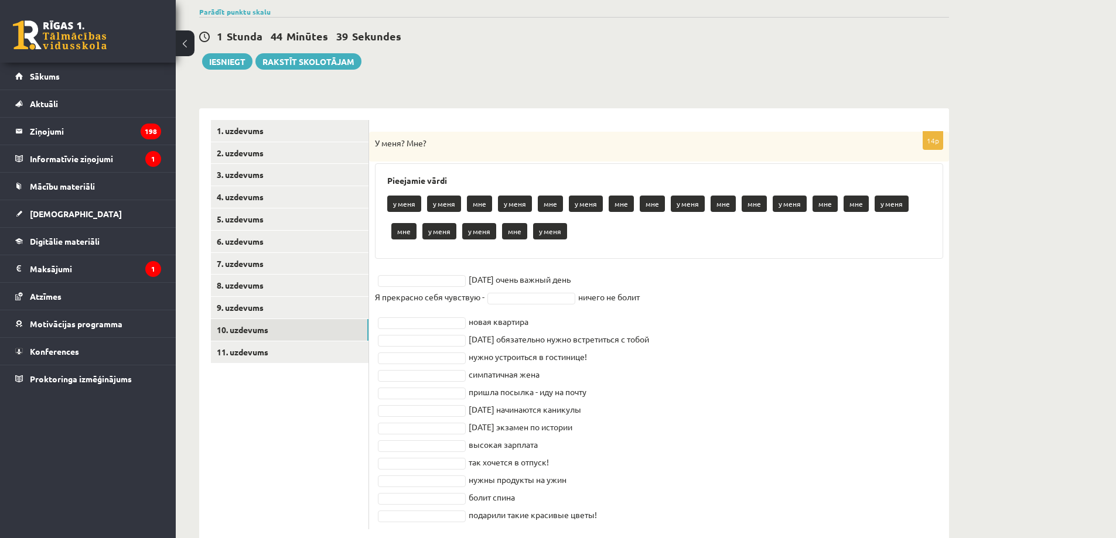
scroll to position [170, 0]
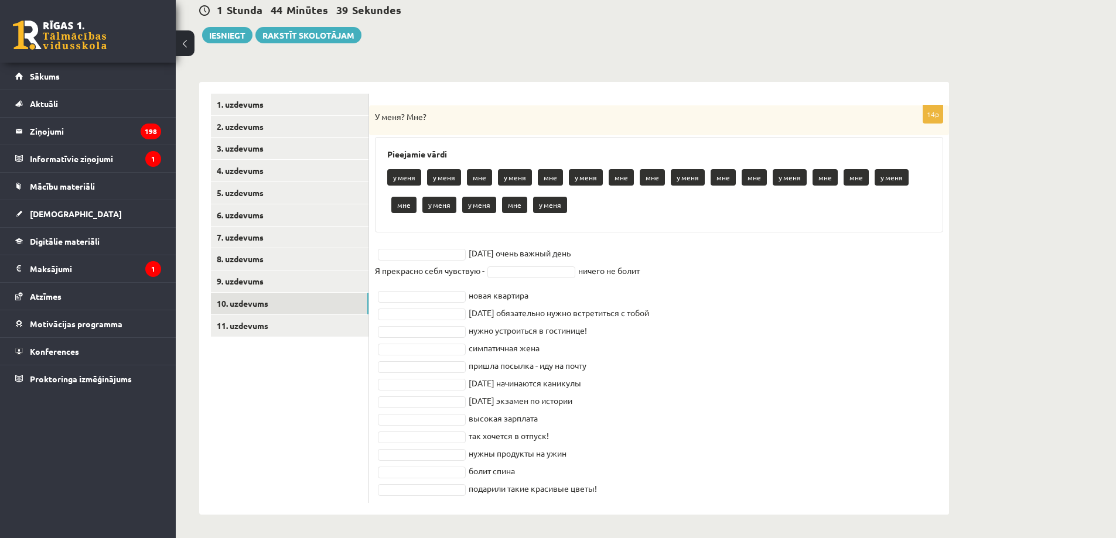
drag, startPoint x: 375, startPoint y: 197, endPoint x: 635, endPoint y: 517, distance: 411.8
click at [635, 517] on div "Krievu valoda 2. ieskaite 10.b2 klase , Sandijs Rozevskis (11.b3 JK) Ieskaites …" at bounding box center [574, 207] width 797 height 662
copy div "У меня? Мне? Pieejamie vārdi у меня у меня мне у меня мне у меня мне мне у меня…"
click at [379, 430] on fieldset "завтра очень важный день Я прекрасно себя чувствую - ничего не болит новая квар…" at bounding box center [659, 370] width 568 height 253
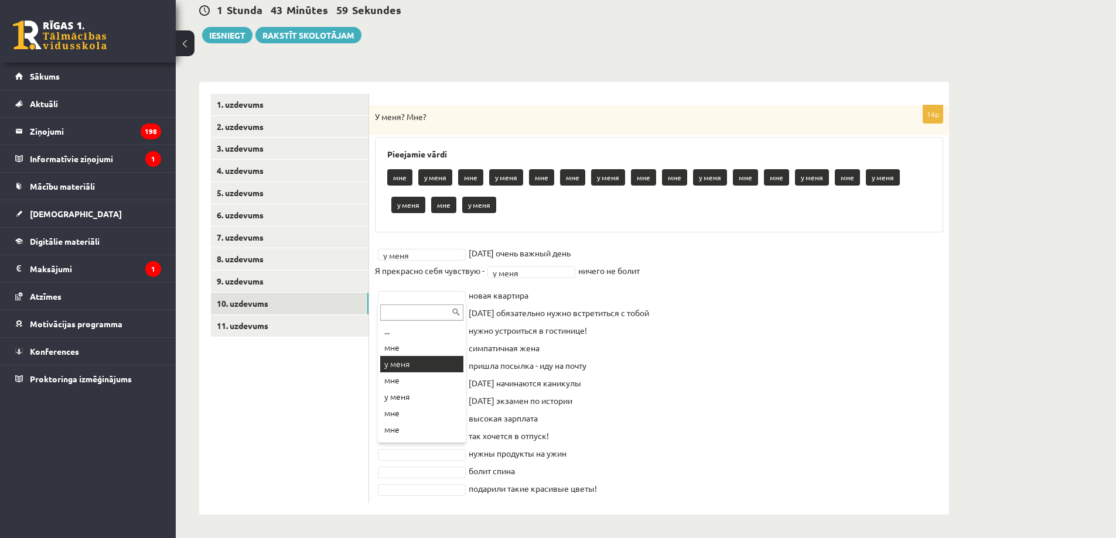
drag, startPoint x: 408, startPoint y: 365, endPoint x: 419, endPoint y: 347, distance: 21.5
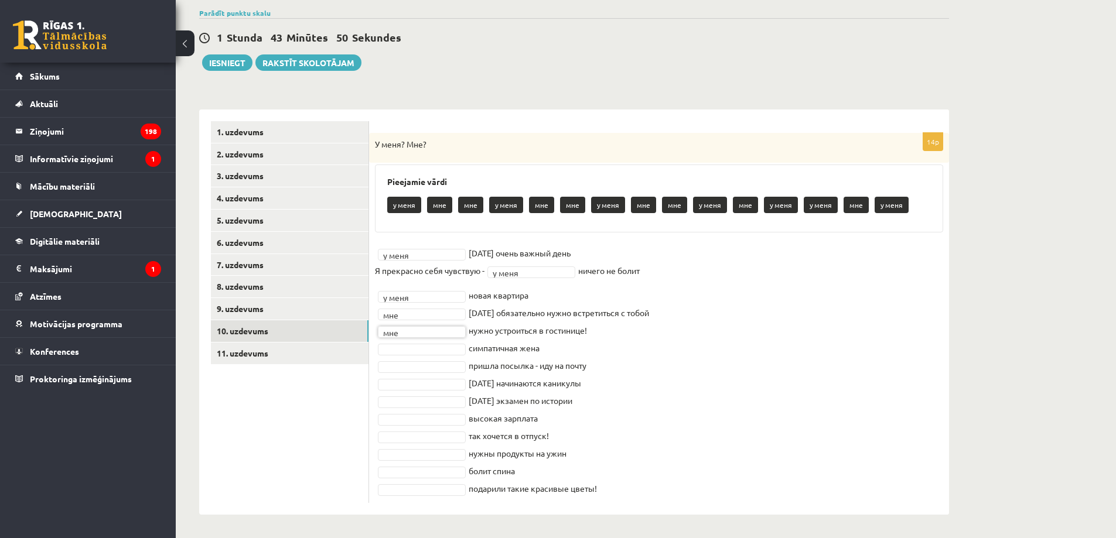
scroll to position [142, 0]
click at [435, 340] on fieldset "у меня ****** завтра очень важный день Я прекрасно себя чувствую - у меня *****…" at bounding box center [659, 370] width 568 height 253
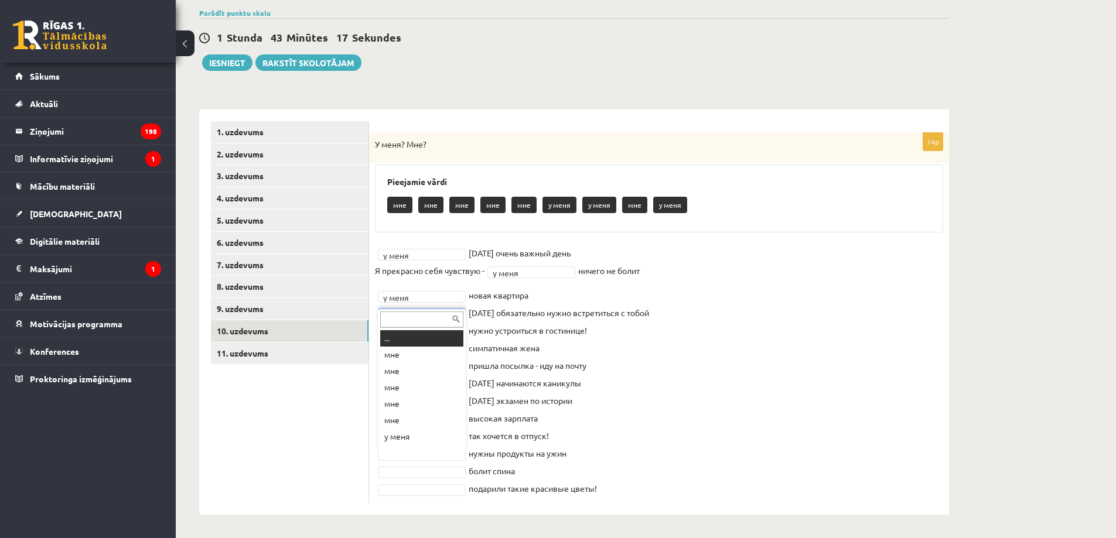
scroll to position [14, 0]
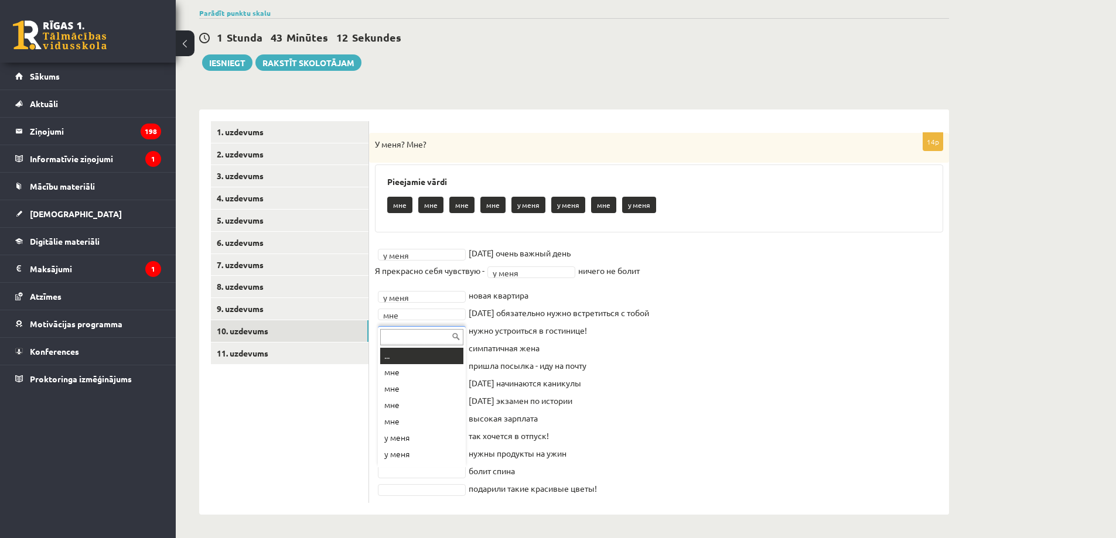
drag, startPoint x: 394, startPoint y: 469, endPoint x: 413, endPoint y: 434, distance: 40.1
drag, startPoint x: 396, startPoint y: 486, endPoint x: 408, endPoint y: 456, distance: 32.8
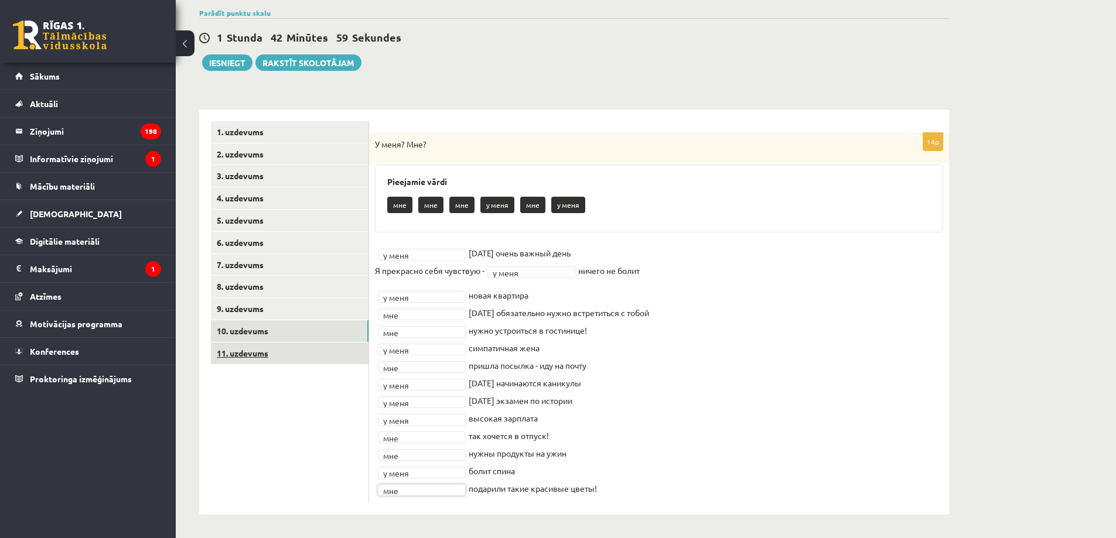
click at [311, 350] on link "11. uzdevums" at bounding box center [290, 354] width 158 height 22
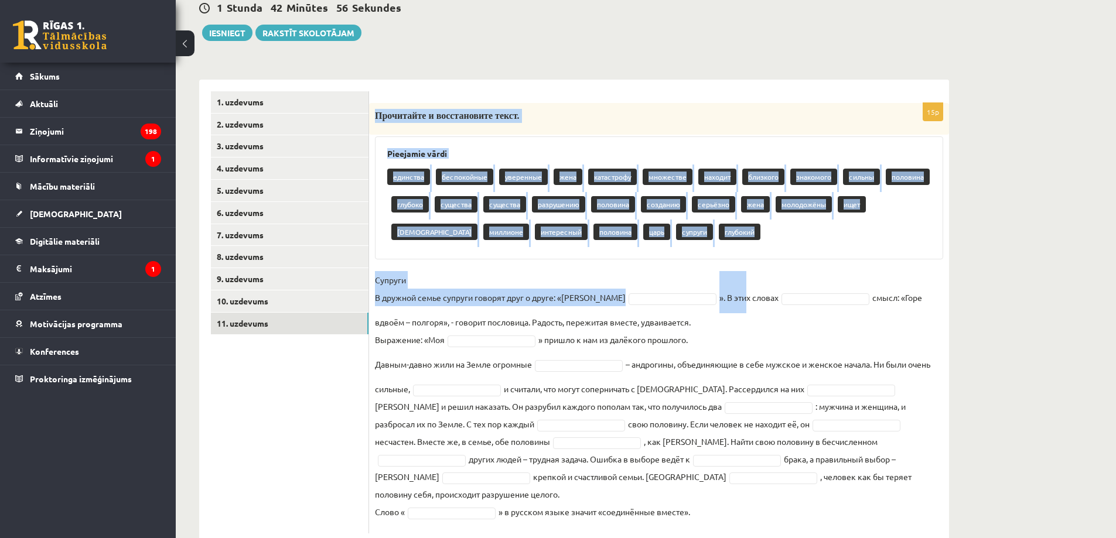
scroll to position [185, 0]
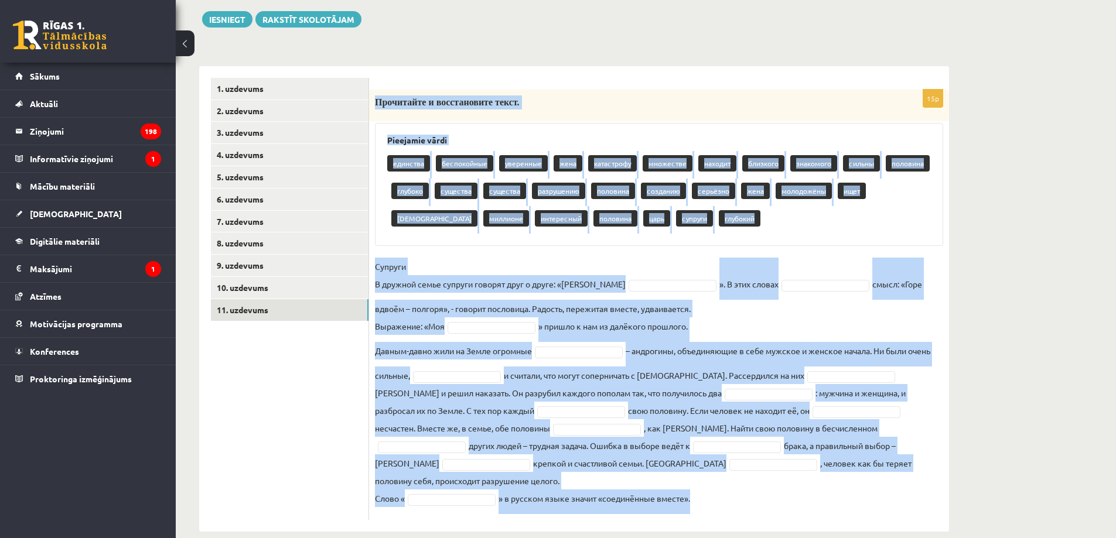
drag, startPoint x: 375, startPoint y: 139, endPoint x: 690, endPoint y: 492, distance: 472.5
click at [742, 505] on div "15p Прочитайте и восстановите текст. Pieejamie vārdi единства беспокойные увере…" at bounding box center [659, 299] width 580 height 466
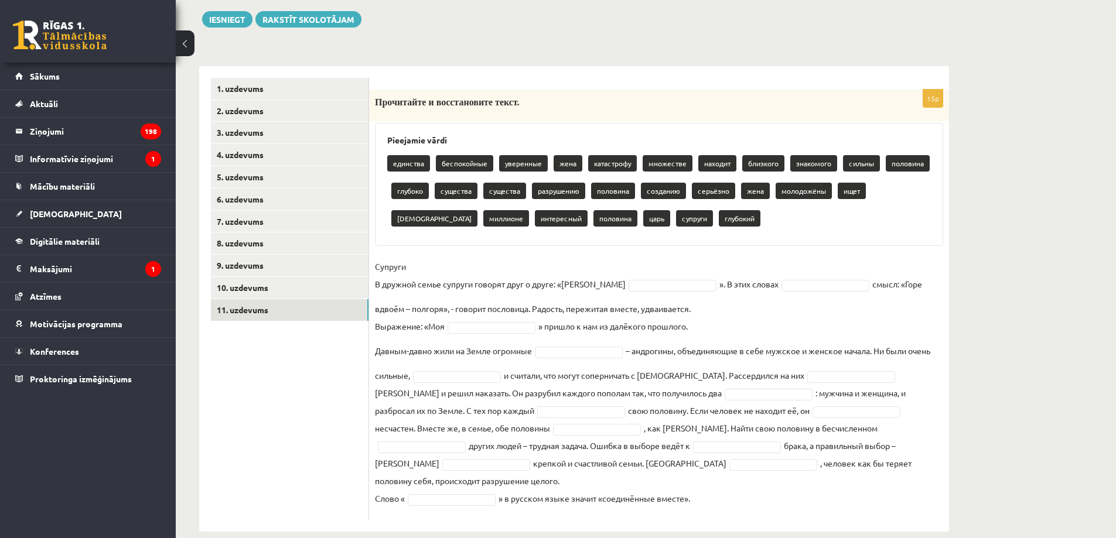
click at [256, 478] on ul "1. uzdevums 2. uzdevums 3. uzdevums 4. uzdevums 5. uzdevums 6. uzdevums 7. uzde…" at bounding box center [290, 299] width 158 height 442
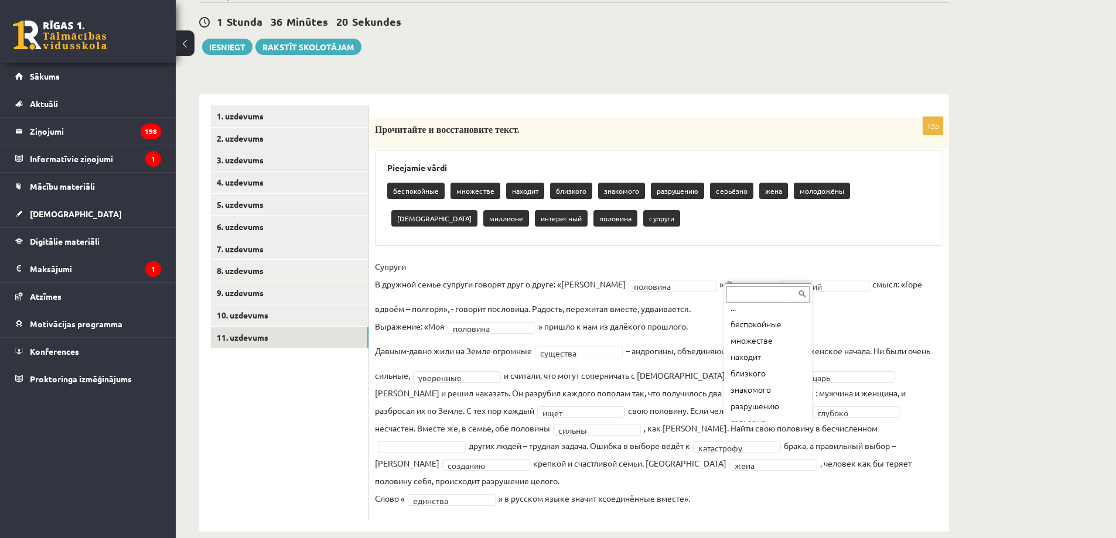
scroll to position [2, 0]
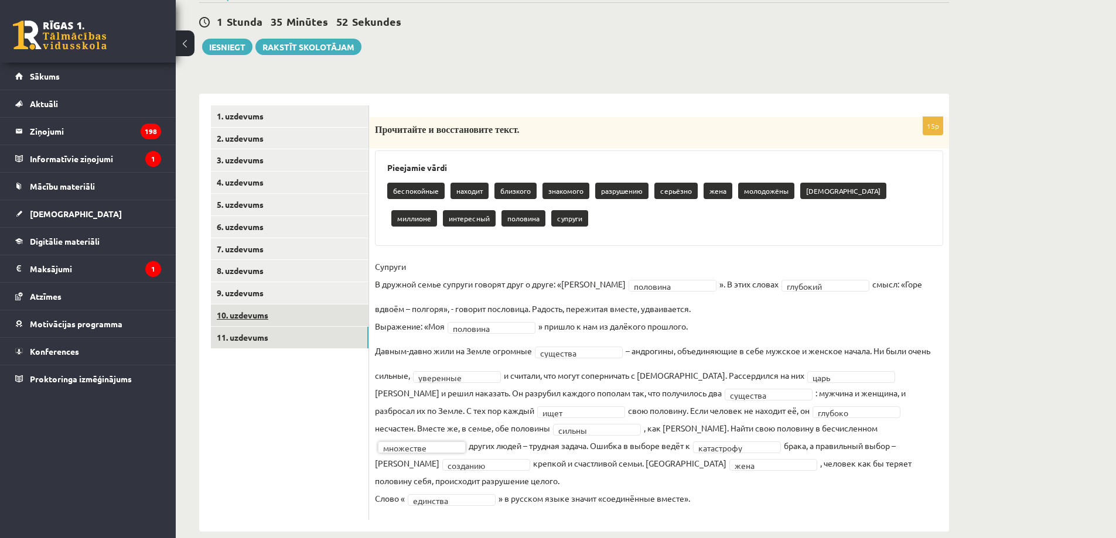
click at [329, 308] on link "10. uzdevums" at bounding box center [290, 316] width 158 height 22
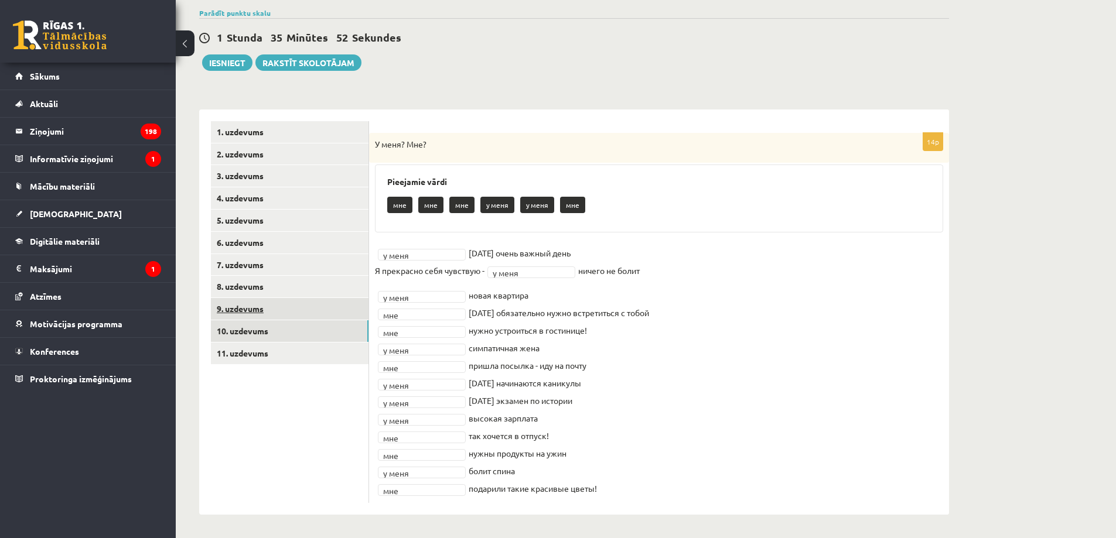
scroll to position [142, 0]
click at [304, 304] on link "9. uzdevums" at bounding box center [290, 309] width 158 height 22
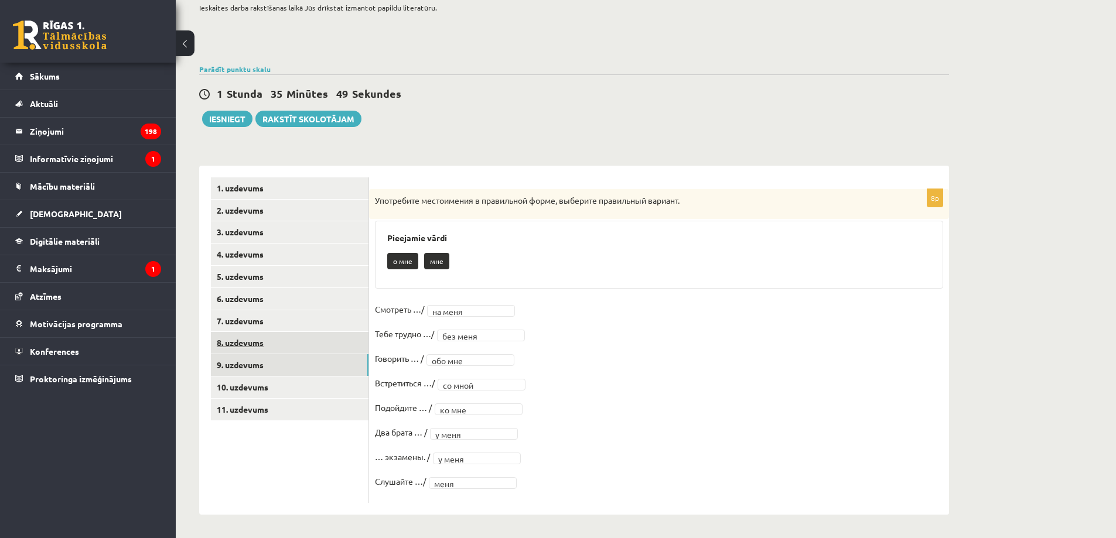
click at [285, 342] on link "8. uzdevums" at bounding box center [290, 343] width 158 height 22
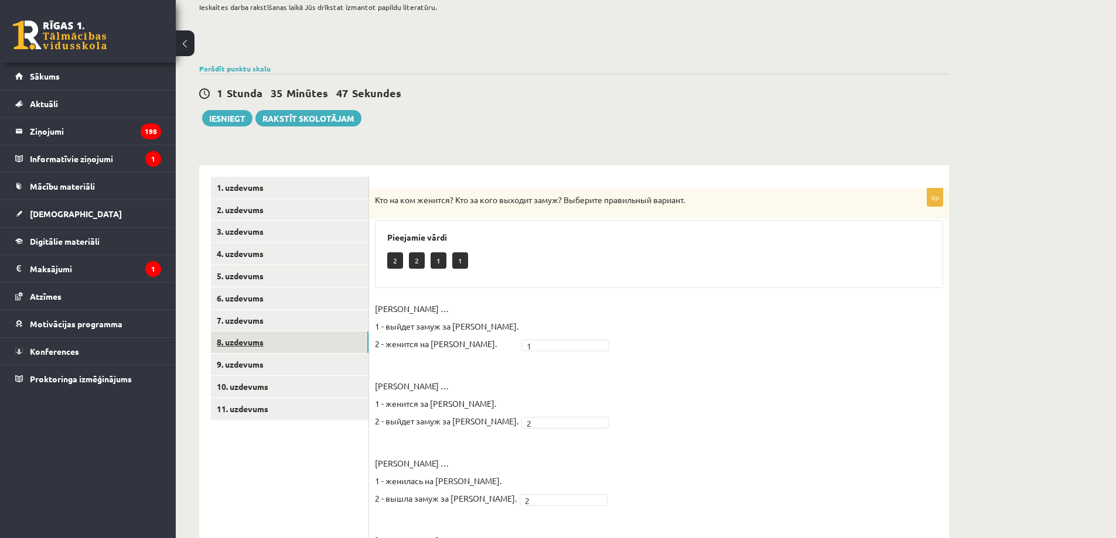
click at [289, 339] on link "8. uzdevums" at bounding box center [290, 343] width 158 height 22
click at [301, 318] on link "7. uzdevums" at bounding box center [290, 321] width 158 height 22
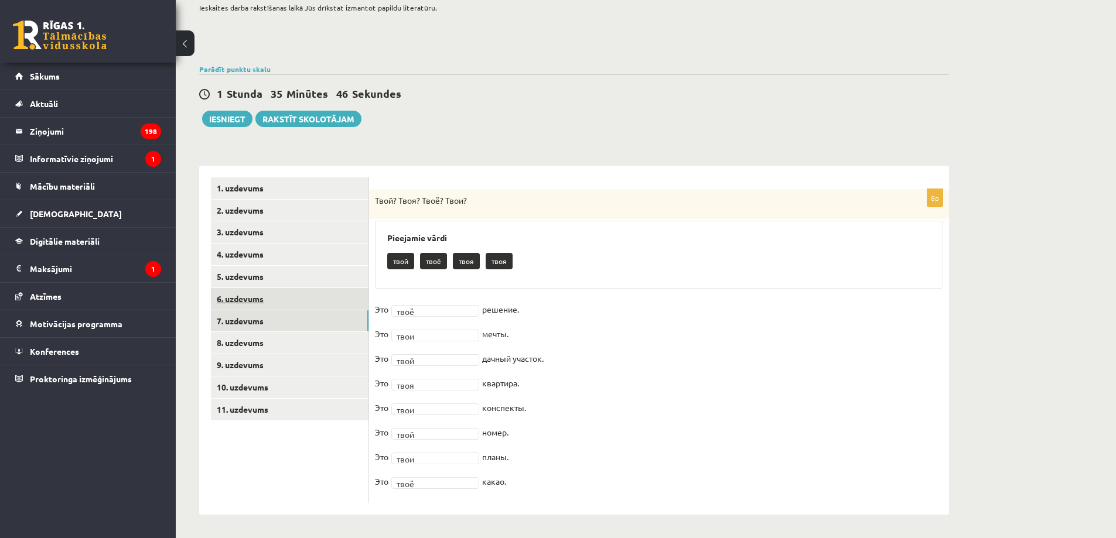
click at [310, 300] on link "6. uzdevums" at bounding box center [290, 299] width 158 height 22
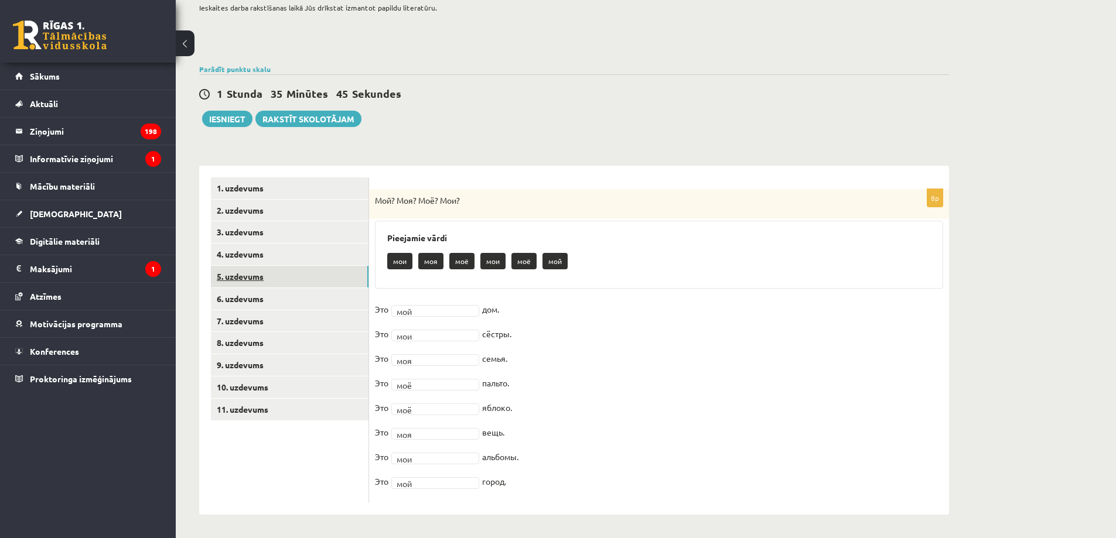
click at [325, 274] on link "5. uzdevums" at bounding box center [290, 277] width 158 height 22
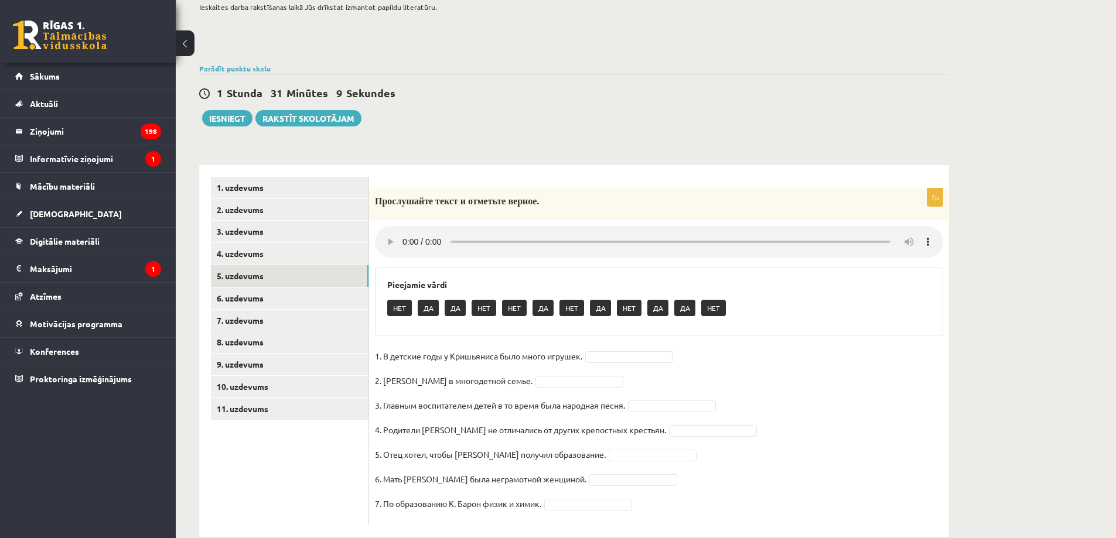
scroll to position [110, 0]
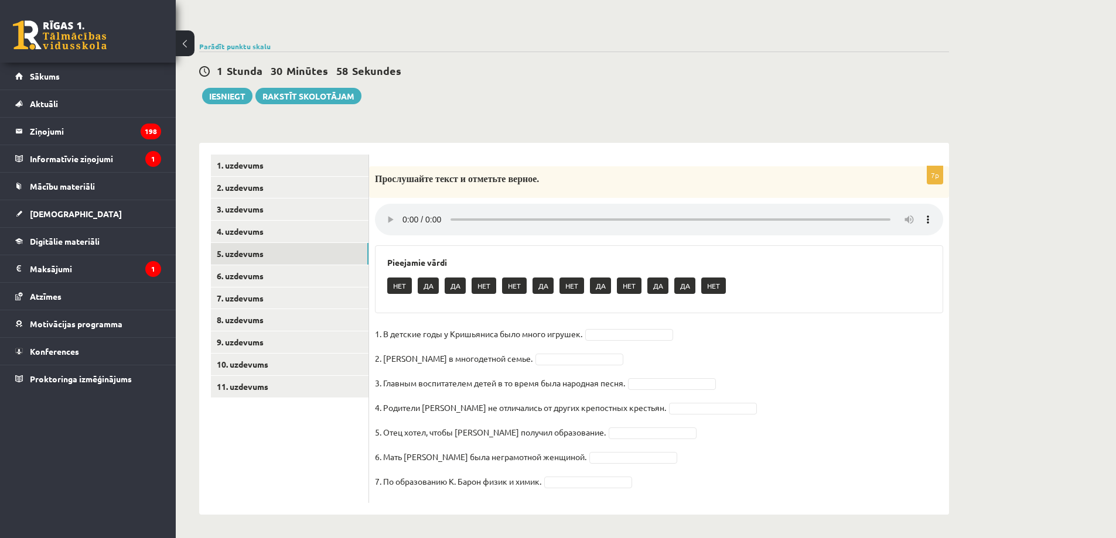
drag, startPoint x: 379, startPoint y: 176, endPoint x: 383, endPoint y: 184, distance: 8.6
click at [383, 184] on p "Прослушайте текст и отметьте верное." at bounding box center [630, 178] width 510 height 13
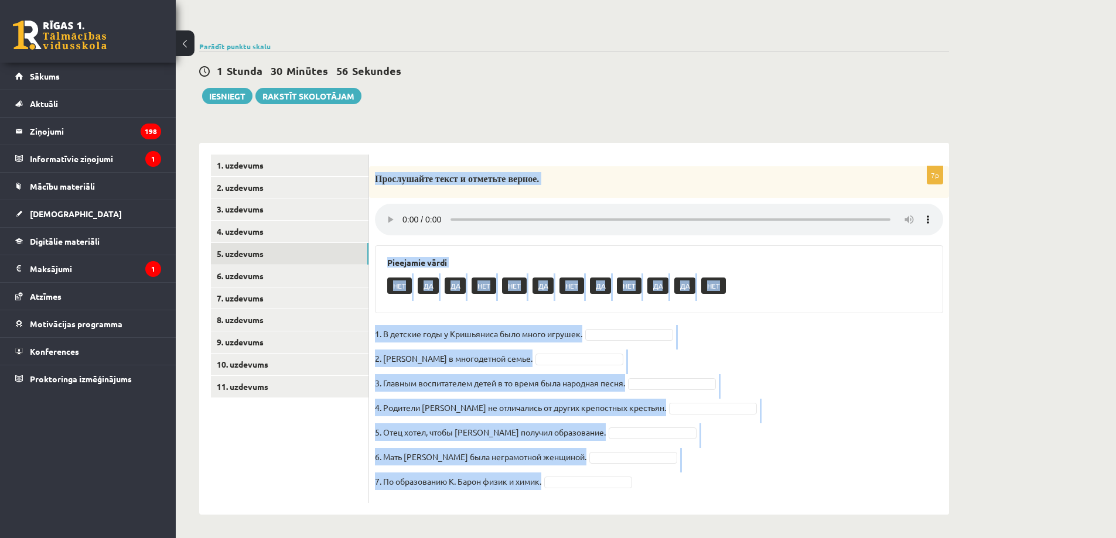
drag, startPoint x: 378, startPoint y: 177, endPoint x: 562, endPoint y: 490, distance: 363.3
click at [589, 486] on div "7p Прослушайте текст и отметьте верное. Pieejamie vārdi НЕТ ДА ДА НЕТ НЕТ ДА НЕ…" at bounding box center [659, 334] width 580 height 337
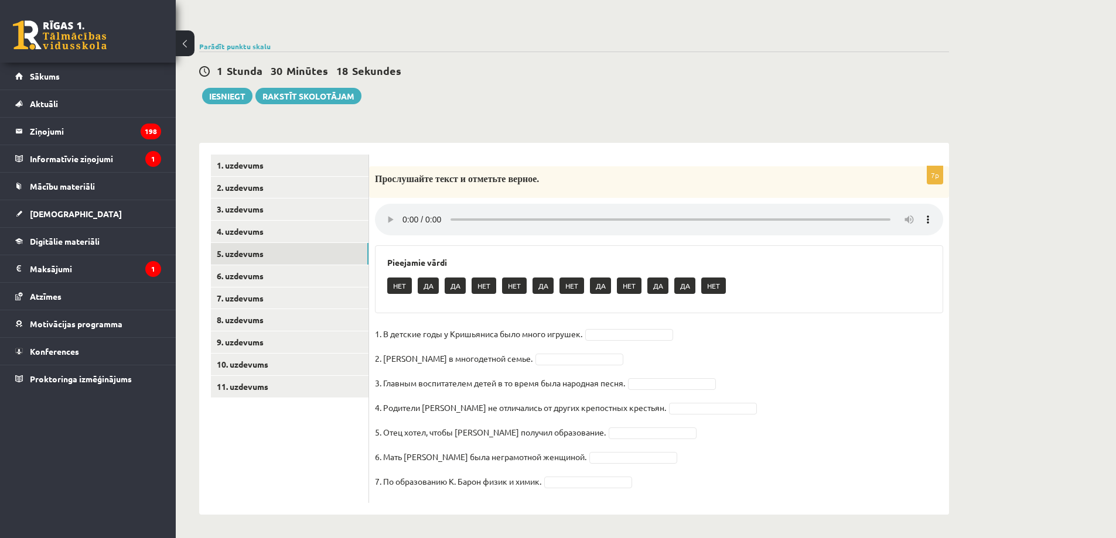
click at [250, 483] on ul "1. uzdevums 2. uzdevums 3. uzdevums 4. uzdevums 5. uzdevums 6. uzdevums 7. uzde…" at bounding box center [290, 329] width 158 height 349
drag, startPoint x: 651, startPoint y: 380, endPoint x: 652, endPoint y: 387, distance: 7.2
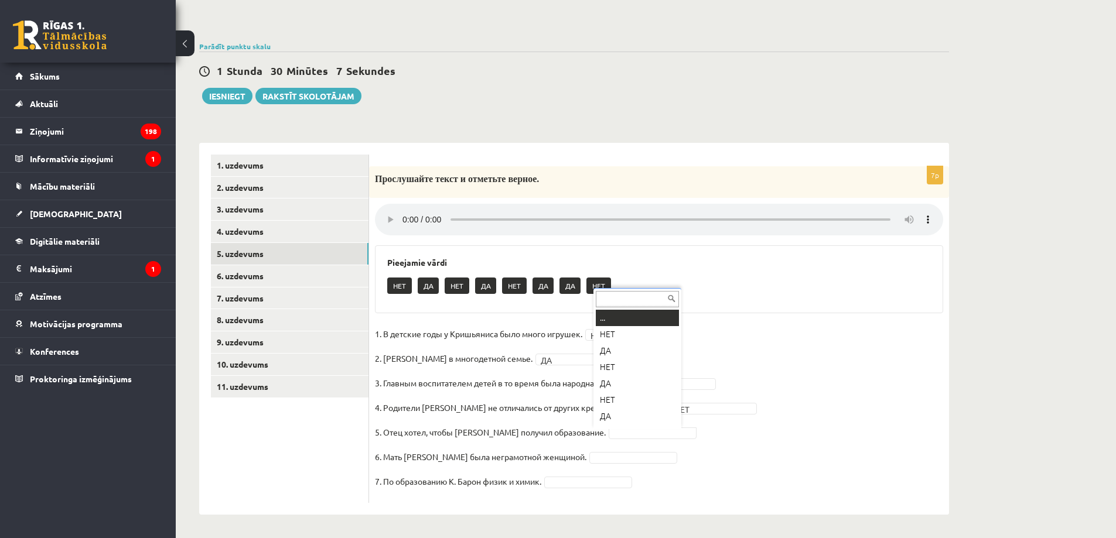
scroll to position [14, 0]
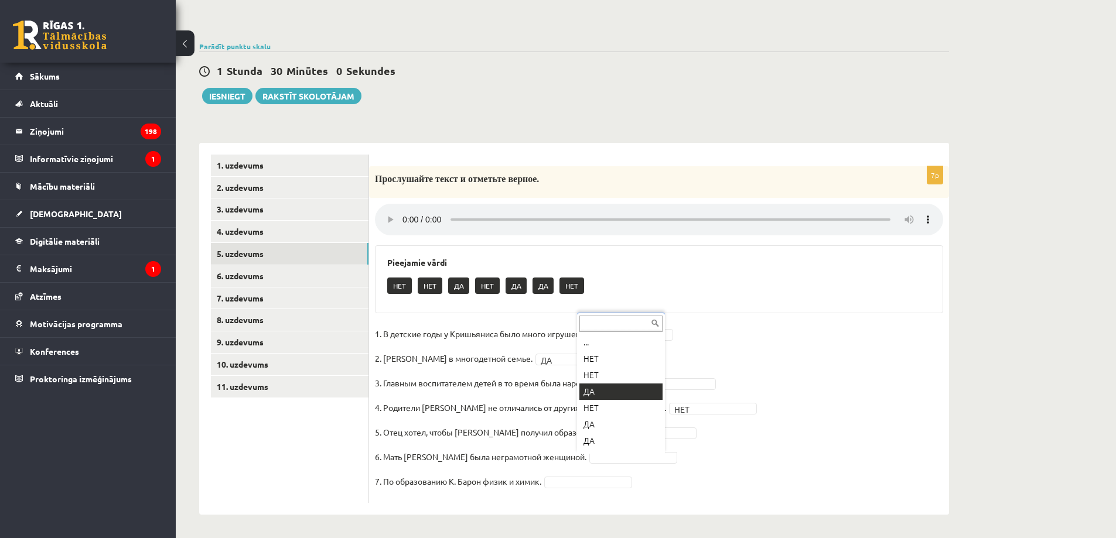
drag, startPoint x: 609, startPoint y: 391, endPoint x: 587, endPoint y: 418, distance: 35.0
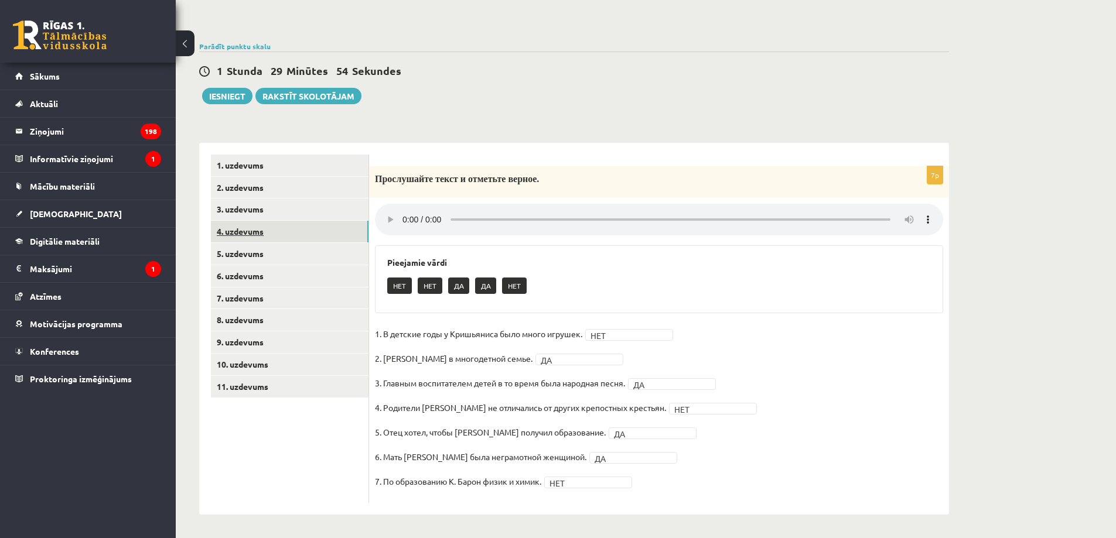
click at [258, 236] on link "4. uzdevums" at bounding box center [290, 232] width 158 height 22
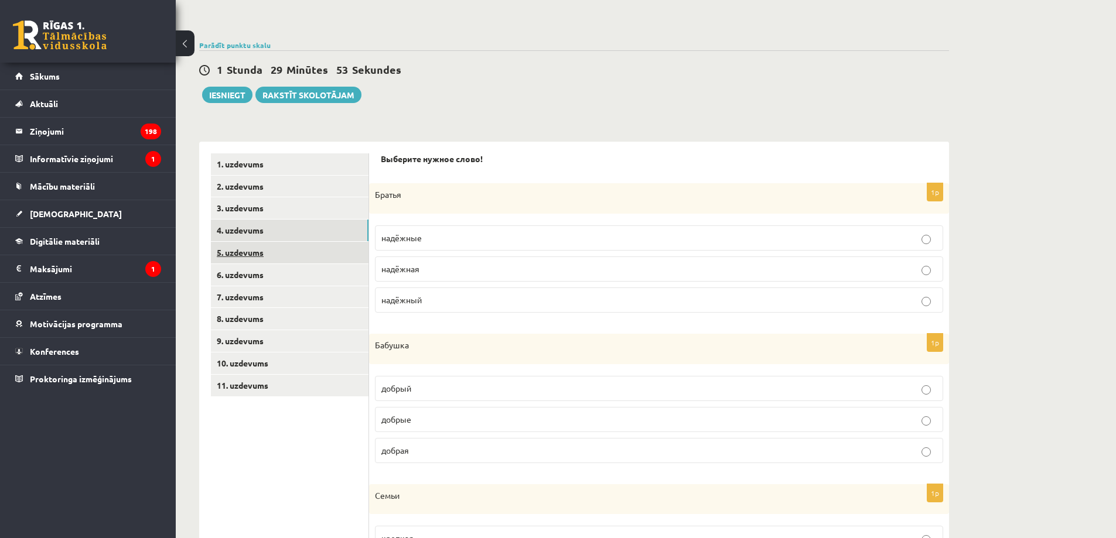
click at [252, 257] on link "5. uzdevums" at bounding box center [290, 253] width 158 height 22
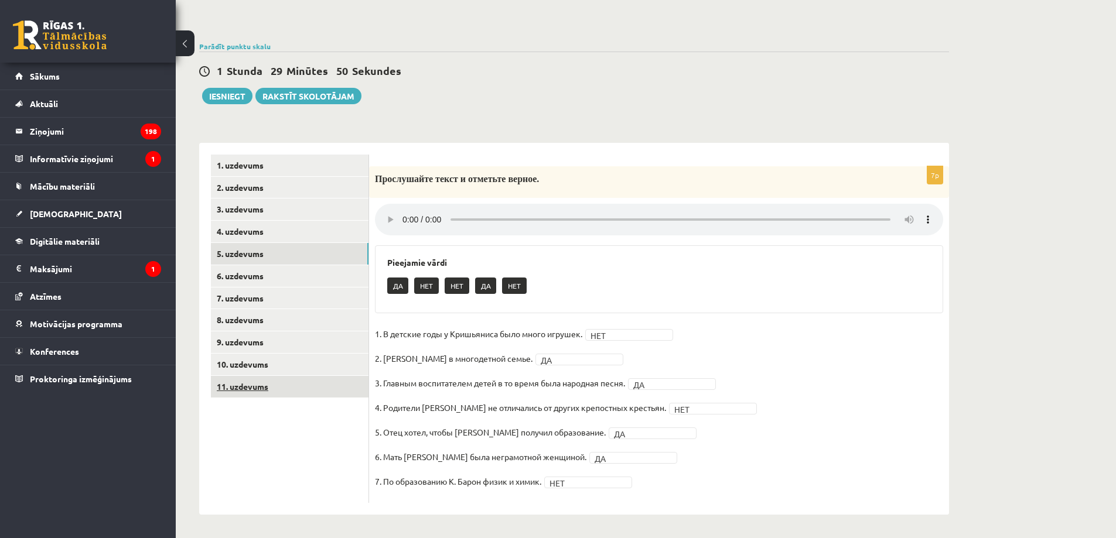
click at [279, 391] on link "11. uzdevums" at bounding box center [290, 387] width 158 height 22
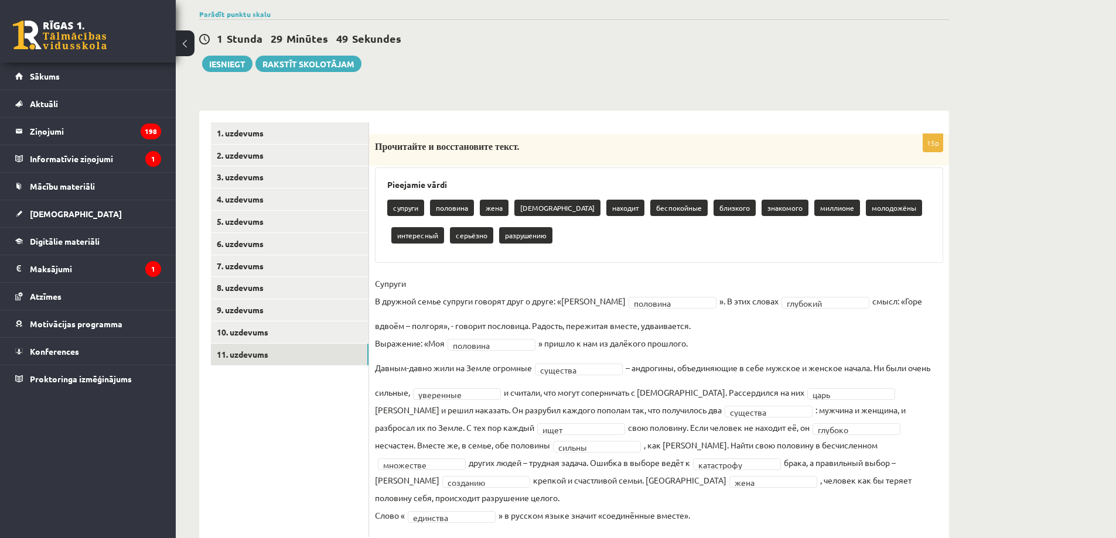
scroll to position [158, 0]
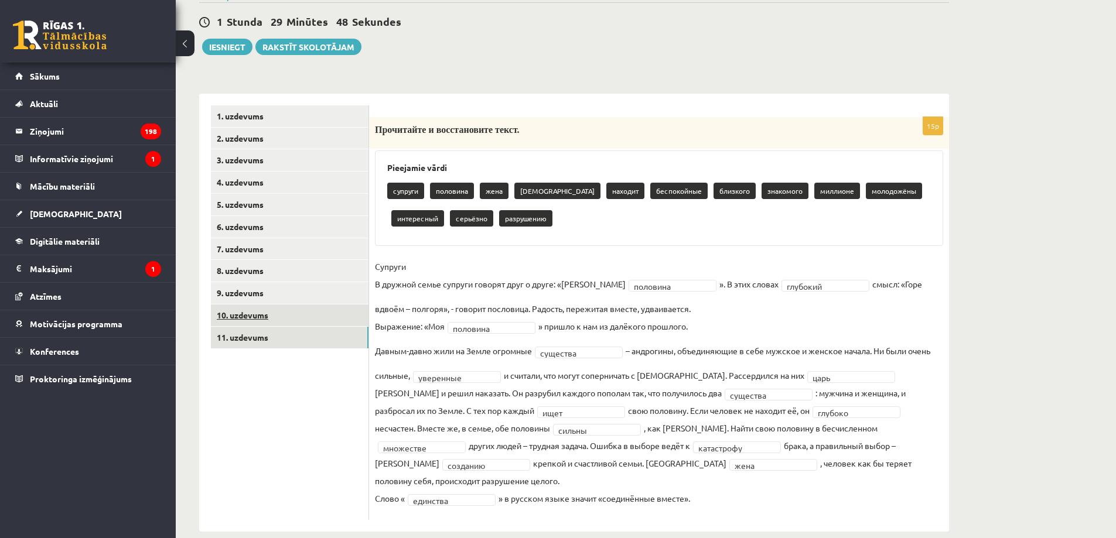
click at [294, 325] on link "10. uzdevums" at bounding box center [290, 316] width 158 height 22
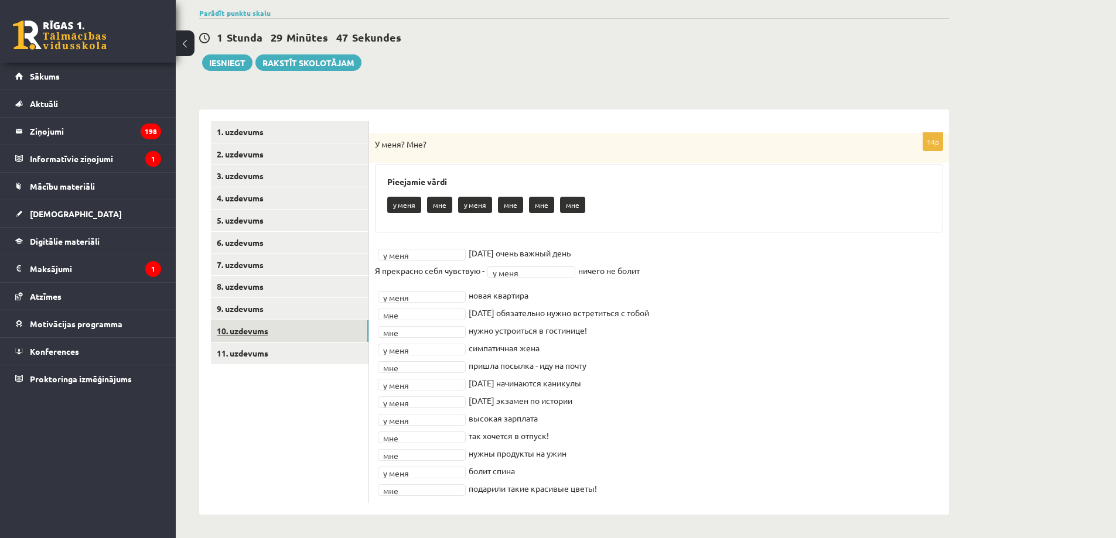
scroll to position [142, 0]
click at [262, 256] on link "7. uzdevums" at bounding box center [290, 265] width 158 height 22
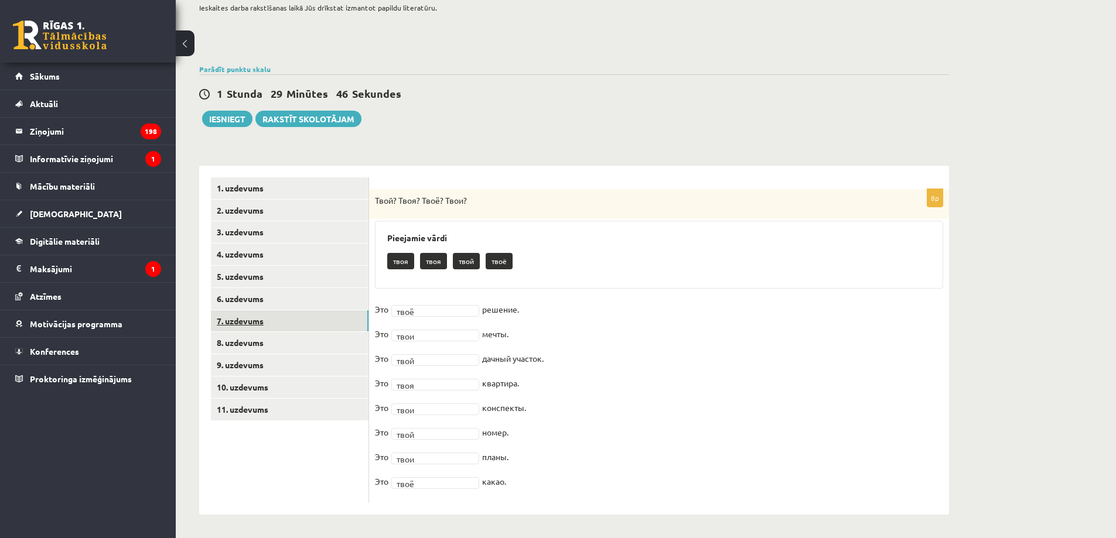
scroll to position [86, 0]
click at [250, 293] on link "6. uzdevums" at bounding box center [290, 299] width 158 height 22
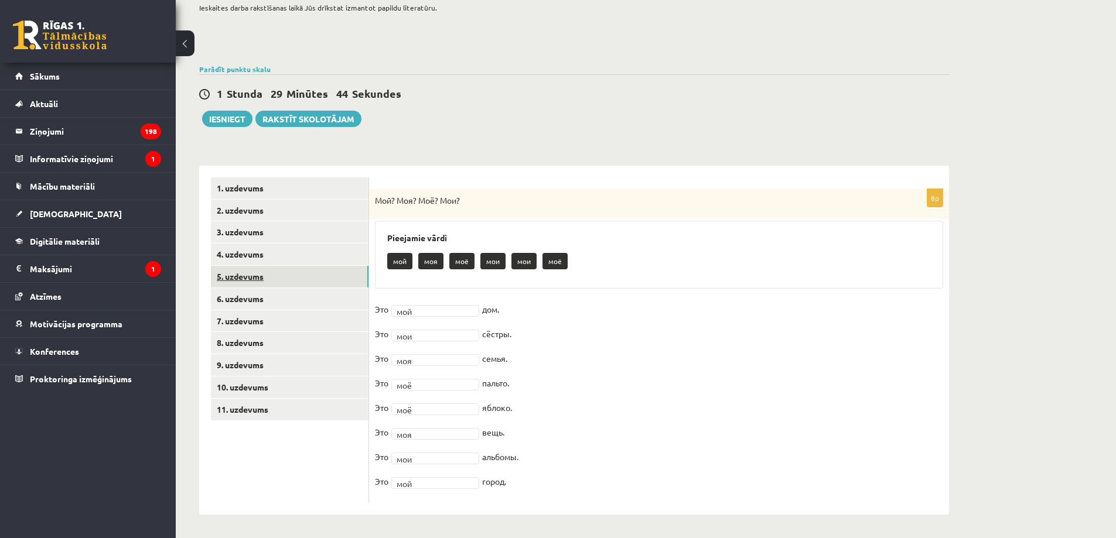
click at [260, 278] on link "5. uzdevums" at bounding box center [290, 277] width 158 height 22
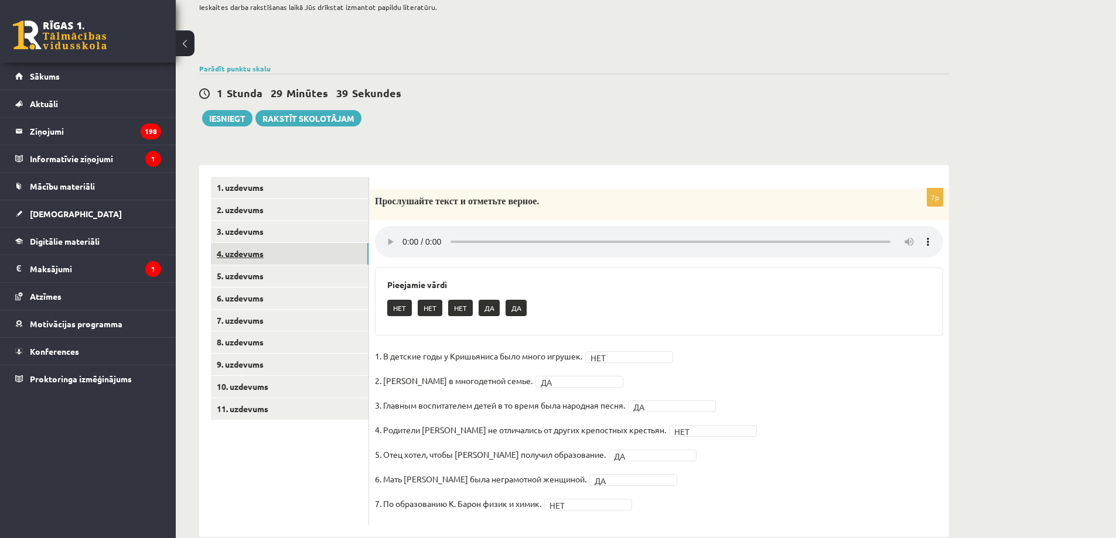
click at [282, 252] on link "4. uzdevums" at bounding box center [290, 254] width 158 height 22
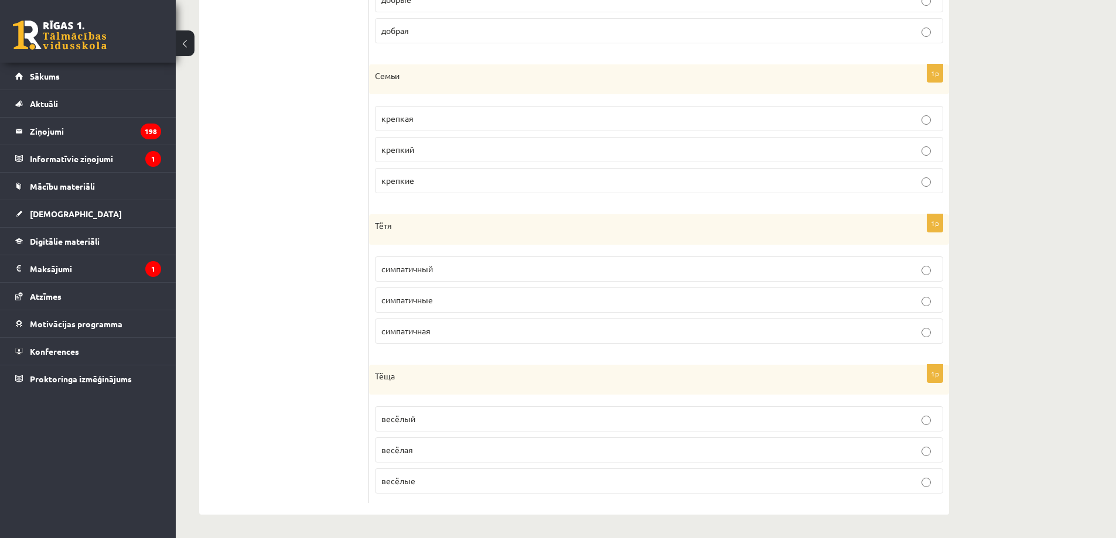
scroll to position [0, 0]
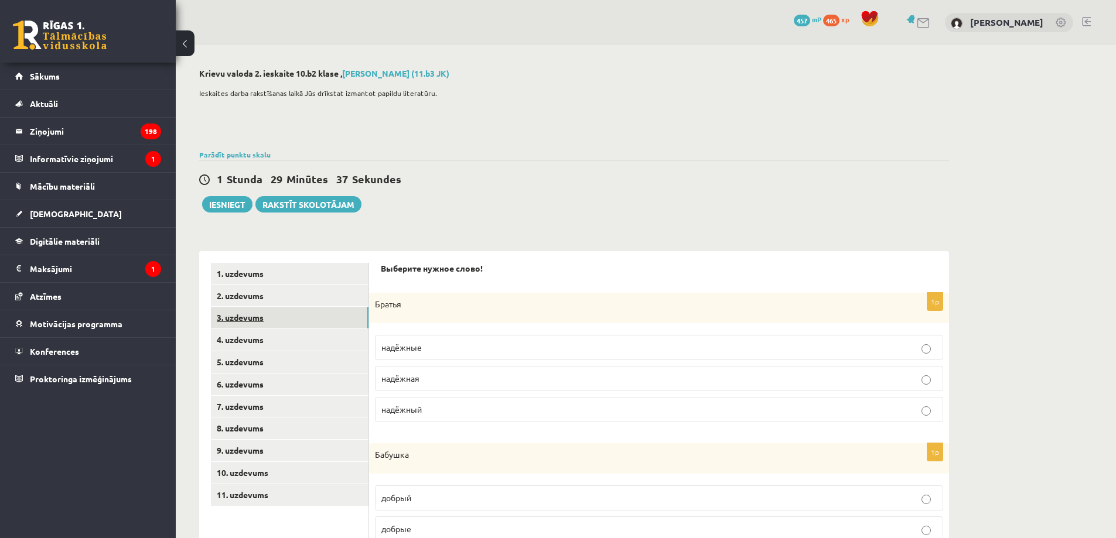
click at [344, 316] on link "3. uzdevums" at bounding box center [290, 318] width 158 height 22
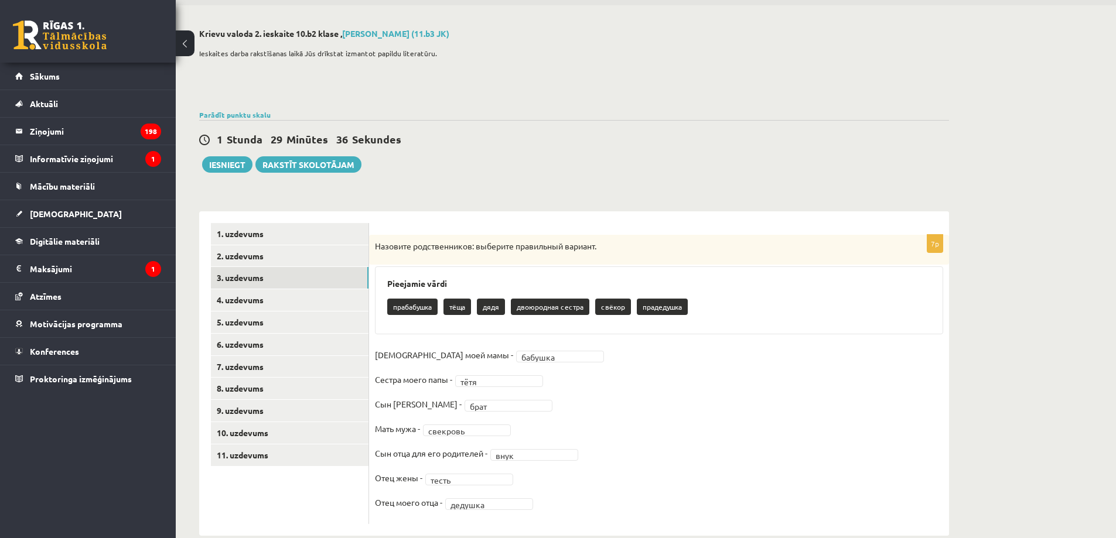
scroll to position [62, 0]
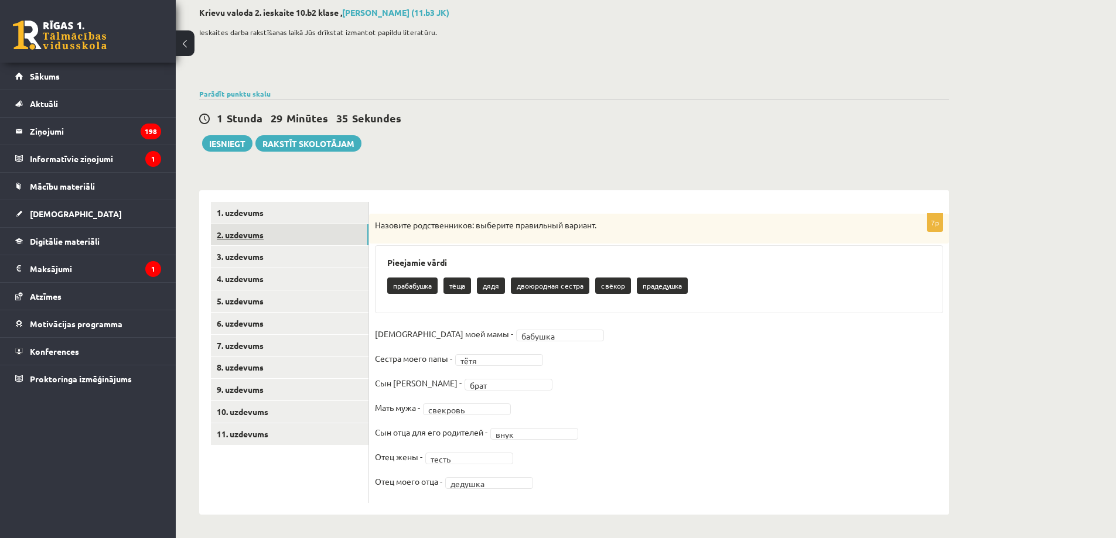
click at [349, 238] on link "2. uzdevums" at bounding box center [290, 235] width 158 height 22
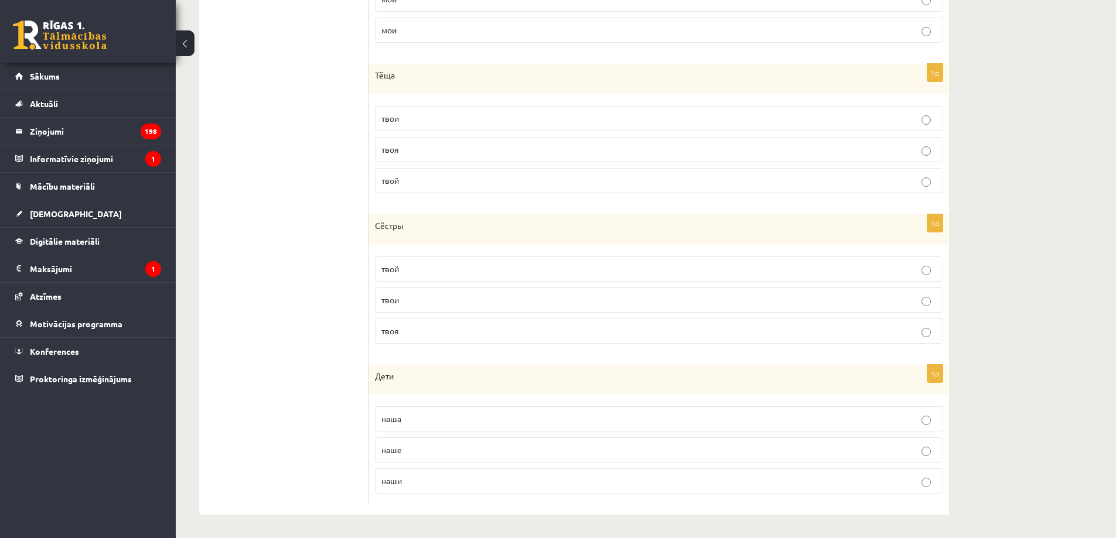
scroll to position [0, 0]
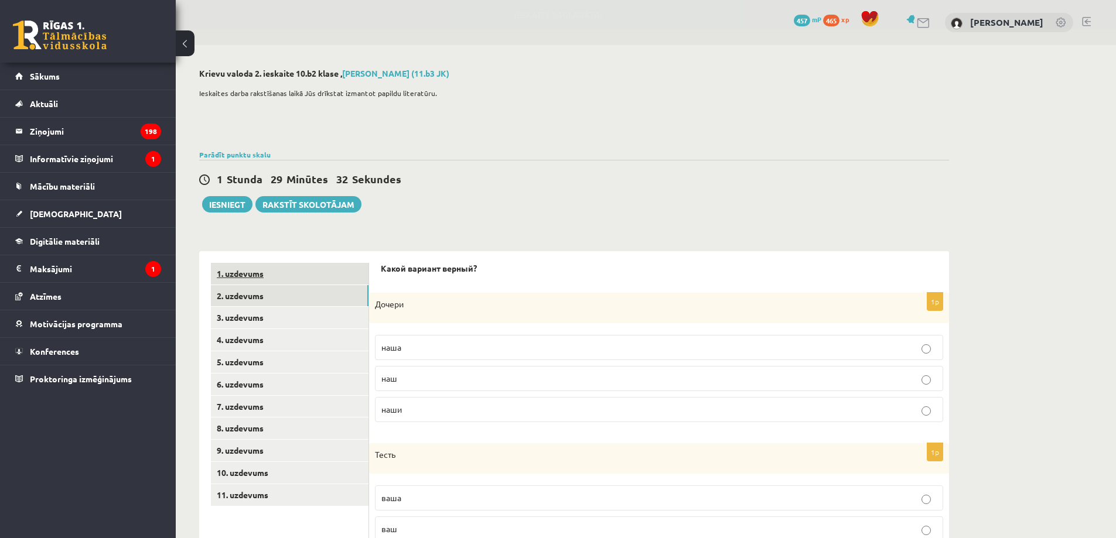
click at [340, 283] on link "1. uzdevums" at bounding box center [290, 274] width 158 height 22
